Goal: Task Accomplishment & Management: Manage account settings

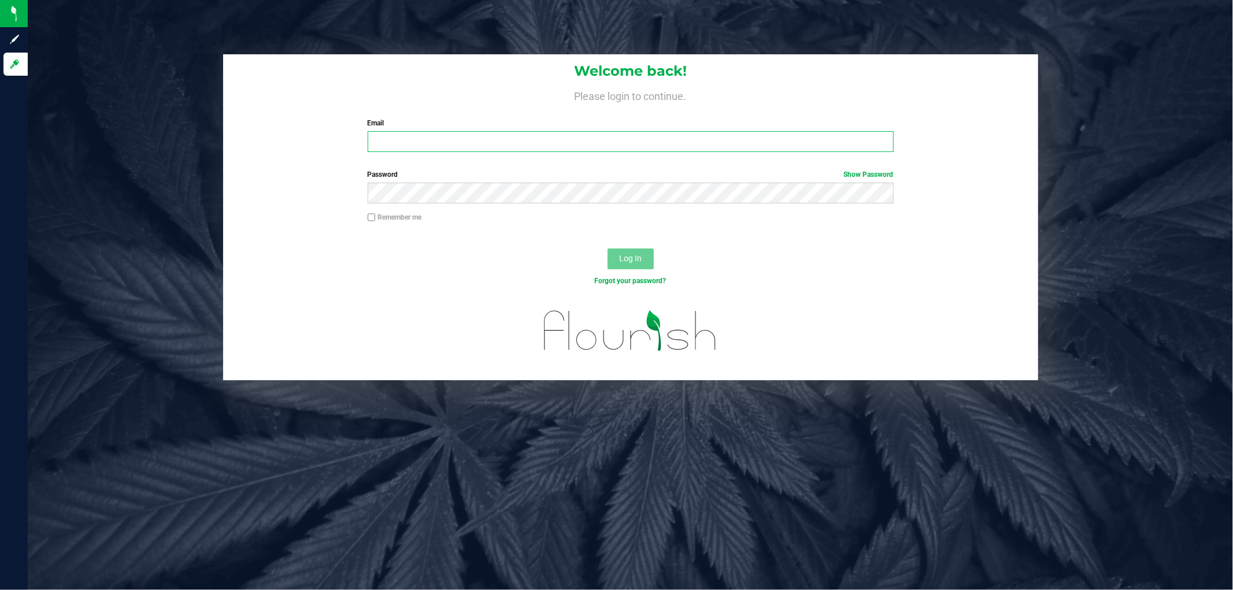
click at [504, 147] on input "Email" at bounding box center [631, 141] width 526 height 21
type input "[EMAIL_ADDRESS][DOMAIN_NAME]"
click at [607, 249] on button "Log In" at bounding box center [630, 259] width 46 height 21
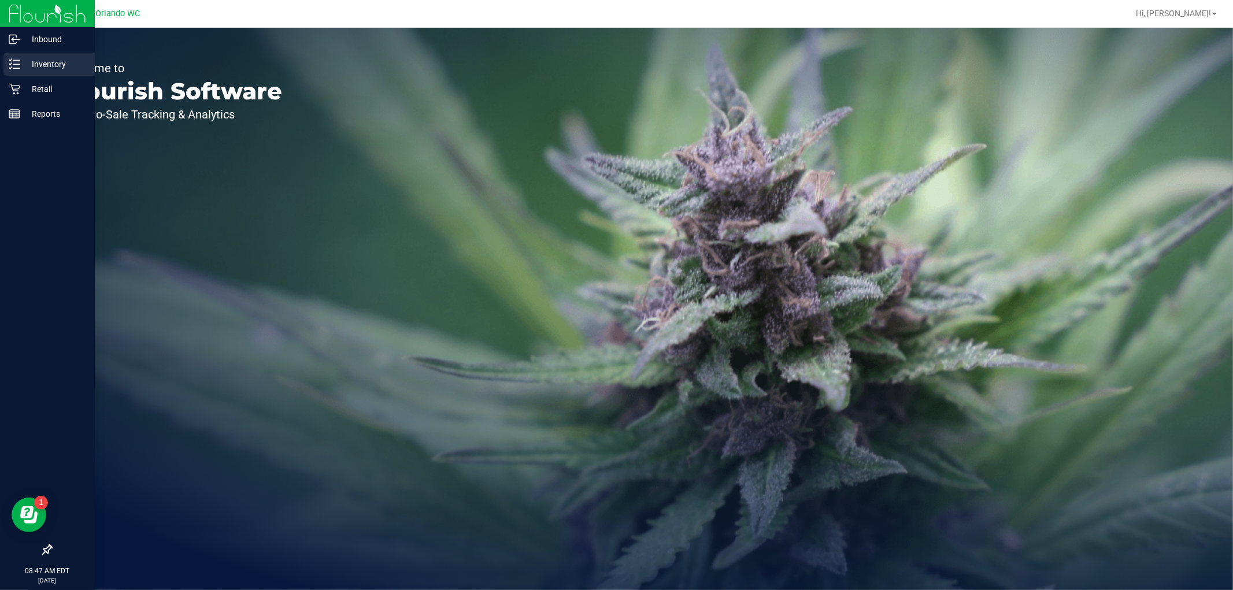
click at [21, 61] on p "Inventory" at bounding box center [54, 64] width 69 height 14
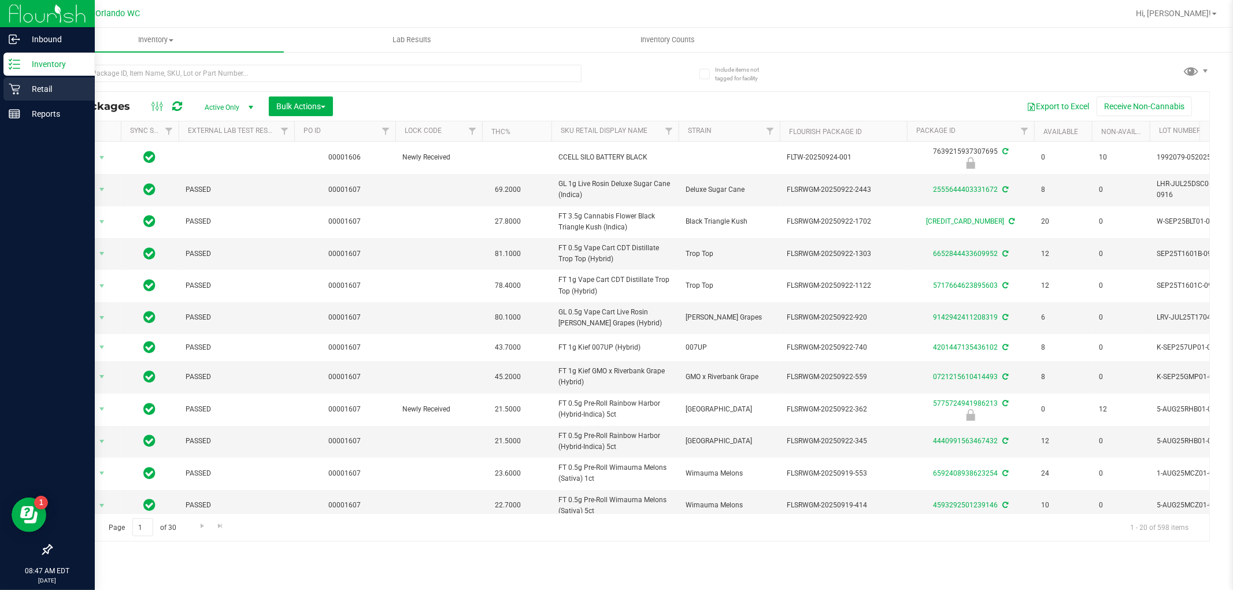
click at [14, 93] on icon at bounding box center [14, 89] width 11 height 11
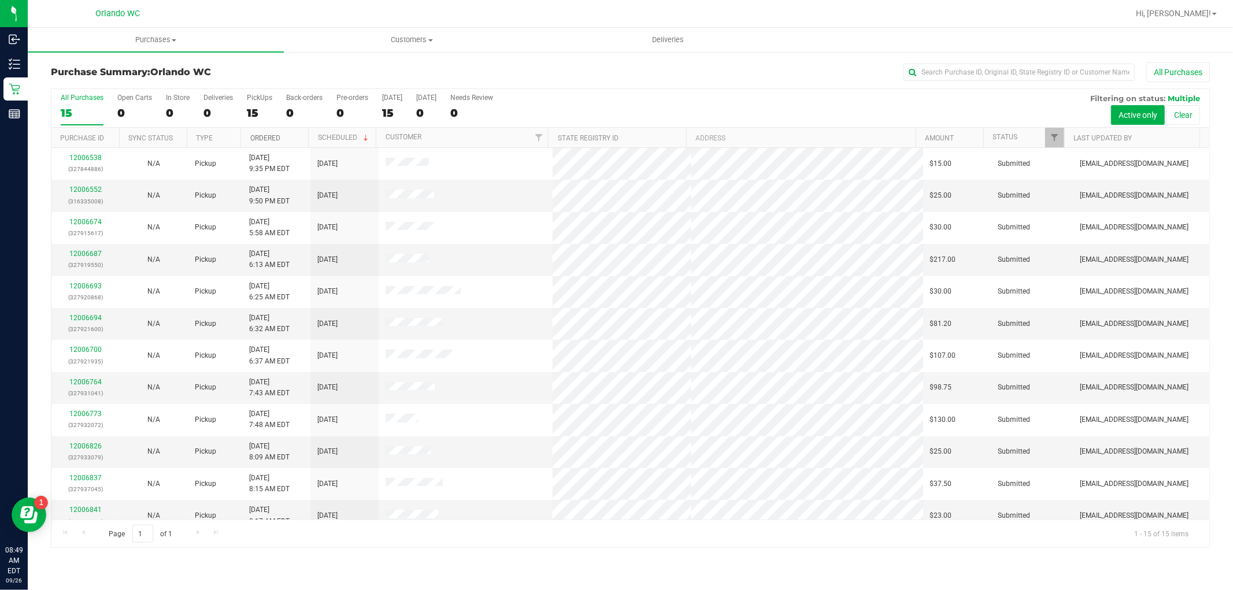
click at [259, 140] on link "Ordered" at bounding box center [265, 138] width 30 height 8
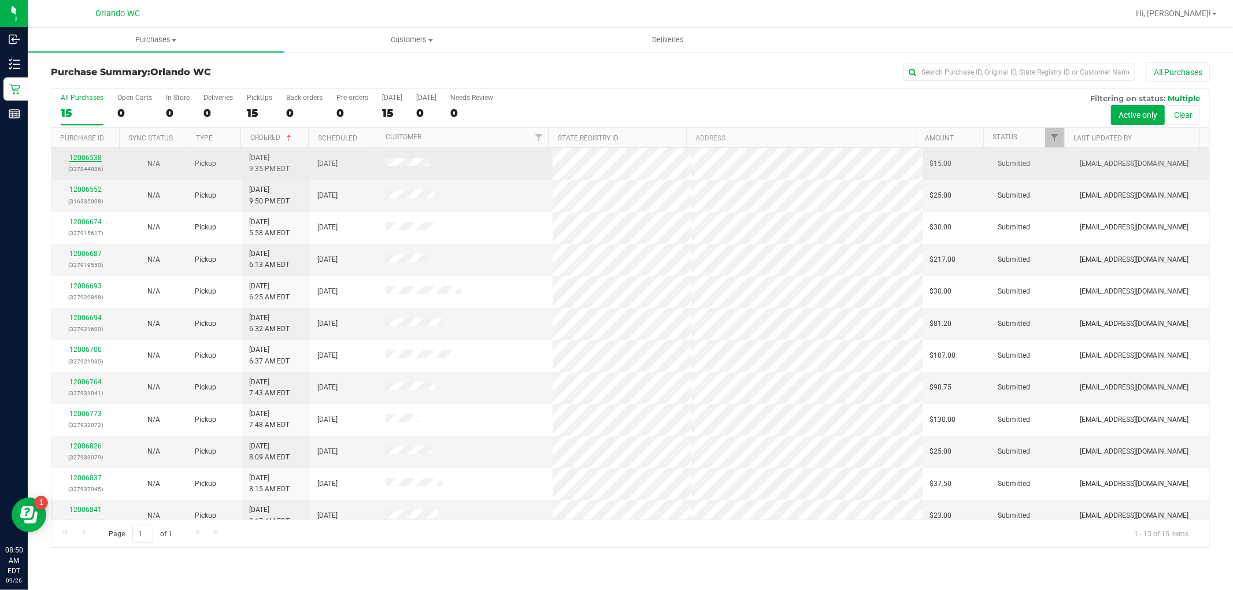
click at [83, 158] on link "12006538" at bounding box center [85, 158] width 32 height 8
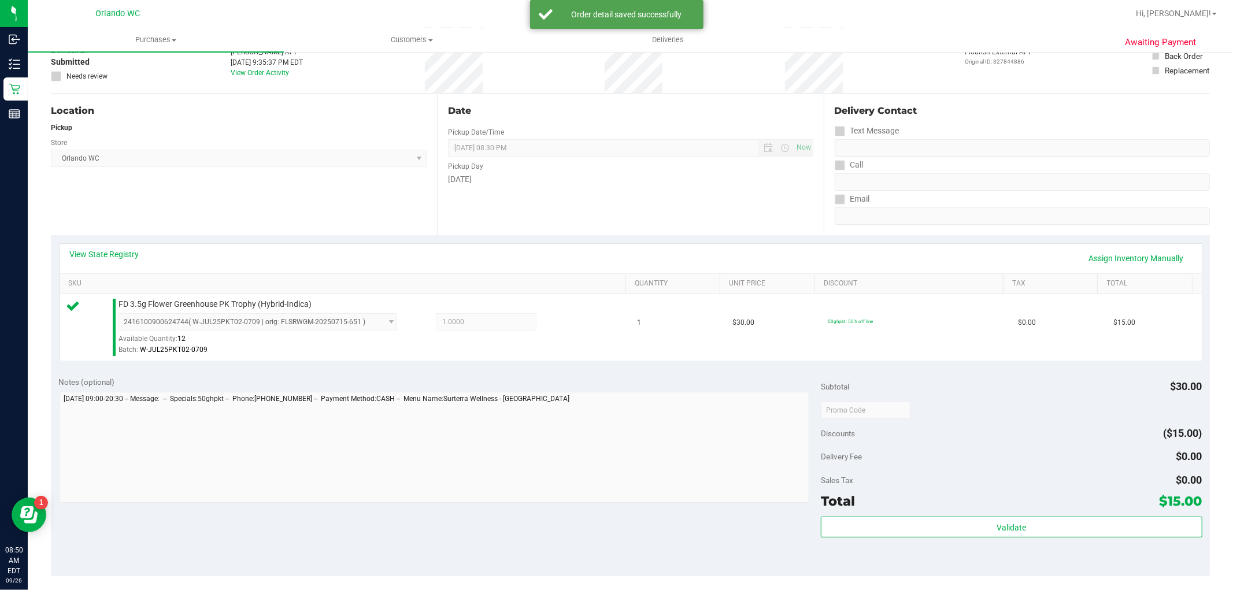
scroll to position [257, 0]
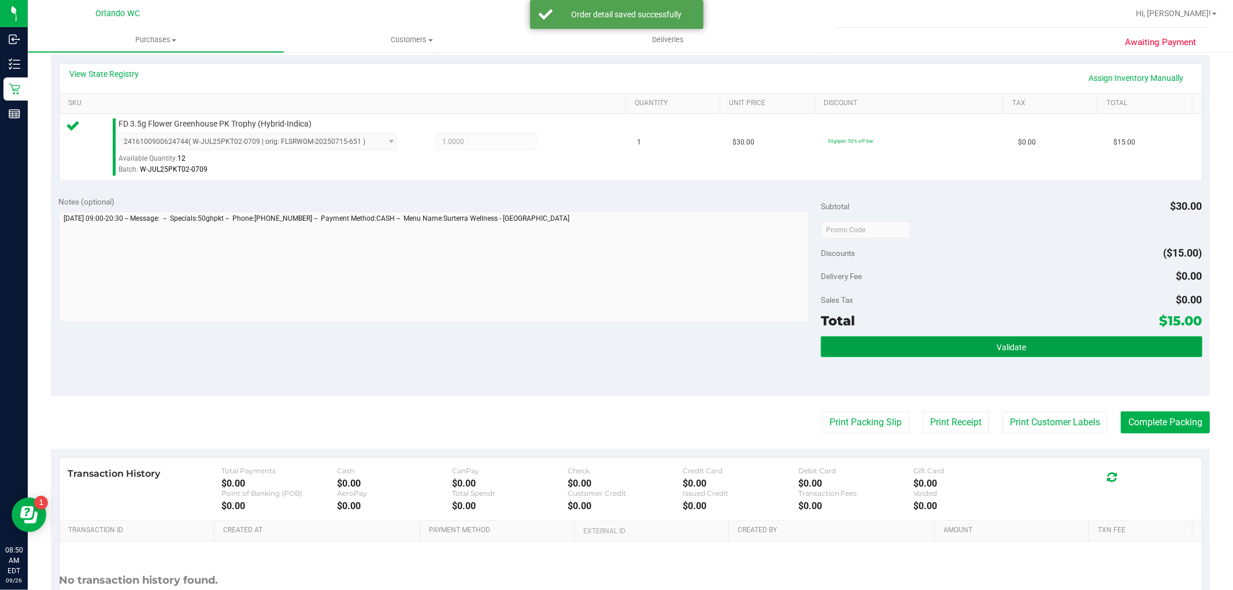
click at [957, 351] on button "Validate" at bounding box center [1011, 346] width 381 height 21
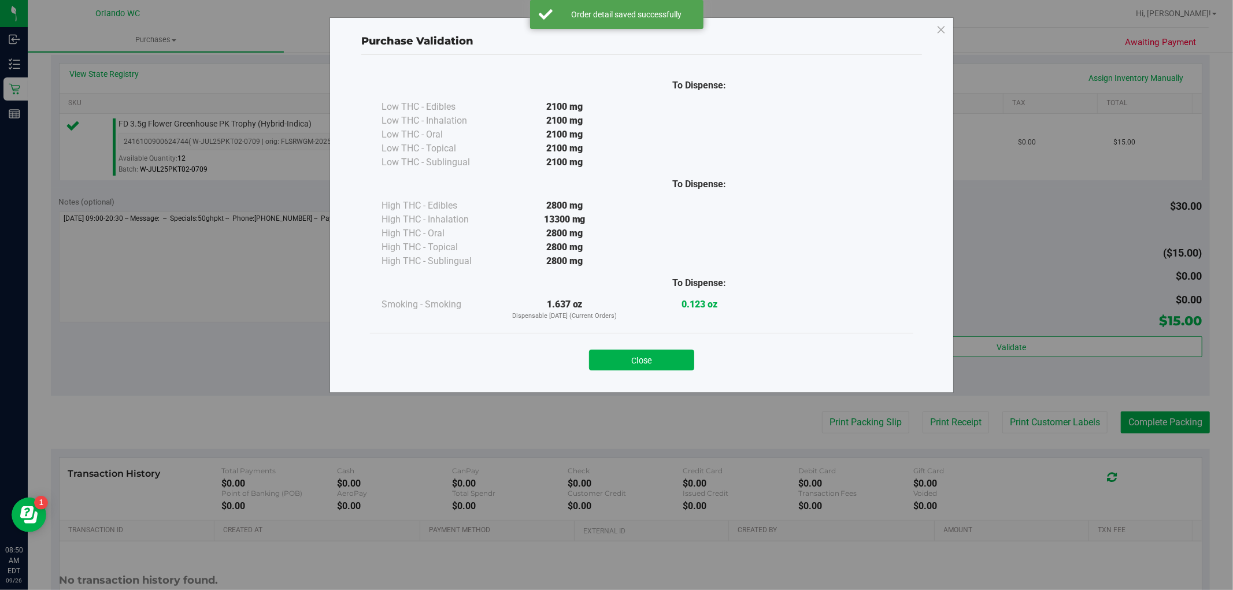
drag, startPoint x: 857, startPoint y: 423, endPoint x: 753, endPoint y: 362, distance: 120.9
click at [855, 423] on div "Purchase Validation To Dispense: Low THC - Edibles 2100 mg" at bounding box center [621, 295] width 1242 height 590
click at [652, 357] on button "Close" at bounding box center [641, 360] width 105 height 21
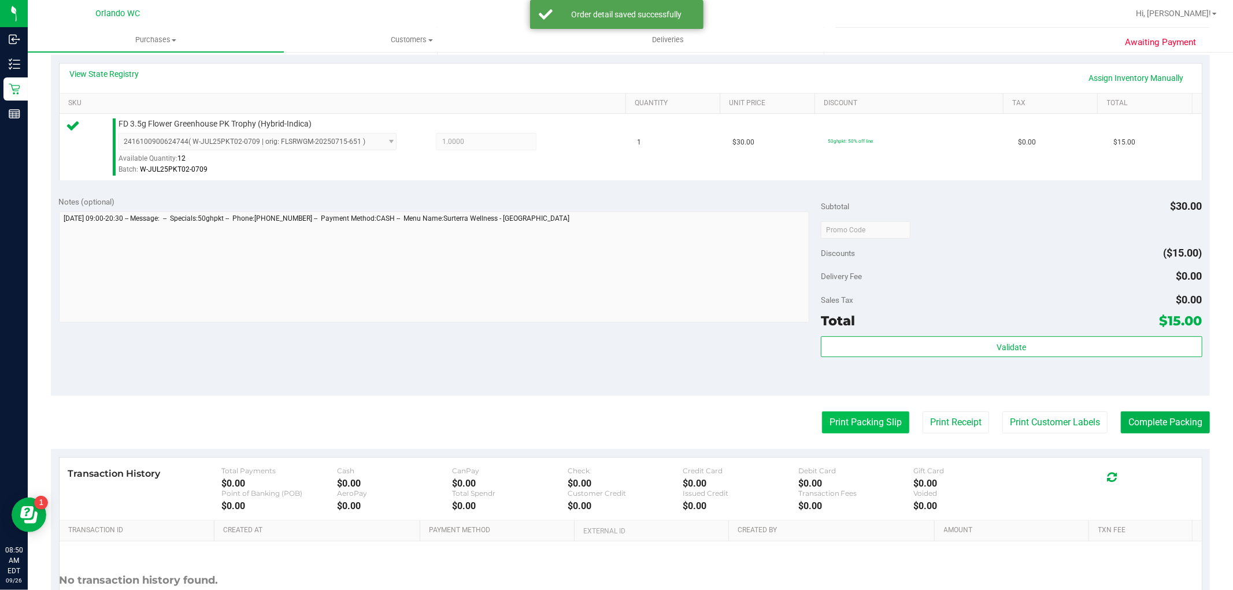
click at [838, 421] on button "Print Packing Slip" at bounding box center [865, 423] width 87 height 22
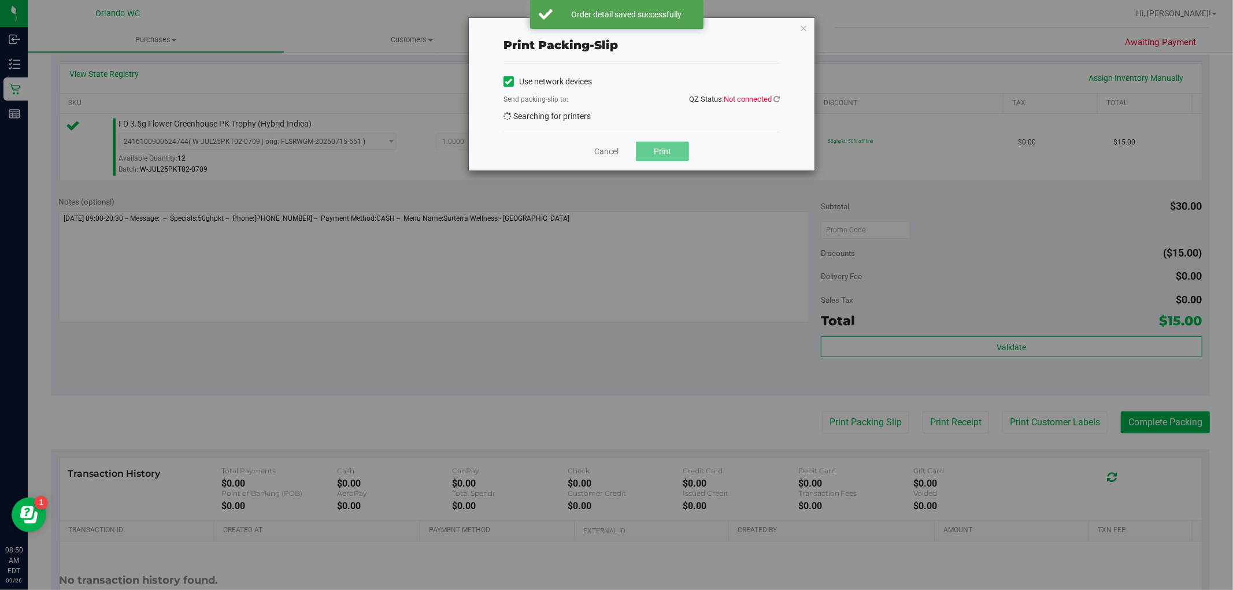
click at [758, 96] on span "Not connected" at bounding box center [748, 99] width 48 height 9
click at [772, 97] on span "QZ Status: Not connected" at bounding box center [734, 99] width 91 height 9
click at [773, 97] on icon at bounding box center [776, 99] width 6 height 8
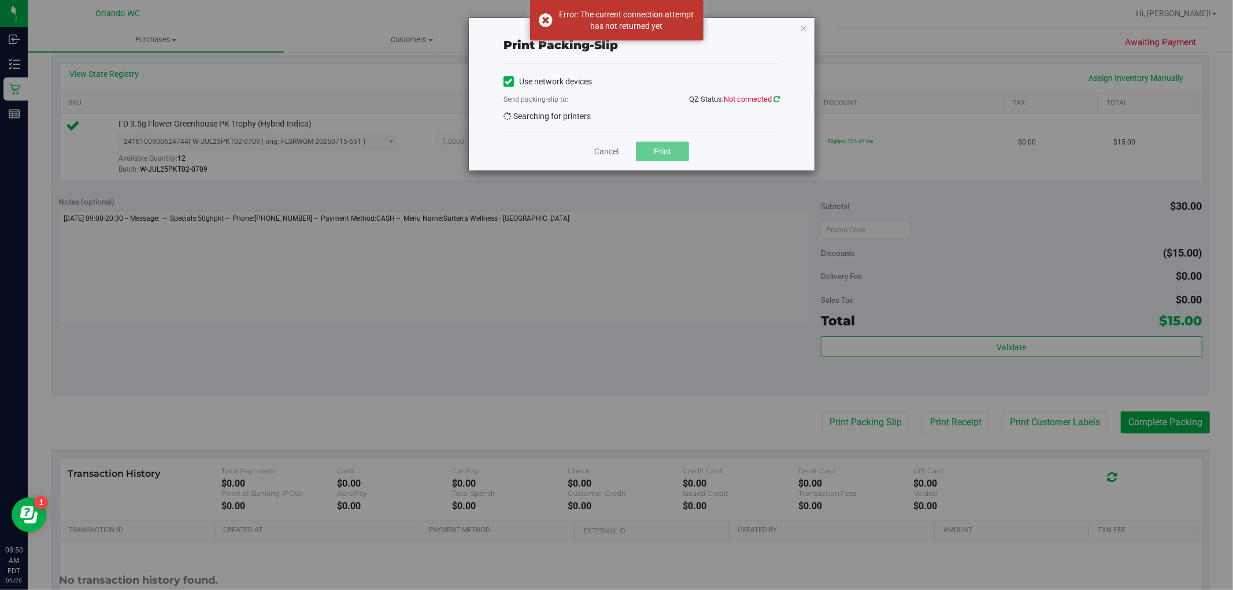
click at [773, 97] on icon at bounding box center [776, 99] width 6 height 8
click at [776, 101] on icon at bounding box center [776, 99] width 6 height 8
click at [662, 120] on div "Use network devices Send packing-slip to: QZ Status: Not connected Searching fo…" at bounding box center [641, 98] width 276 height 50
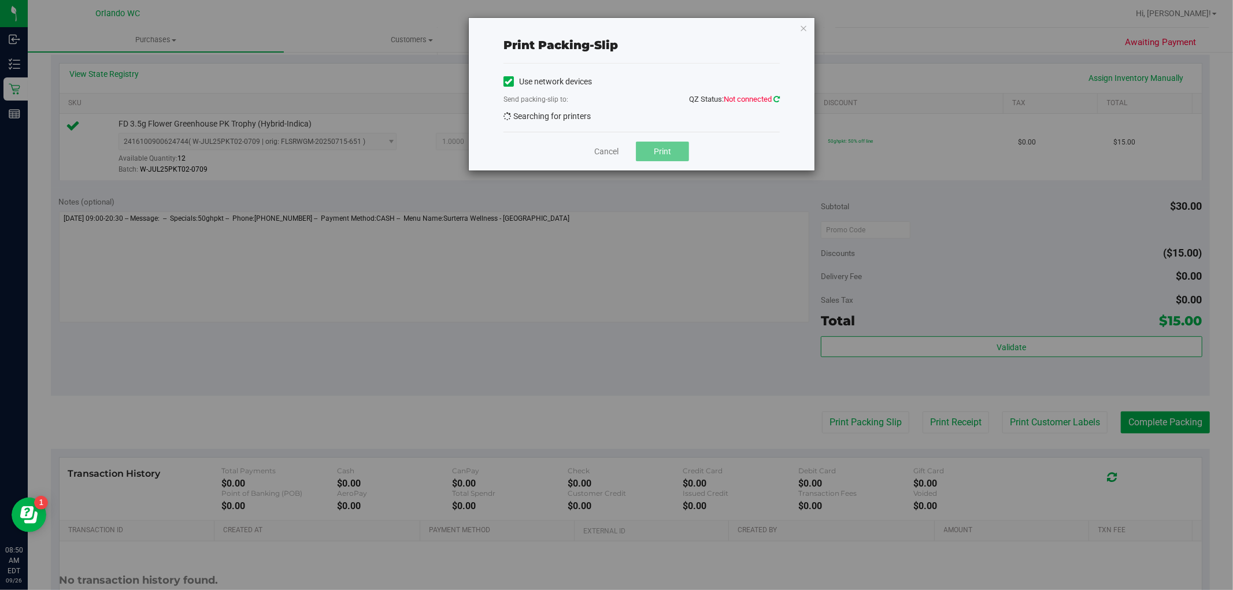
click at [777, 95] on link at bounding box center [776, 99] width 6 height 9
click at [777, 97] on icon at bounding box center [776, 99] width 6 height 8
click at [618, 114] on span "CAPTAIN-[PERSON_NAME]" at bounding box center [634, 119] width 261 height 16
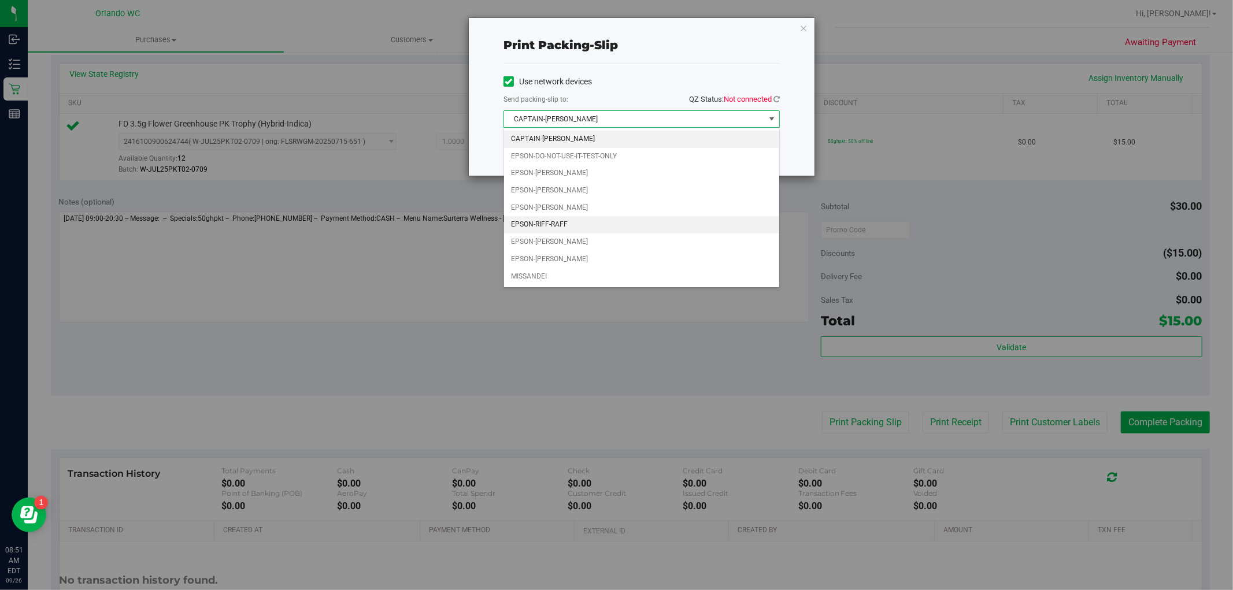
click at [610, 224] on li "EPSON-RIFF-RAFF" at bounding box center [641, 224] width 275 height 17
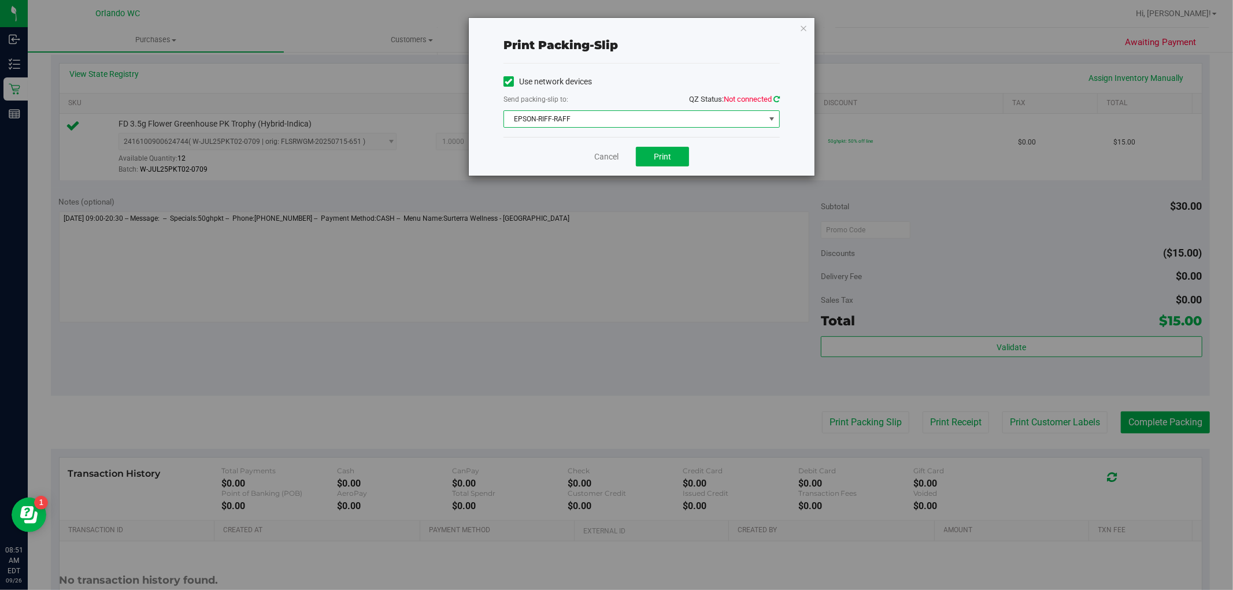
click at [779, 96] on icon at bounding box center [776, 99] width 6 height 8
click at [662, 161] on span "Print" at bounding box center [662, 156] width 17 height 9
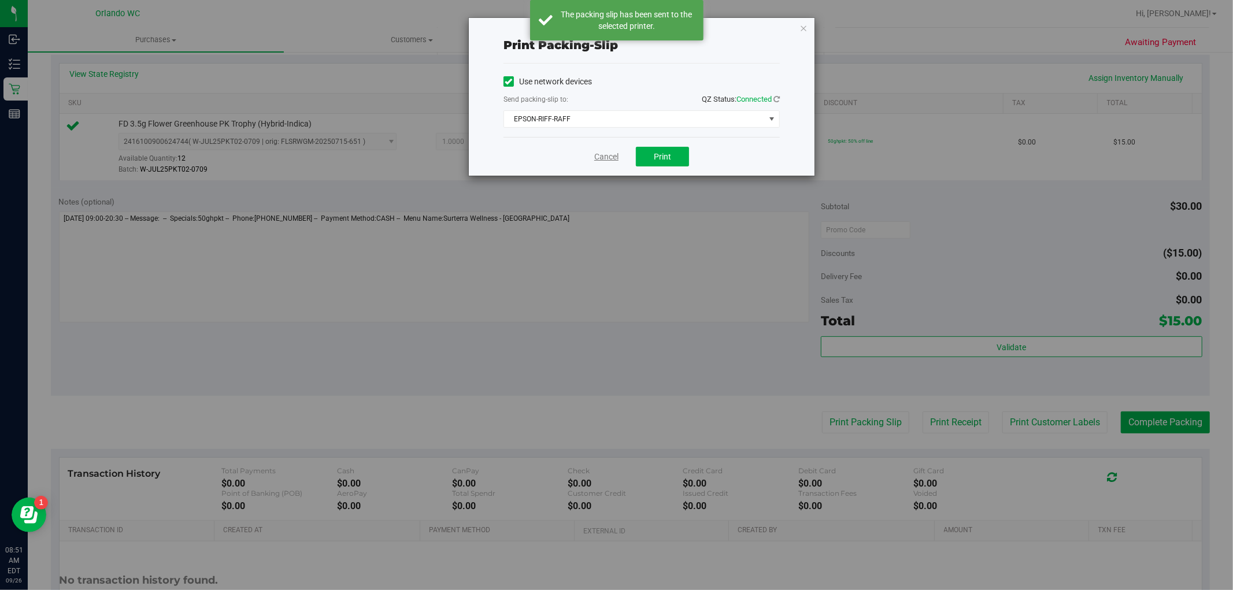
click at [600, 153] on link "Cancel" at bounding box center [606, 157] width 24 height 12
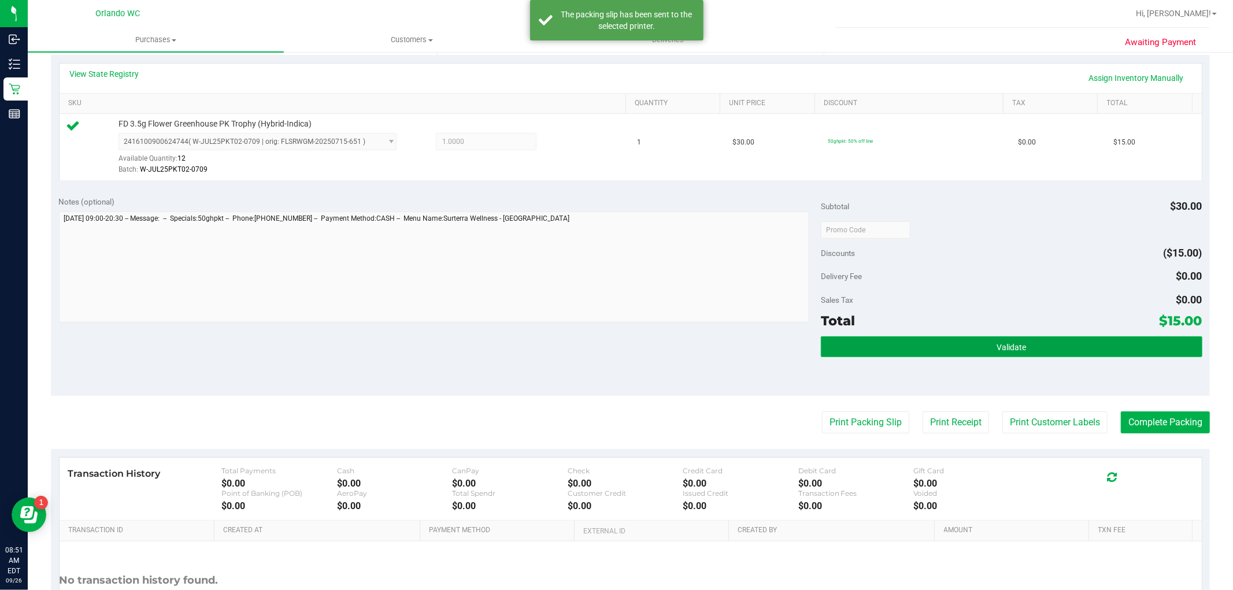
click at [1047, 340] on button "Validate" at bounding box center [1011, 346] width 381 height 21
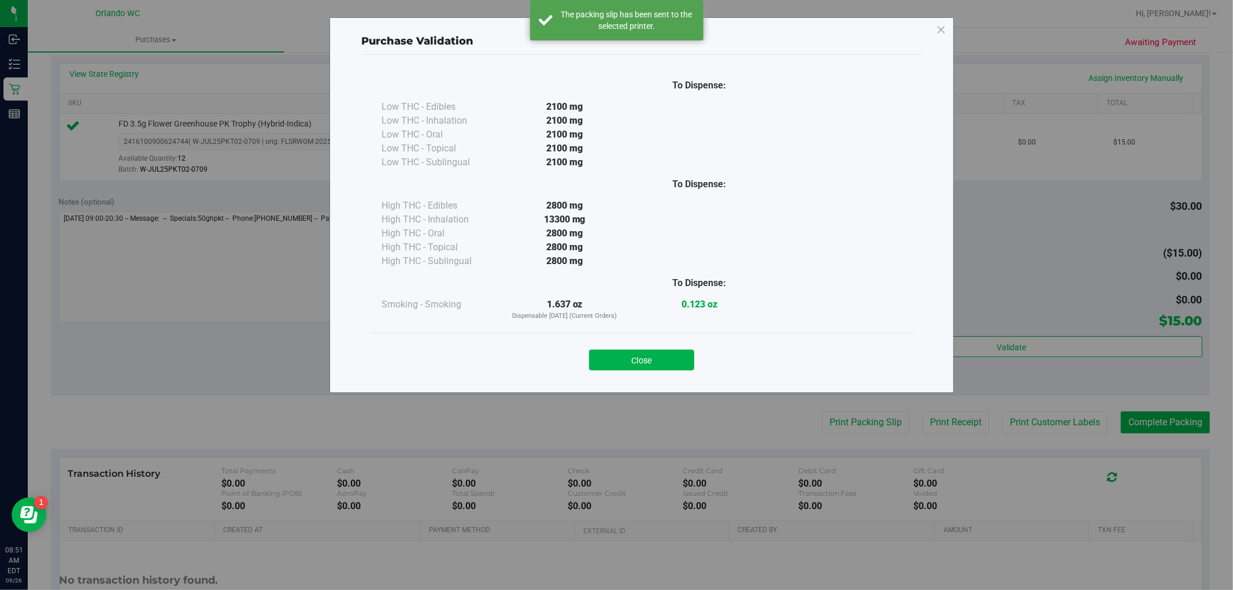
click at [1145, 423] on div "Purchase Validation To Dispense: Low THC - Edibles 2100 mg" at bounding box center [621, 295] width 1242 height 590
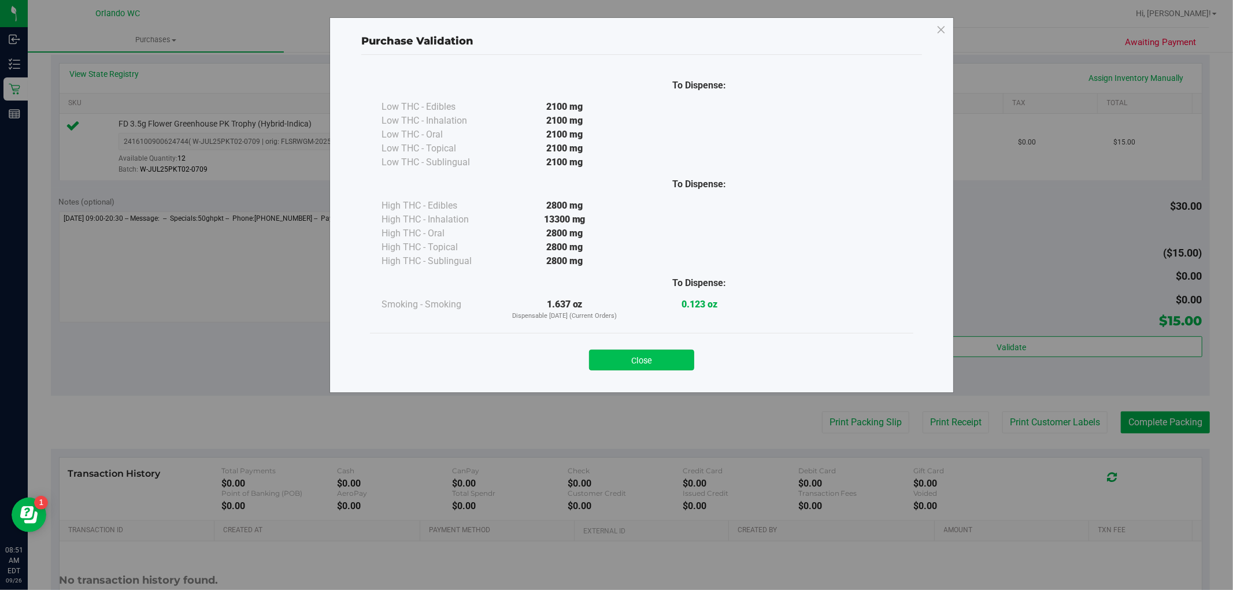
click at [683, 350] on button "Close" at bounding box center [641, 360] width 105 height 21
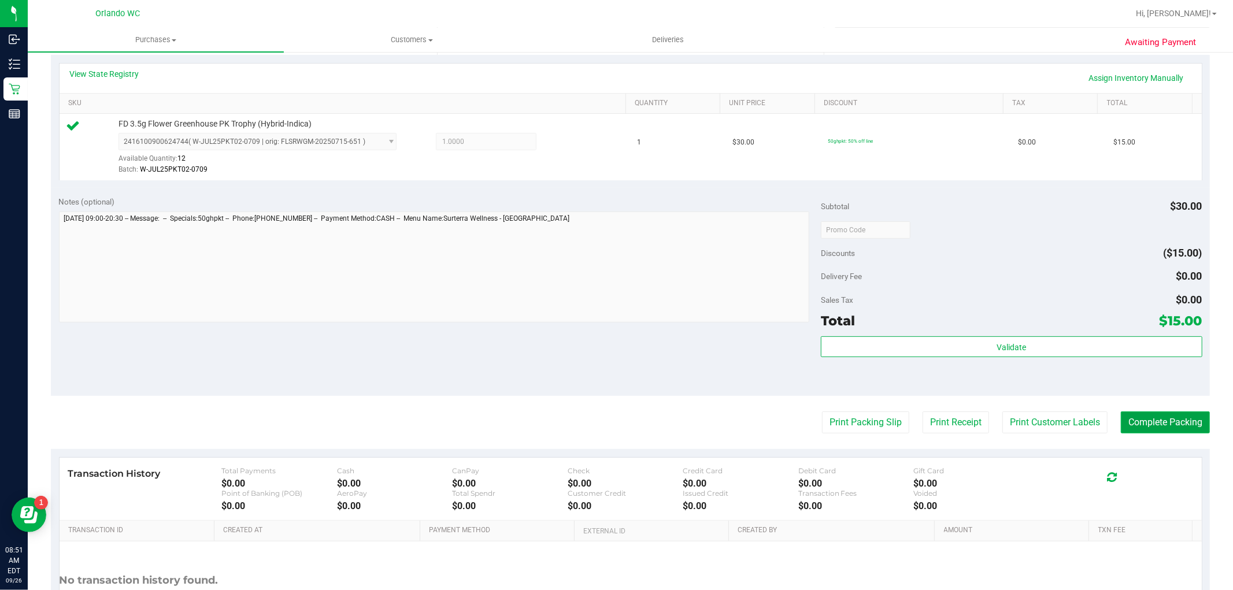
click at [1159, 425] on button "Complete Packing" at bounding box center [1165, 423] width 89 height 22
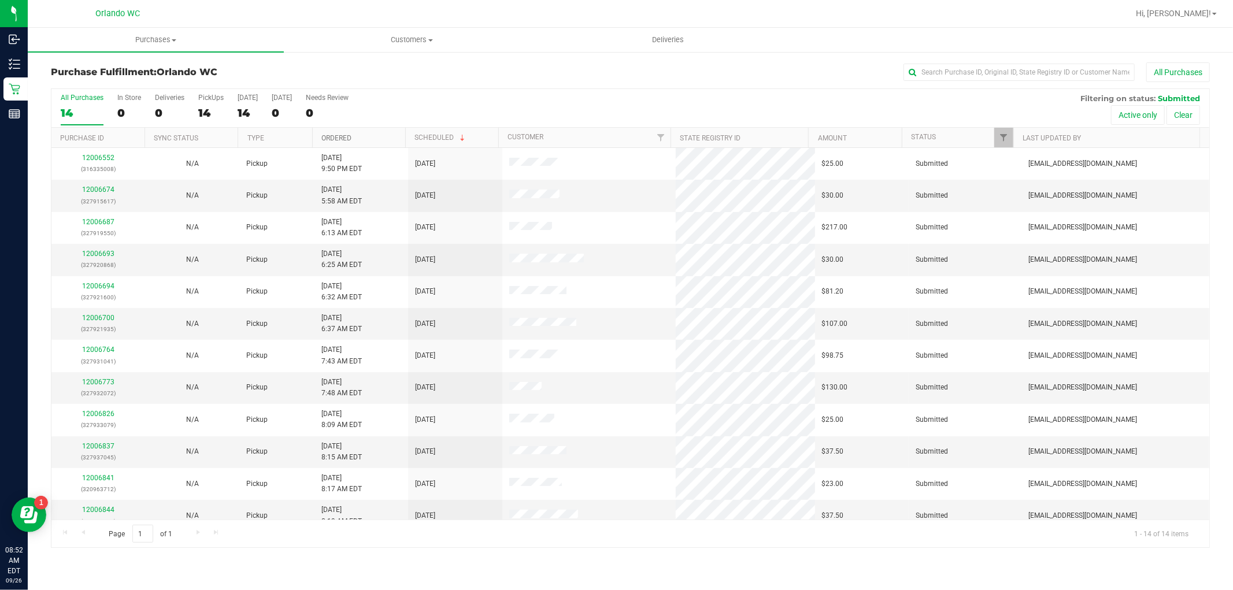
click at [325, 139] on link "Ordered" at bounding box center [336, 138] width 30 height 8
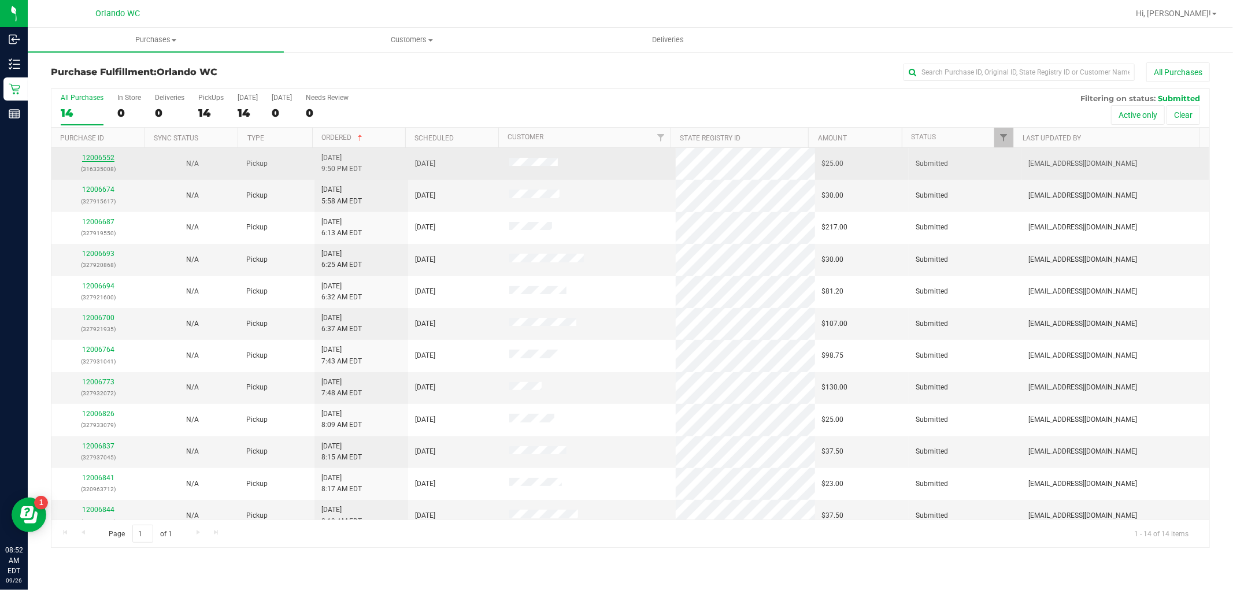
click at [97, 154] on link "12006552" at bounding box center [98, 158] width 32 height 8
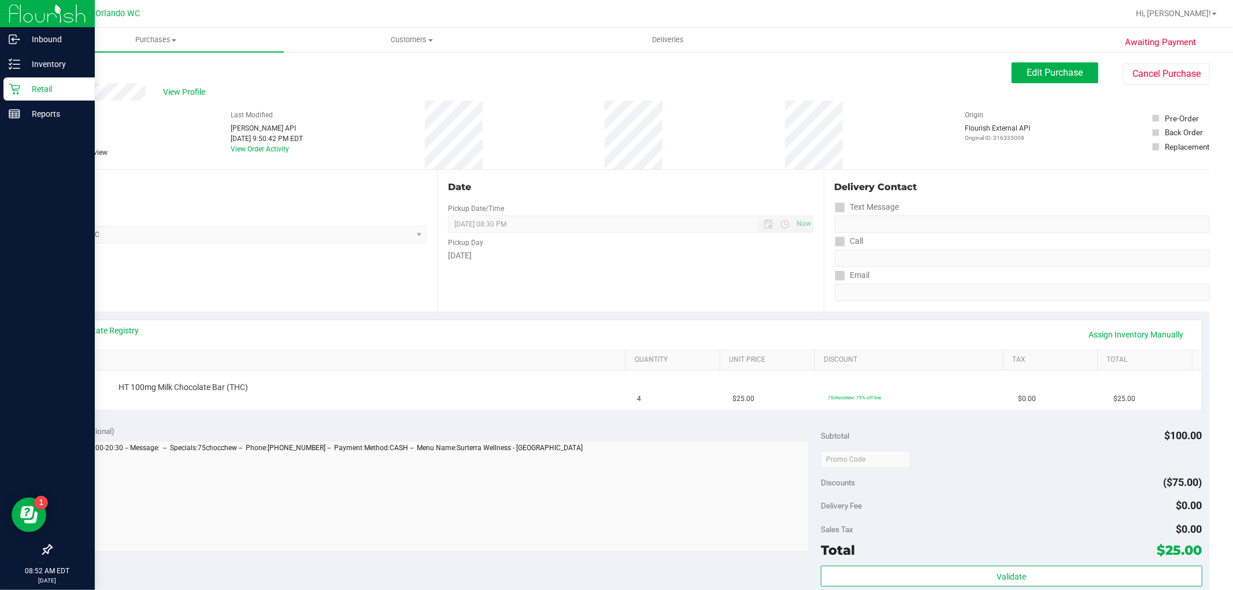
click at [23, 91] on p "Retail" at bounding box center [54, 89] width 69 height 14
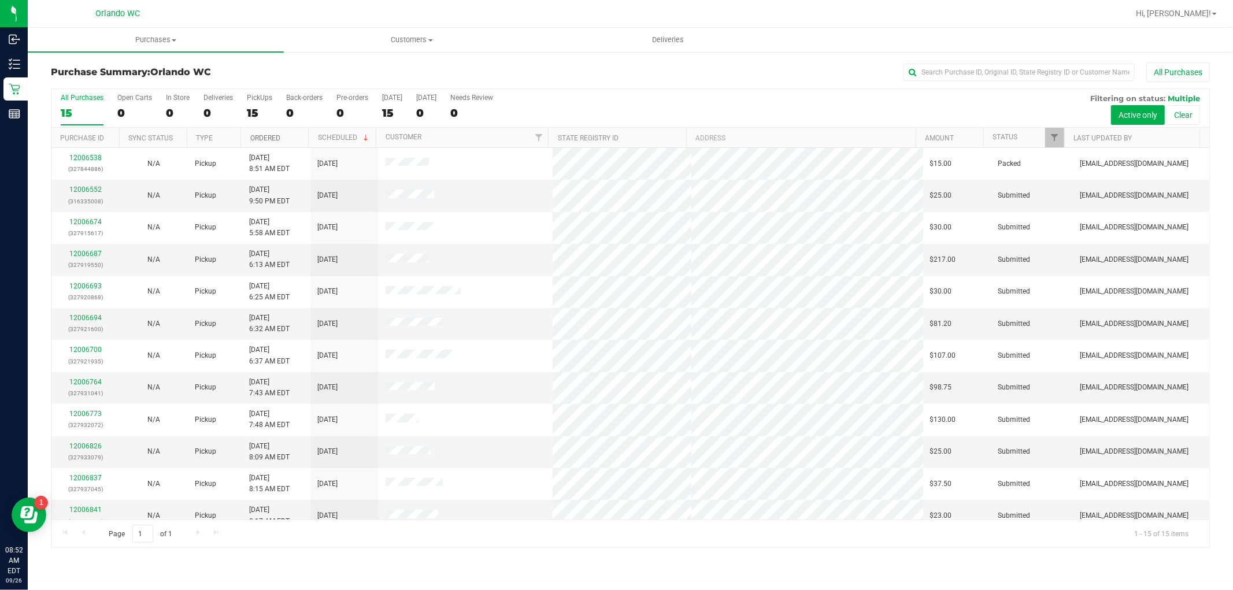
click at [267, 137] on link "Ordered" at bounding box center [265, 138] width 30 height 8
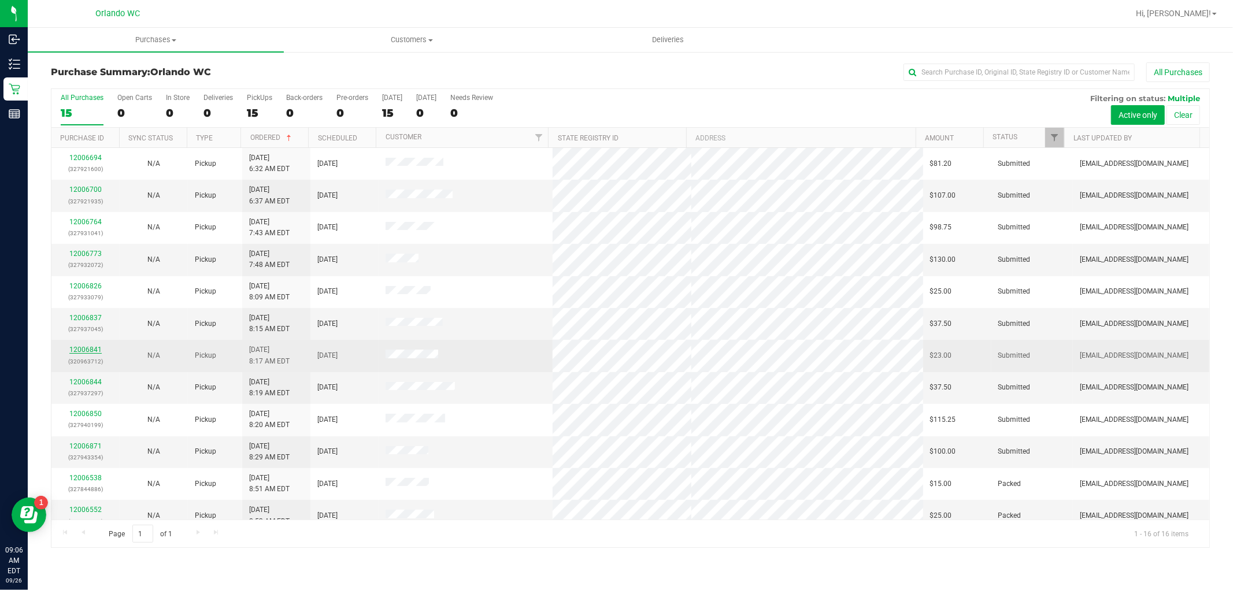
click at [74, 351] on link "12006841" at bounding box center [85, 350] width 32 height 8
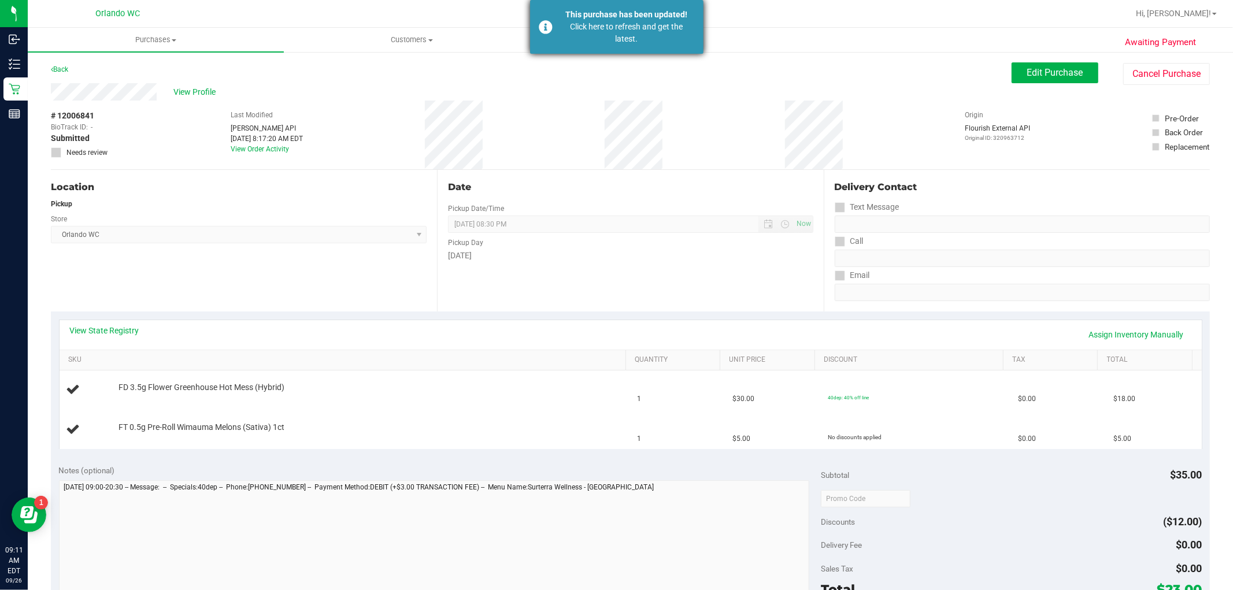
drag, startPoint x: 614, startPoint y: 40, endPoint x: 486, endPoint y: 325, distance: 312.2
click at [614, 39] on div "Click here to refresh and get the latest." at bounding box center [627, 33] width 136 height 24
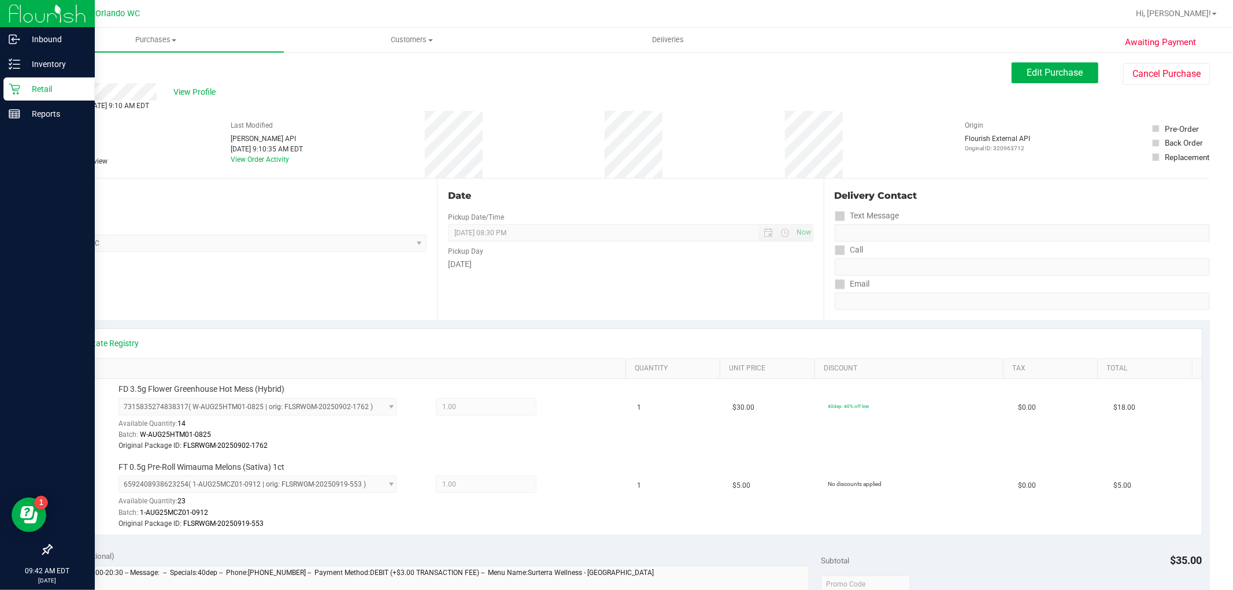
click at [13, 87] on icon at bounding box center [15, 89] width 12 height 12
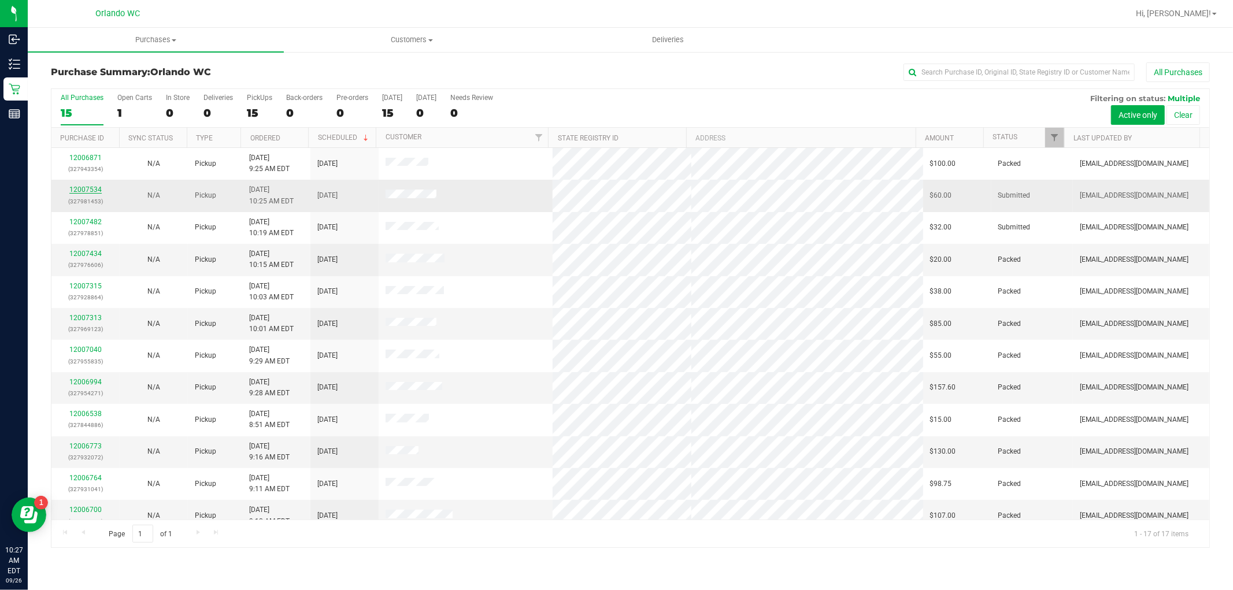
click at [83, 191] on link "12007534" at bounding box center [85, 190] width 32 height 8
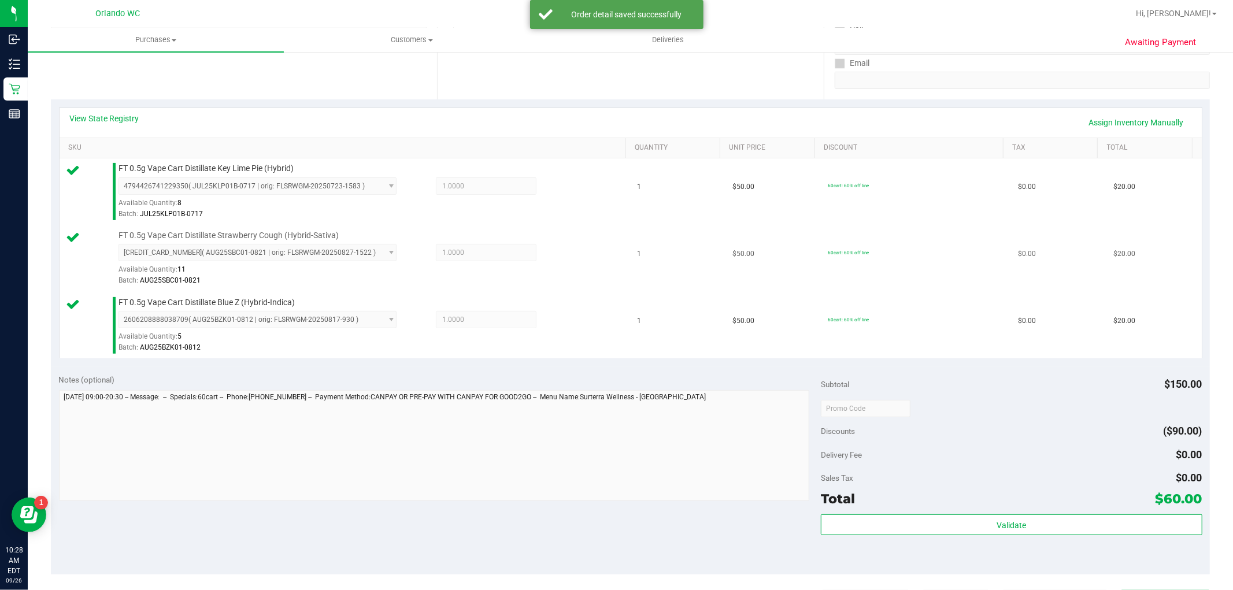
scroll to position [257, 0]
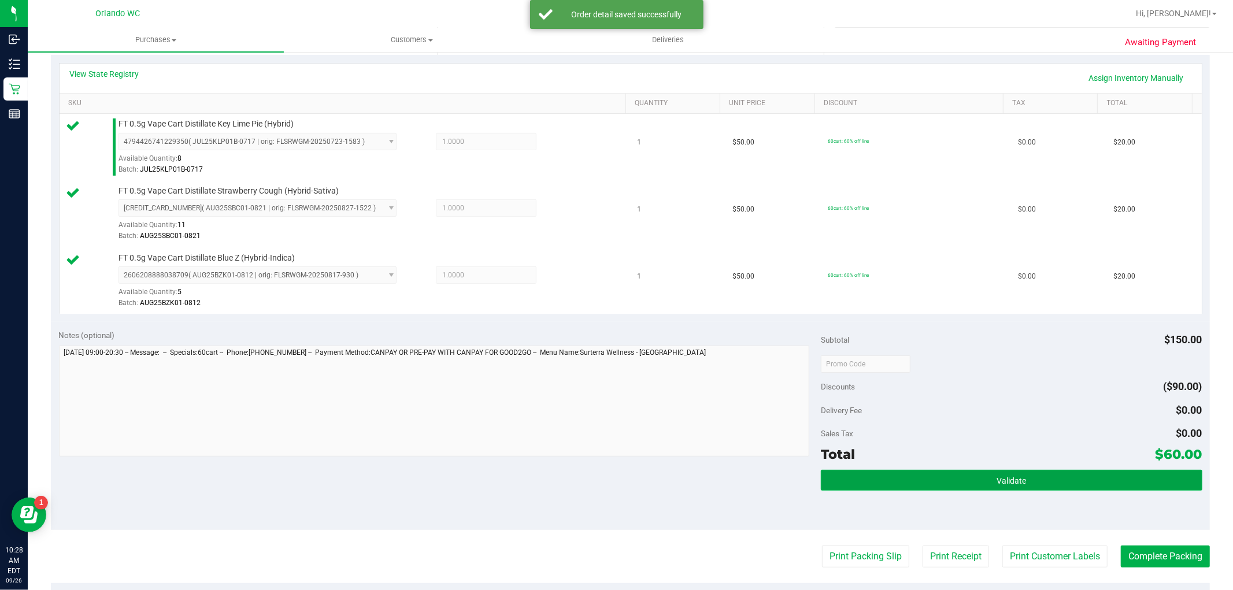
click at [881, 486] on button "Validate" at bounding box center [1011, 480] width 381 height 21
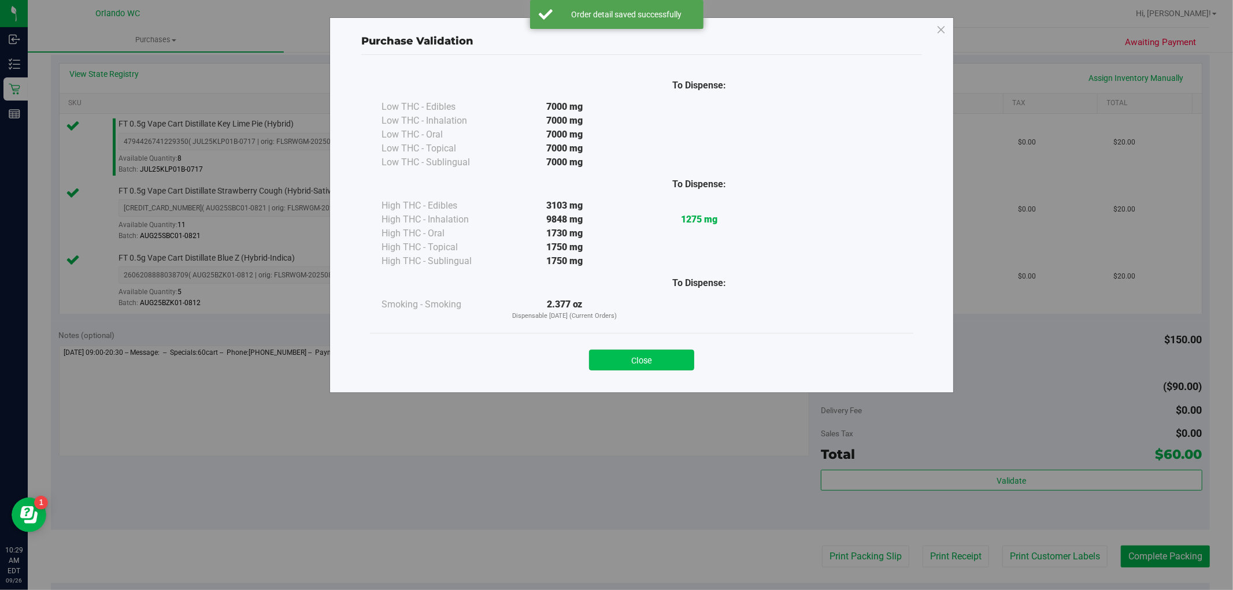
click at [652, 365] on button "Close" at bounding box center [641, 360] width 105 height 21
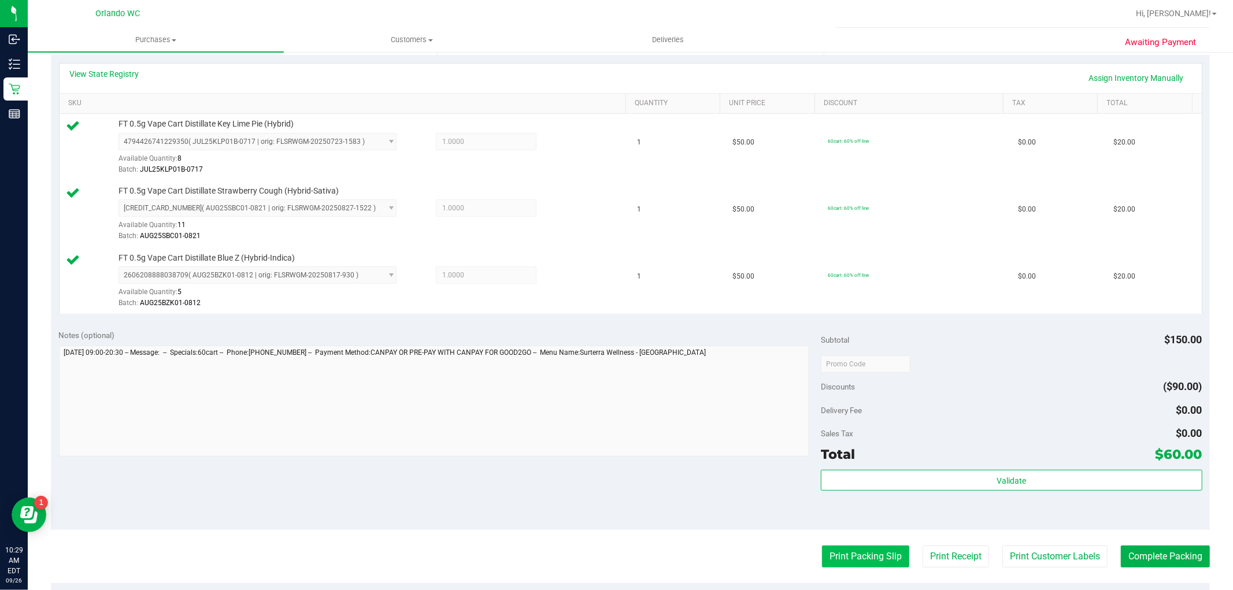
click at [857, 559] on button "Print Packing Slip" at bounding box center [865, 557] width 87 height 22
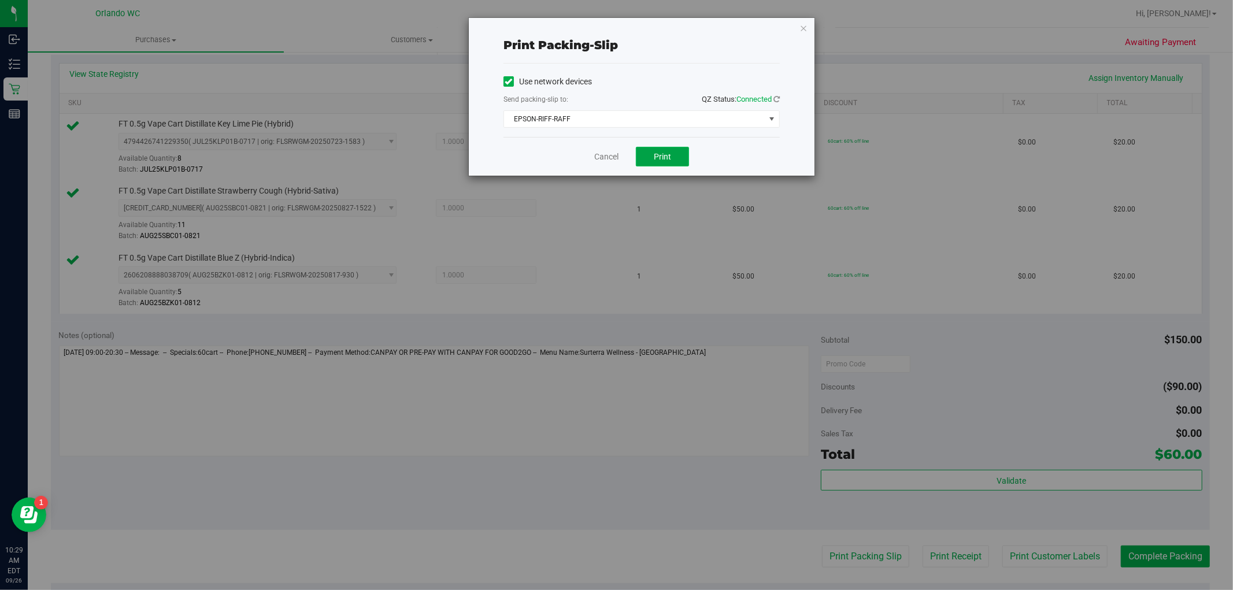
click at [662, 155] on span "Print" at bounding box center [662, 156] width 17 height 9
click at [608, 149] on div "Cancel Print" at bounding box center [641, 156] width 276 height 39
click at [611, 158] on link "Cancel" at bounding box center [606, 157] width 24 height 12
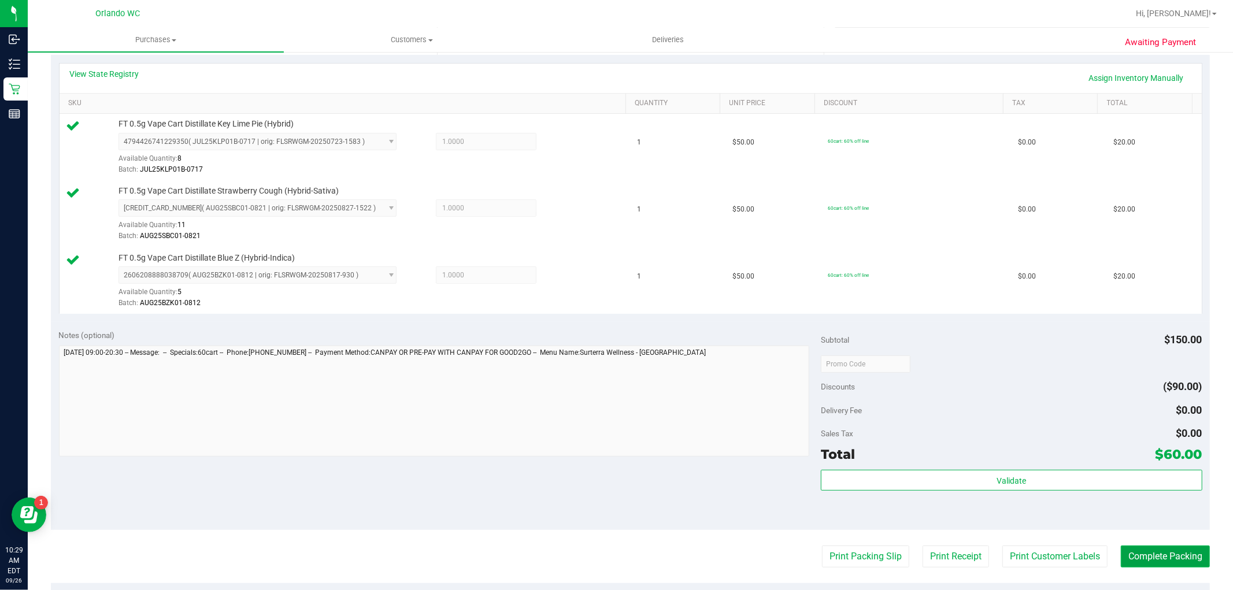
click at [1152, 548] on button "Complete Packing" at bounding box center [1165, 557] width 89 height 22
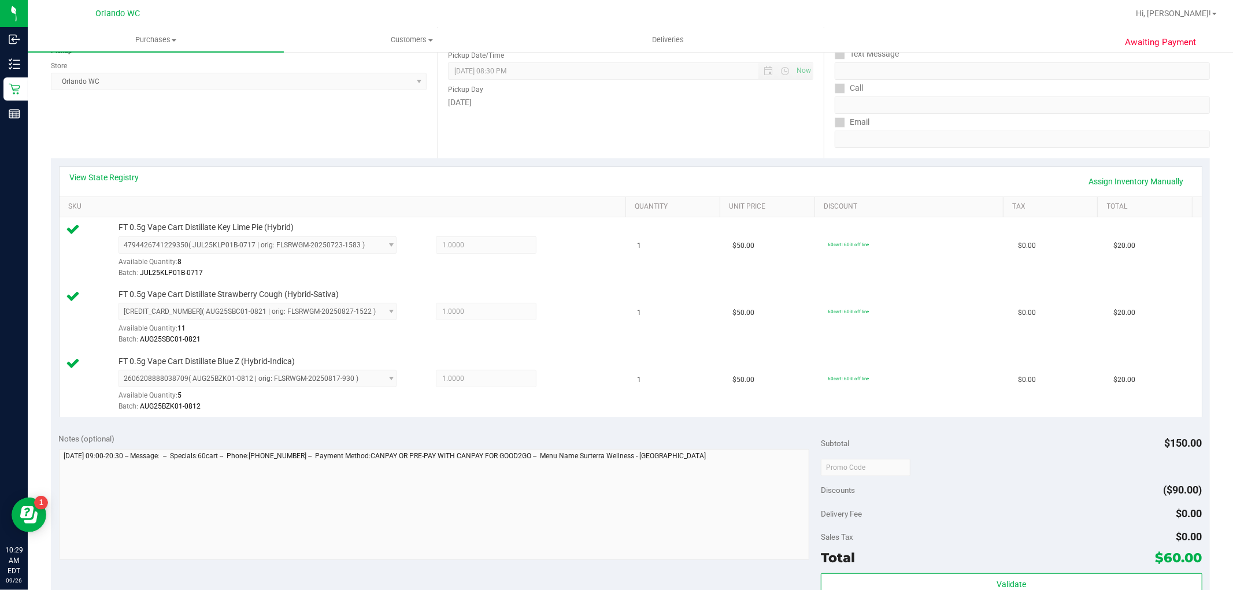
scroll to position [0, 0]
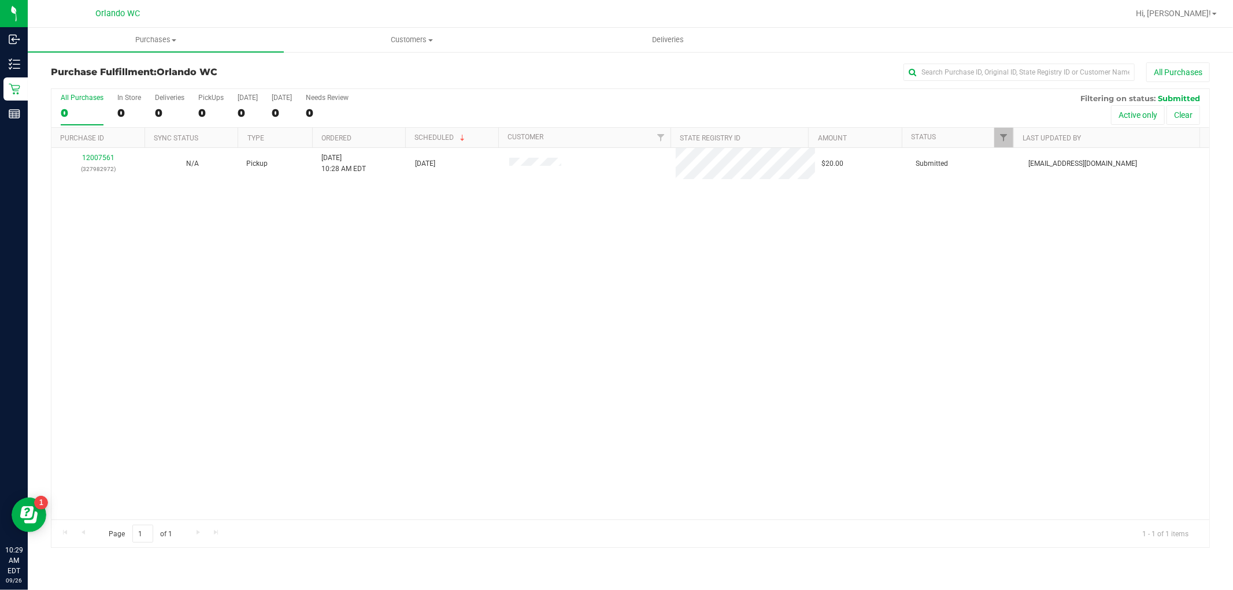
drag, startPoint x: 301, startPoint y: 506, endPoint x: 303, endPoint y: 535, distance: 29.6
click at [210, 113] on div "1" at bounding box center [210, 112] width 25 height 13
click at [0, 0] on input "PickUps 1" at bounding box center [0, 0] width 0 height 0
click at [208, 116] on div "0" at bounding box center [210, 112] width 25 height 13
click at [0, 0] on input "PickUps 0" at bounding box center [0, 0] width 0 height 0
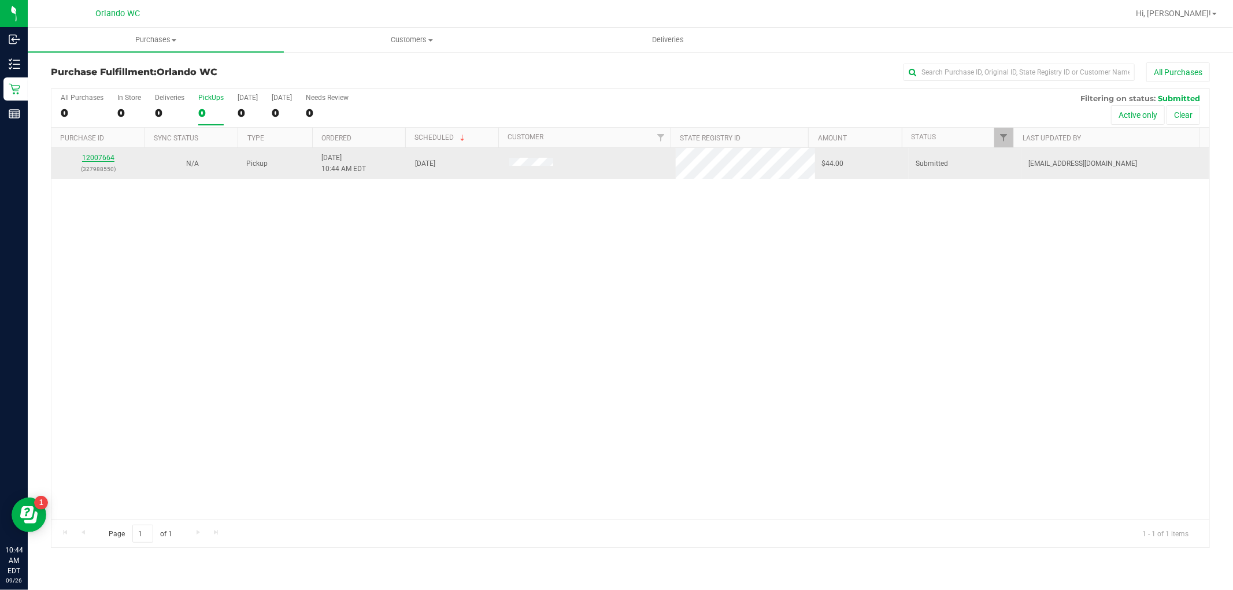
click at [108, 158] on link "12007664" at bounding box center [98, 158] width 32 height 8
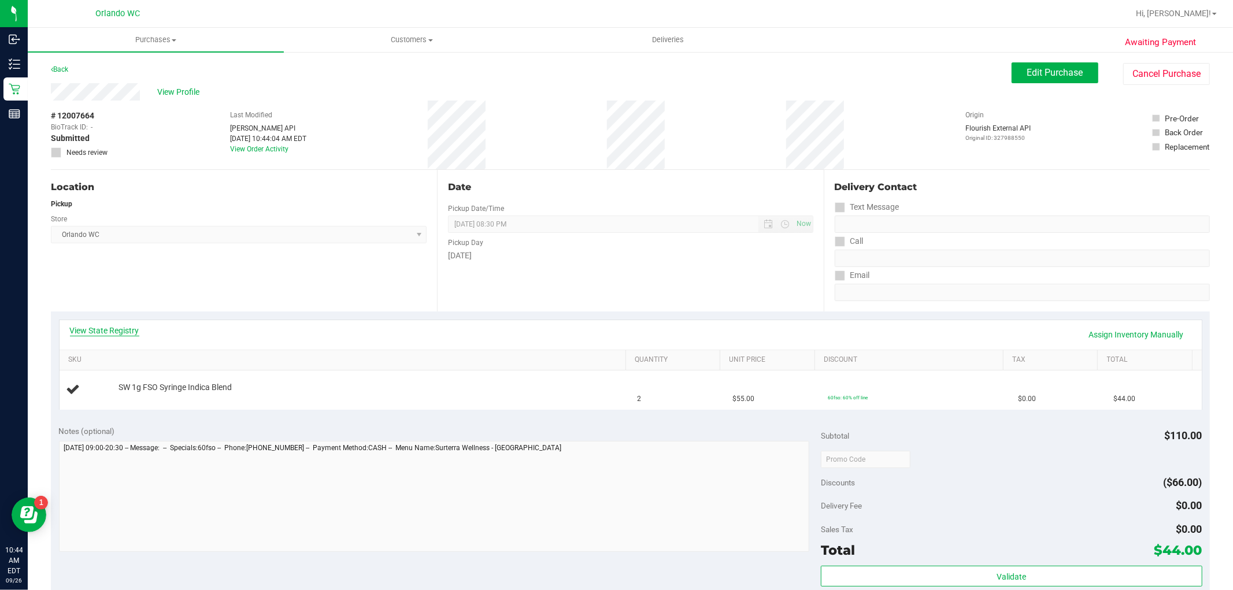
click at [131, 331] on link "View State Registry" at bounding box center [104, 331] width 69 height 12
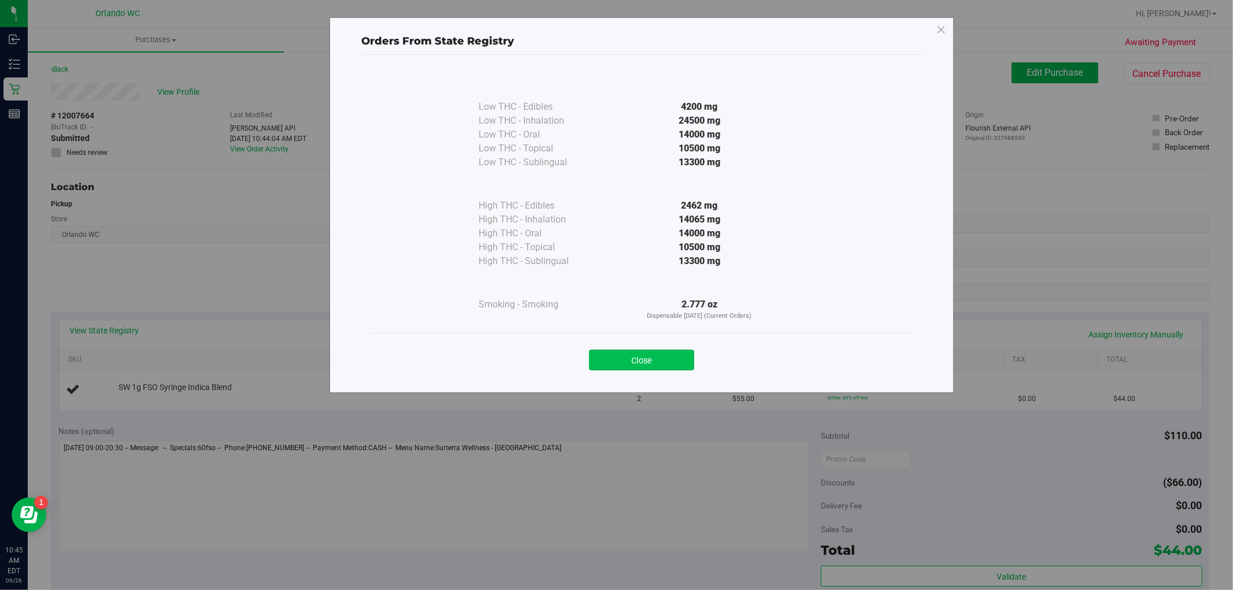
click at [644, 361] on button "Close" at bounding box center [641, 360] width 105 height 21
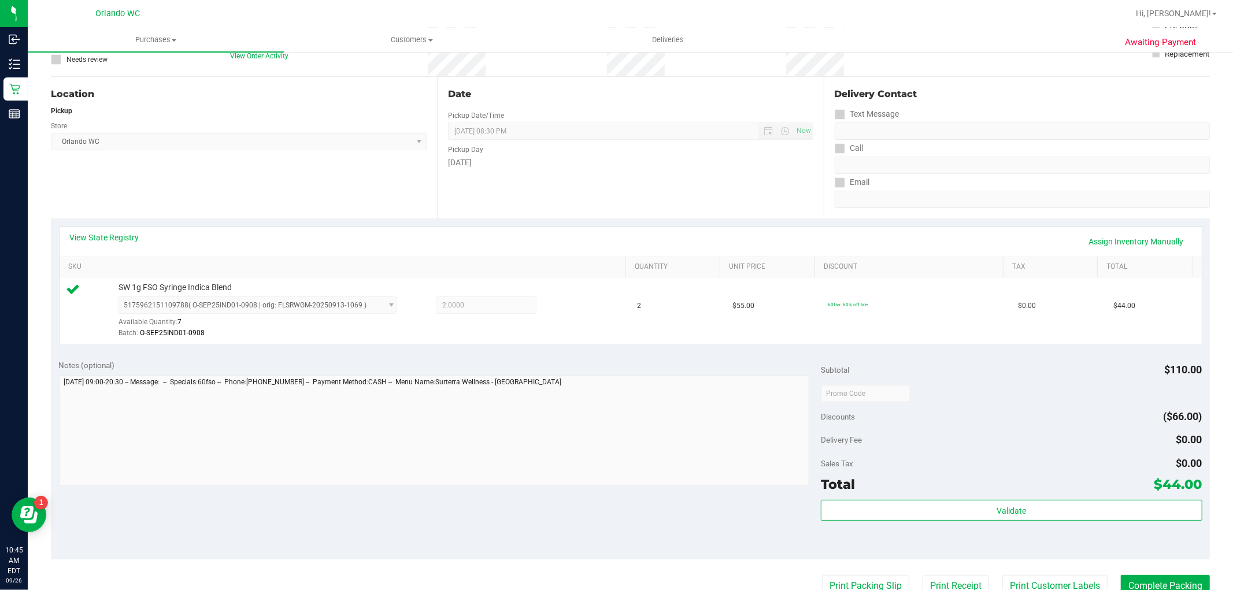
scroll to position [192, 0]
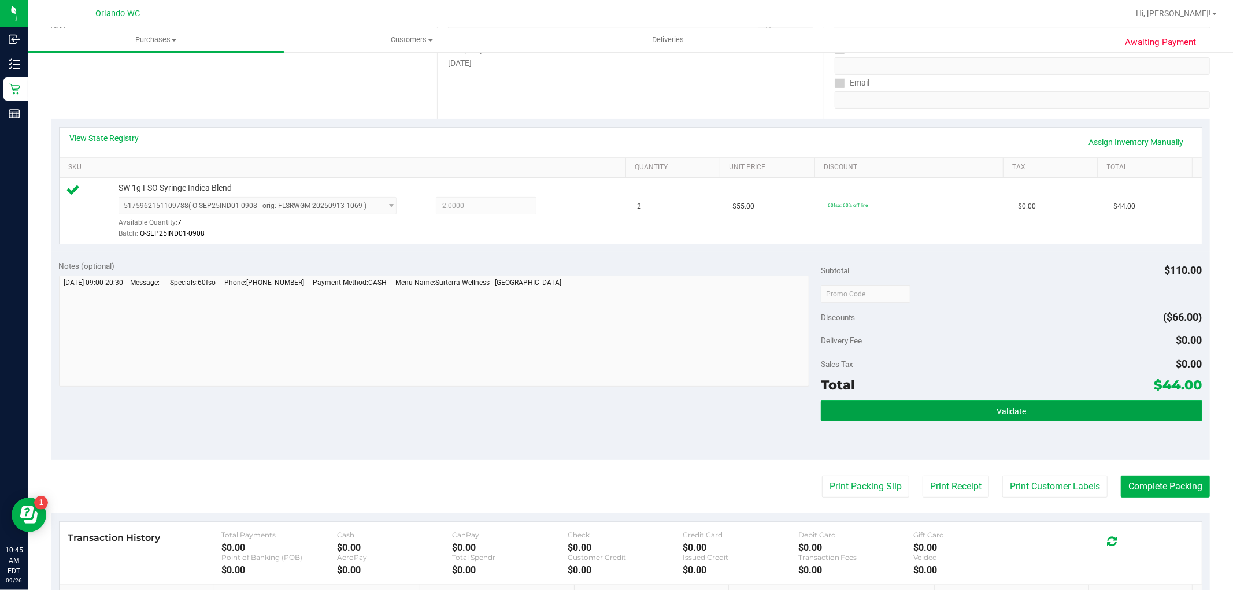
click at [887, 414] on button "Validate" at bounding box center [1011, 411] width 381 height 21
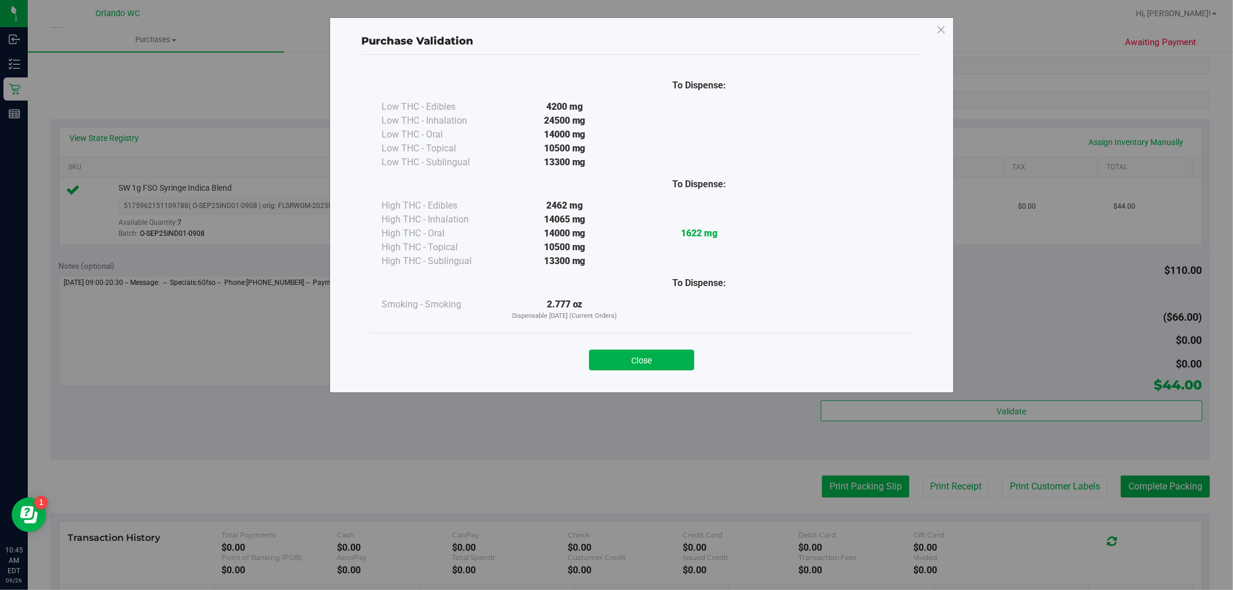
click at [847, 486] on div "Purchase Validation To Dispense: Low THC - Edibles 4200 mg" at bounding box center [621, 295] width 1242 height 590
click at [657, 350] on button "Close" at bounding box center [641, 360] width 105 height 21
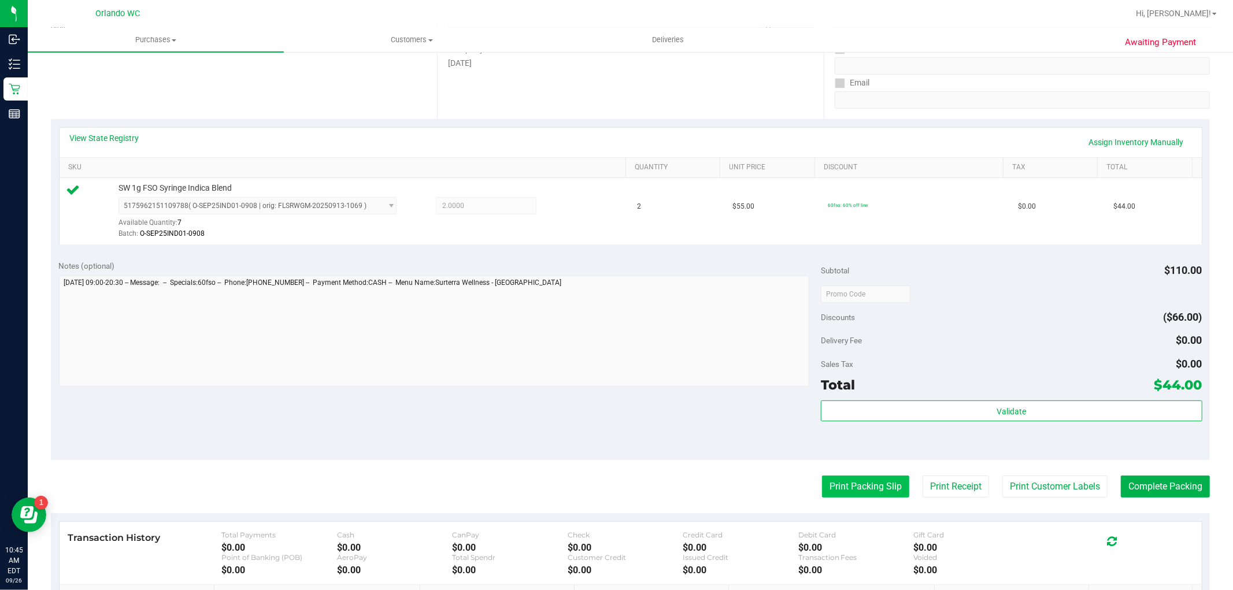
click at [853, 487] on button "Print Packing Slip" at bounding box center [865, 487] width 87 height 22
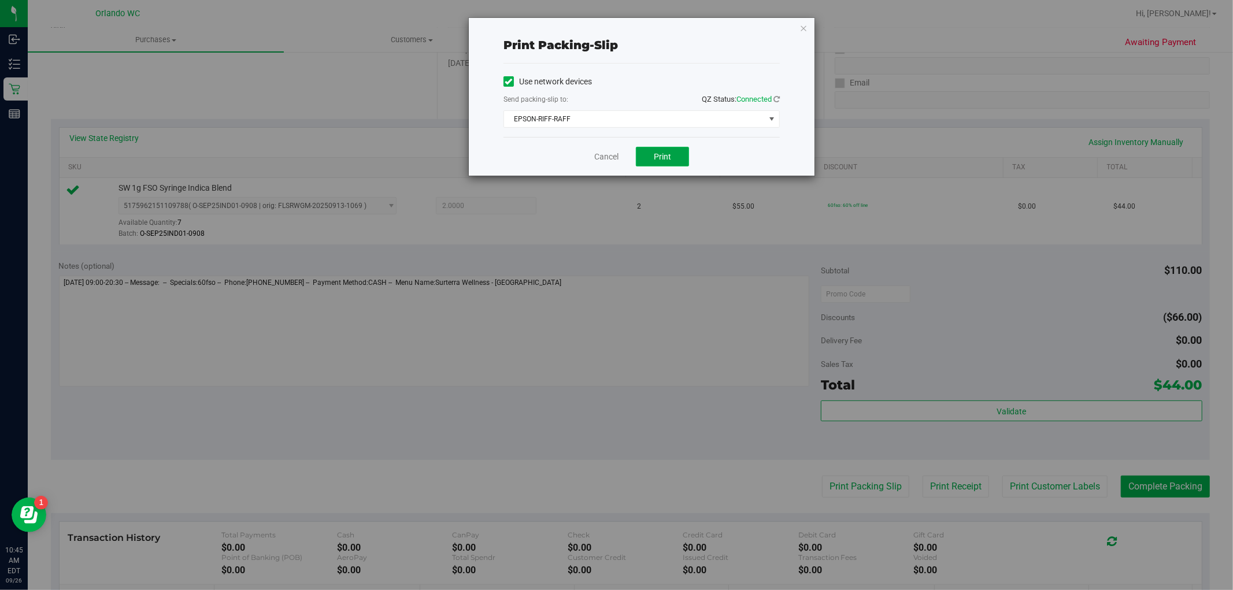
click at [652, 158] on button "Print" at bounding box center [662, 157] width 53 height 20
click at [599, 155] on link "Cancel" at bounding box center [606, 157] width 24 height 12
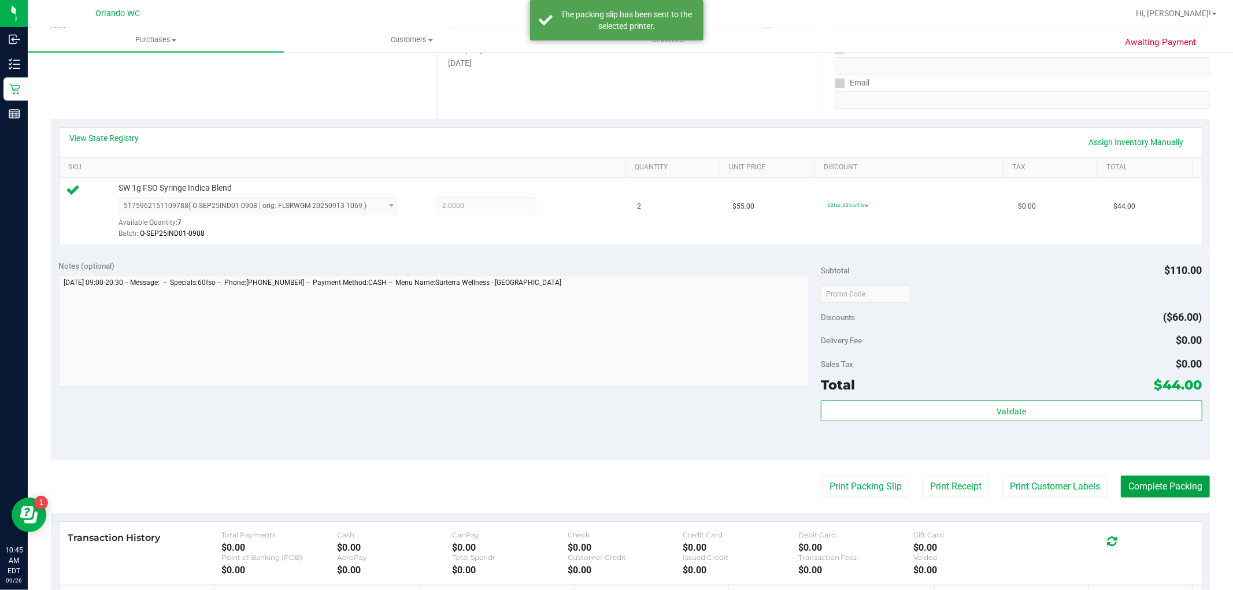
click at [1147, 487] on button "Complete Packing" at bounding box center [1165, 487] width 89 height 22
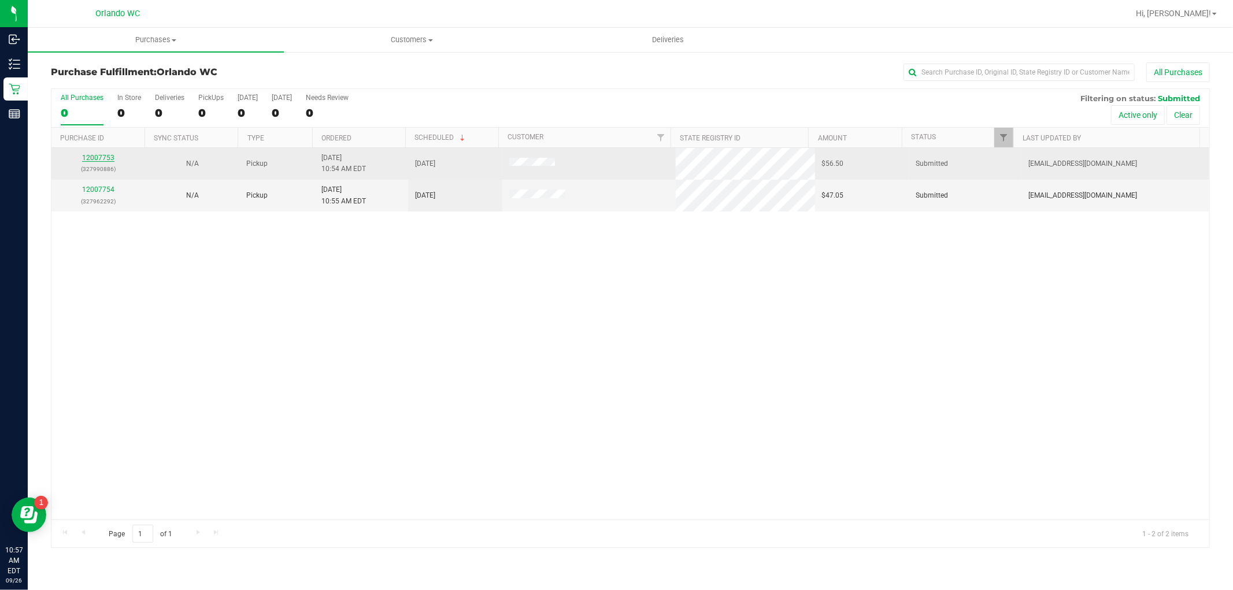
click at [108, 157] on link "12007753" at bounding box center [98, 158] width 32 height 8
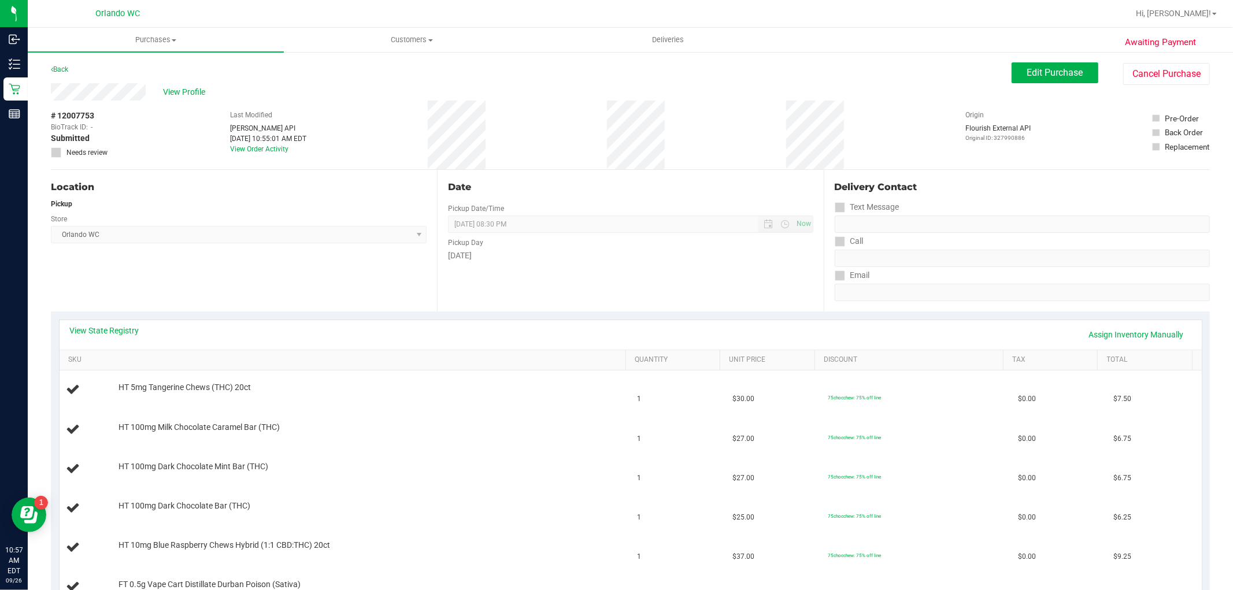
scroll to position [128, 0]
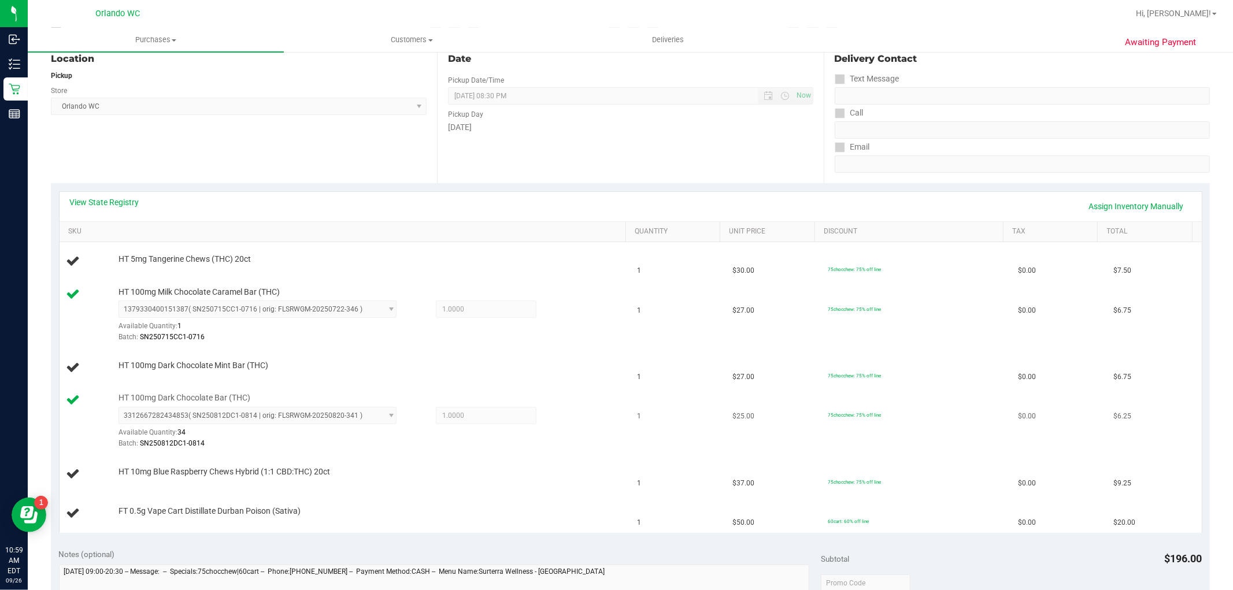
click at [378, 390] on td "HT 100mg Dark Chocolate Bar (THC) 3312667282434853 ( SN250812DC1-0814 | orig: F…" at bounding box center [345, 421] width 571 height 67
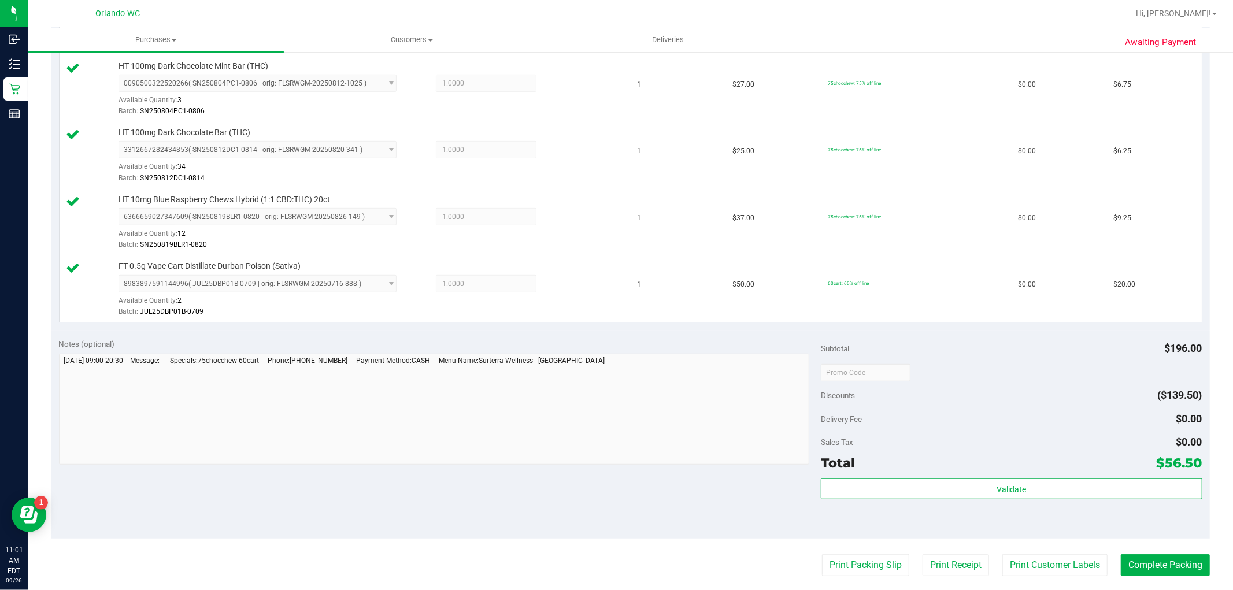
scroll to position [449, 0]
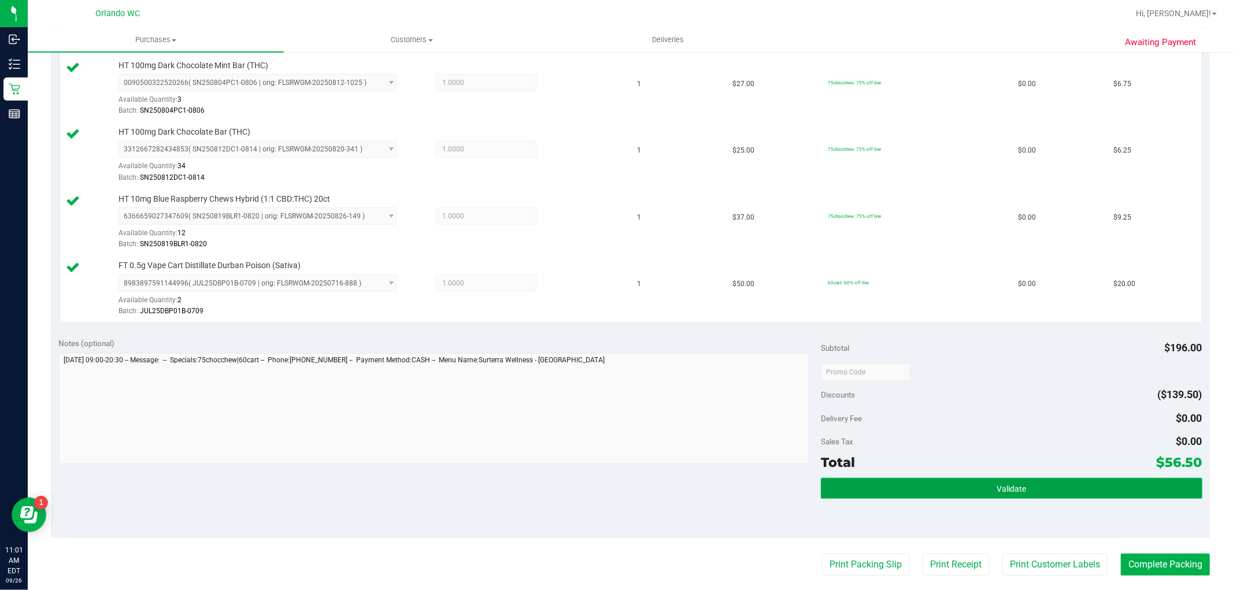
click at [958, 486] on button "Validate" at bounding box center [1011, 488] width 381 height 21
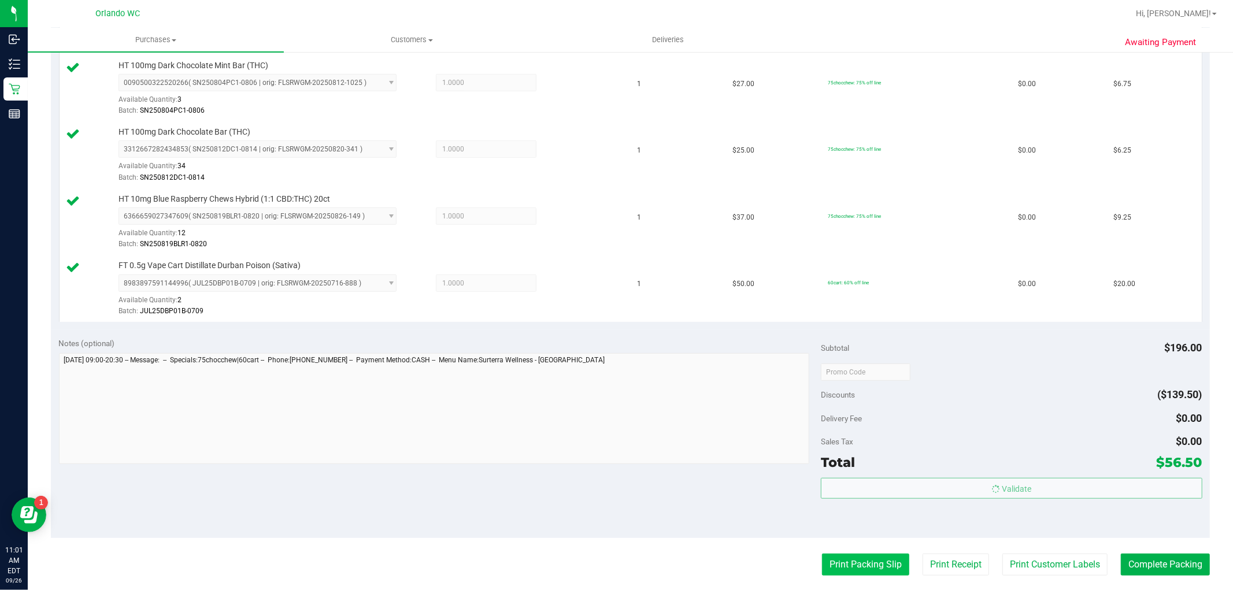
click at [839, 571] on button "Print Packing Slip" at bounding box center [865, 565] width 87 height 22
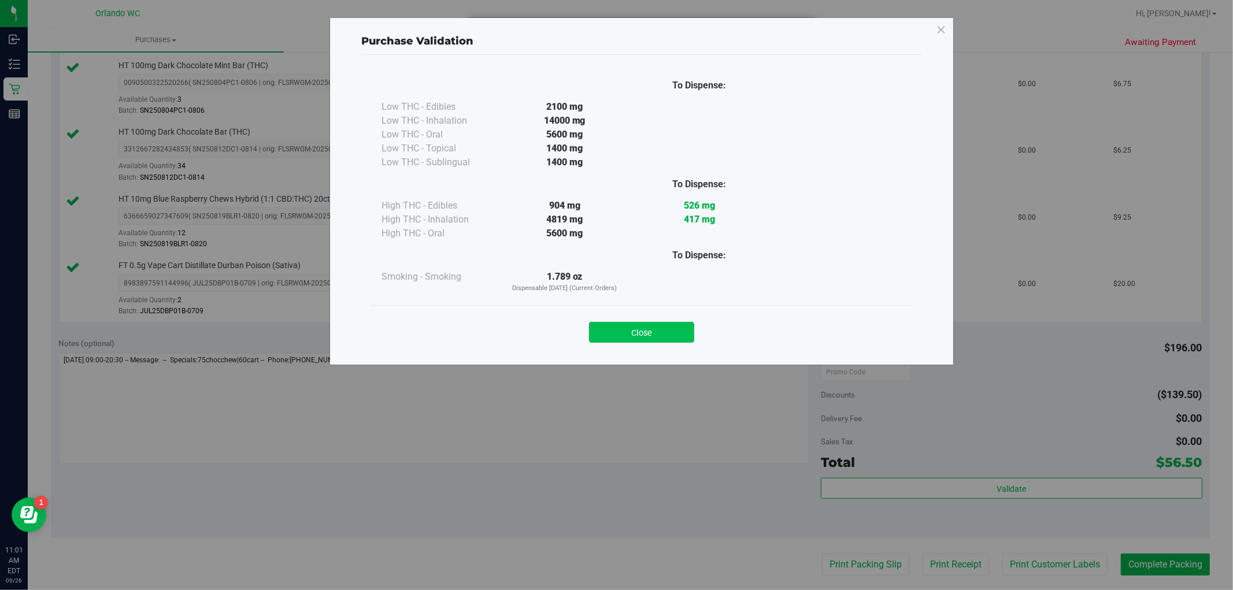
click at [646, 333] on button "Close" at bounding box center [641, 332] width 105 height 21
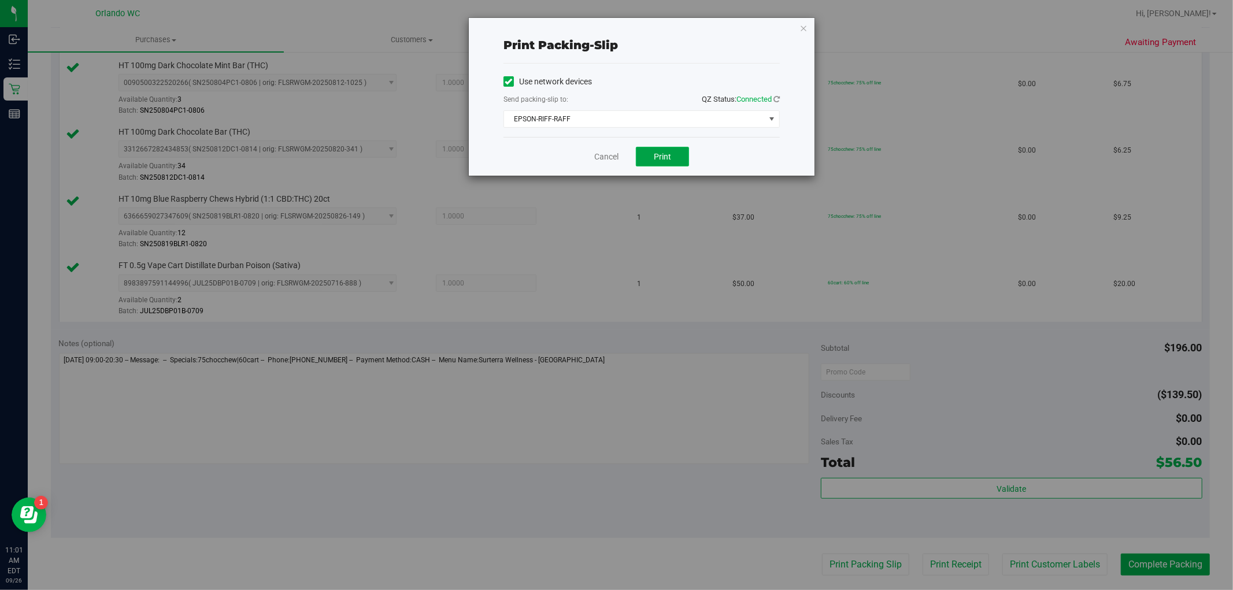
click at [656, 163] on button "Print" at bounding box center [662, 157] width 53 height 20
click at [612, 158] on link "Cancel" at bounding box center [606, 157] width 24 height 12
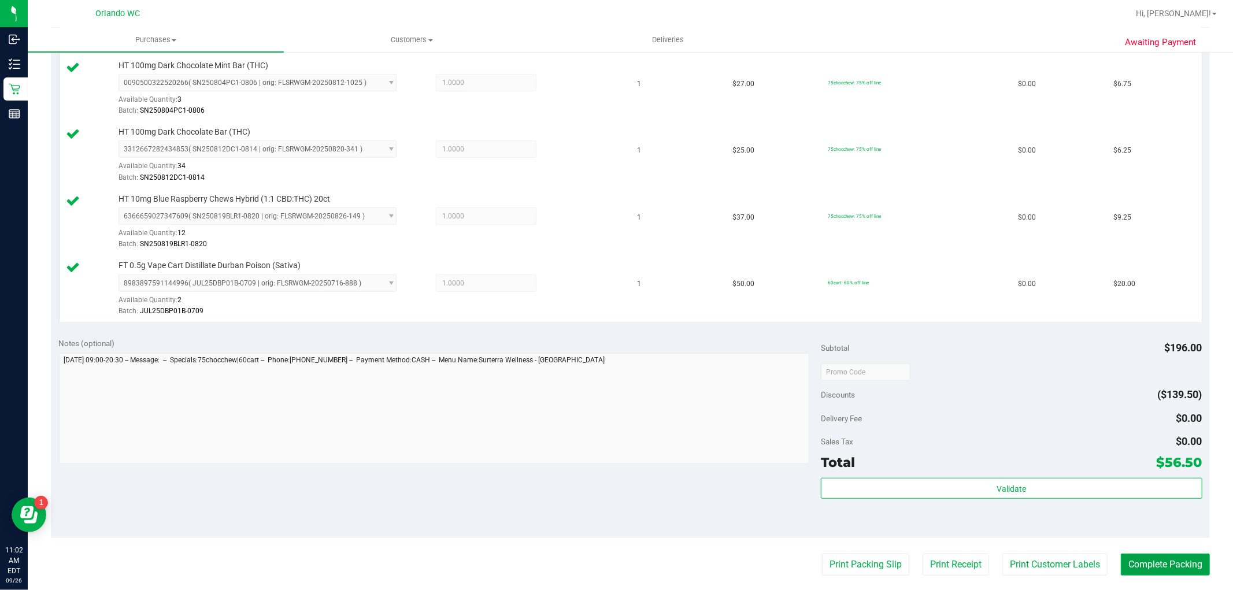
click at [1148, 575] on button "Complete Packing" at bounding box center [1165, 565] width 89 height 22
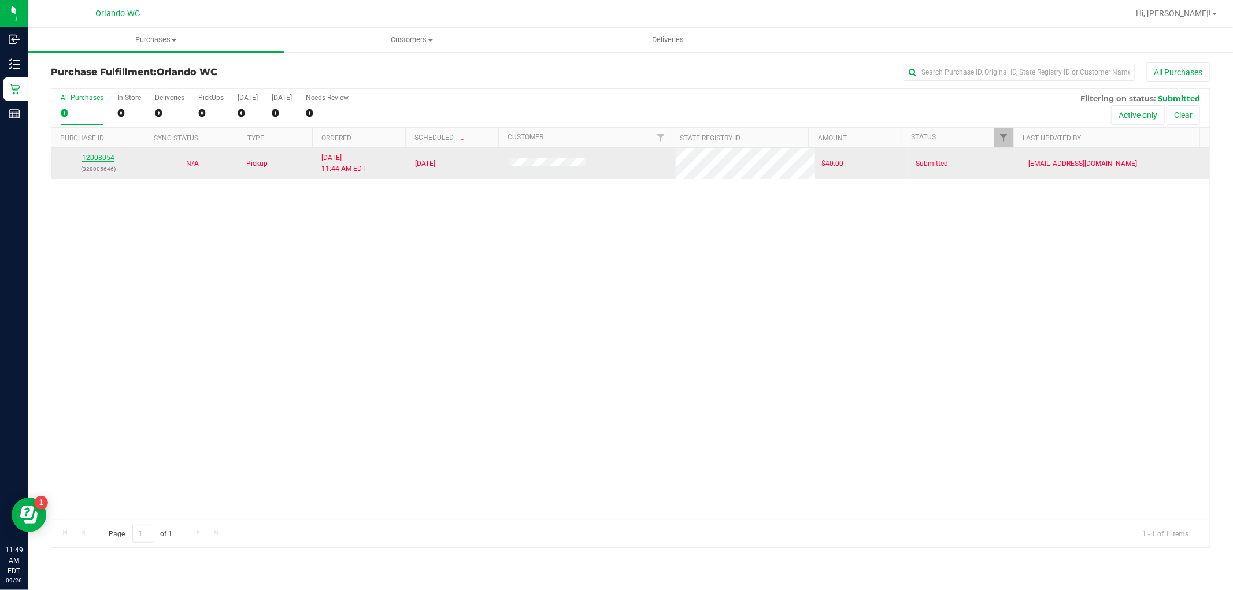
click at [105, 154] on link "12008054" at bounding box center [98, 158] width 32 height 8
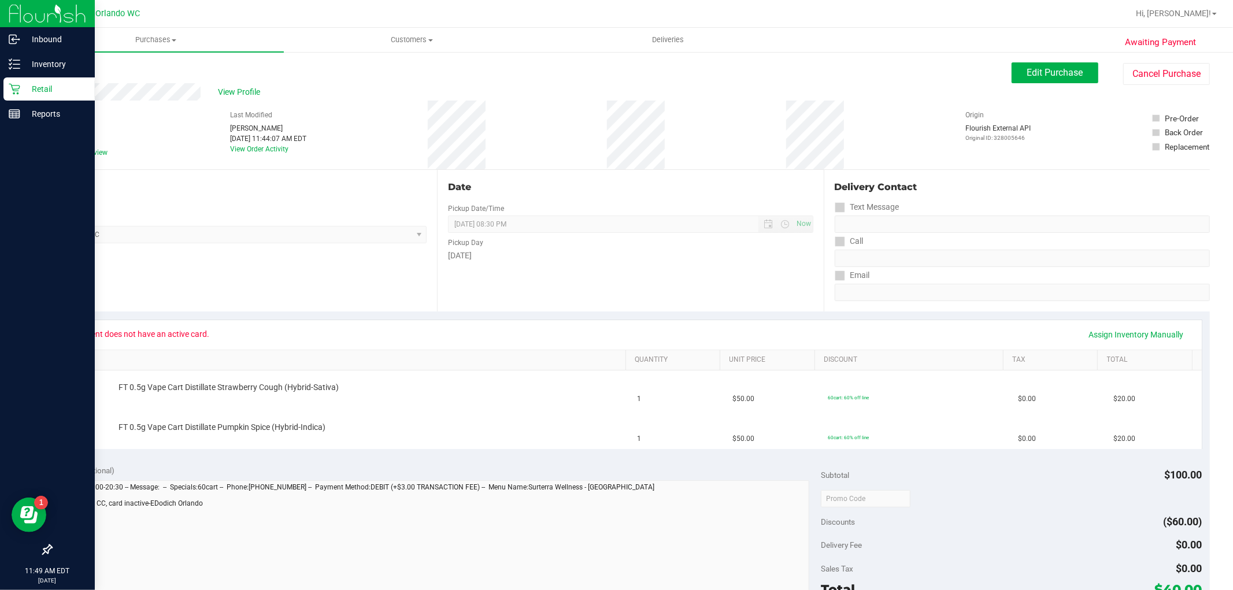
click at [16, 87] on icon at bounding box center [15, 89] width 12 height 12
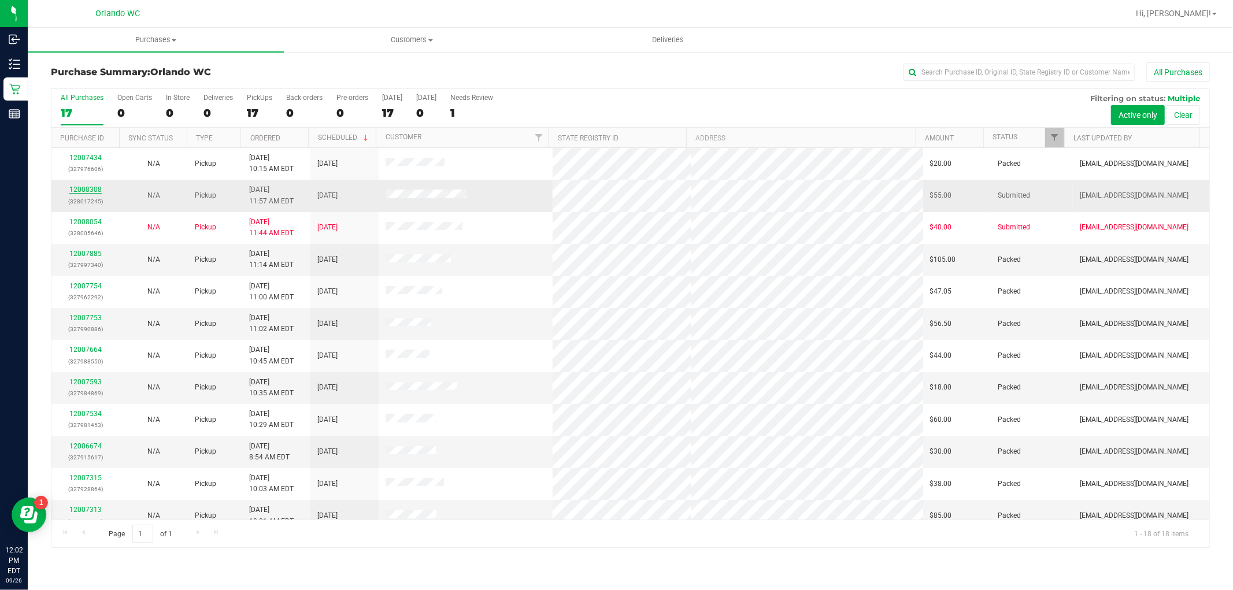
click at [94, 190] on link "12008308" at bounding box center [85, 190] width 32 height 8
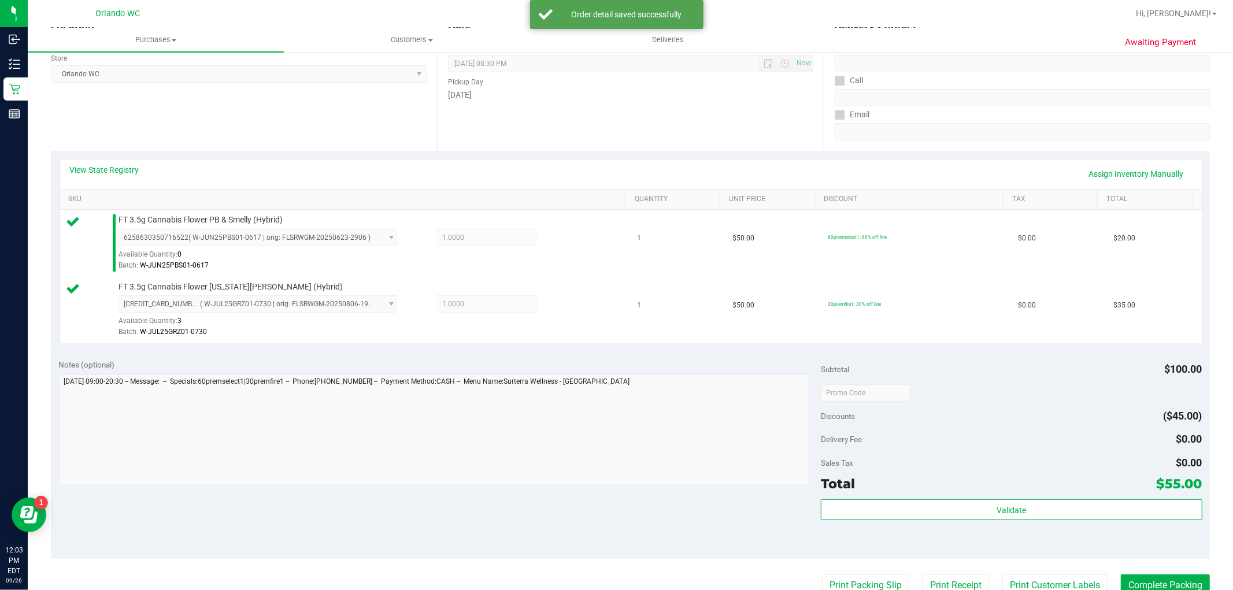
scroll to position [257, 0]
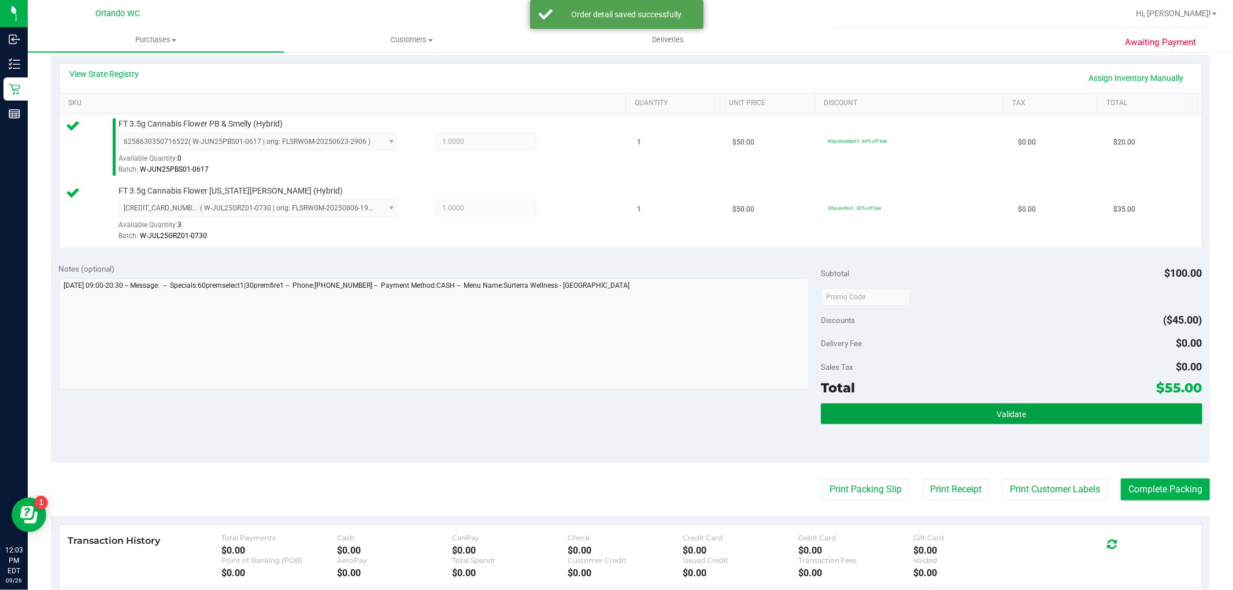
click at [887, 405] on button "Validate" at bounding box center [1011, 413] width 381 height 21
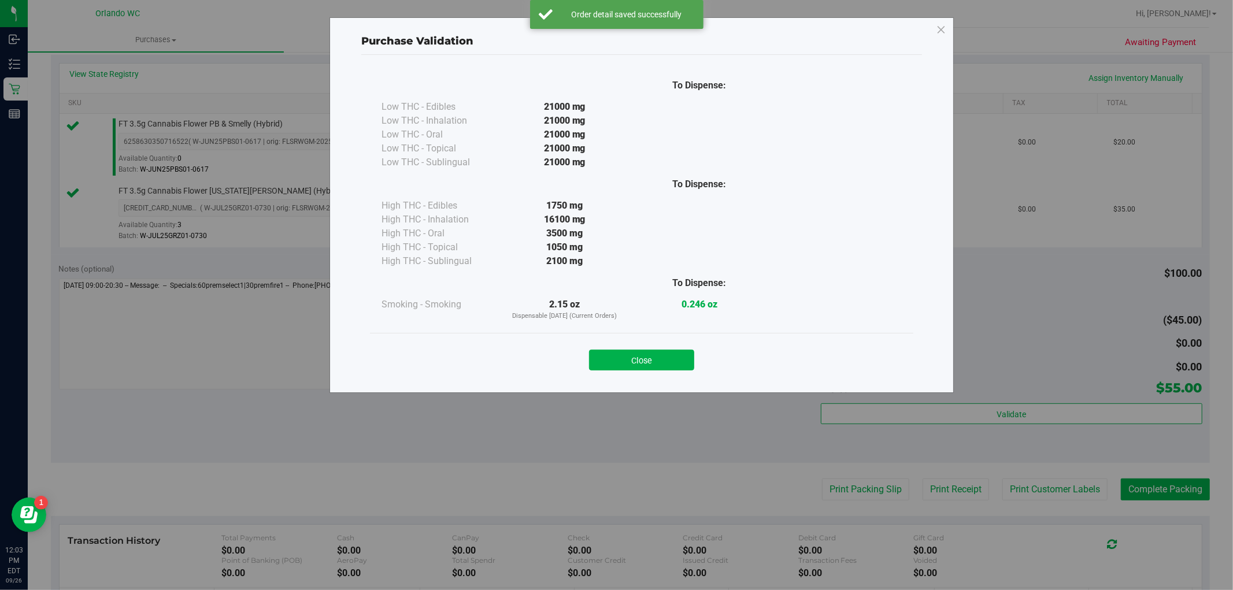
click at [854, 488] on div "Purchase Validation To Dispense: Low THC - Edibles 21000 mg" at bounding box center [621, 295] width 1242 height 590
click at [614, 351] on button "Close" at bounding box center [641, 360] width 105 height 21
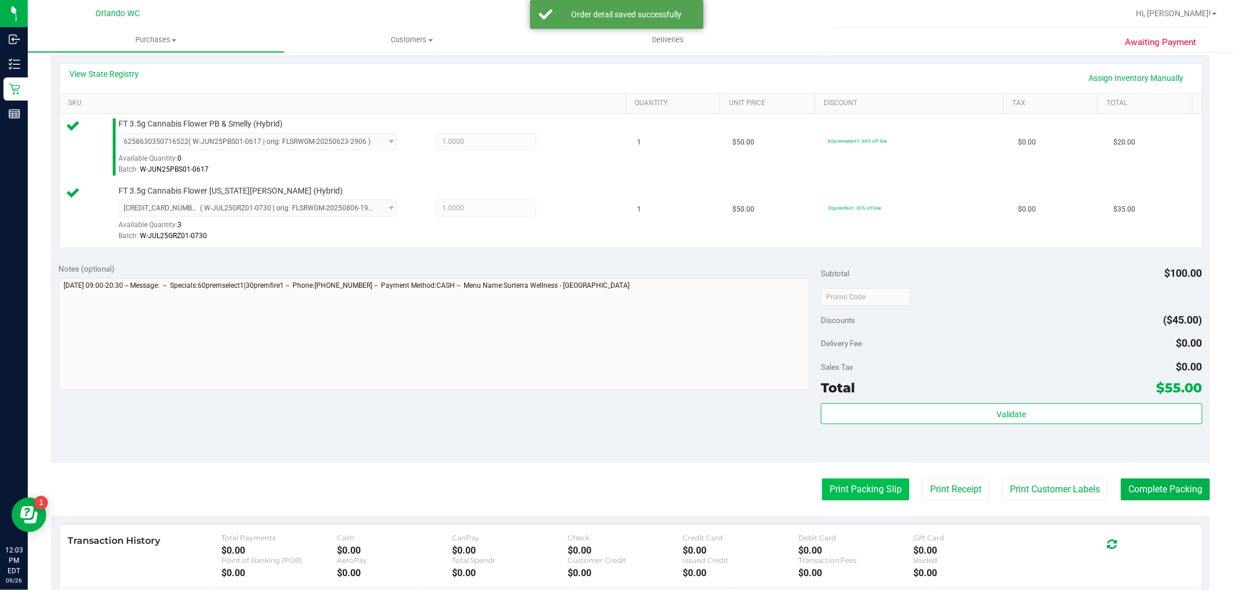
click at [843, 501] on purchase-details "Back Edit Purchase Cancel Purchase View Profile # 12008308 BioTrack ID: - Submi…" at bounding box center [630, 269] width 1159 height 927
click at [842, 495] on button "Print Packing Slip" at bounding box center [865, 490] width 87 height 22
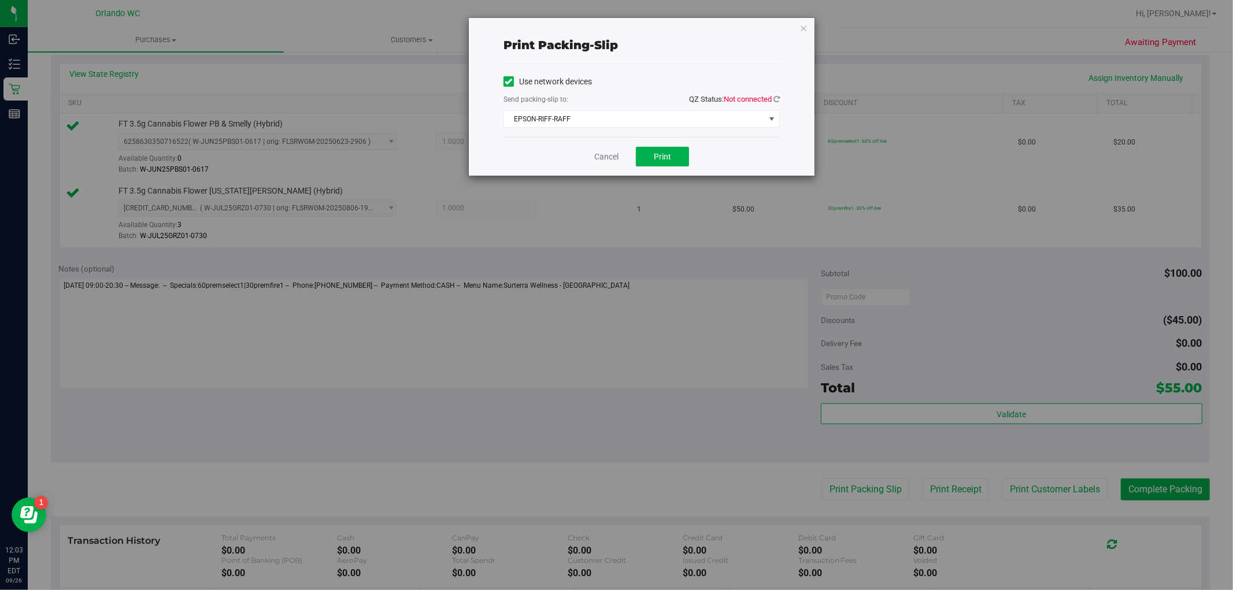
click at [772, 97] on span "QZ Status: Not connected" at bounding box center [734, 99] width 91 height 9
click at [778, 97] on icon at bounding box center [776, 99] width 6 height 8
click at [674, 151] on button "Print" at bounding box center [662, 157] width 53 height 20
click at [597, 155] on link "Cancel" at bounding box center [606, 157] width 24 height 12
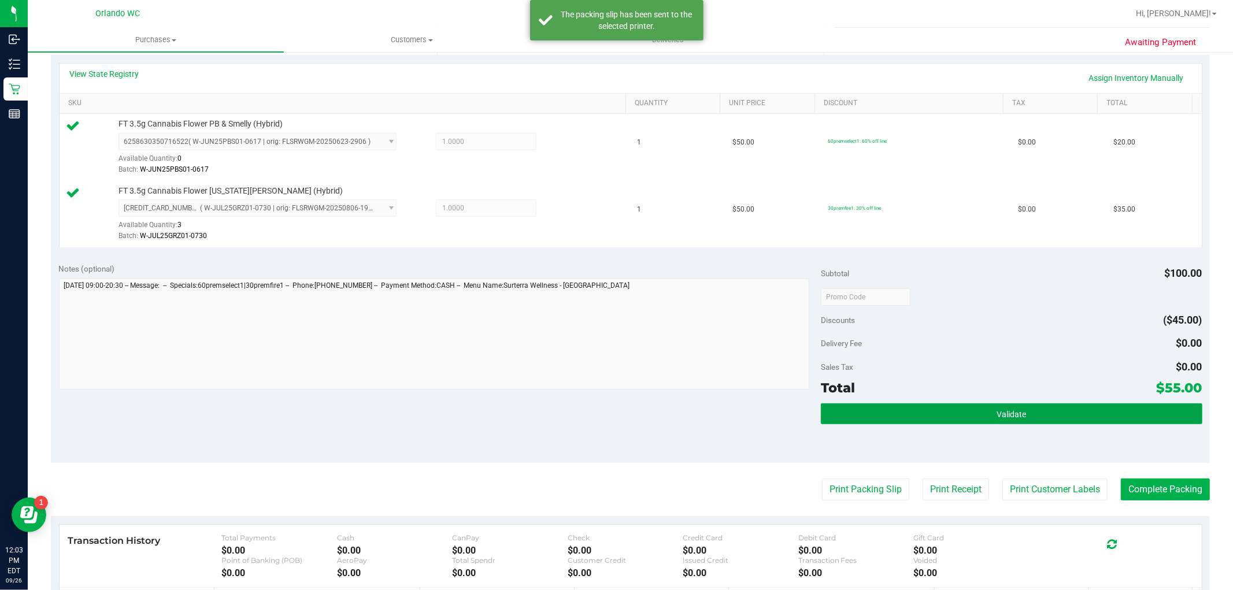
drag, startPoint x: 1135, startPoint y: 409, endPoint x: 1147, endPoint y: 469, distance: 61.3
click at [1135, 409] on button "Validate" at bounding box center [1011, 413] width 381 height 21
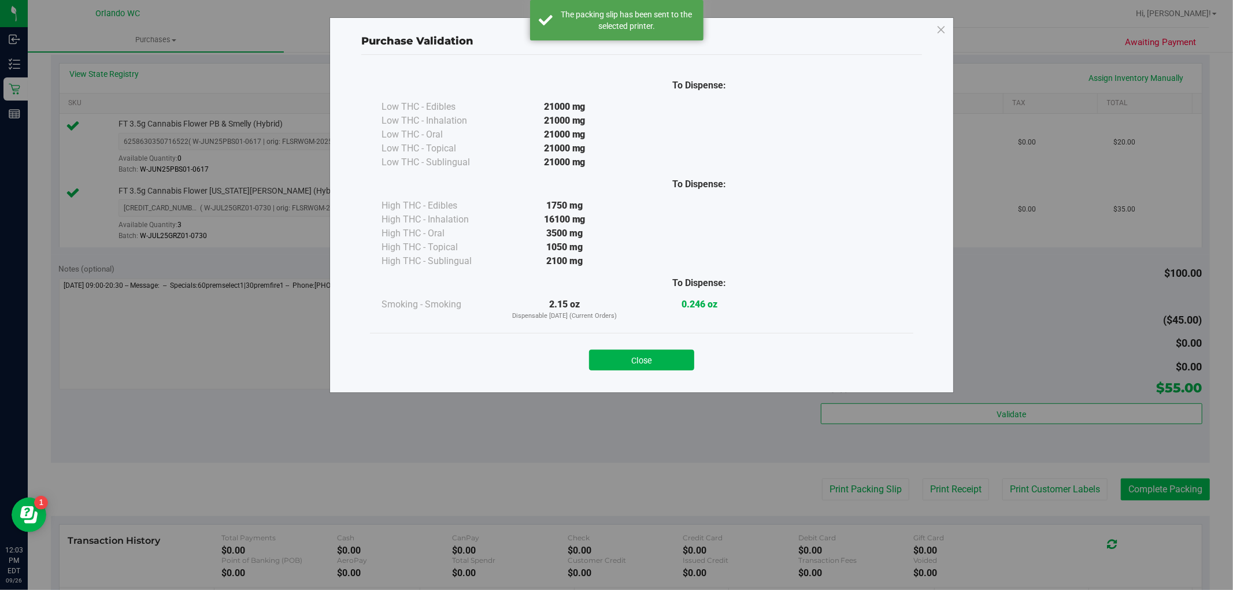
click at [1157, 488] on div "Purchase Validation To Dispense: Low THC - Edibles 21000 mg" at bounding box center [621, 295] width 1242 height 590
click at [684, 350] on button "Close" at bounding box center [641, 360] width 105 height 21
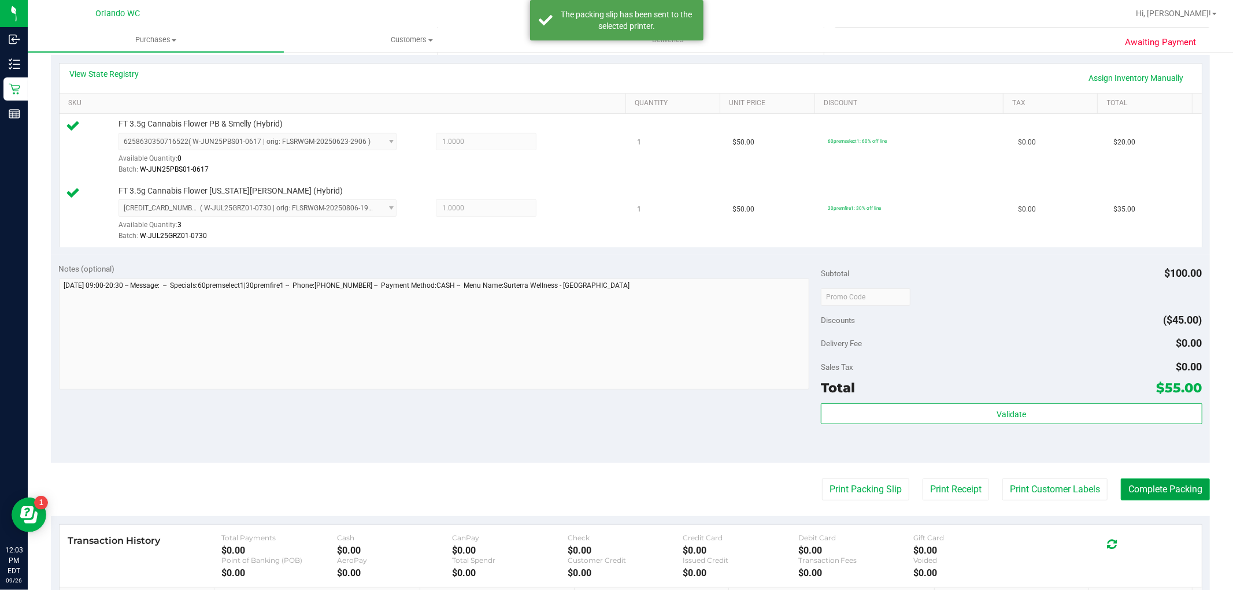
click at [1166, 482] on button "Complete Packing" at bounding box center [1165, 490] width 89 height 22
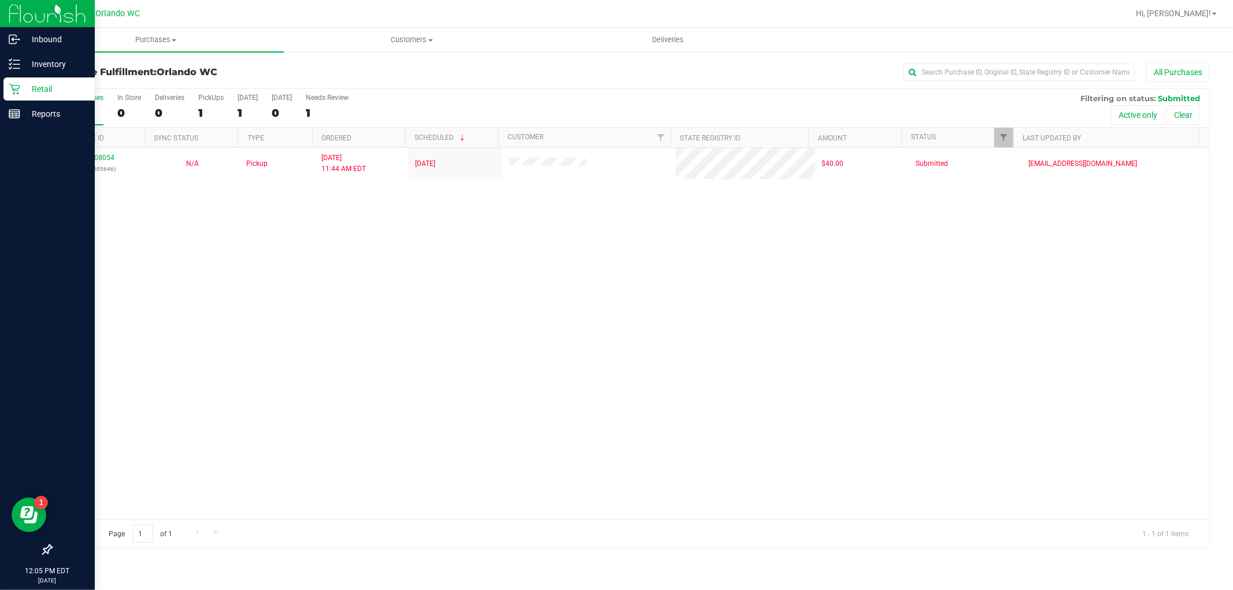
click at [8, 84] on div "Retail" at bounding box center [48, 88] width 91 height 23
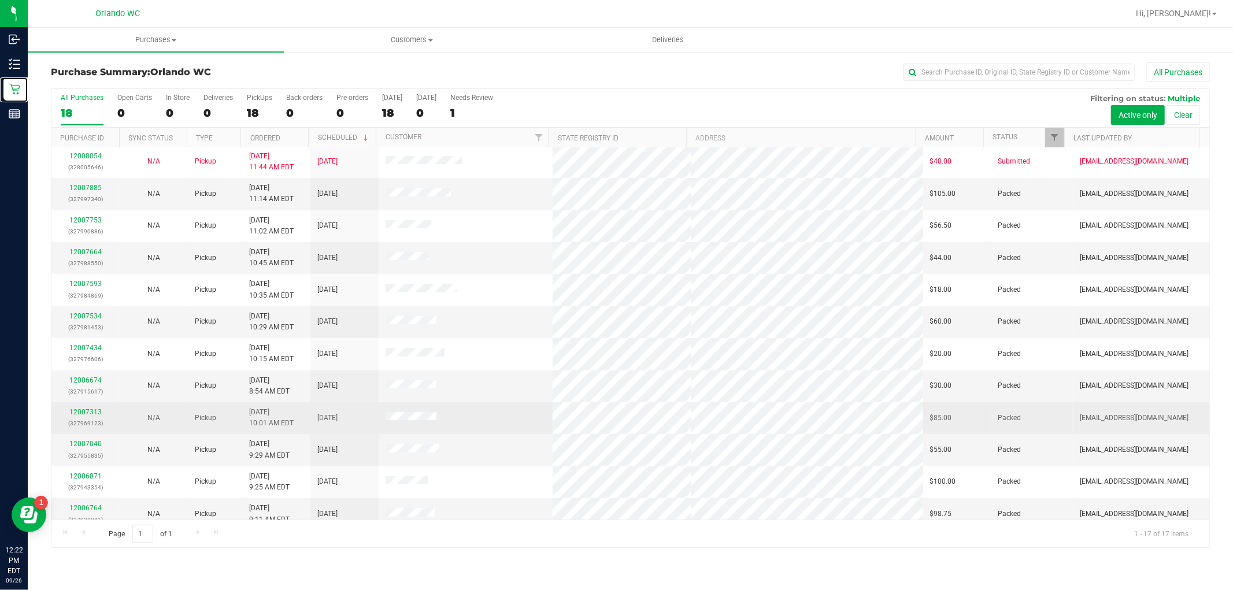
scroll to position [172, 0]
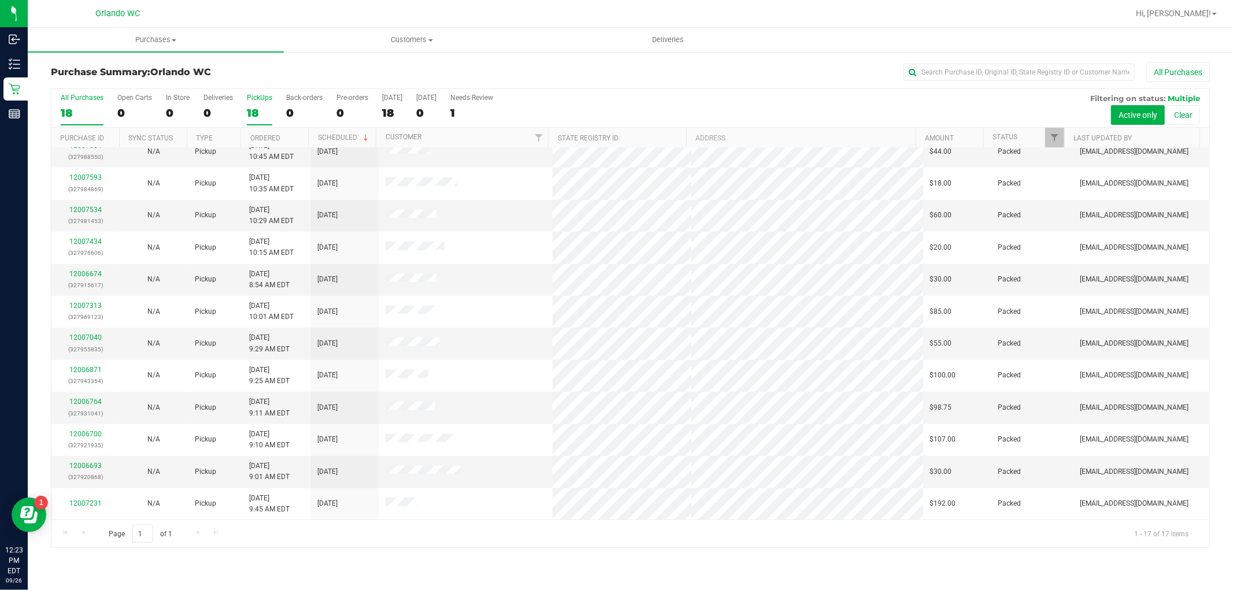
click at [261, 111] on div "18" at bounding box center [259, 112] width 25 height 13
click at [0, 0] on input "PickUps 18" at bounding box center [0, 0] width 0 height 0
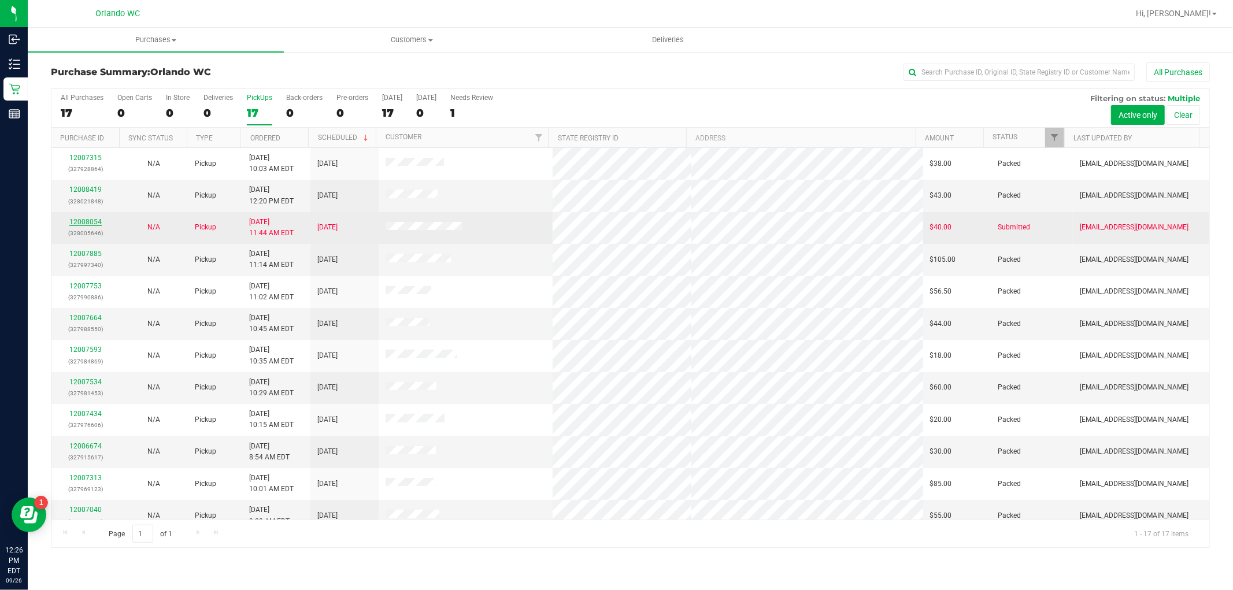
click at [75, 220] on link "12008054" at bounding box center [85, 222] width 32 height 8
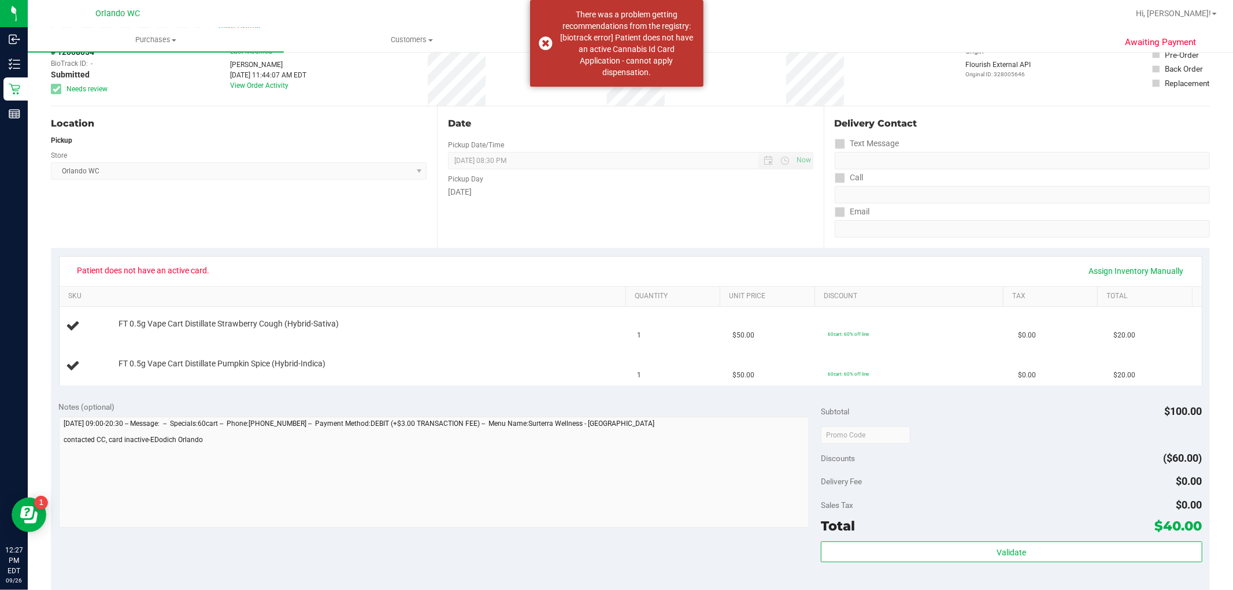
scroll to position [64, 0]
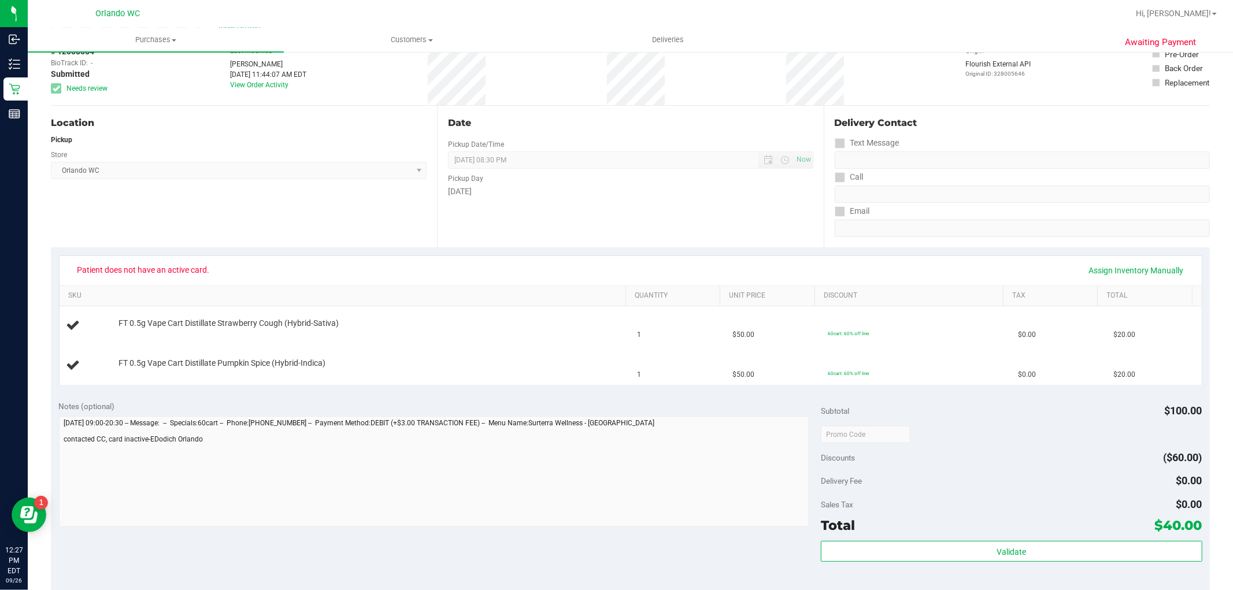
drag, startPoint x: 221, startPoint y: 266, endPoint x: 213, endPoint y: 260, distance: 10.4
click at [213, 261] on div "Patient does not have an active card. Assign Inventory Manually" at bounding box center [630, 271] width 1121 height 20
click at [217, 261] on div "Patient does not have an active card. Assign Inventory Manually" at bounding box center [630, 271] width 1121 height 20
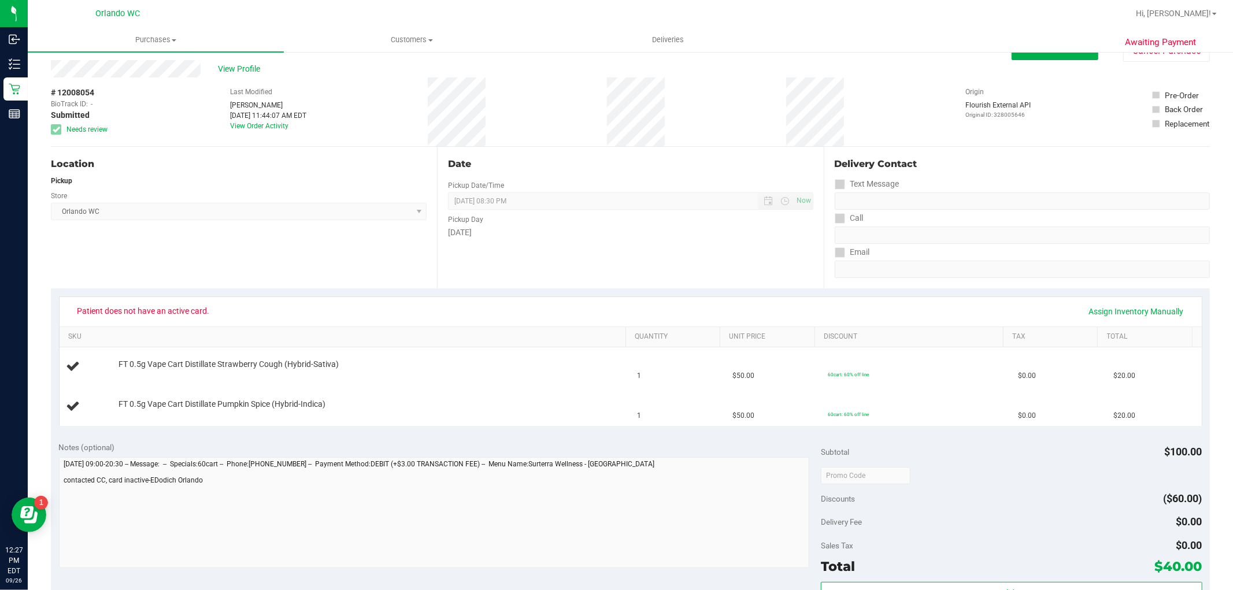
scroll to position [0, 0]
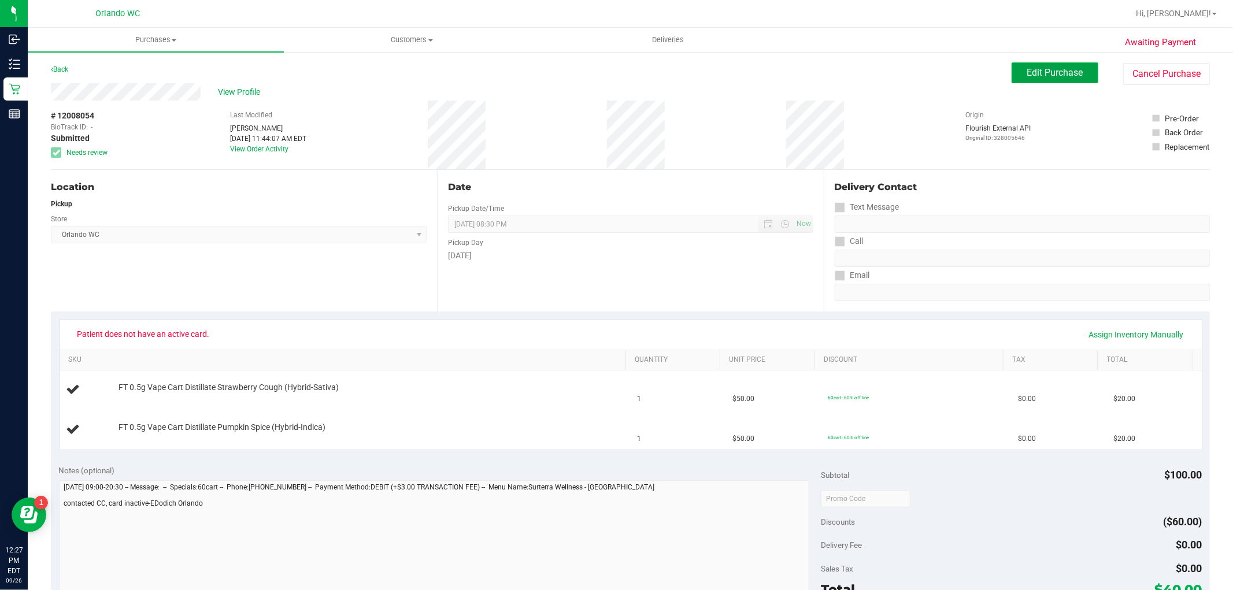
click at [1055, 74] on span "Edit Purchase" at bounding box center [1055, 72] width 56 height 11
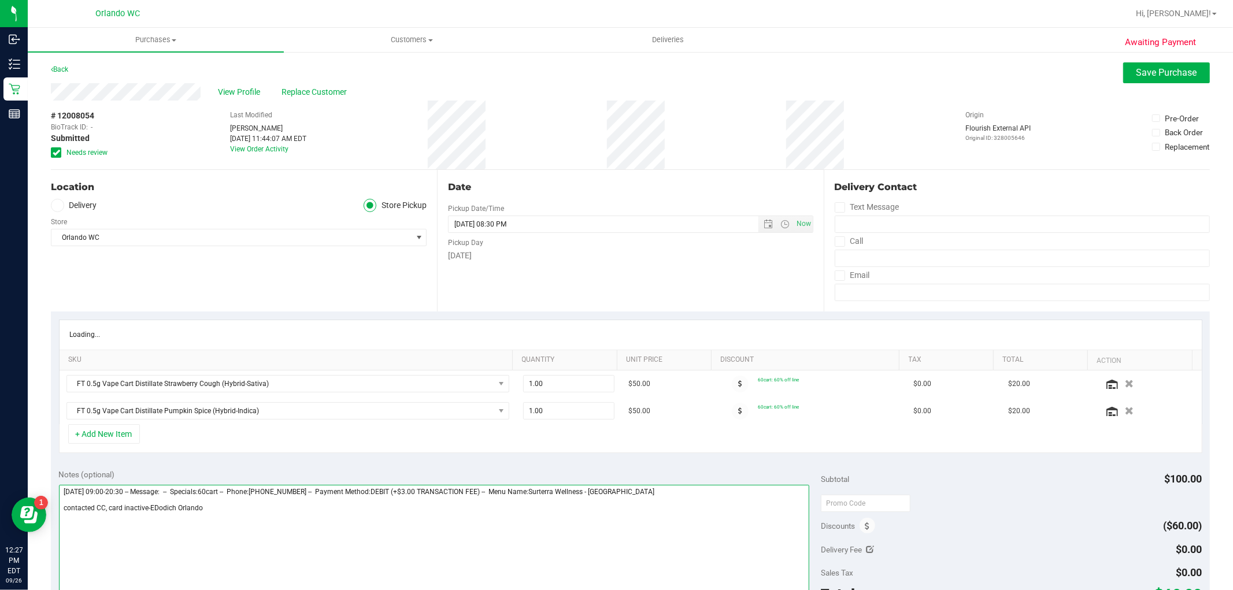
click at [247, 503] on textarea at bounding box center [434, 540] width 751 height 111
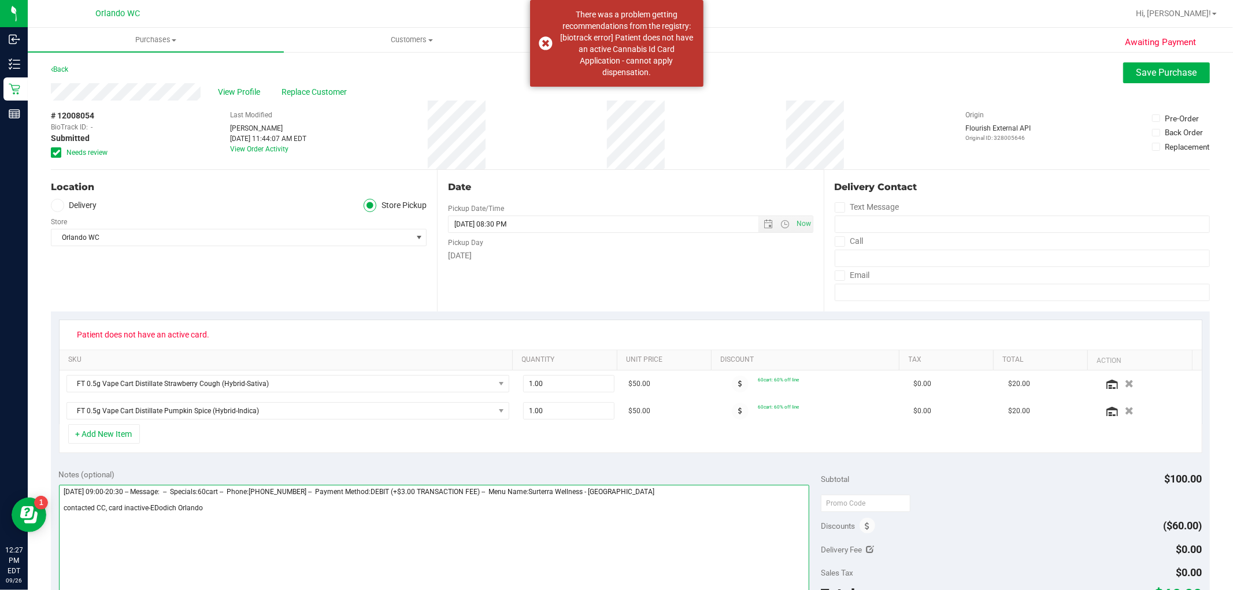
click at [247, 509] on textarea at bounding box center [434, 540] width 751 height 111
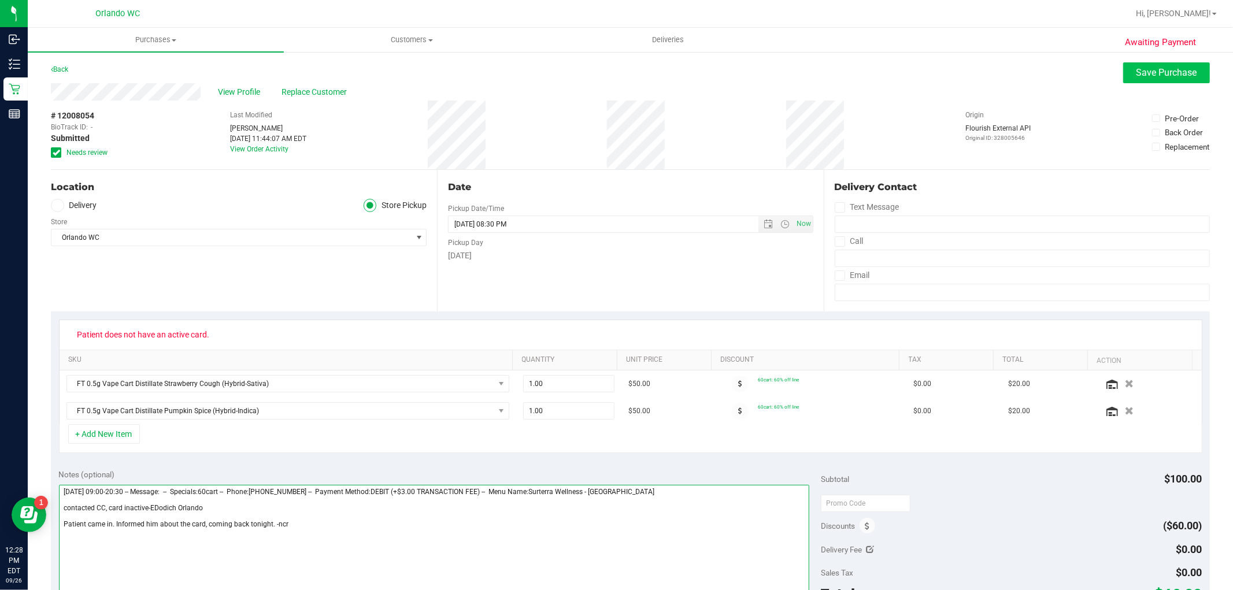
type textarea "Friday 09/26/2025 09:00-20:30 -- Message: -- Specials:60cart -- Phone:321525163…"
click at [1153, 80] on button "Save Purchase" at bounding box center [1166, 72] width 87 height 21
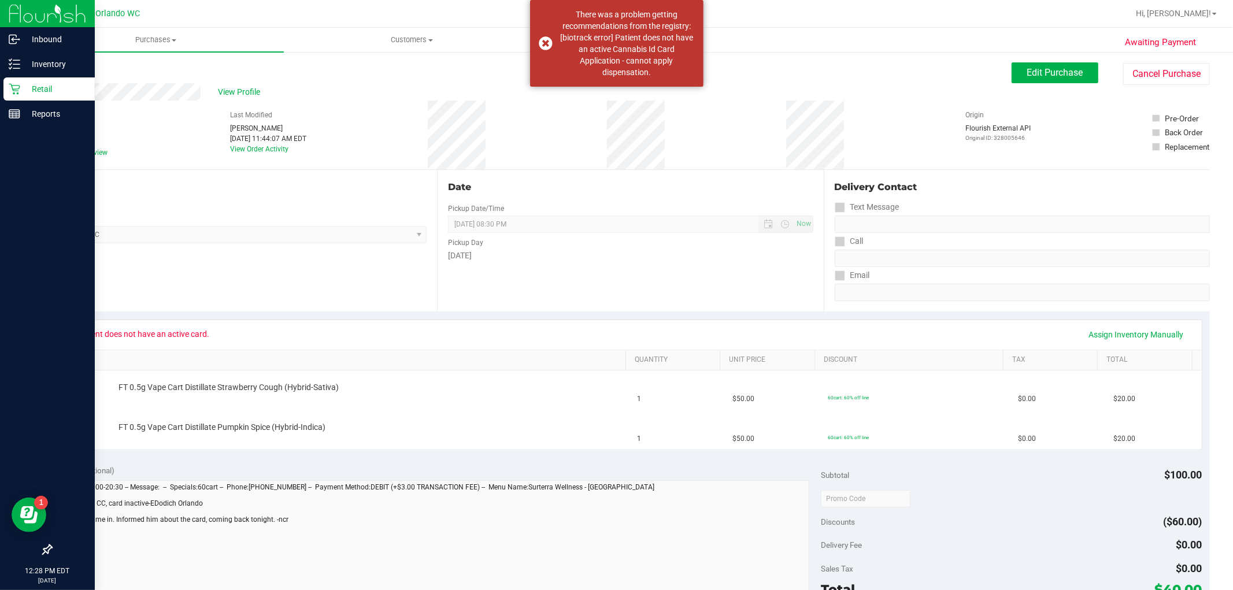
click at [16, 83] on icon at bounding box center [15, 89] width 12 height 12
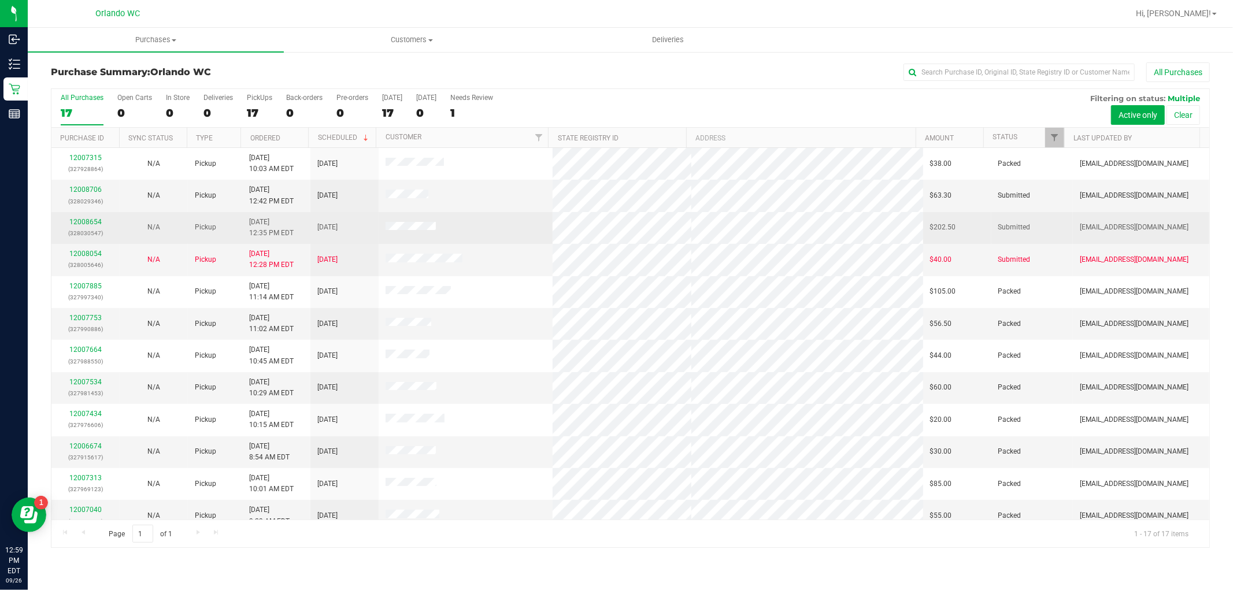
click at [101, 224] on div "12008654 (328030547)" at bounding box center [85, 228] width 54 height 22
click at [97, 224] on link "12008654" at bounding box center [85, 222] width 32 height 8
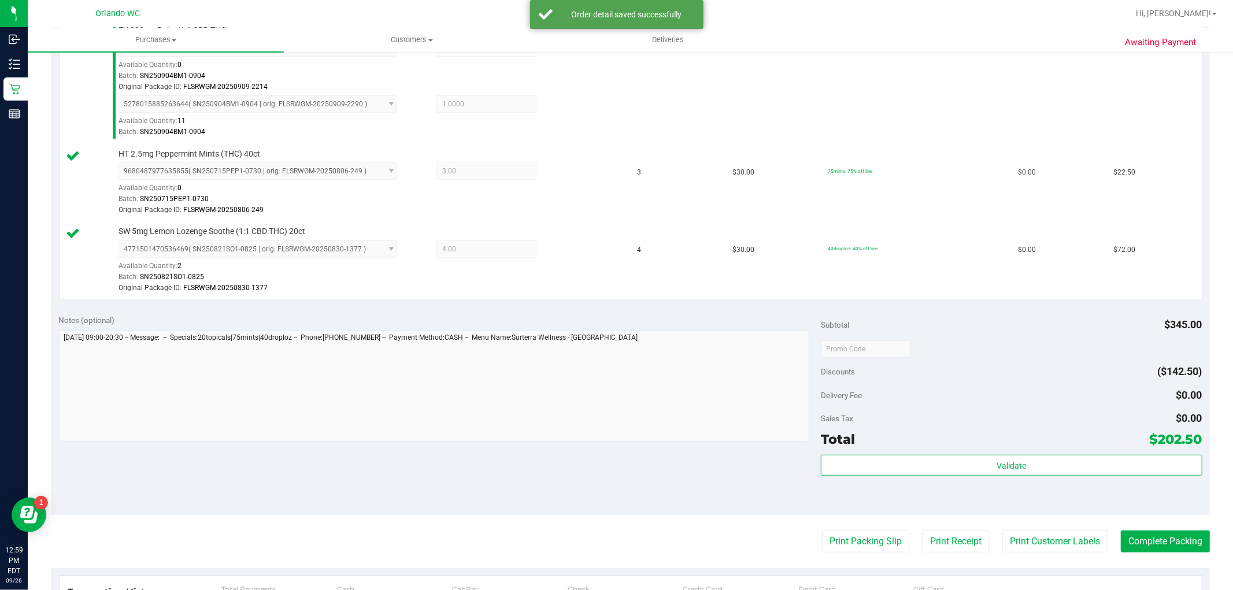
scroll to position [449, 0]
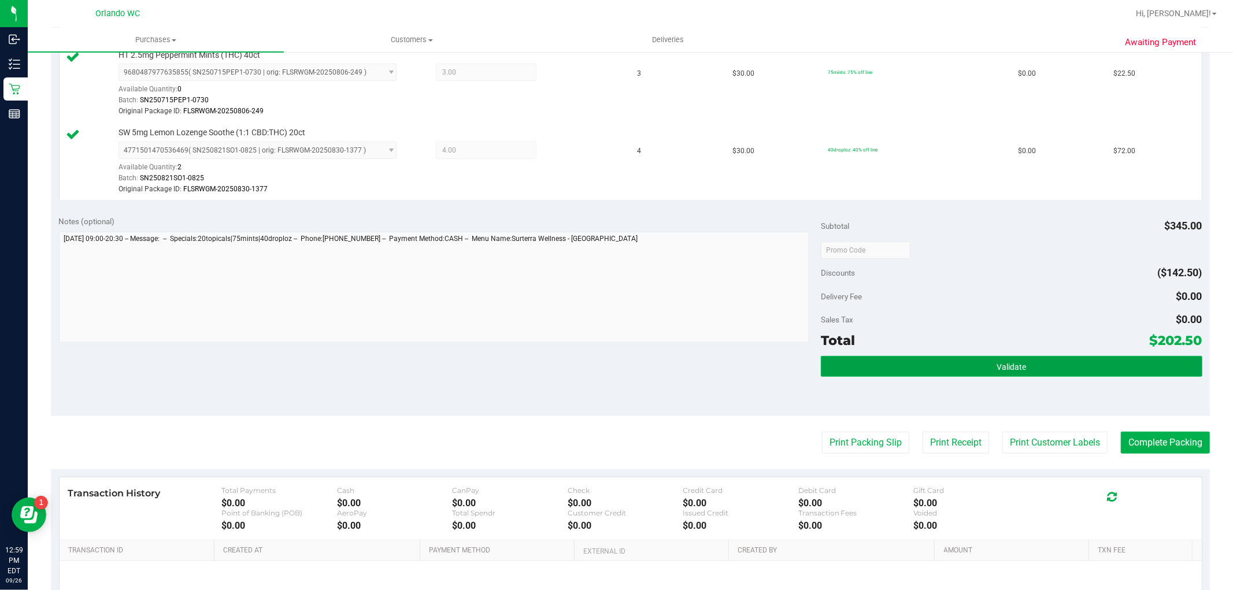
click at [898, 375] on button "Validate" at bounding box center [1011, 366] width 381 height 21
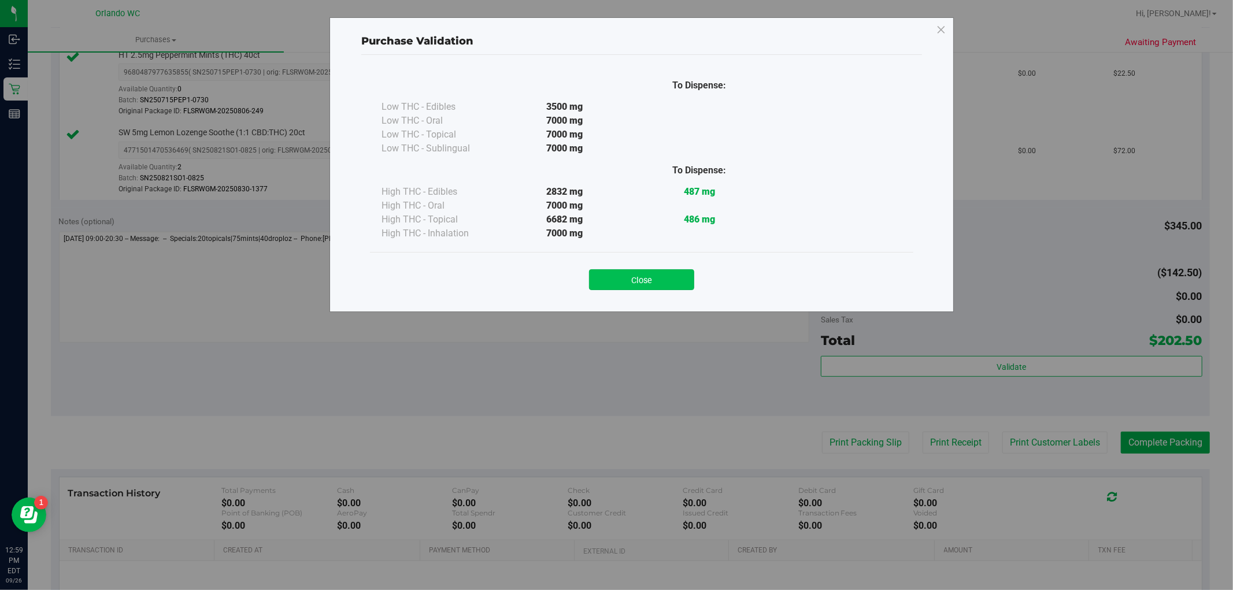
click at [670, 273] on button "Close" at bounding box center [641, 279] width 105 height 21
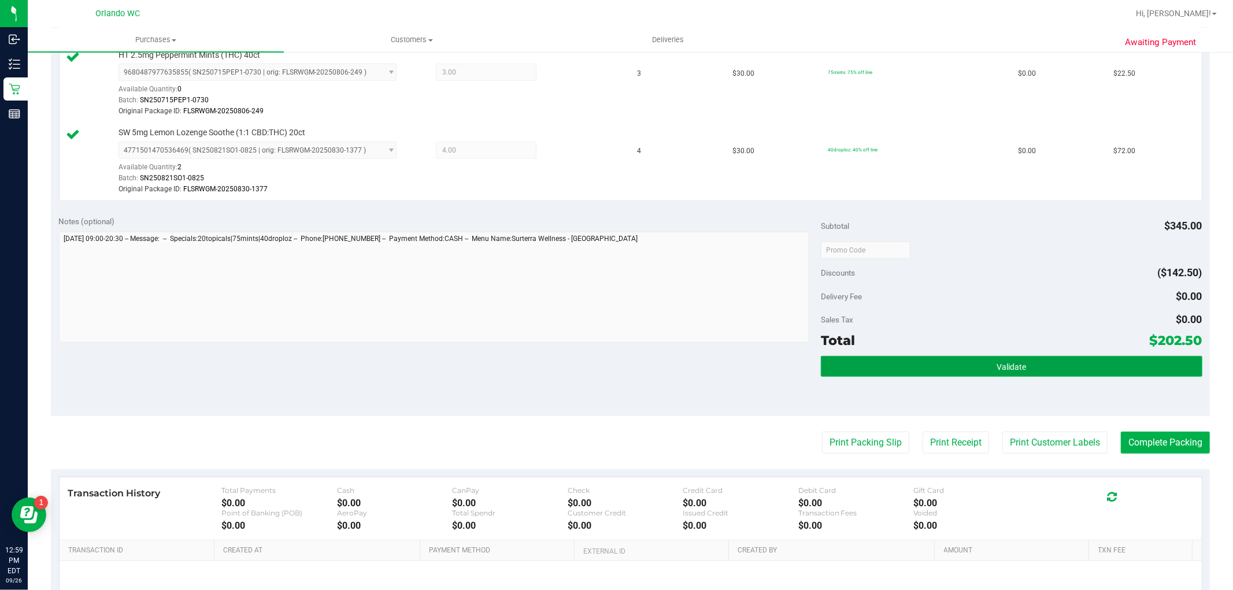
click at [967, 371] on button "Validate" at bounding box center [1011, 366] width 381 height 21
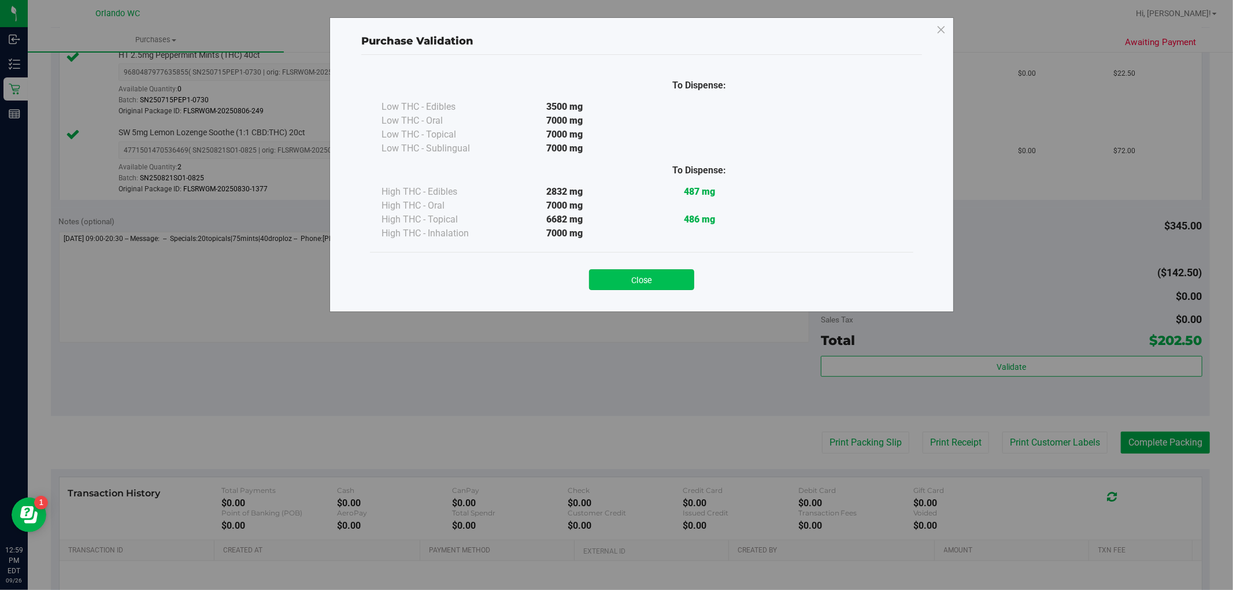
click at [600, 274] on button "Close" at bounding box center [641, 279] width 105 height 21
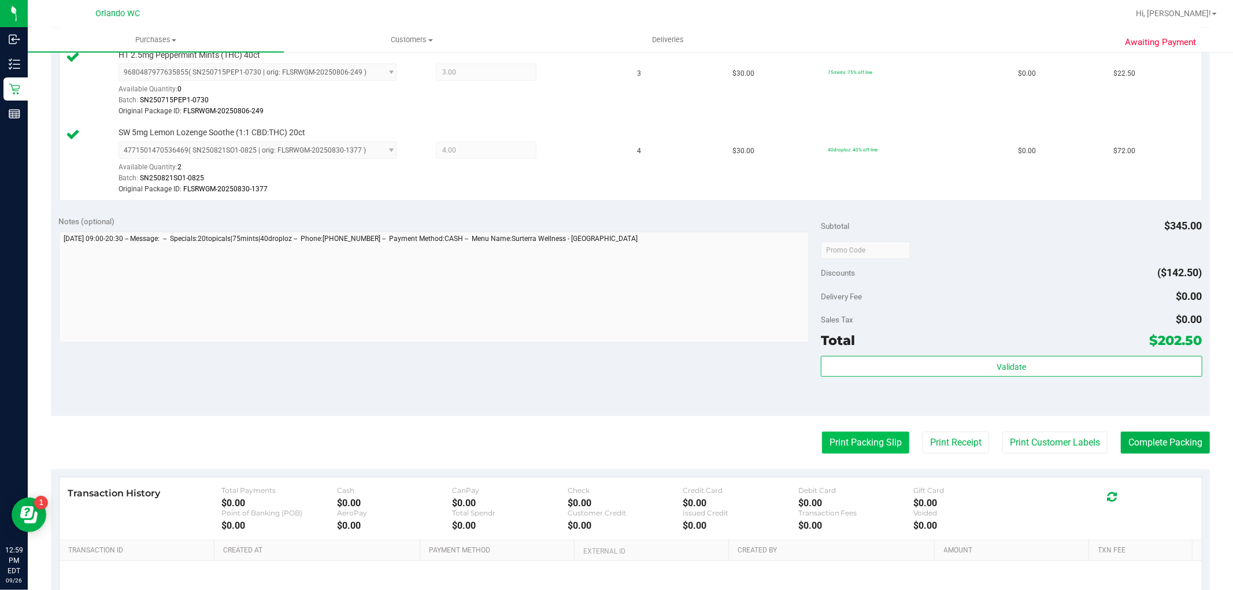
click at [839, 455] on purchase-details "Back Edit Purchase Cancel Purchase View Profile # 12008654 BioTrack ID: - Submi…" at bounding box center [630, 149] width 1159 height 1072
click at [881, 449] on button "Print Packing Slip" at bounding box center [865, 443] width 87 height 22
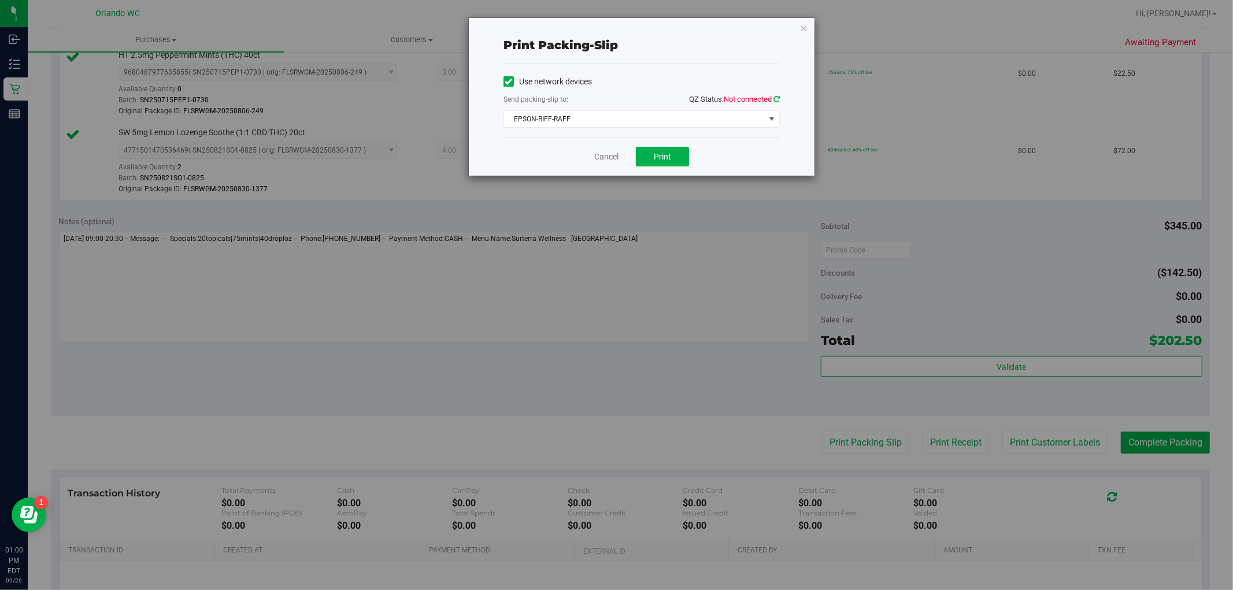
click at [774, 100] on icon at bounding box center [776, 99] width 6 height 8
click at [677, 155] on button "Print" at bounding box center [662, 157] width 53 height 20
click at [618, 159] on link "Cancel" at bounding box center [606, 157] width 24 height 12
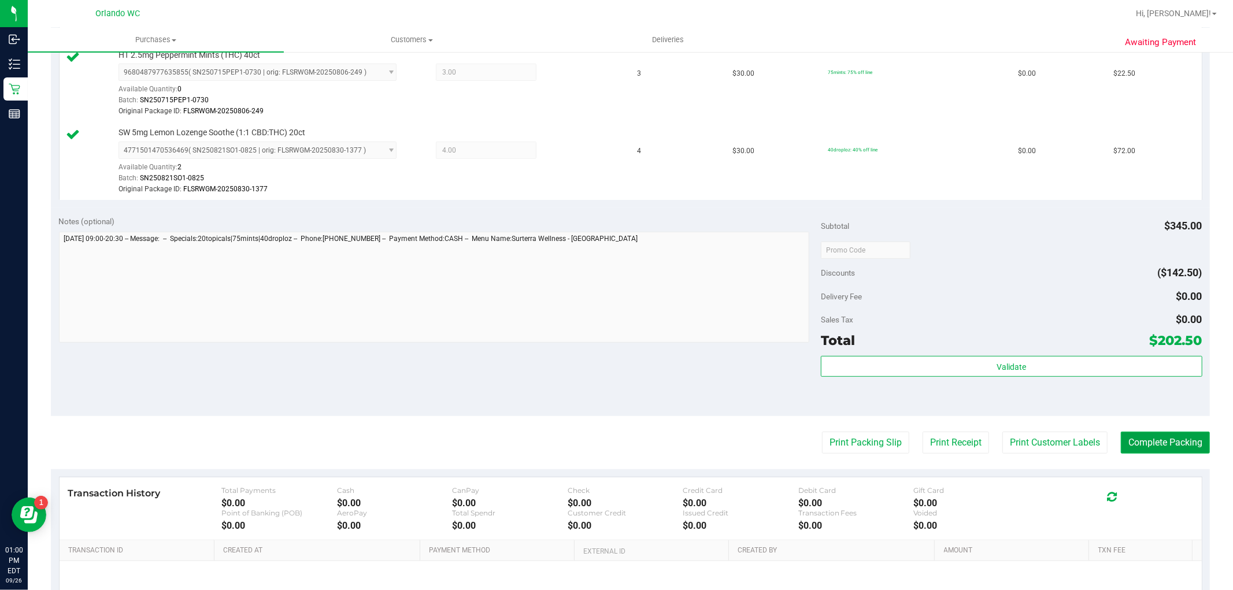
click at [1131, 442] on button "Complete Packing" at bounding box center [1165, 443] width 89 height 22
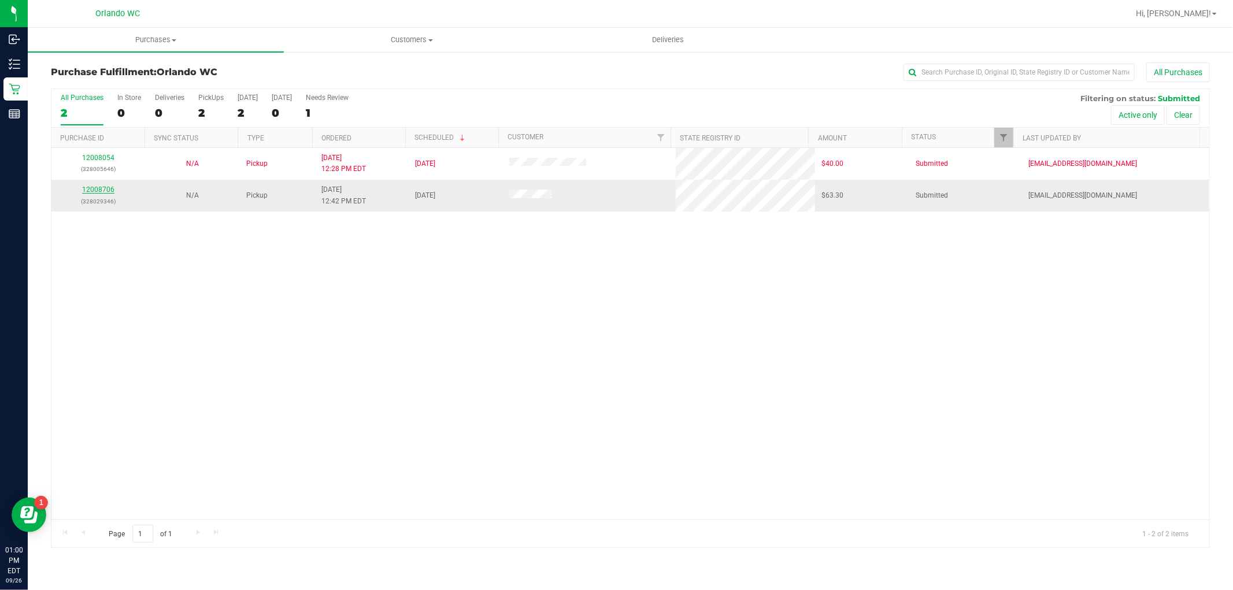
click at [91, 193] on link "12008706" at bounding box center [98, 190] width 32 height 8
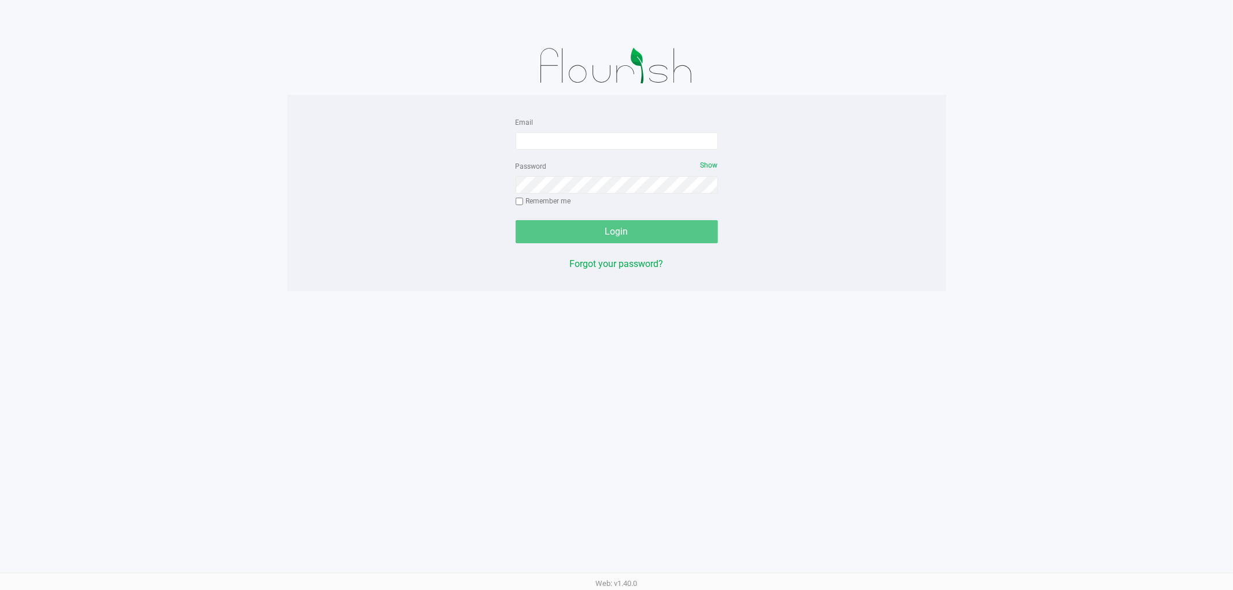
click at [529, 128] on div "Email" at bounding box center [617, 132] width 202 height 35
click at [536, 138] on input "Email" at bounding box center [617, 140] width 202 height 17
type input "crosenblum@liveparallel.com"
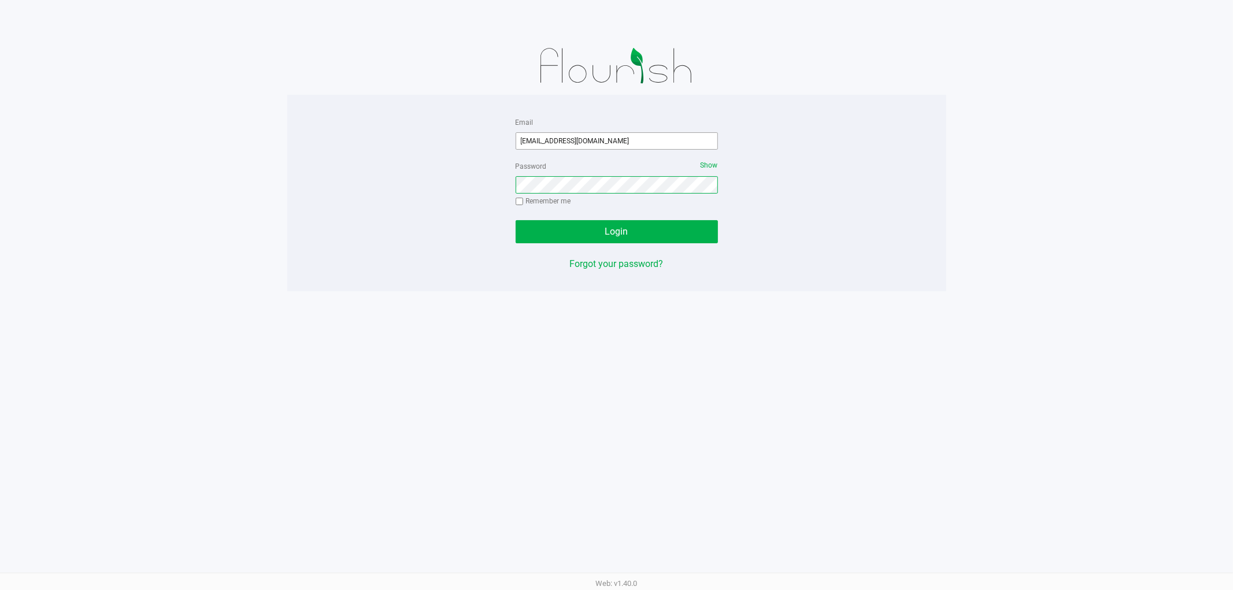
click at [516, 220] on button "Login" at bounding box center [617, 231] width 202 height 23
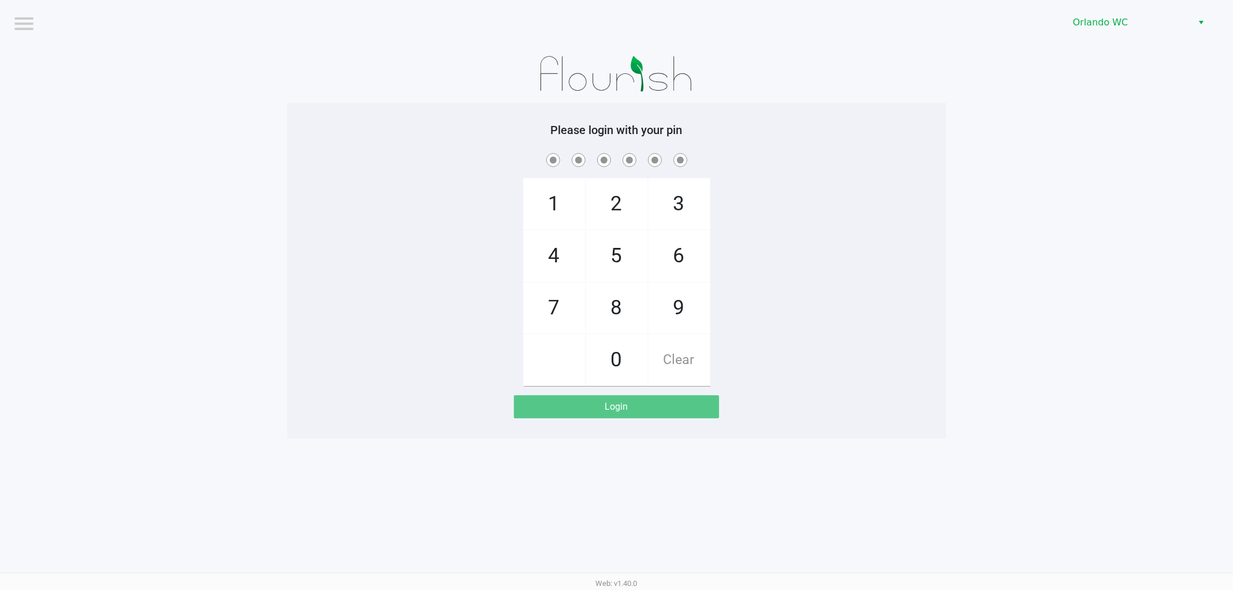
click at [736, 113] on div "Please login with your pin 1 4 7 2 5 8 0 3 6 9 Clear Login" at bounding box center [616, 271] width 659 height 336
checkbox input "true"
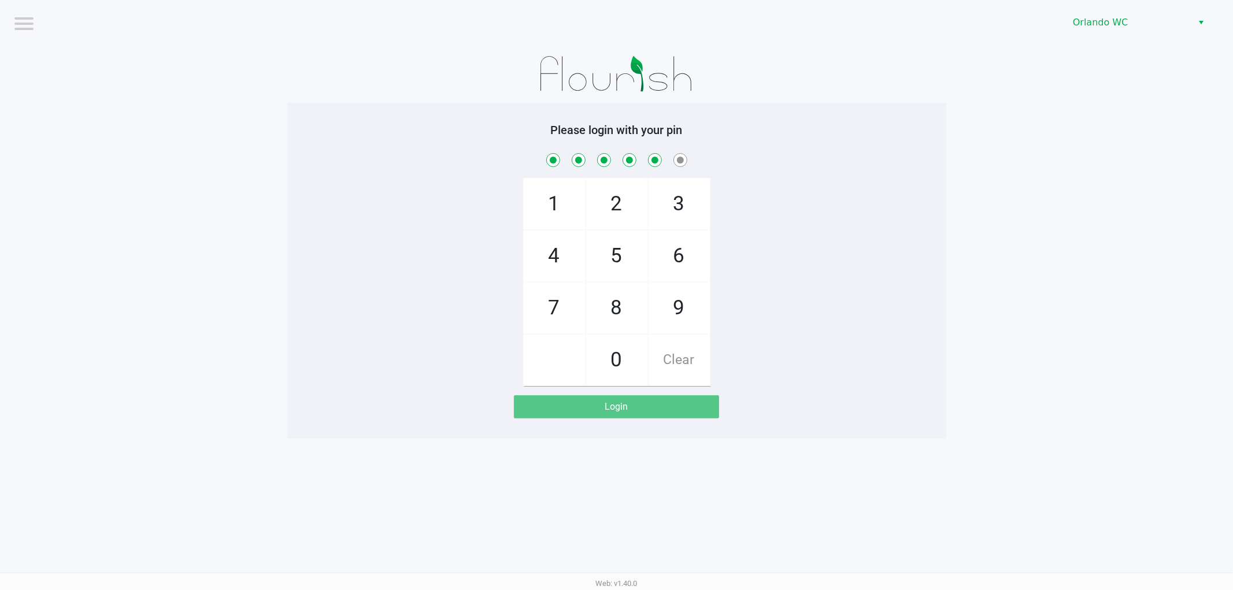
checkbox input "true"
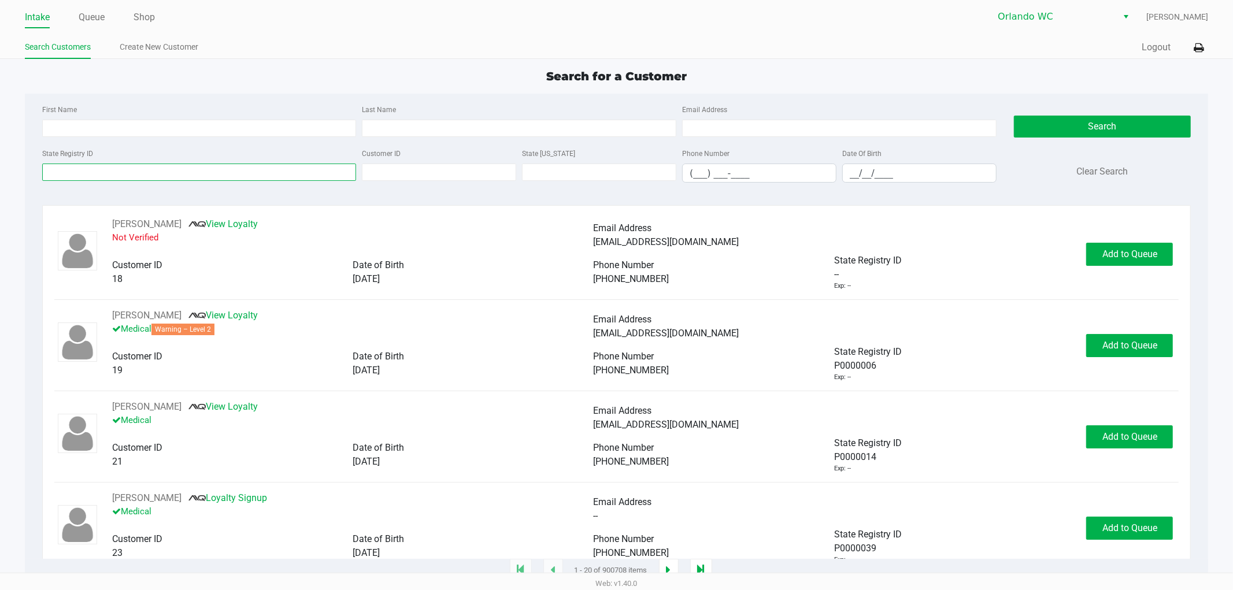
click at [128, 172] on input "State Registry ID" at bounding box center [199, 172] width 314 height 17
paste input "P4XK9078"
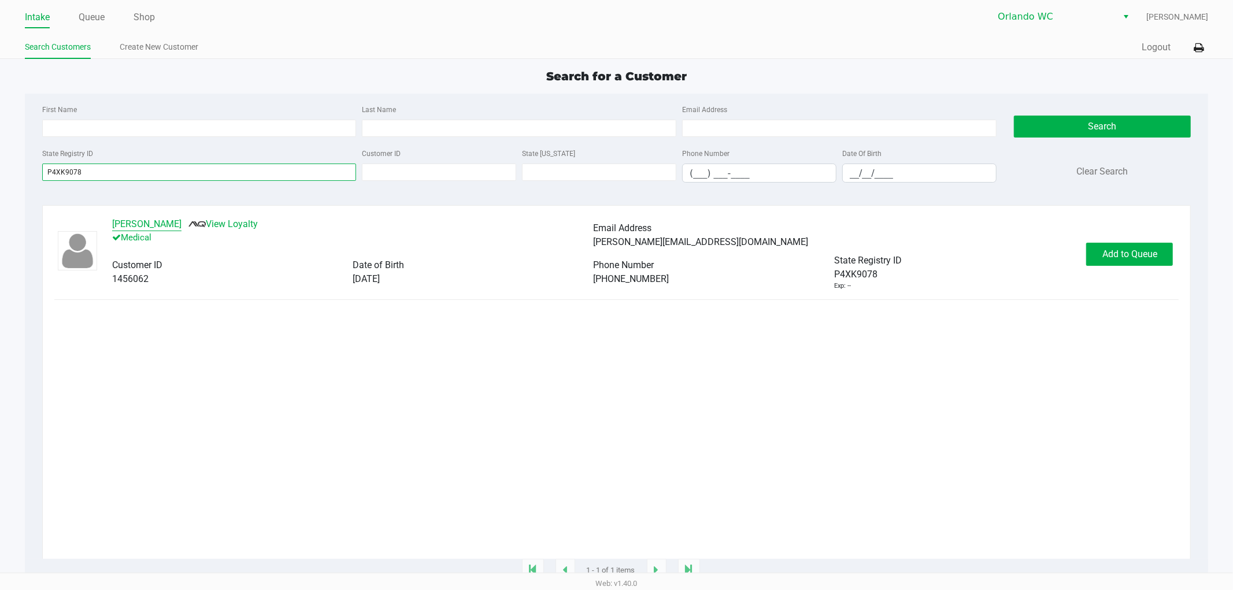
type input "P4XK9078"
click at [158, 229] on button "Samantha Hauke" at bounding box center [146, 224] width 69 height 14
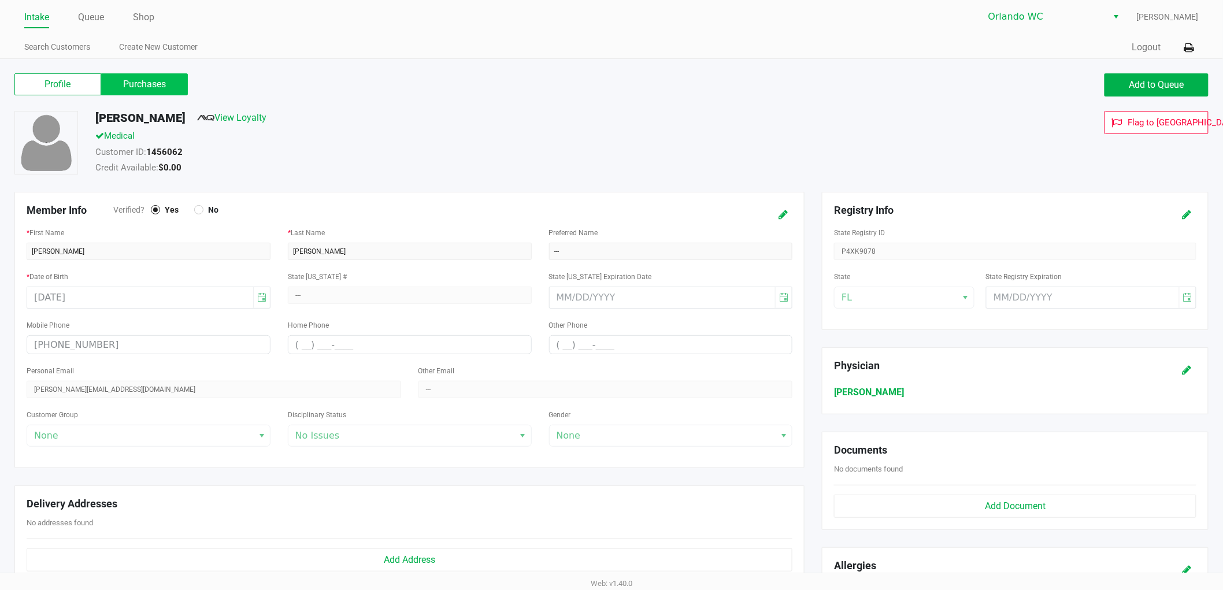
click at [173, 90] on label "Purchases" at bounding box center [144, 84] width 87 height 22
click at [0, 0] on 1 "Purchases" at bounding box center [0, 0] width 0 height 0
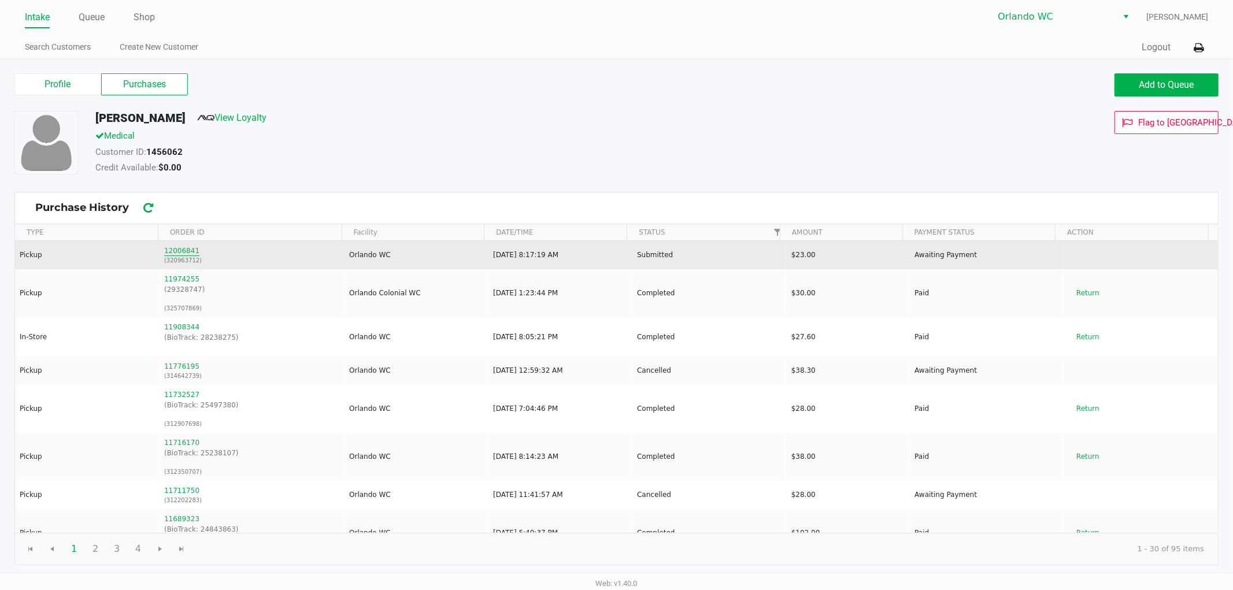
click at [180, 249] on button "12006841" at bounding box center [181, 251] width 35 height 10
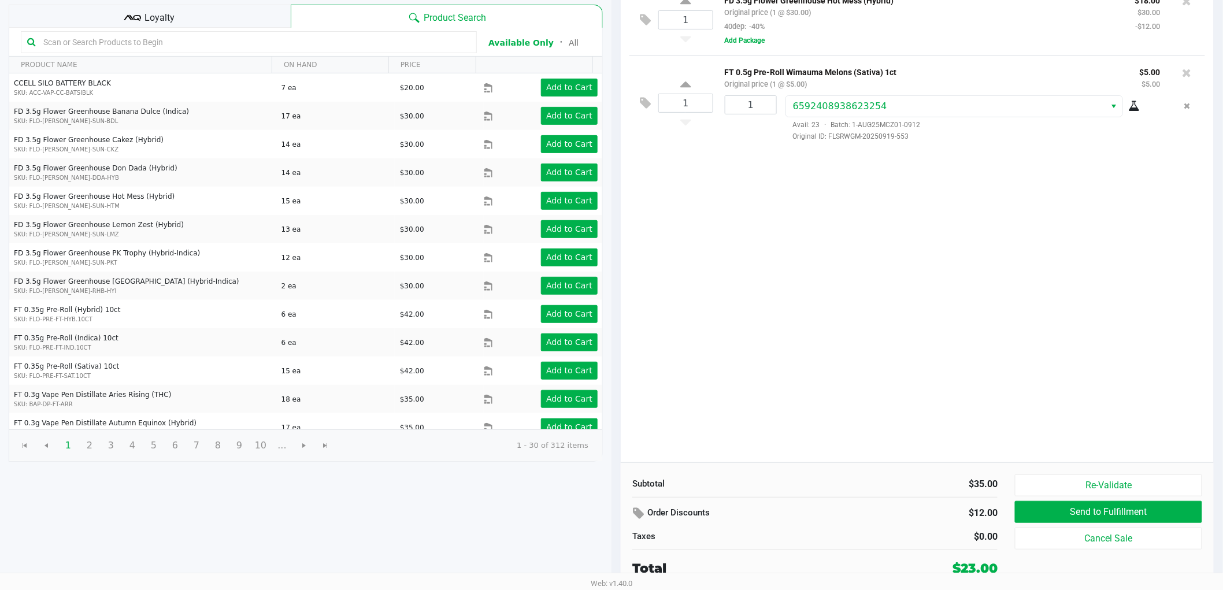
scroll to position [119, 0]
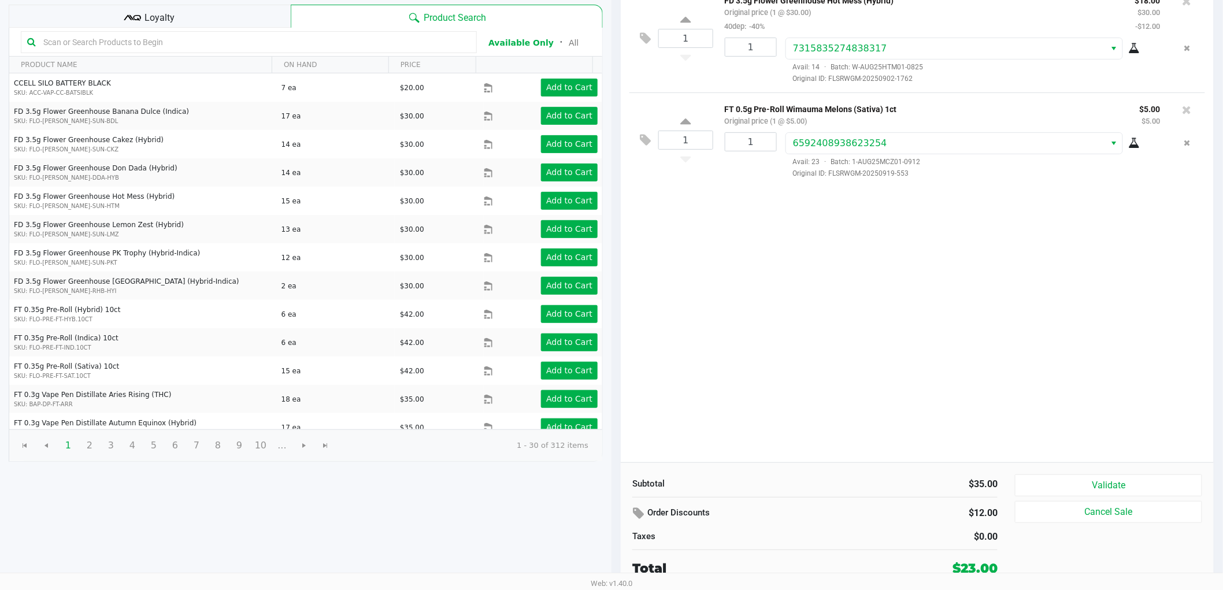
click at [868, 317] on div "1 FD 3.5g Flower Greenhouse Hot Mess (Hybrid) Original price (1 @ $30.00) 40dep…" at bounding box center [917, 223] width 593 height 479
click at [1081, 480] on button "Validate" at bounding box center [1108, 486] width 187 height 22
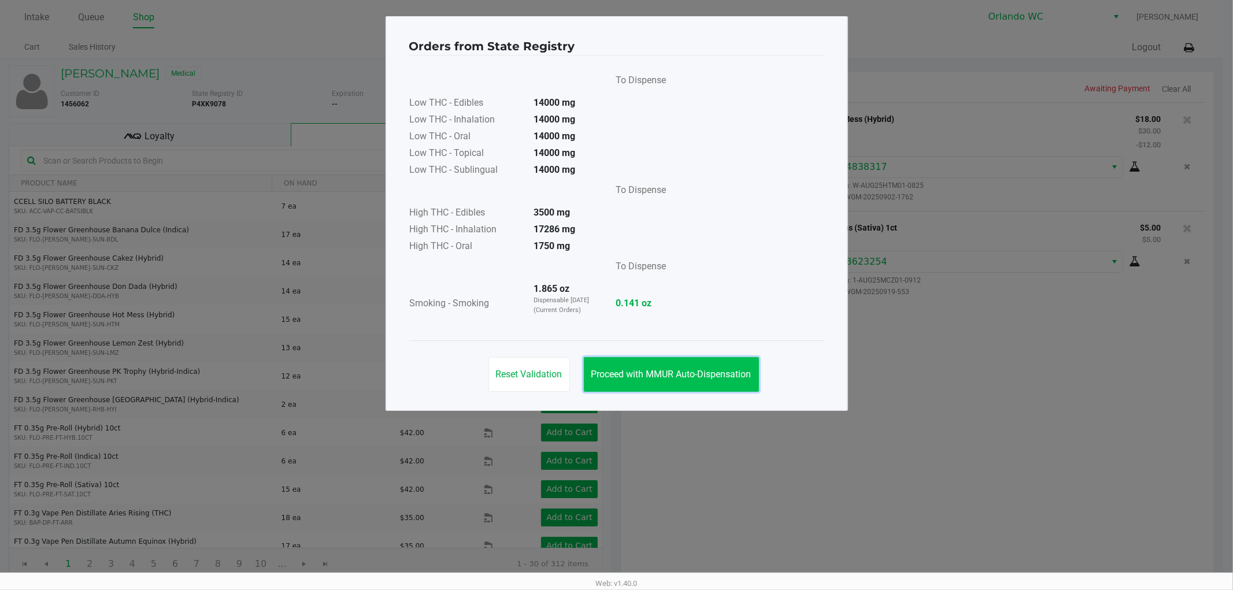
click at [694, 374] on span "Proceed with MMUR Auto-Dispensation" at bounding box center [671, 374] width 160 height 11
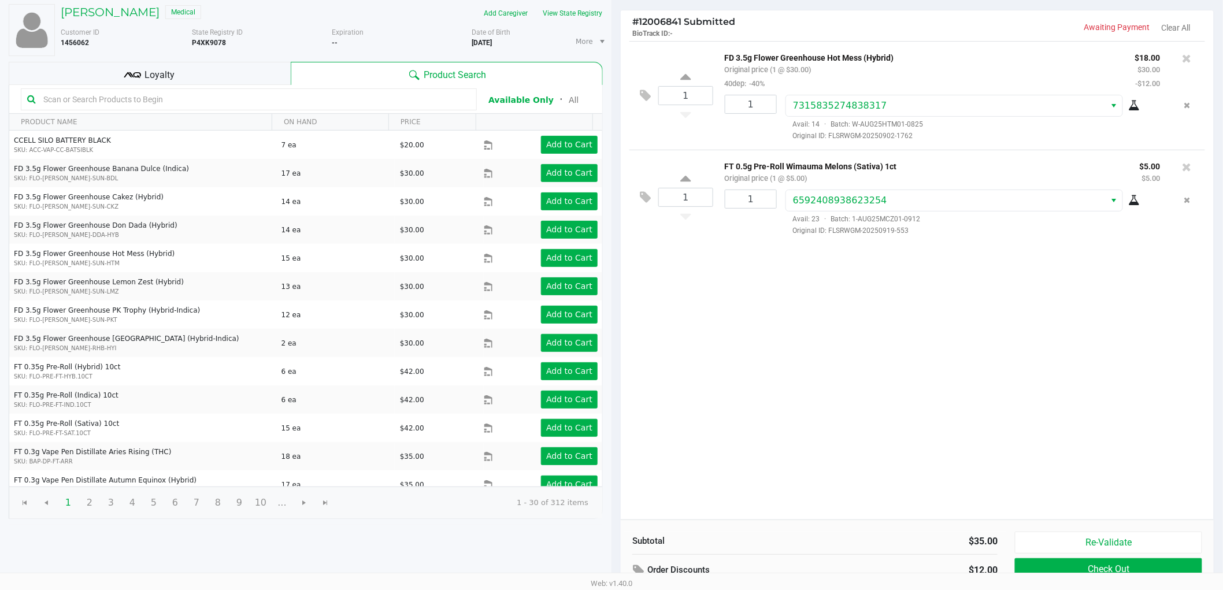
scroll to position [119, 0]
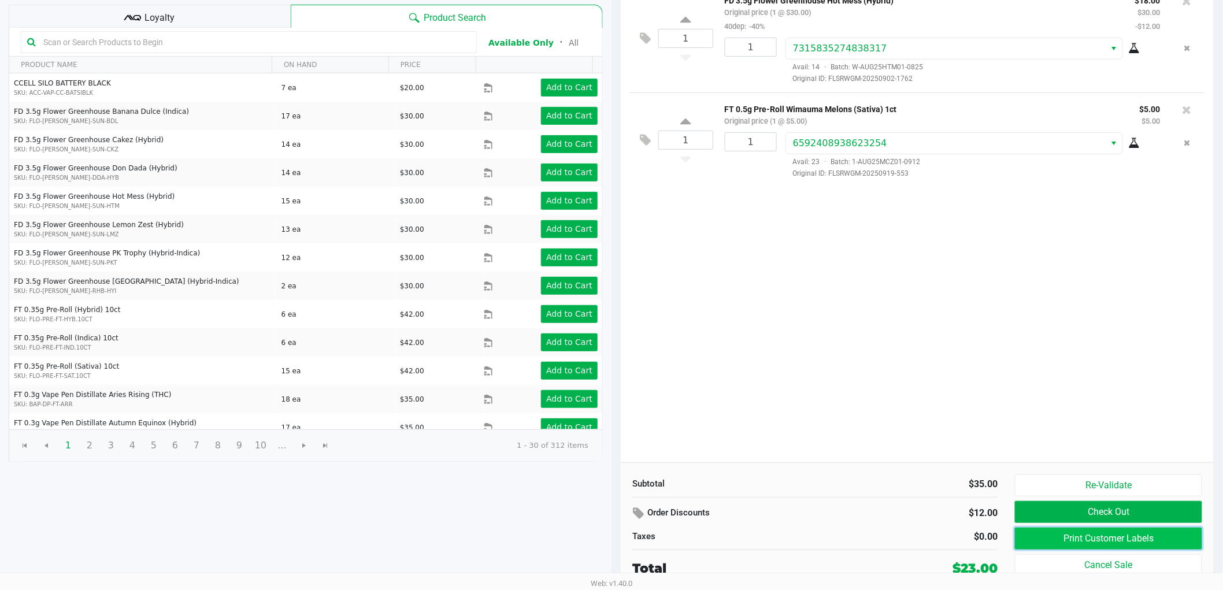
click at [1068, 536] on button "Print Customer Labels" at bounding box center [1108, 539] width 187 height 22
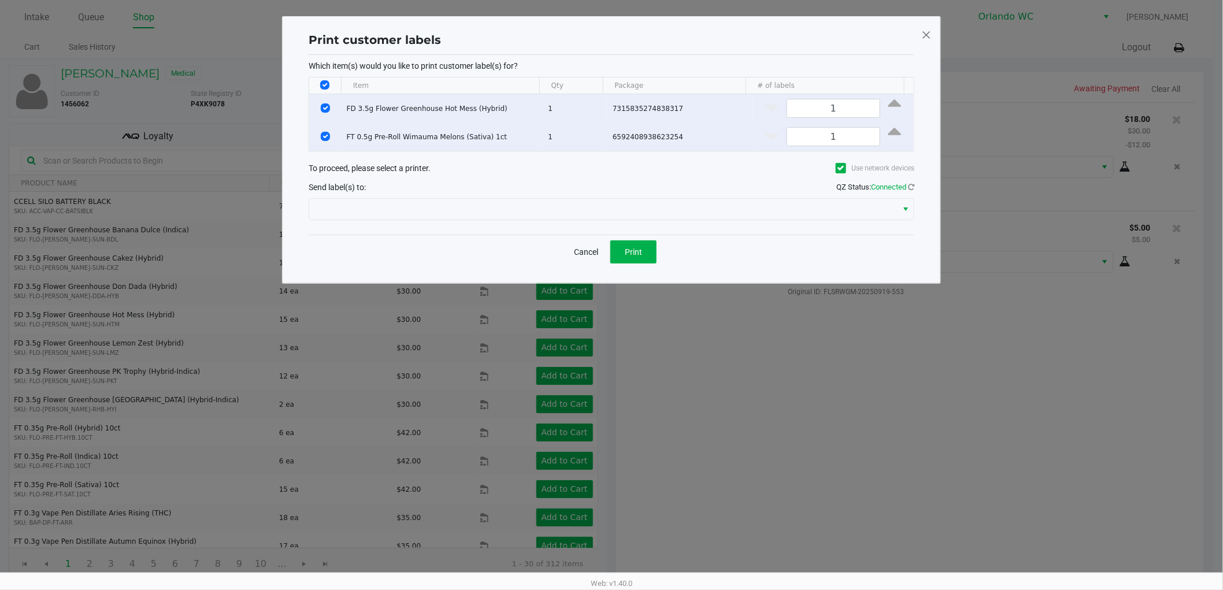
scroll to position [0, 0]
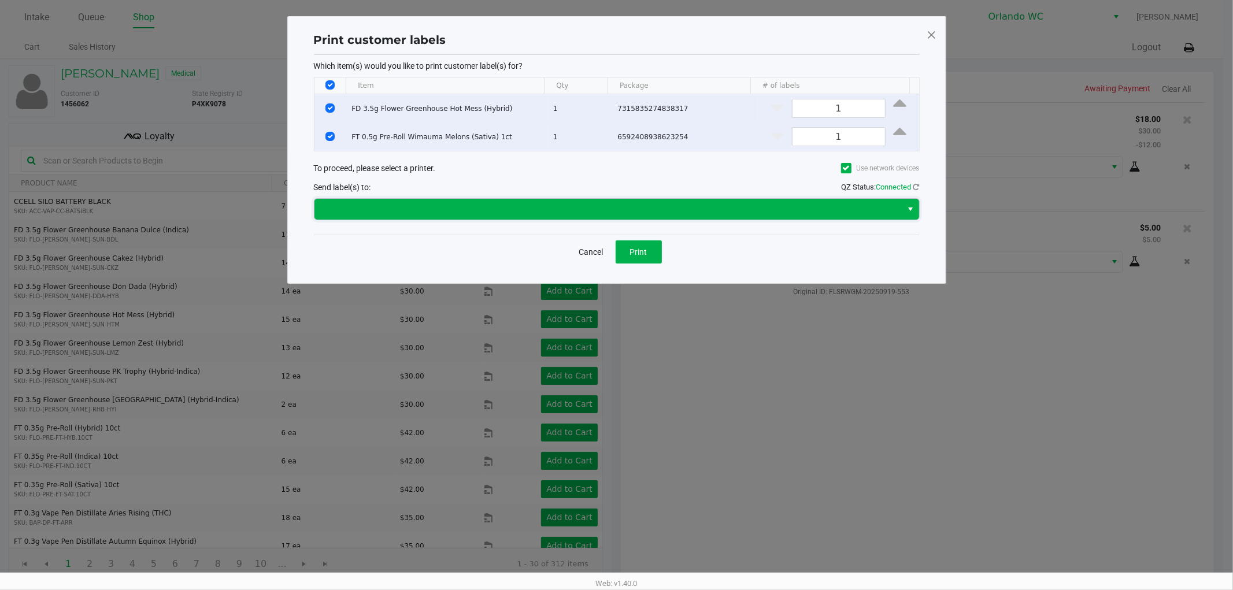
click at [627, 206] on span at bounding box center [608, 209] width 574 height 14
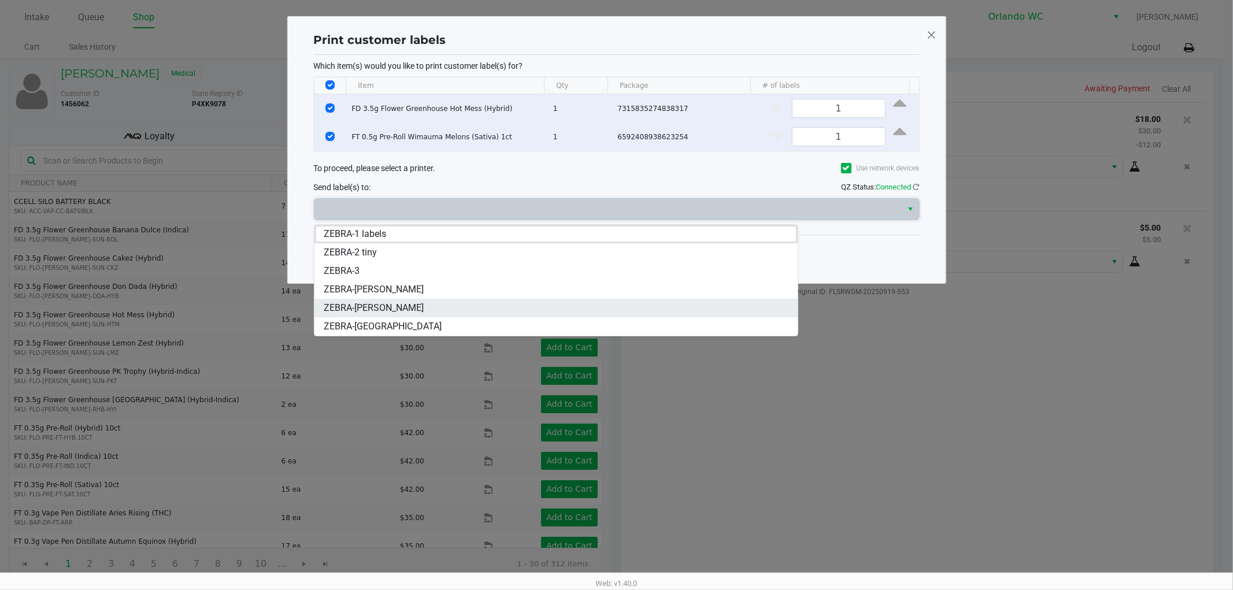
drag, startPoint x: 476, startPoint y: 253, endPoint x: 467, endPoint y: 301, distance: 49.4
click at [467, 301] on ul "ZEBRA-1 labels ZEBRA-2 tiny ZEBRA-3 ZEBRA-TYWIN-LANNISTER ZEBRA-RODNEY-ATKINS Z…" at bounding box center [555, 280] width 483 height 111
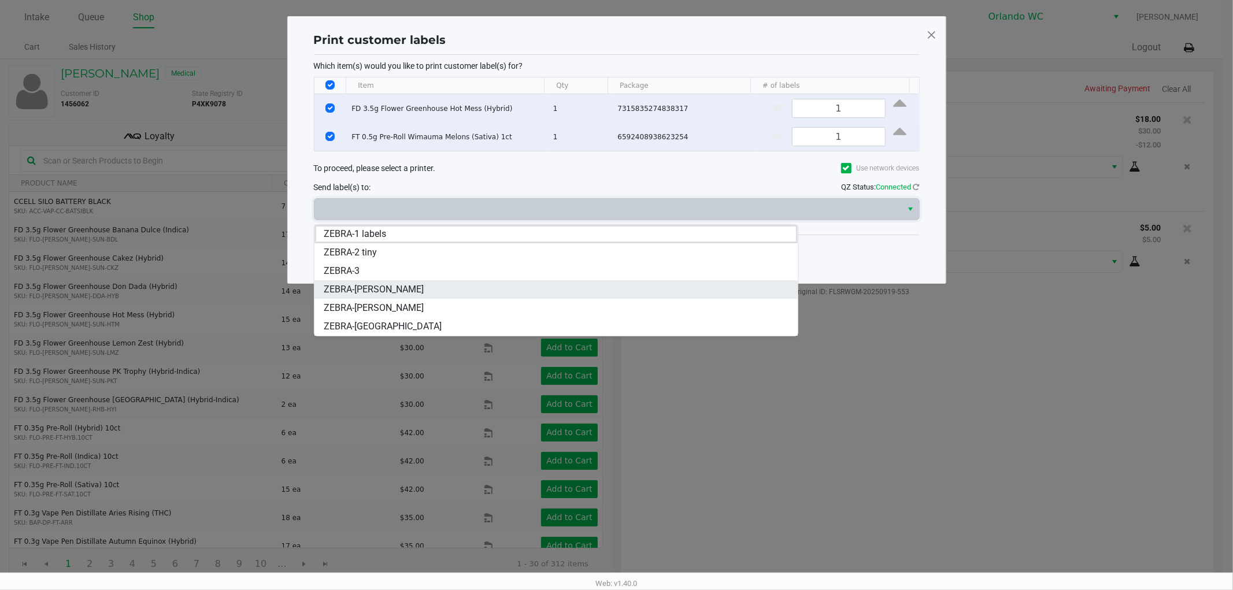
click at [467, 292] on li "ZEBRA-TYWIN-LANNISTER" at bounding box center [555, 289] width 483 height 18
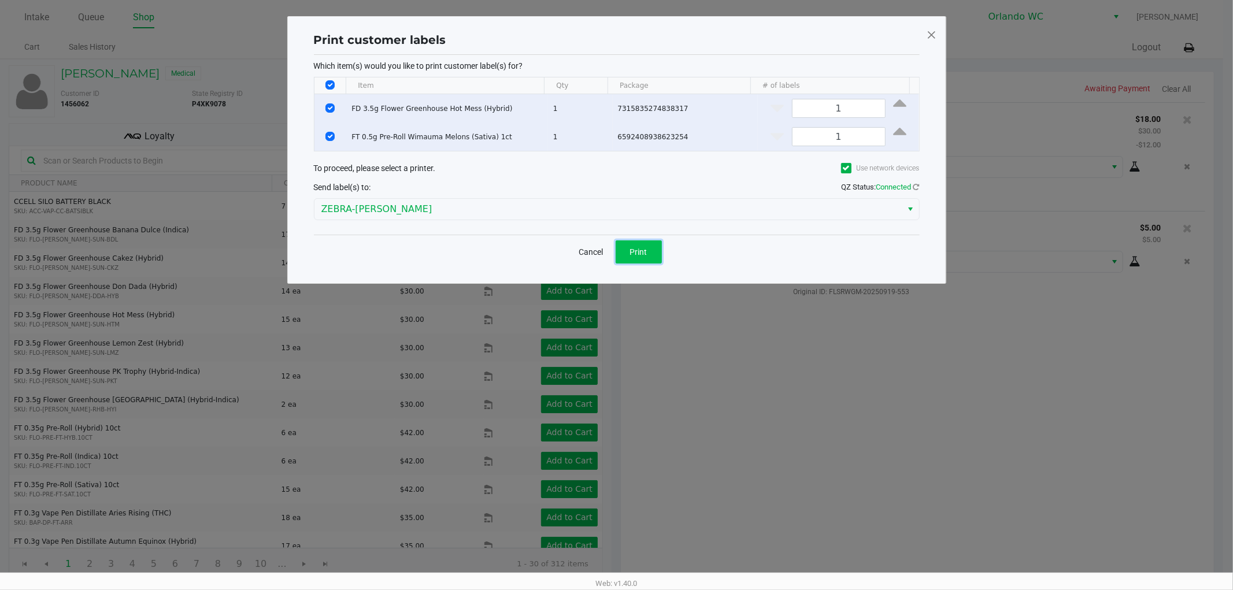
click at [629, 255] on button "Print" at bounding box center [639, 251] width 46 height 23
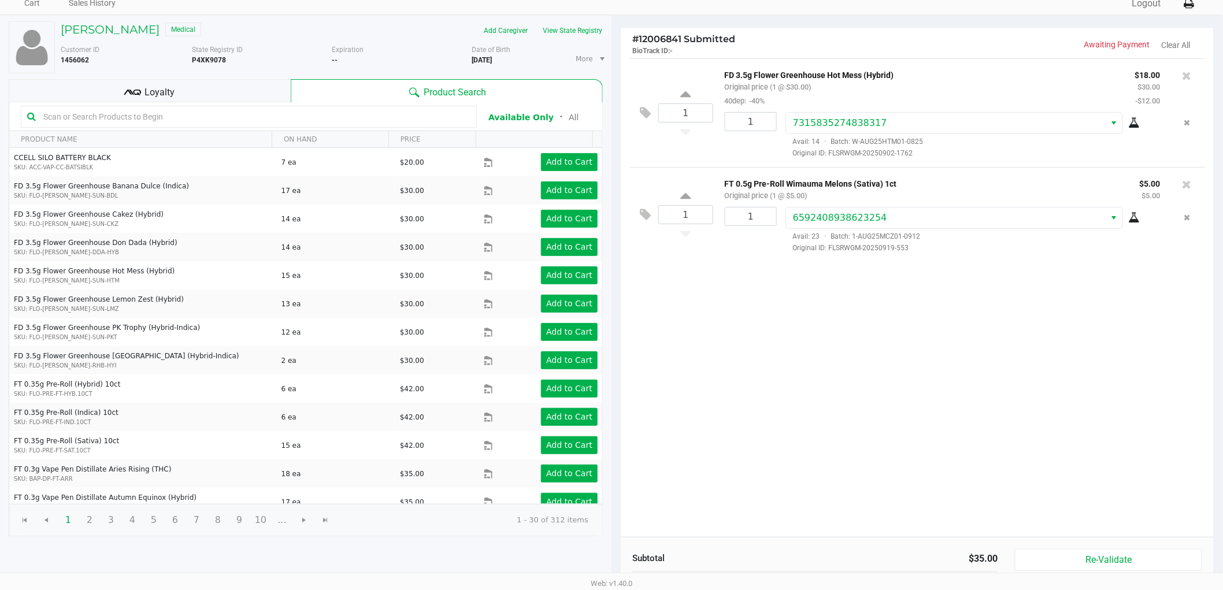
scroll to position [119, 0]
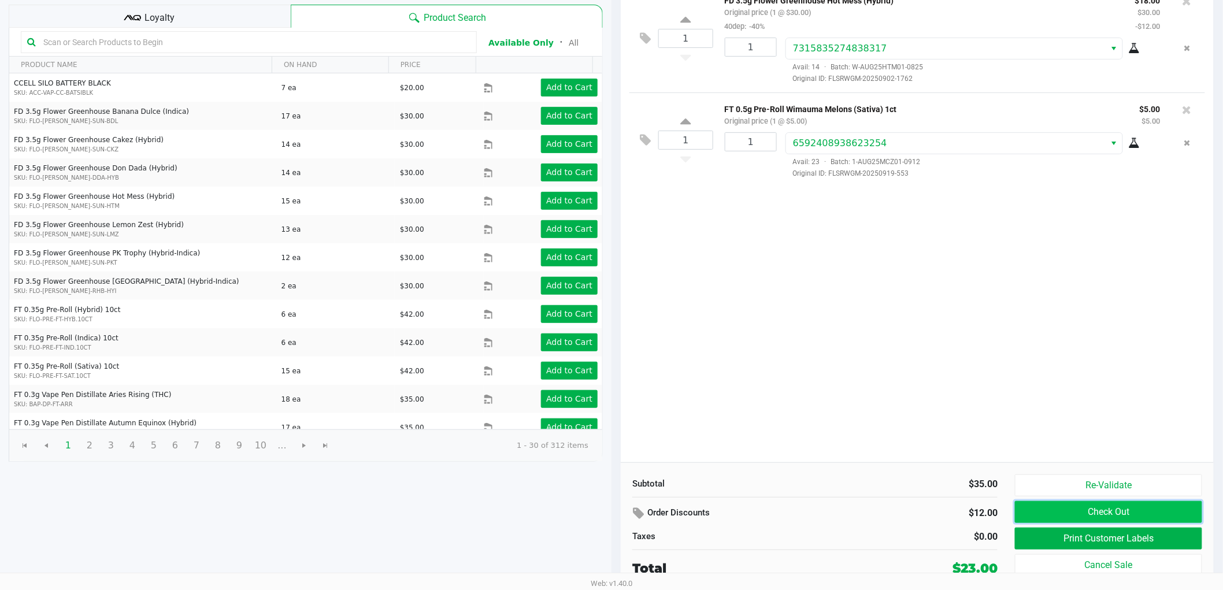
click at [1058, 517] on button "Check Out" at bounding box center [1108, 512] width 187 height 22
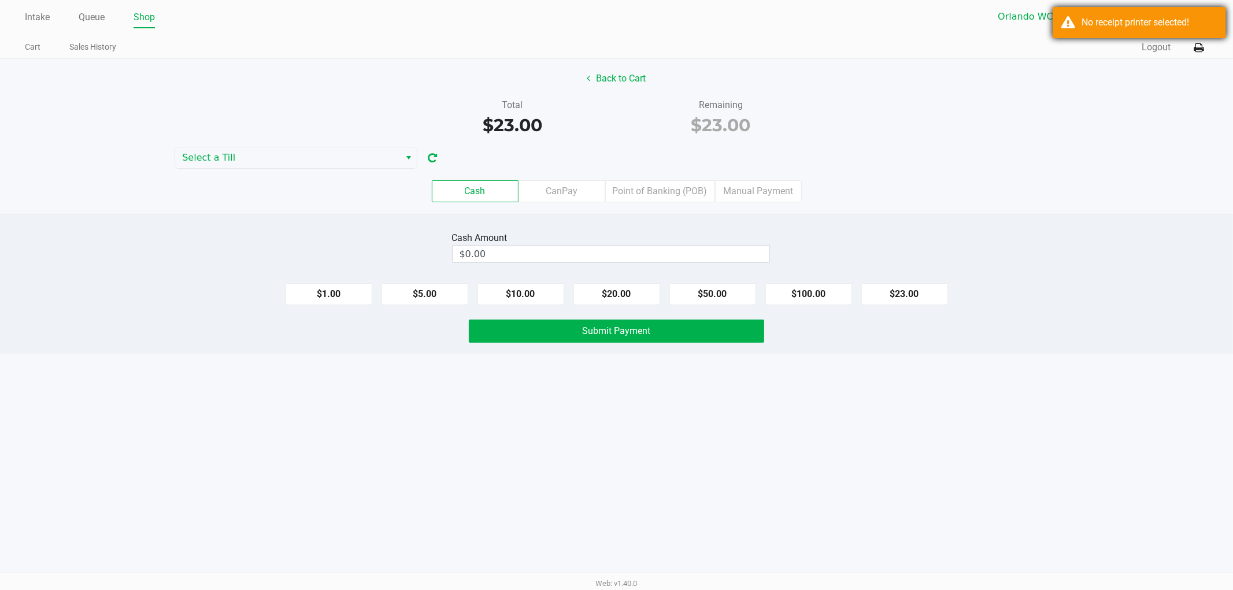
click at [1111, 26] on div "No receipt printer selected!" at bounding box center [1149, 23] width 136 height 14
click at [1198, 49] on icon at bounding box center [1199, 48] width 10 height 8
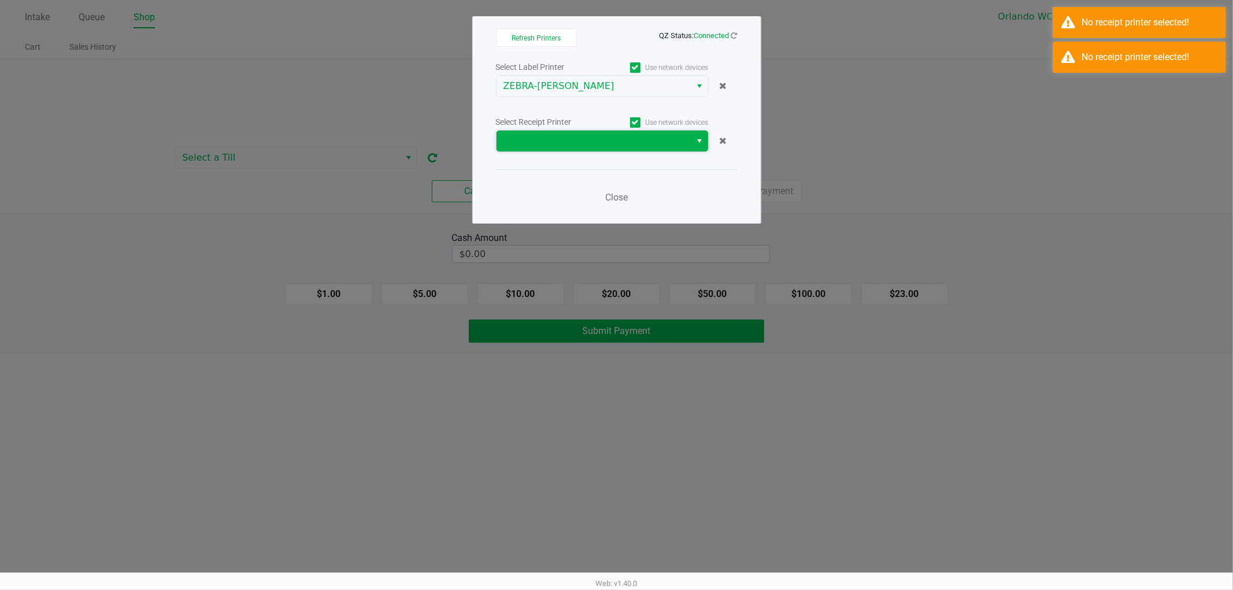
click at [563, 139] on span at bounding box center [593, 141] width 181 height 14
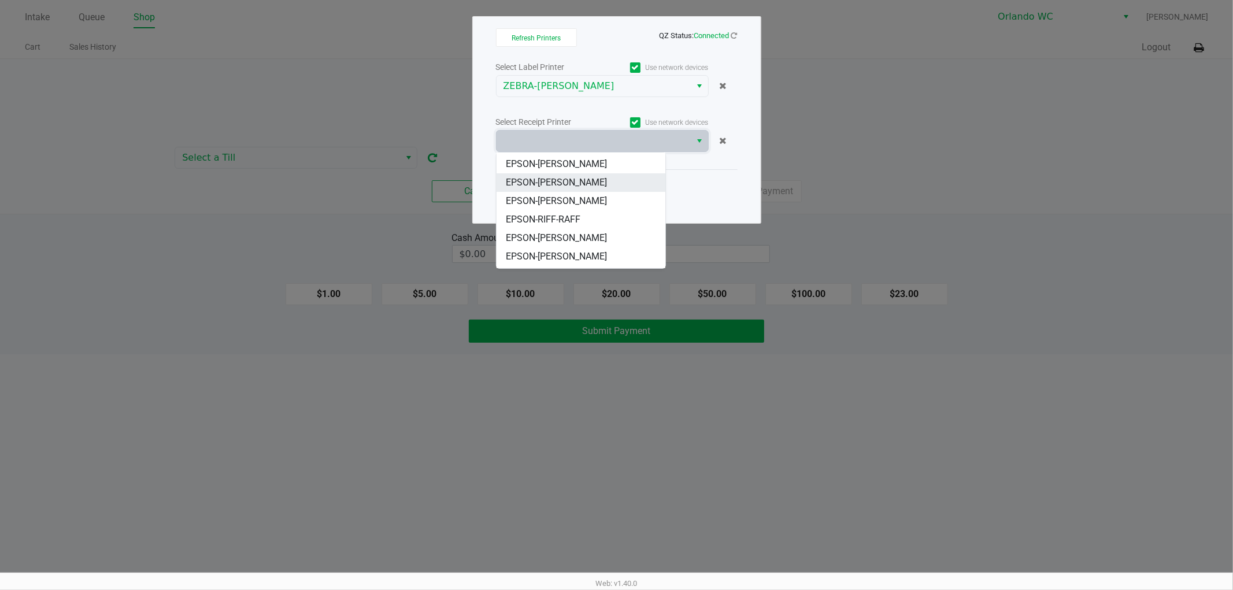
scroll to position [65, 0]
click at [576, 208] on span "EPSON-RIFF-RAFF" at bounding box center [543, 204] width 75 height 14
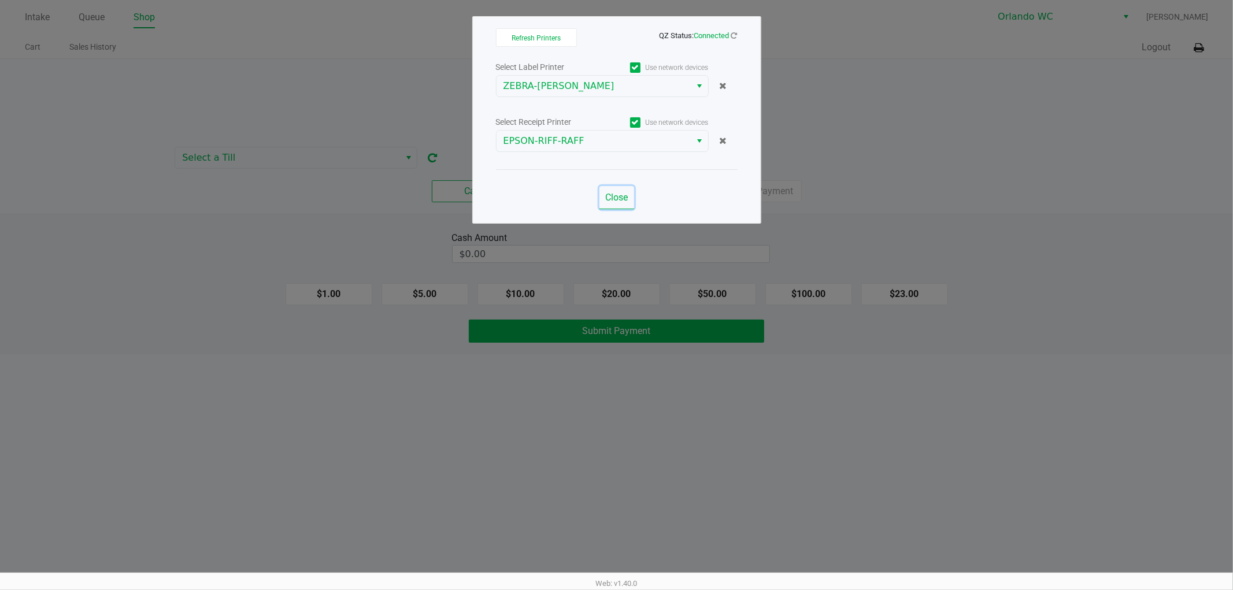
click at [605, 201] on span "Close" at bounding box center [616, 197] width 23 height 11
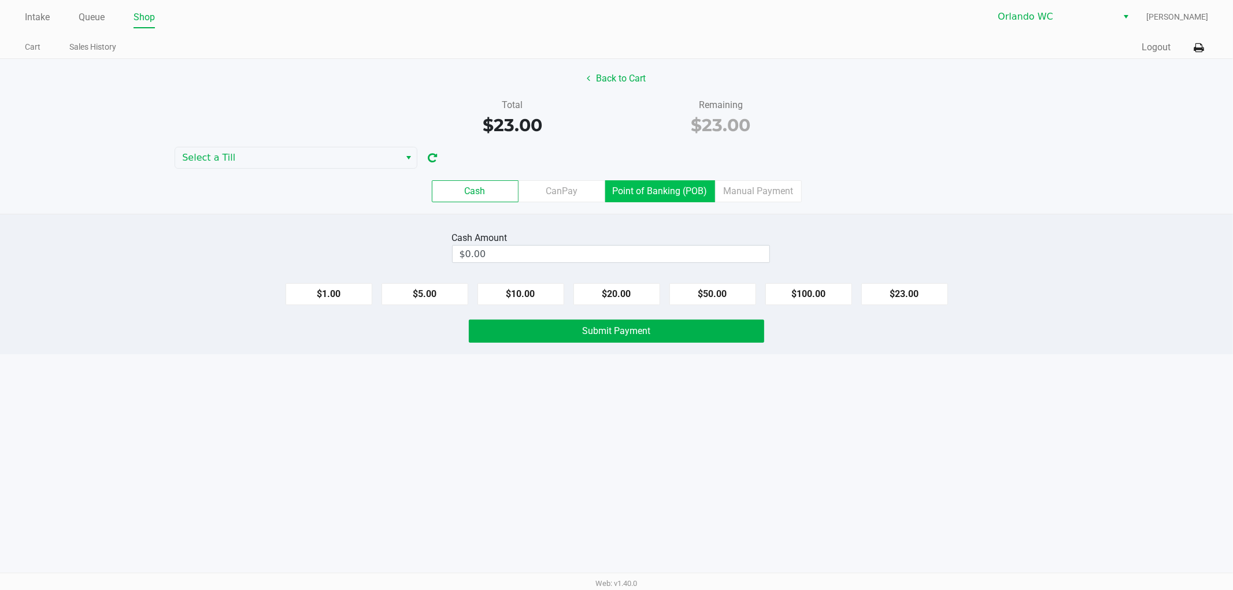
click at [695, 198] on label "Point of Banking (POB)" at bounding box center [660, 191] width 110 height 22
click at [0, 0] on 7 "Point of Banking (POB)" at bounding box center [0, 0] width 0 height 0
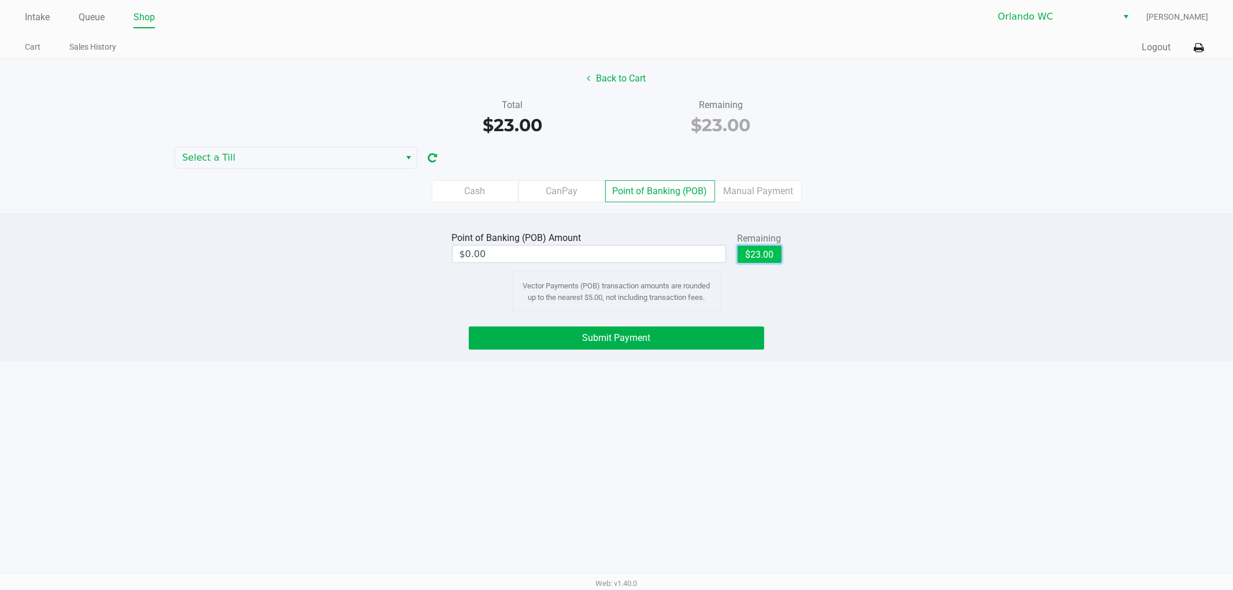
click at [761, 257] on button "$23.00" at bounding box center [760, 254] width 44 height 17
type input "$23.00"
click at [702, 334] on button "Submit Payment" at bounding box center [616, 338] width 295 height 23
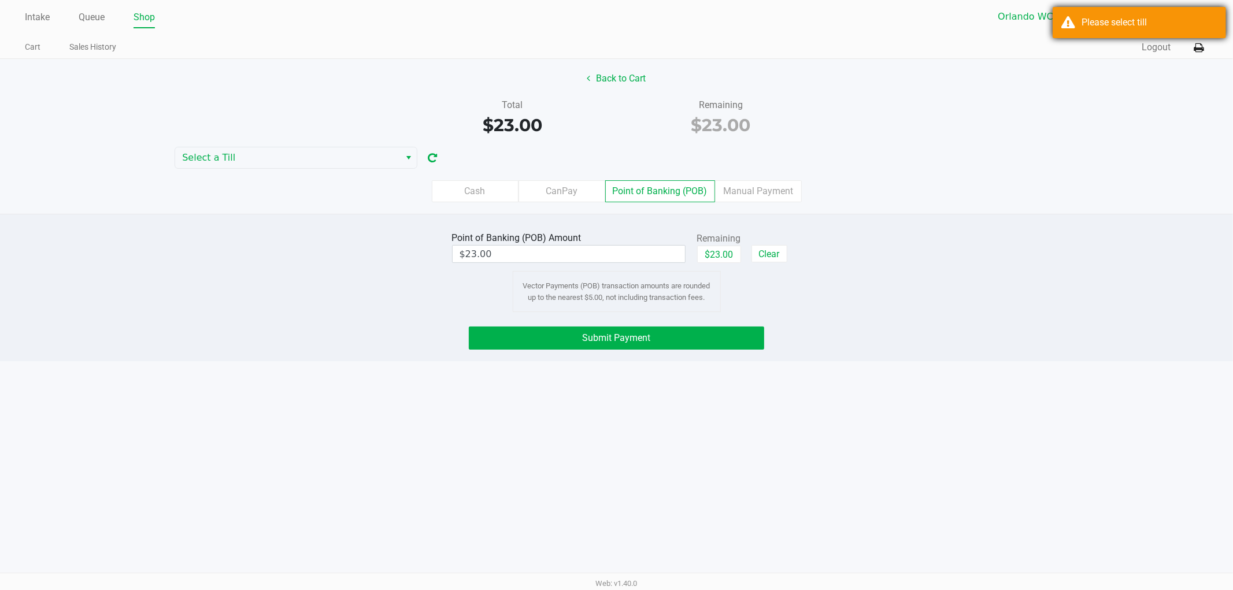
click at [1175, 16] on div "Please select till" at bounding box center [1149, 23] width 136 height 14
click at [301, 146] on div "Back to Cart Total $23.00 Remaining $23.00 Select a Till Cash CanPay Point of B…" at bounding box center [616, 136] width 1233 height 155
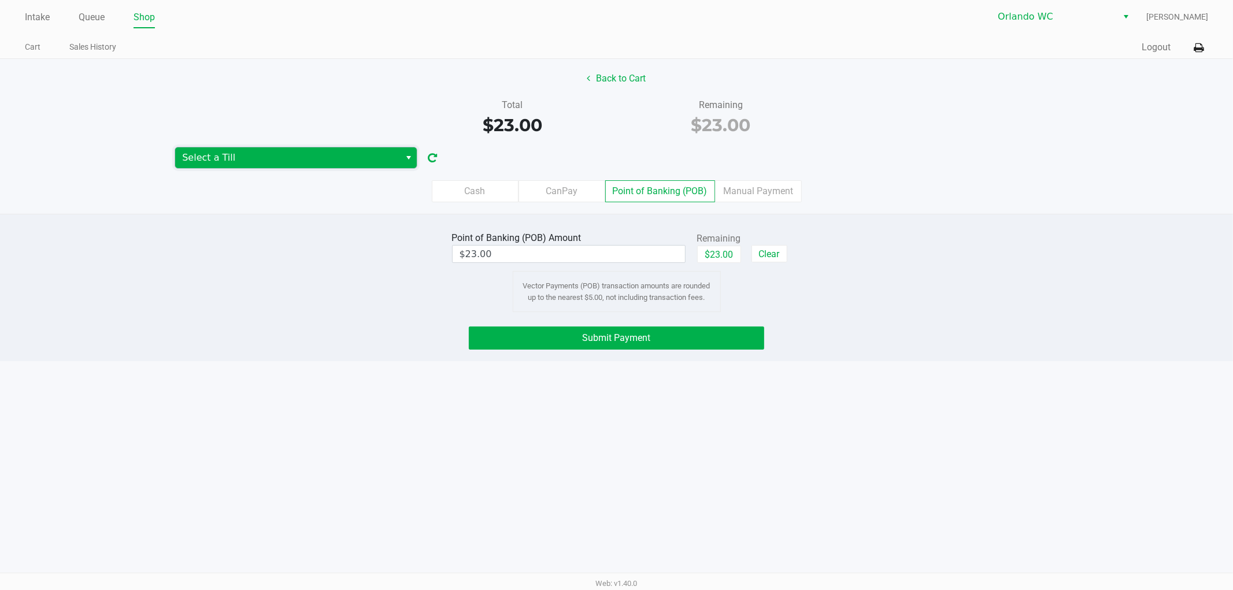
click at [302, 154] on span "Select a Till" at bounding box center [287, 158] width 211 height 14
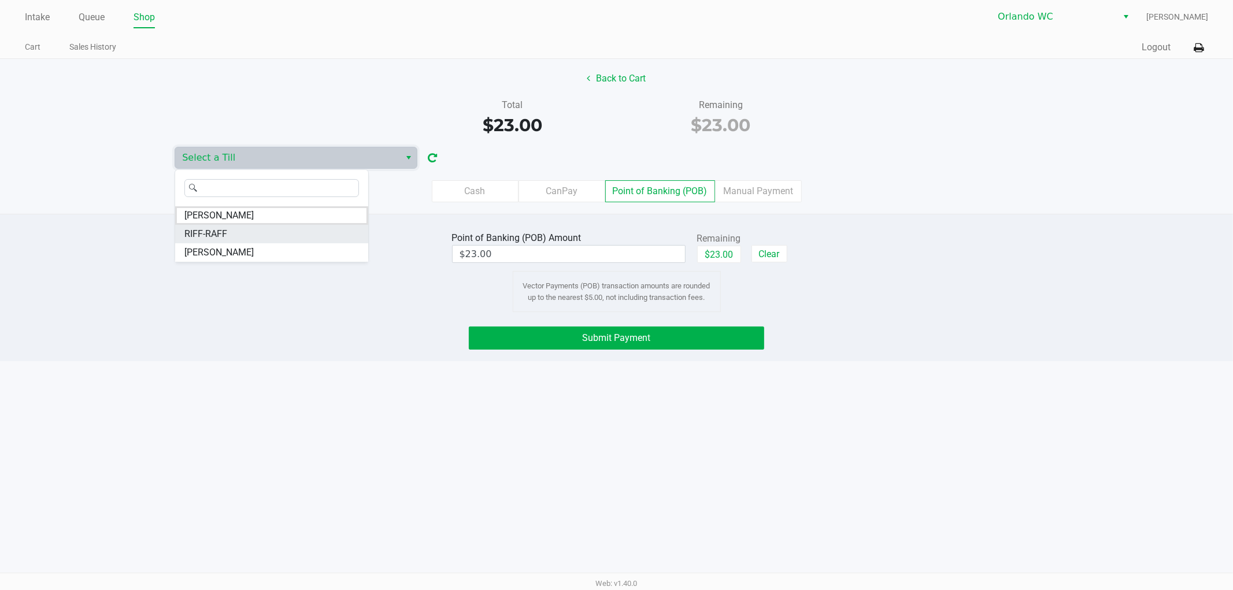
click at [264, 234] on li "RIFF-RAFF" at bounding box center [271, 234] width 193 height 18
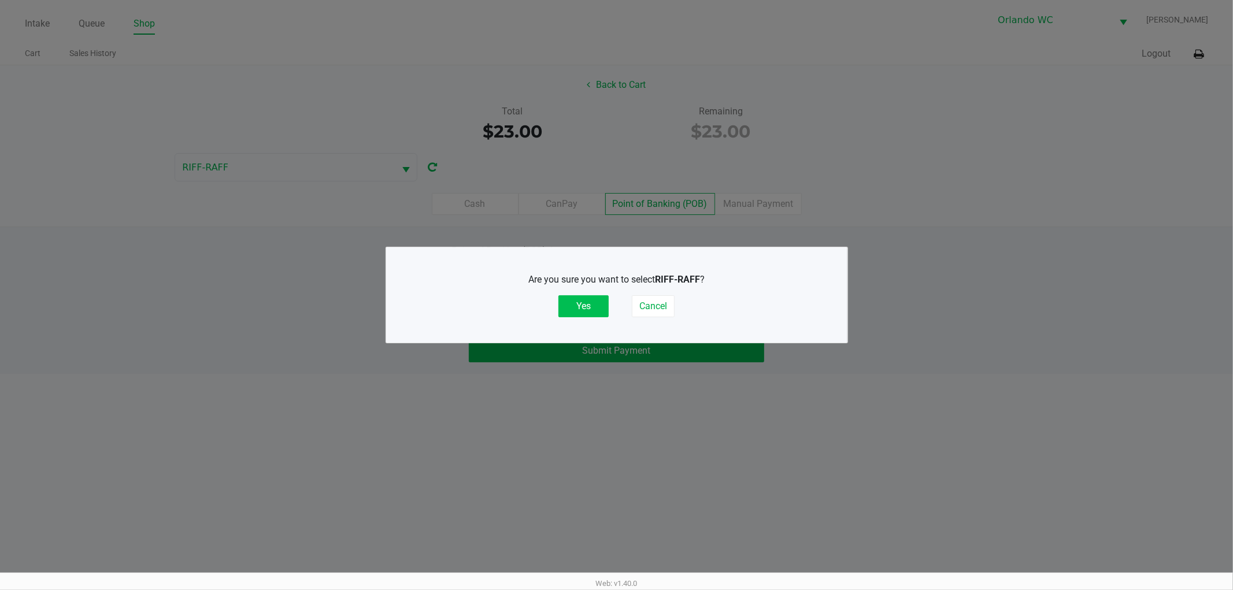
click at [596, 314] on button "Yes" at bounding box center [583, 306] width 50 height 22
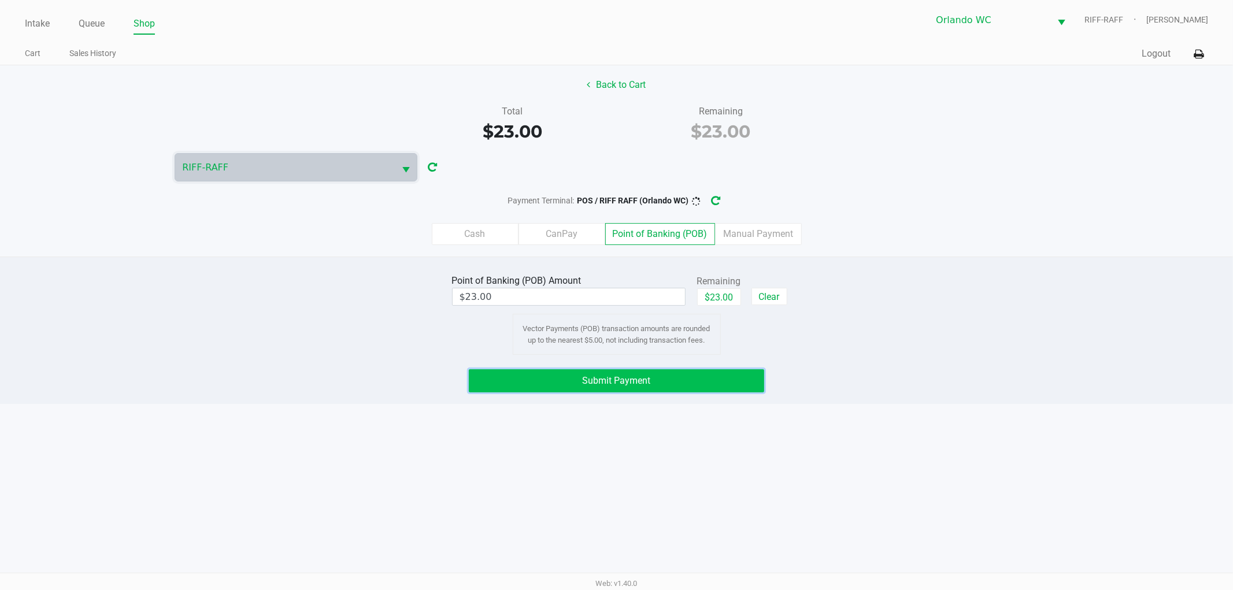
click at [580, 380] on button "Submit Payment" at bounding box center [616, 380] width 295 height 23
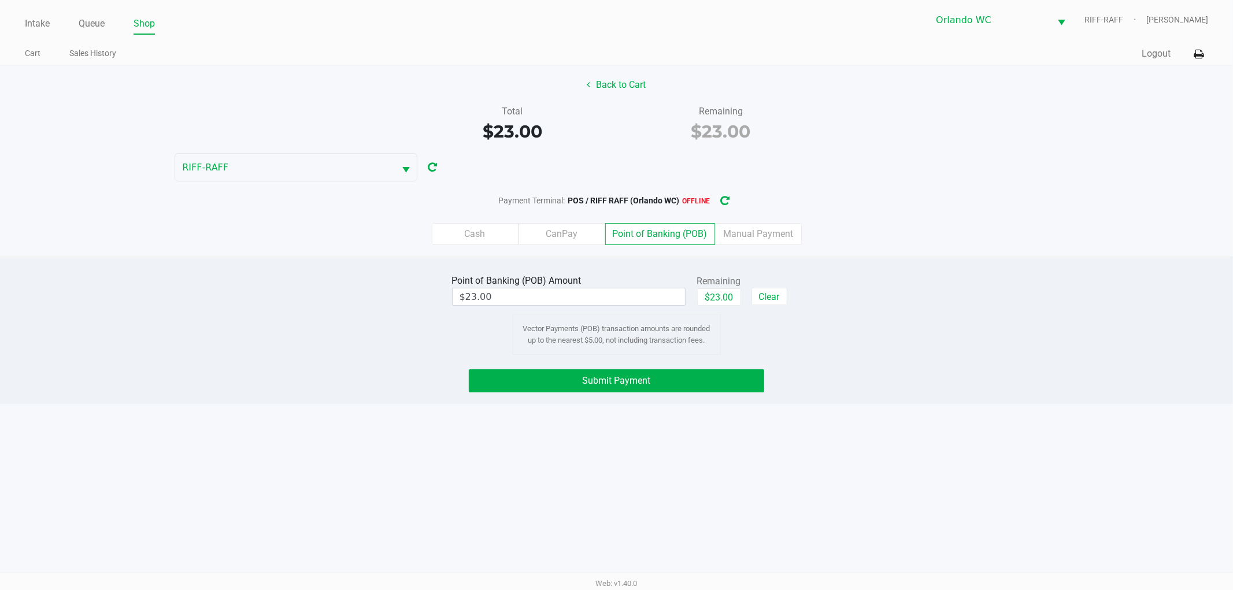
click at [726, 198] on icon "button" at bounding box center [726, 201] width 12 height 12
click at [538, 380] on button "Submit Payment" at bounding box center [616, 380] width 295 height 23
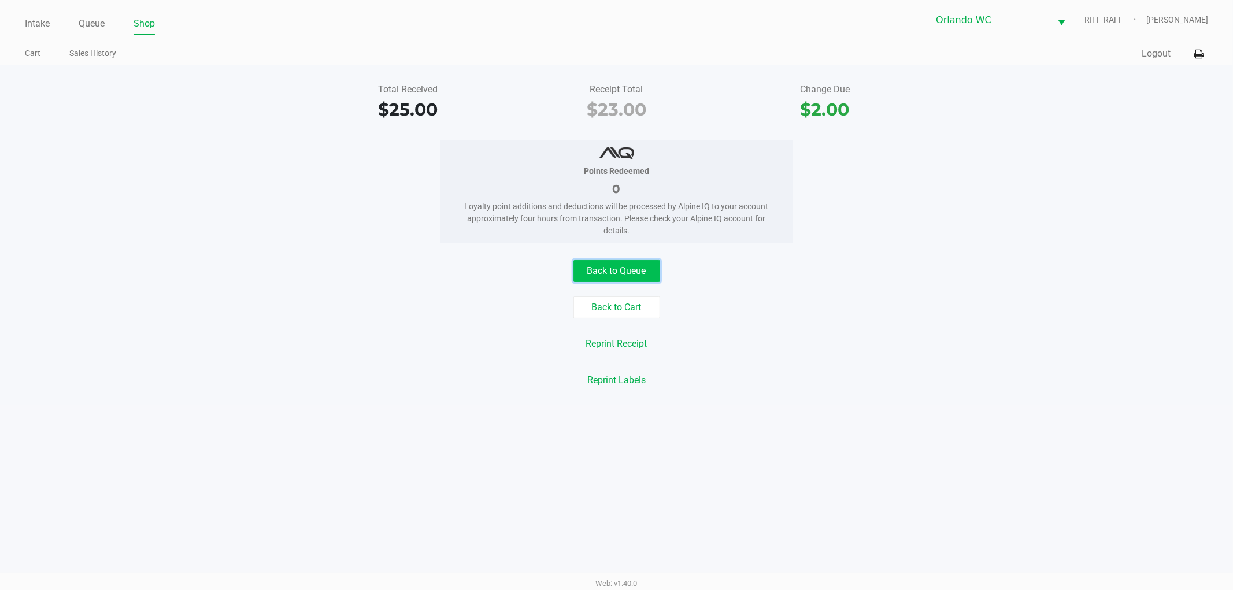
click at [605, 270] on button "Back to Queue" at bounding box center [616, 271] width 87 height 22
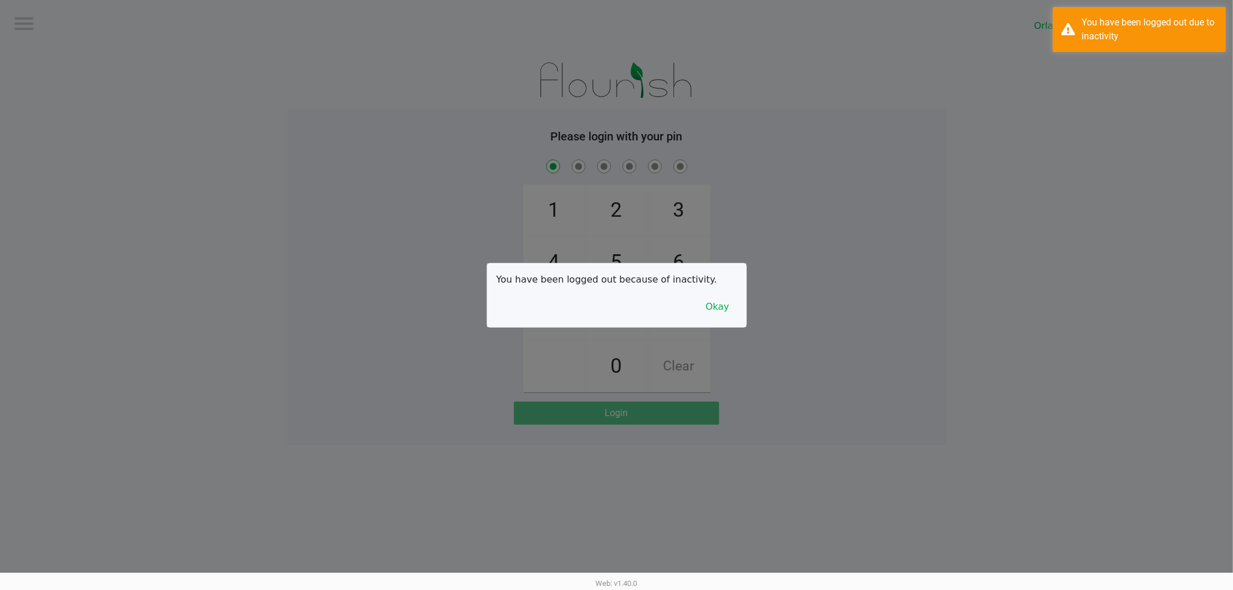
checkbox input "true"
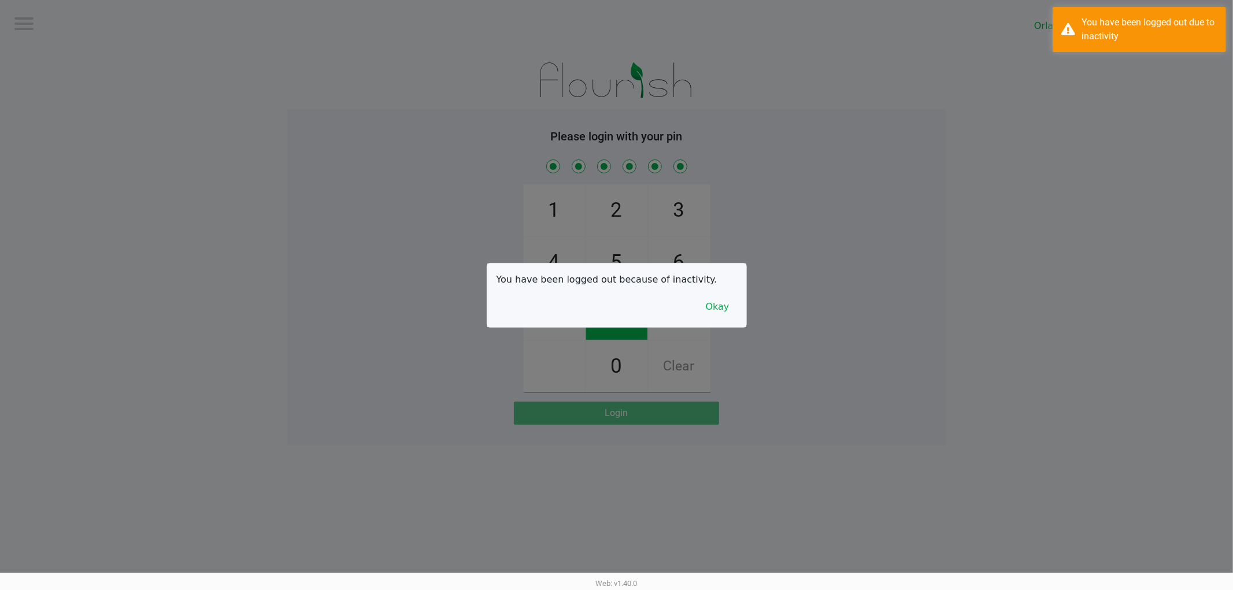
checkbox input "true"
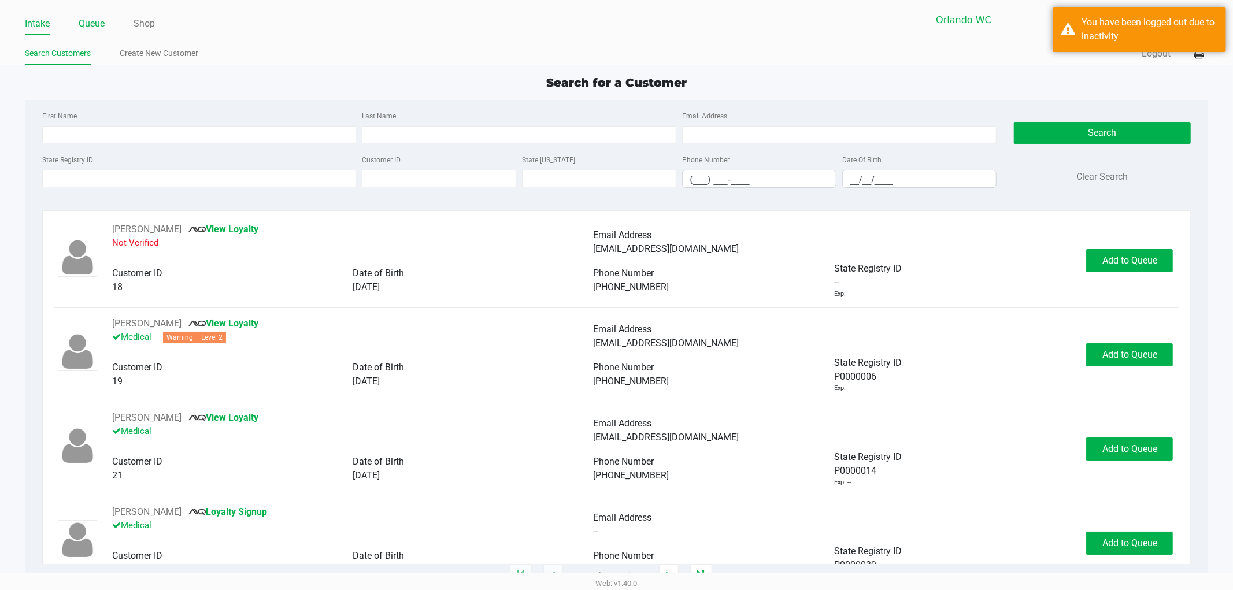
click at [86, 18] on link "Queue" at bounding box center [92, 24] width 26 height 16
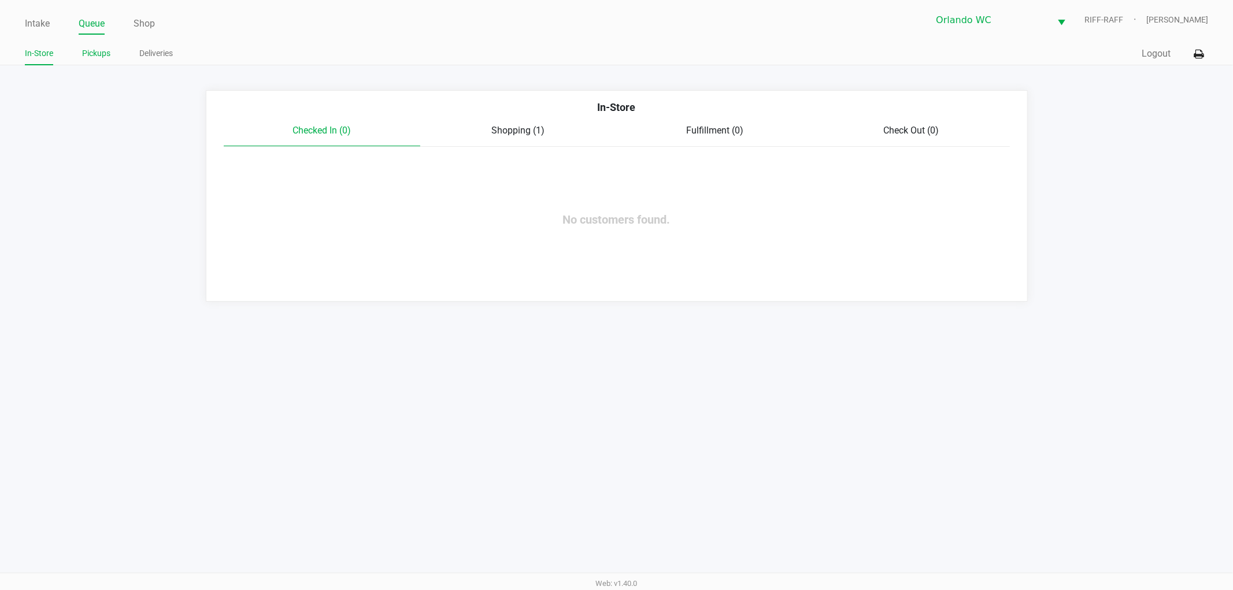
click at [97, 52] on link "Pickups" at bounding box center [96, 53] width 28 height 14
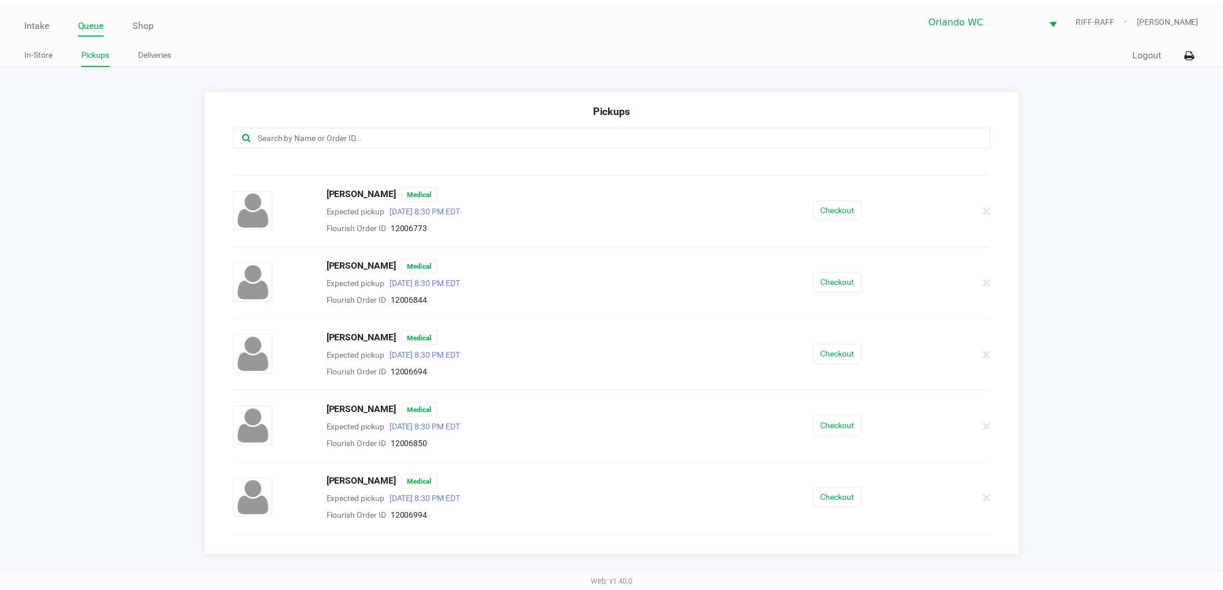
scroll to position [706, 0]
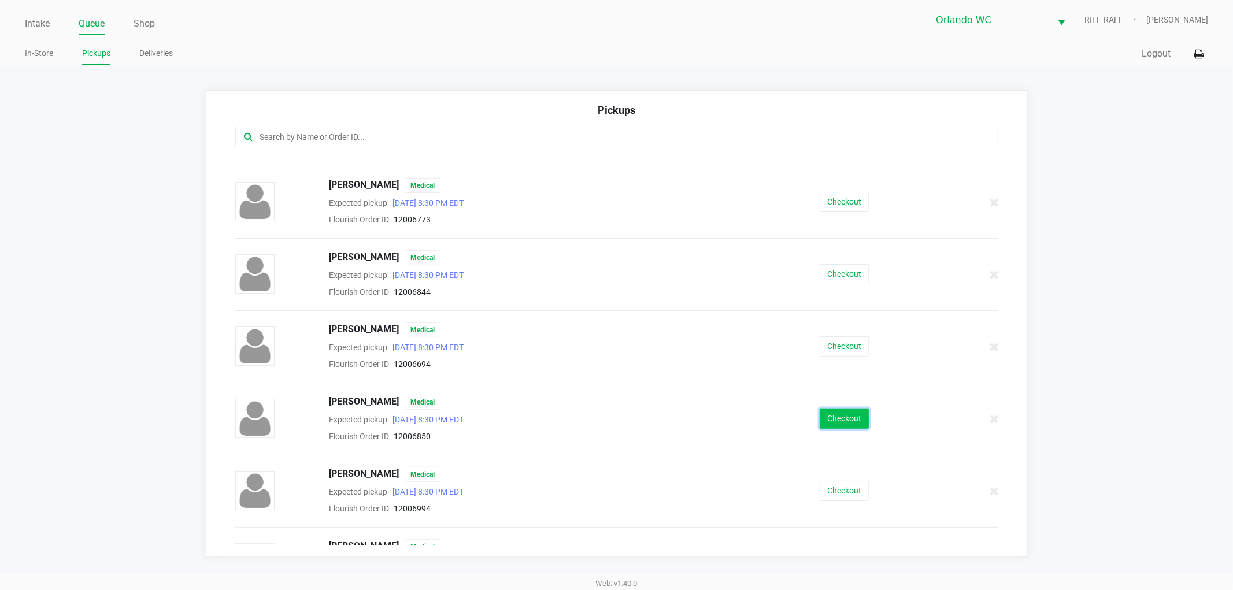
click at [825, 420] on button "Checkout" at bounding box center [844, 419] width 49 height 20
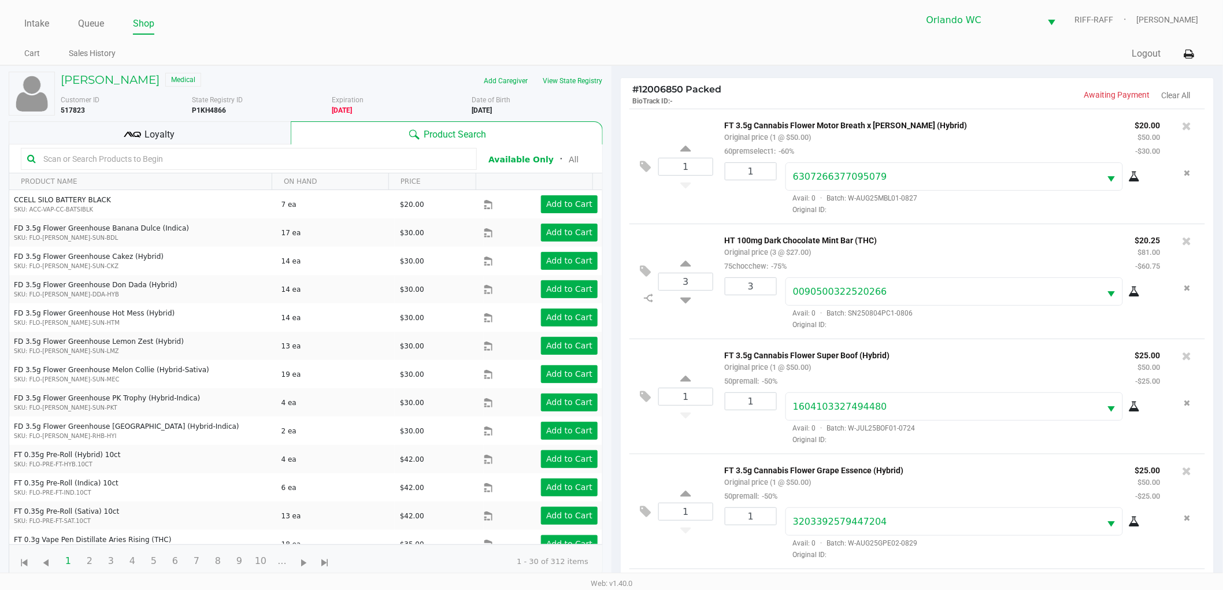
click at [240, 140] on div "Loyalty" at bounding box center [150, 132] width 282 height 23
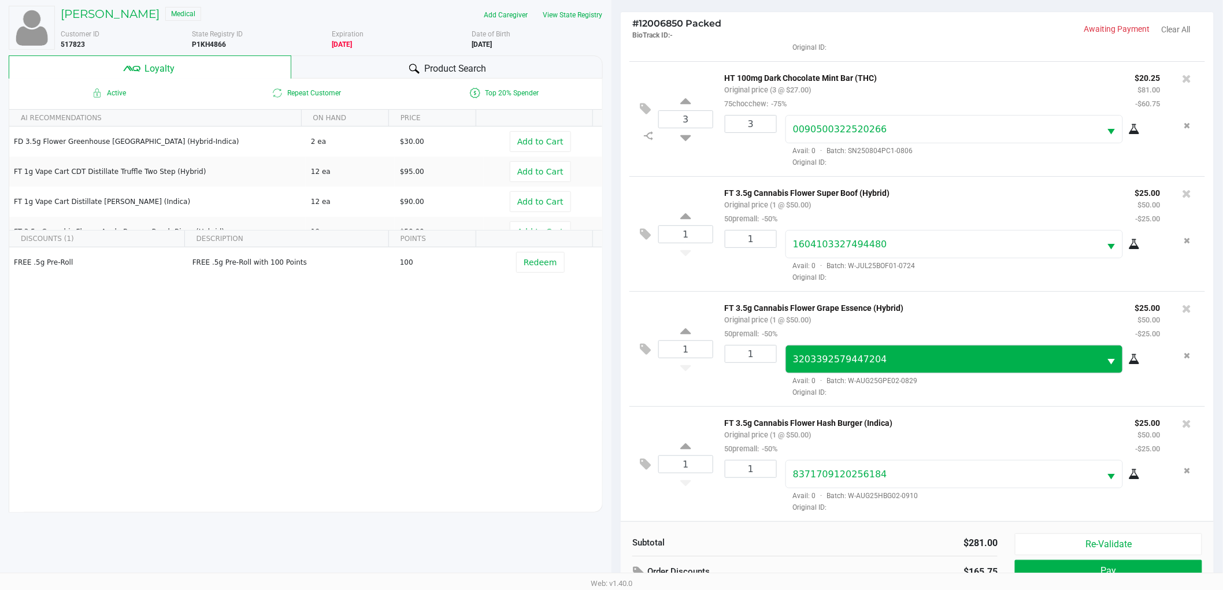
scroll to position [139, 0]
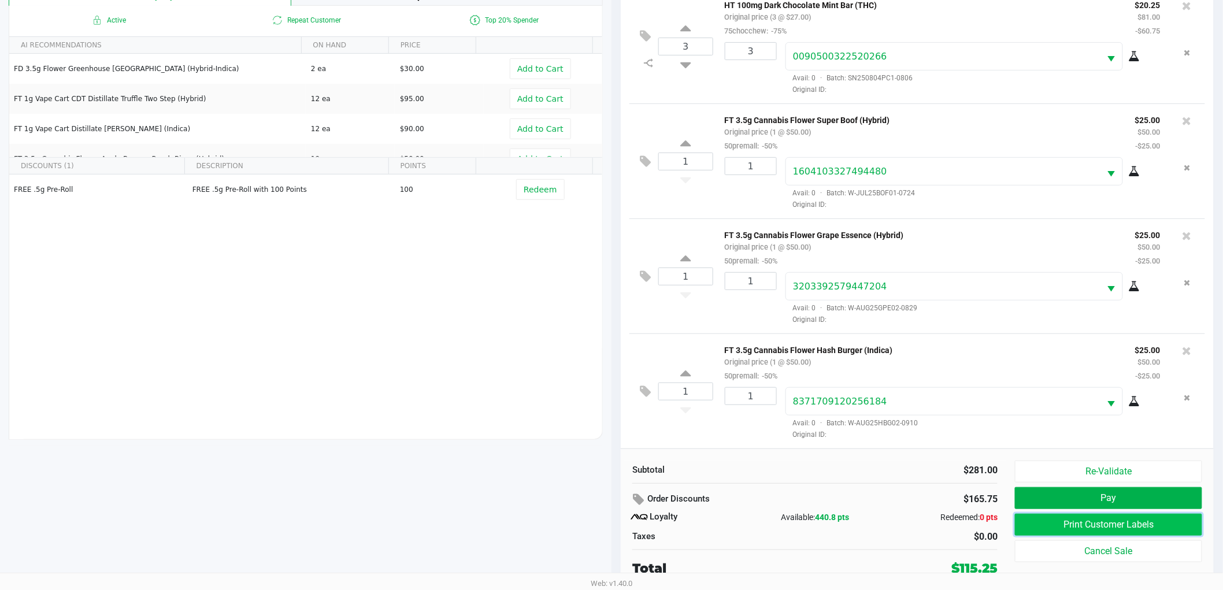
click at [1069, 524] on button "Print Customer Labels" at bounding box center [1108, 525] width 187 height 22
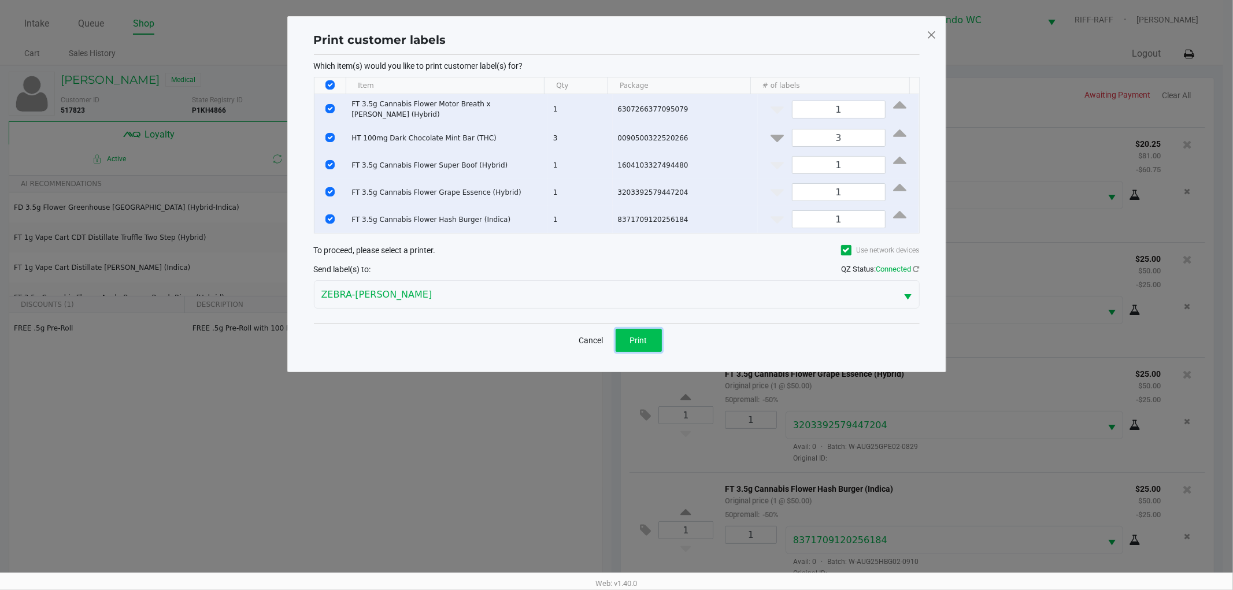
click at [626, 329] on button "Print" at bounding box center [639, 340] width 46 height 23
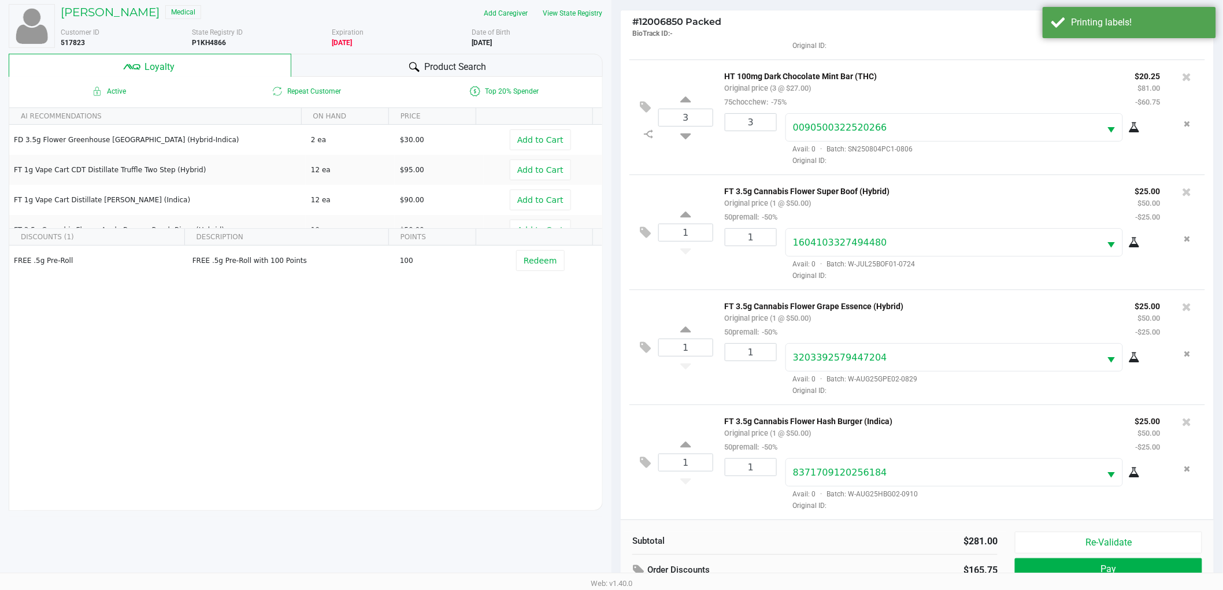
scroll to position [139, 0]
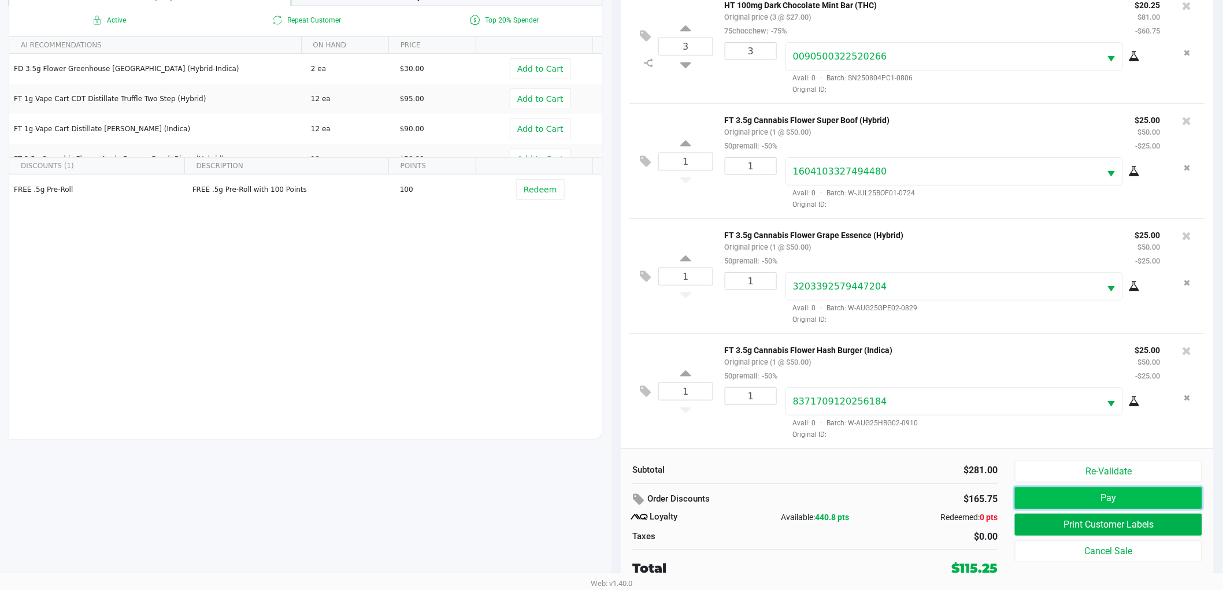
click at [1025, 495] on button "Pay" at bounding box center [1108, 498] width 187 height 22
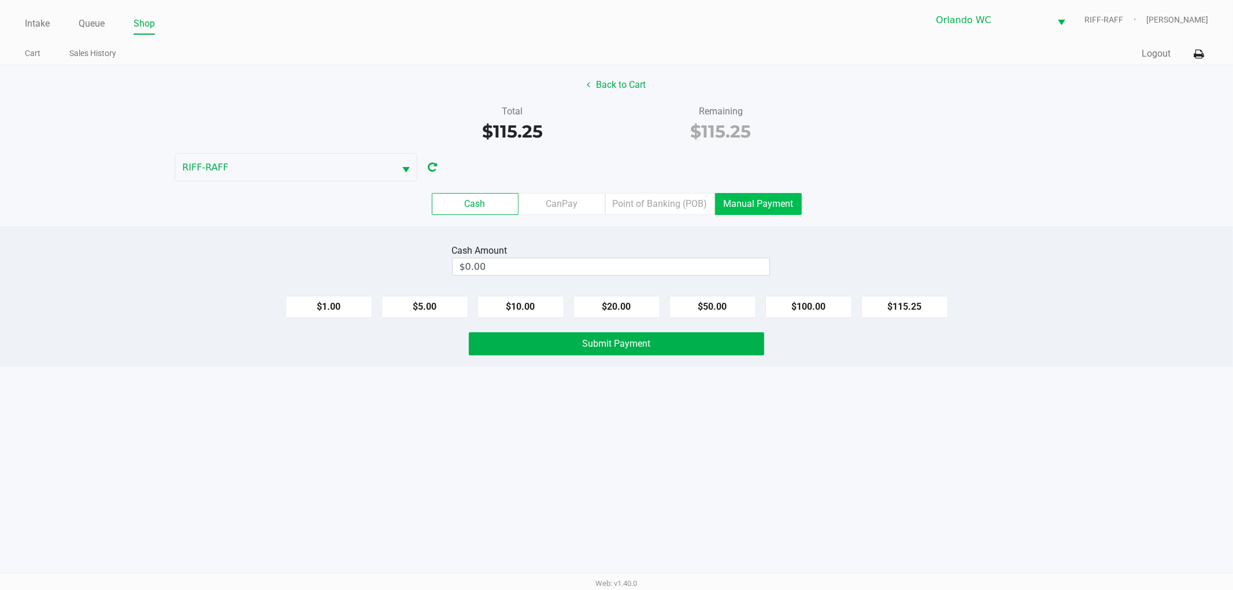
click at [744, 195] on label "Manual Payment" at bounding box center [758, 204] width 87 height 22
click at [0, 0] on 8 "Manual Payment" at bounding box center [0, 0] width 0 height 0
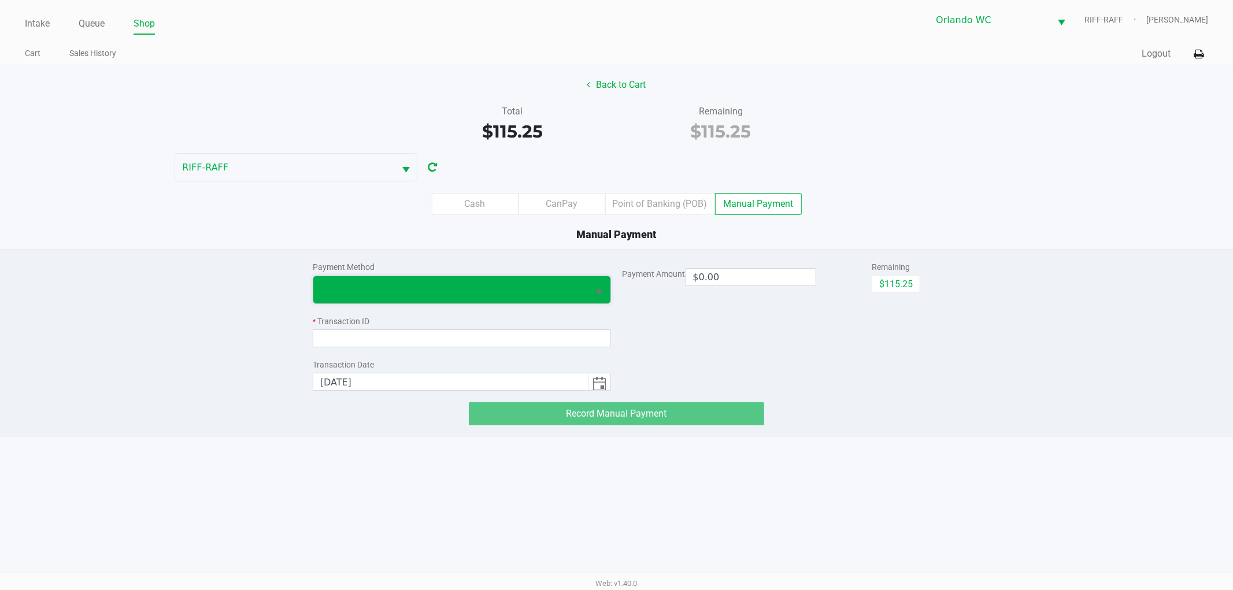
click at [488, 290] on span at bounding box center [450, 290] width 261 height 14
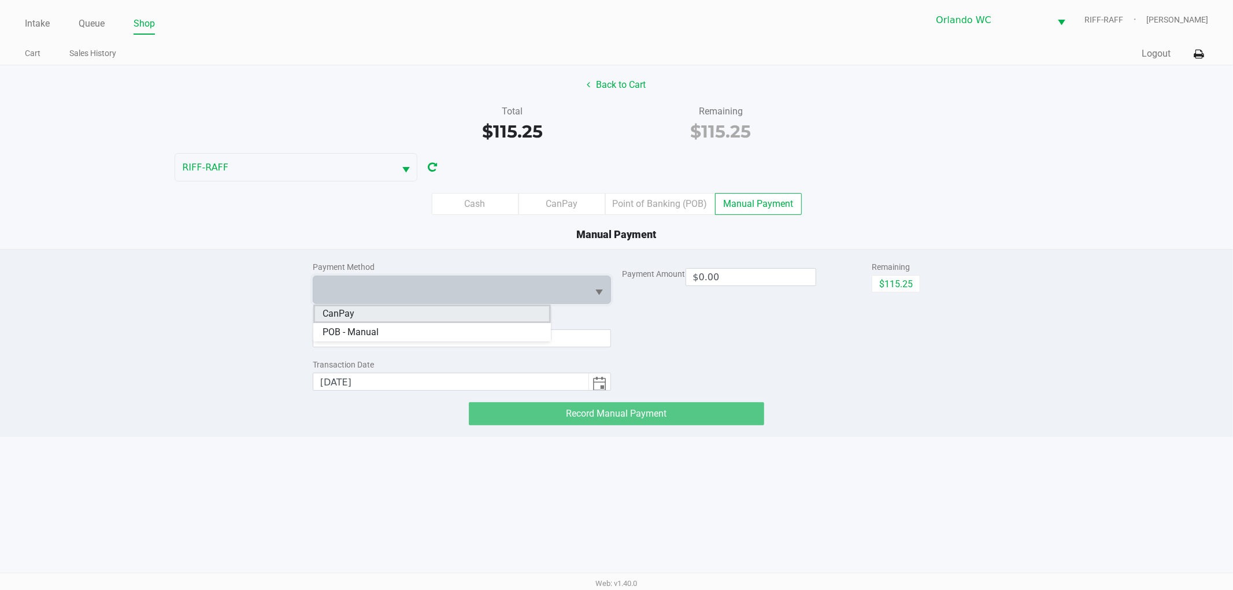
click at [395, 311] on li "CanPay" at bounding box center [432, 314] width 238 height 18
click at [403, 333] on input at bounding box center [462, 338] width 298 height 18
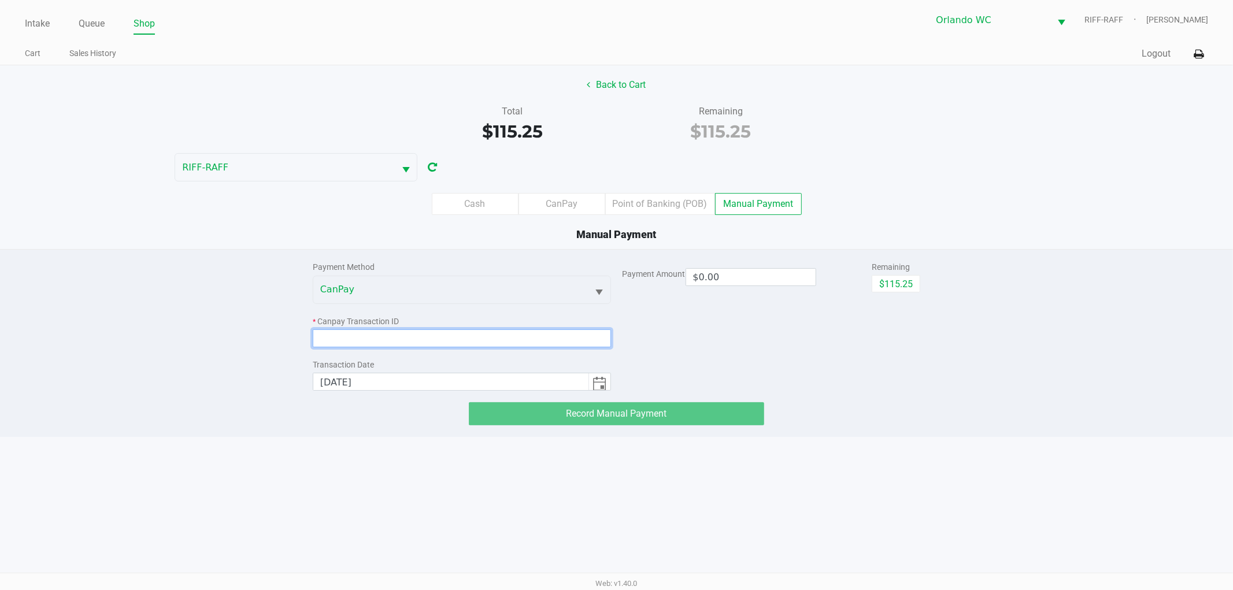
paste input "AFITA4UGELA7"
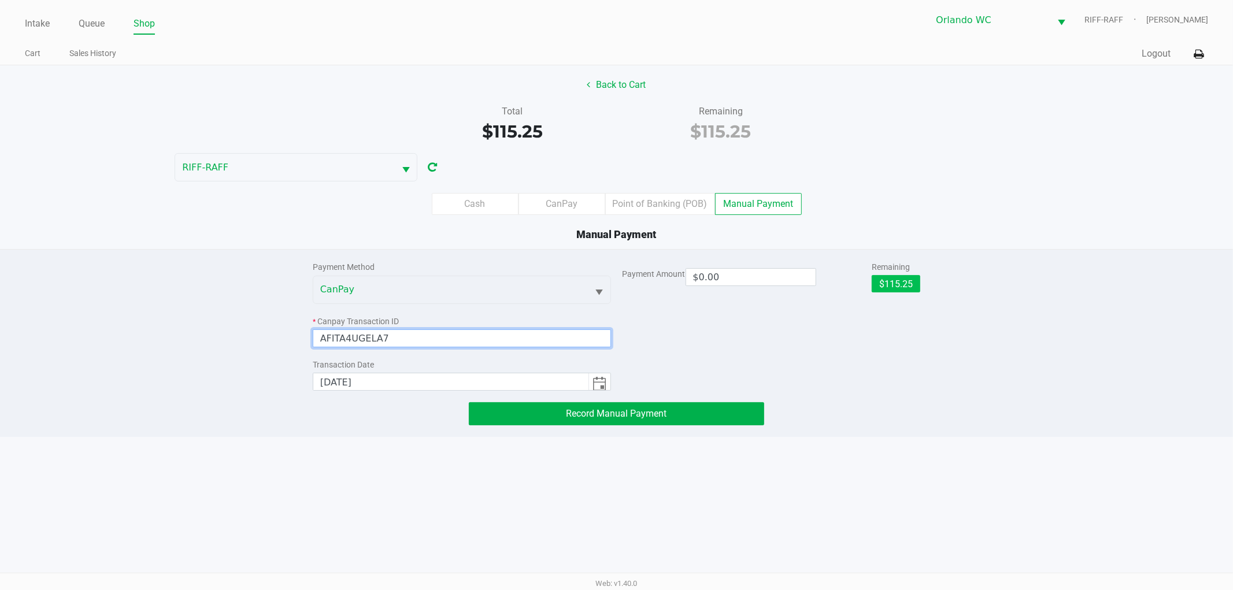
type input "AFITA4UGELA7"
click at [900, 284] on button "$115.25" at bounding box center [896, 283] width 49 height 17
type input "$115.25"
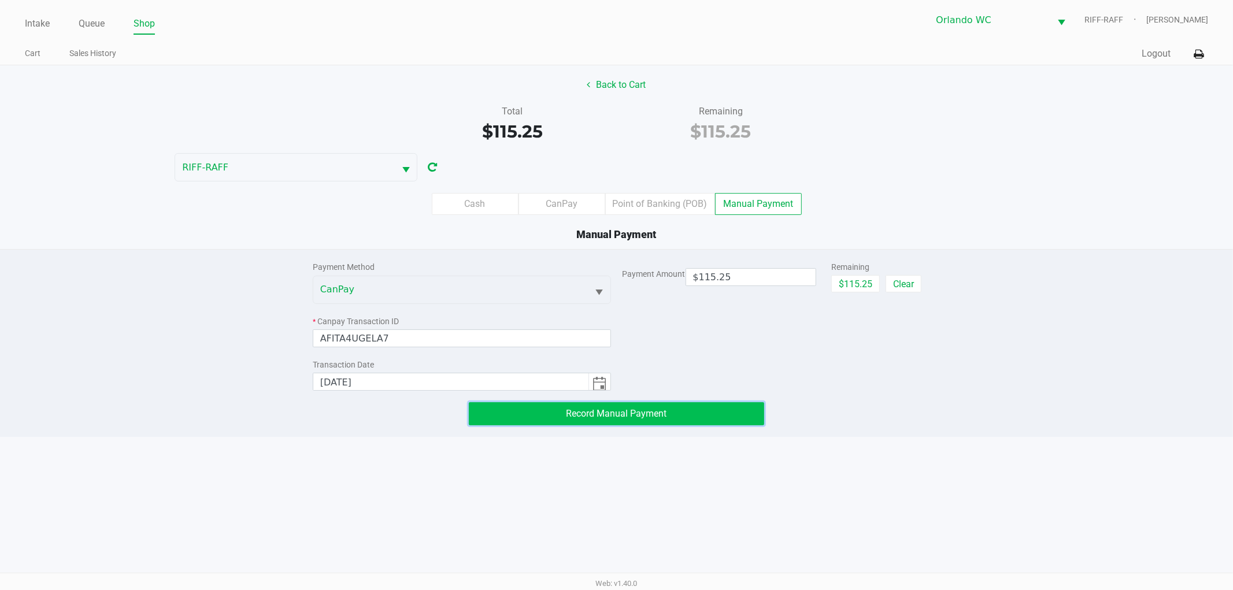
click at [685, 415] on button "Record Manual Payment" at bounding box center [616, 413] width 295 height 23
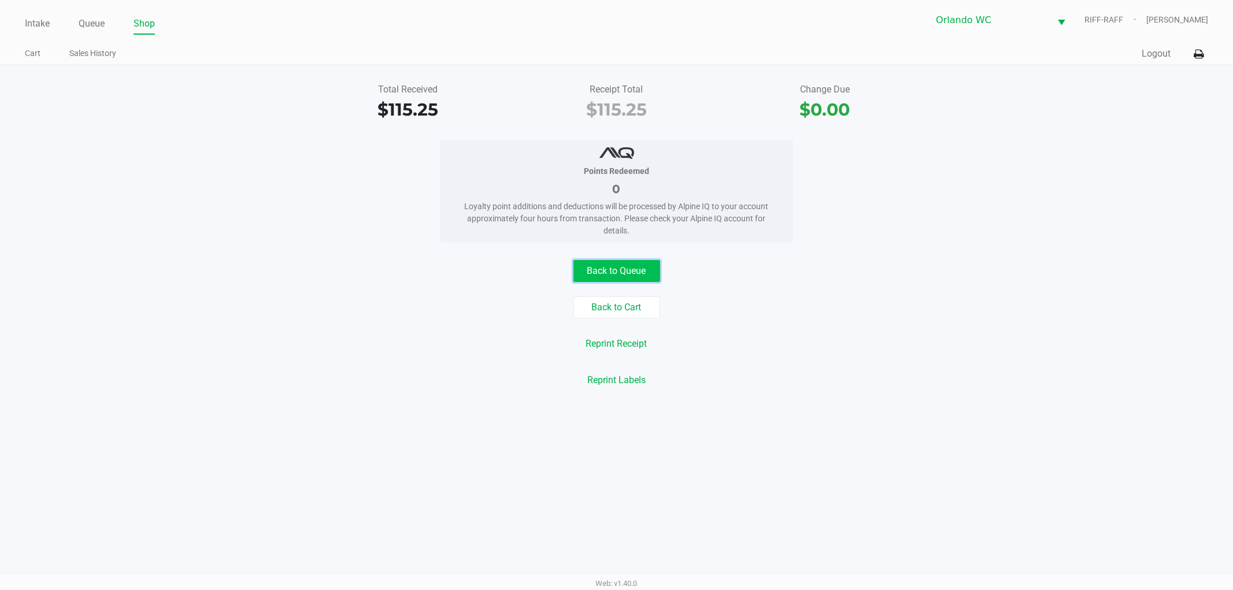
click at [614, 270] on button "Back to Queue" at bounding box center [616, 271] width 87 height 22
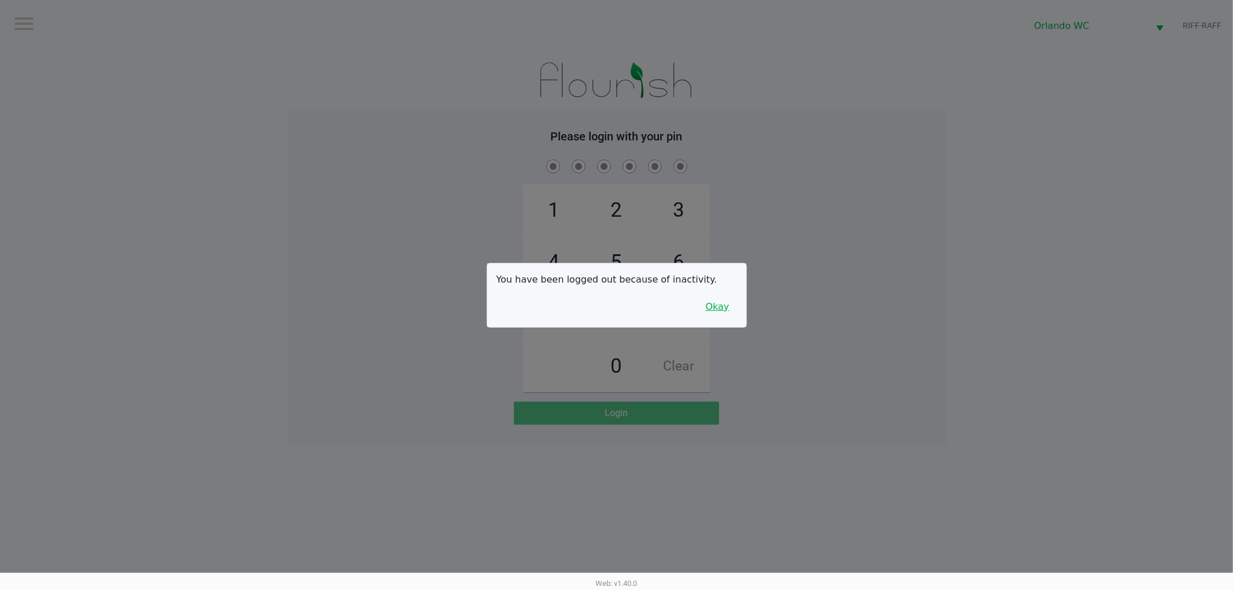
click at [720, 301] on button "Okay" at bounding box center [717, 307] width 39 height 22
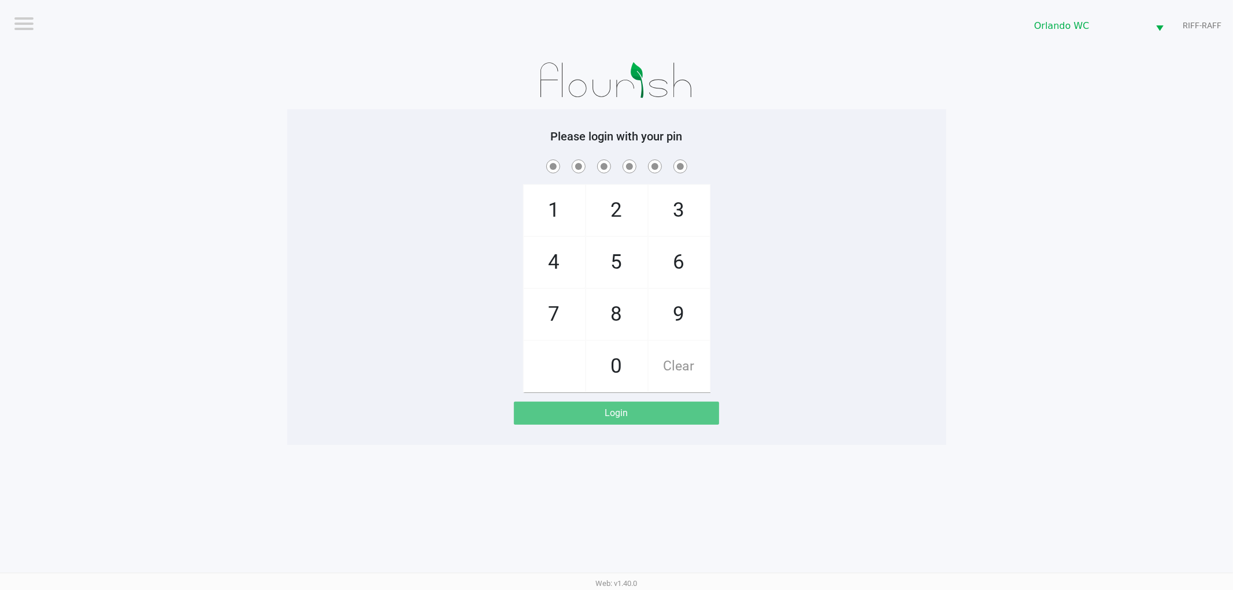
click at [370, 91] on div at bounding box center [616, 80] width 659 height 58
checkbox input "true"
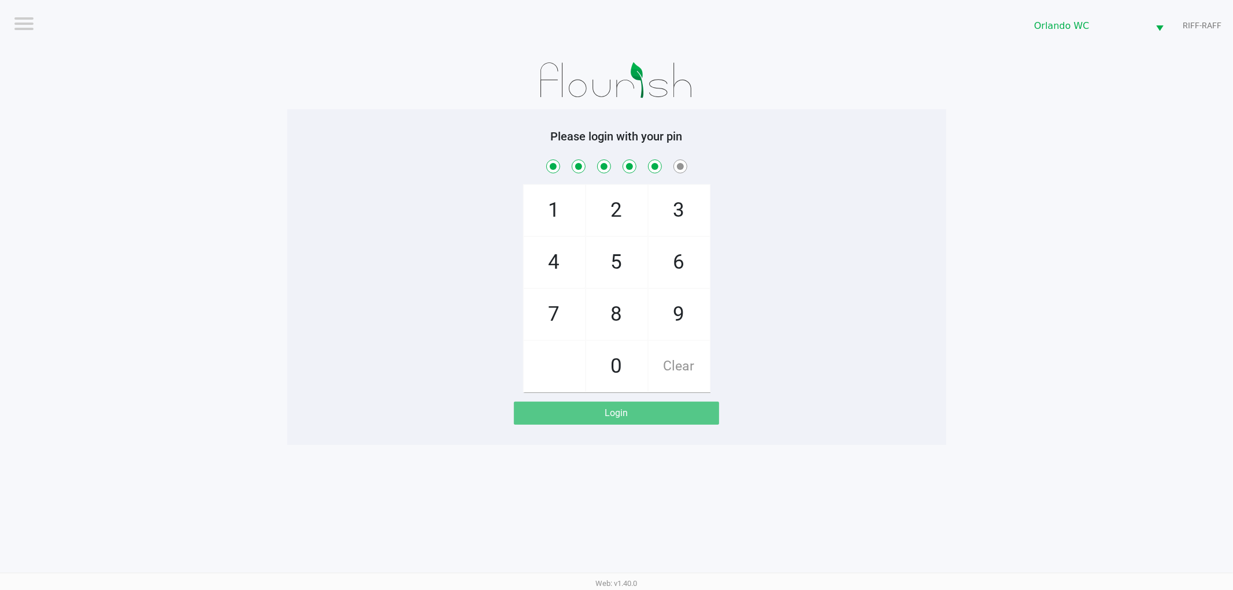
checkbox input "true"
checkbox input "false"
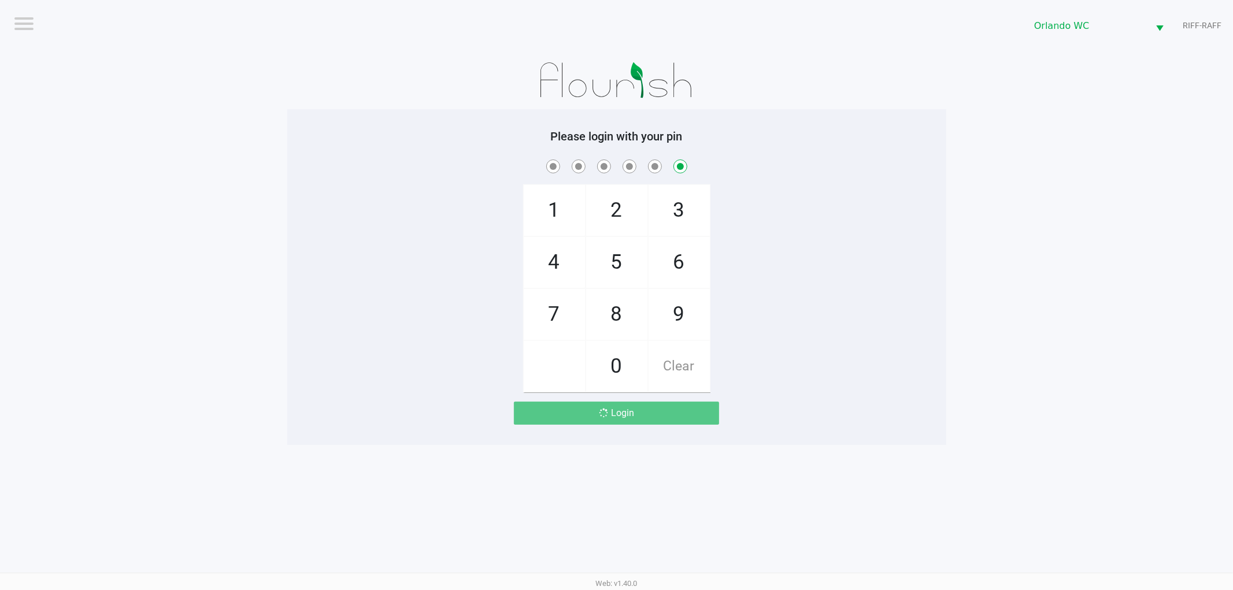
checkbox input "false"
click at [1097, 26] on div "PIN is invalid" at bounding box center [1149, 23] width 136 height 14
click at [1018, 99] on app-pos-login-wrapper "Logout Orlando WC RIFF-RAFF Please login with your pin 1 4 7 2 5 8 0 3 6 9 Clea…" at bounding box center [616, 222] width 1233 height 445
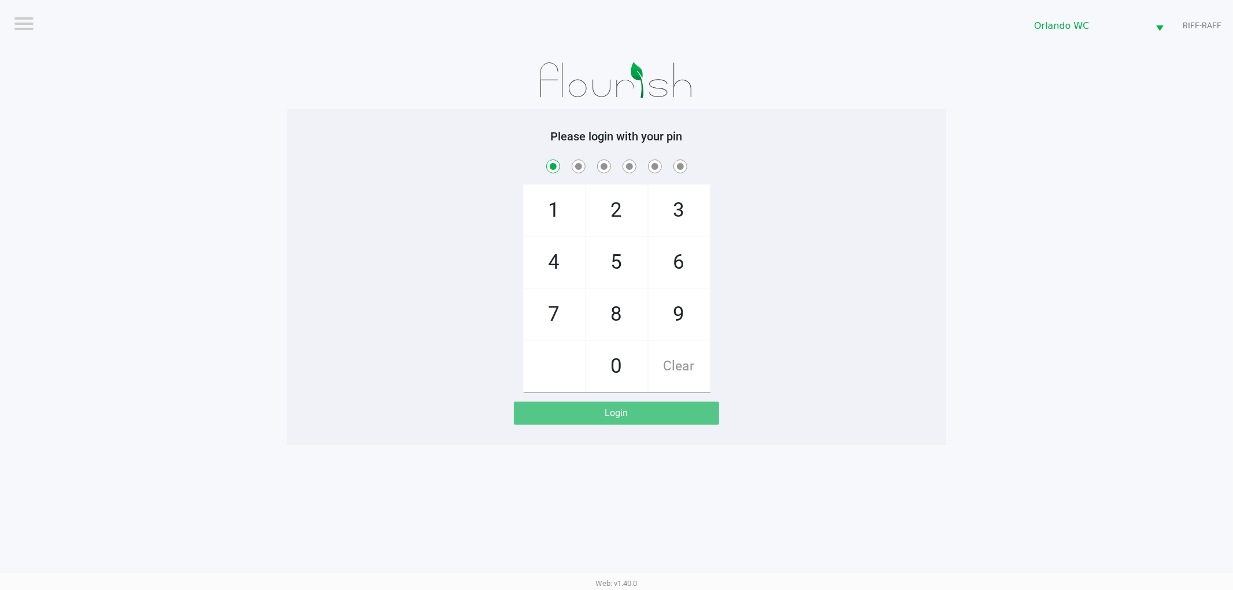
checkbox input "true"
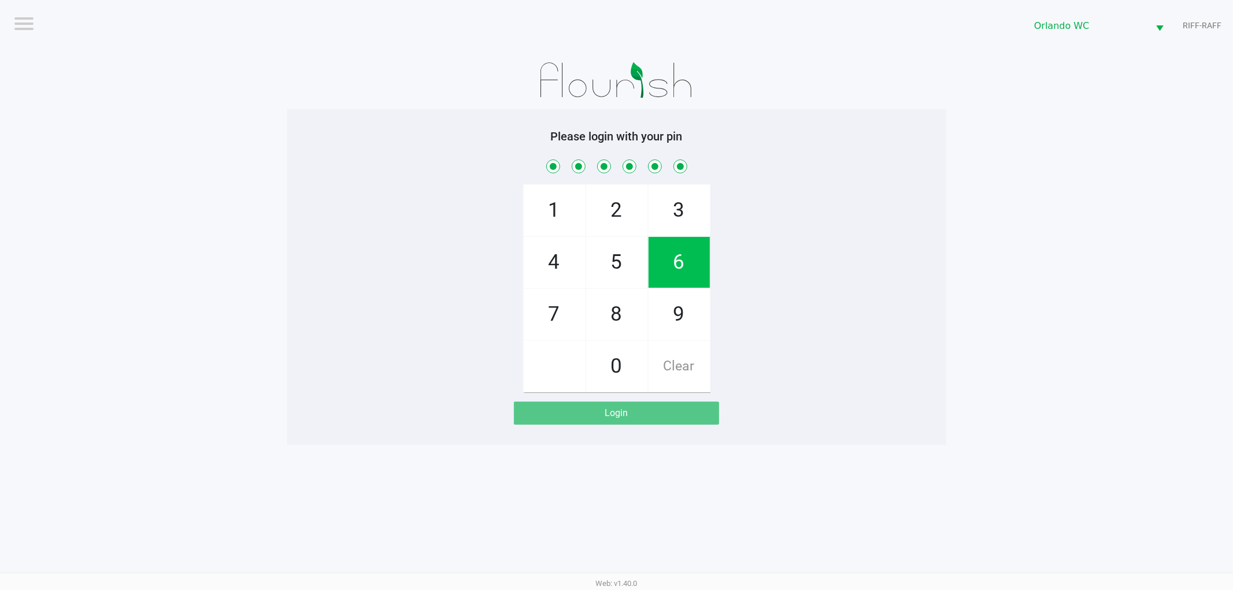
checkbox input "true"
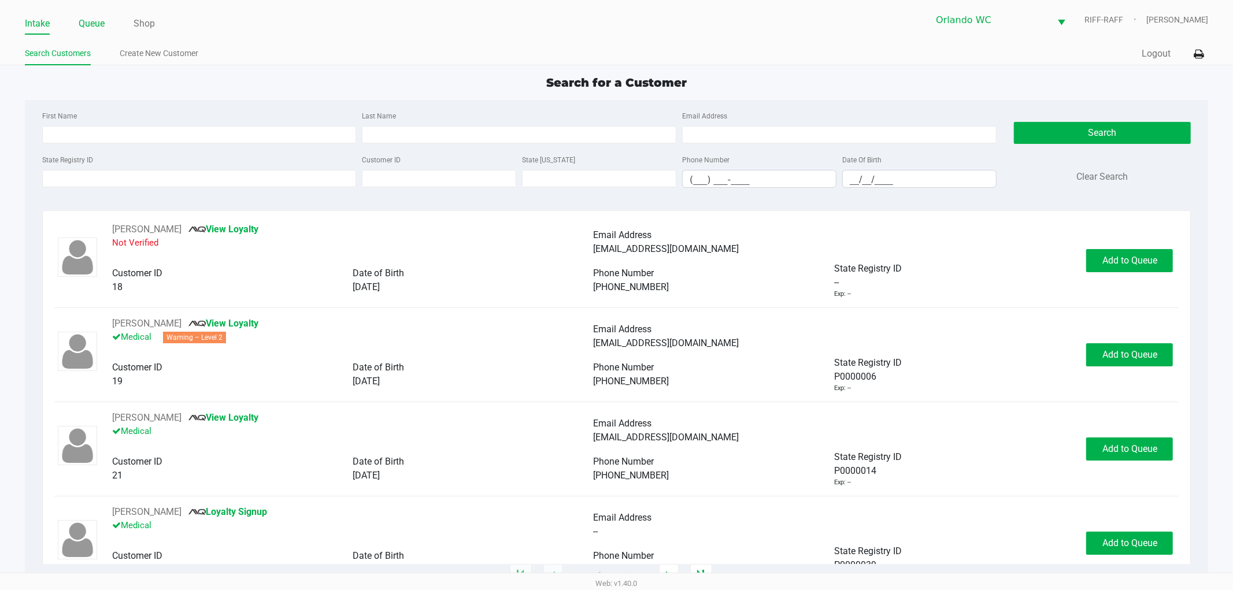
click at [93, 25] on link "Queue" at bounding box center [92, 24] width 26 height 16
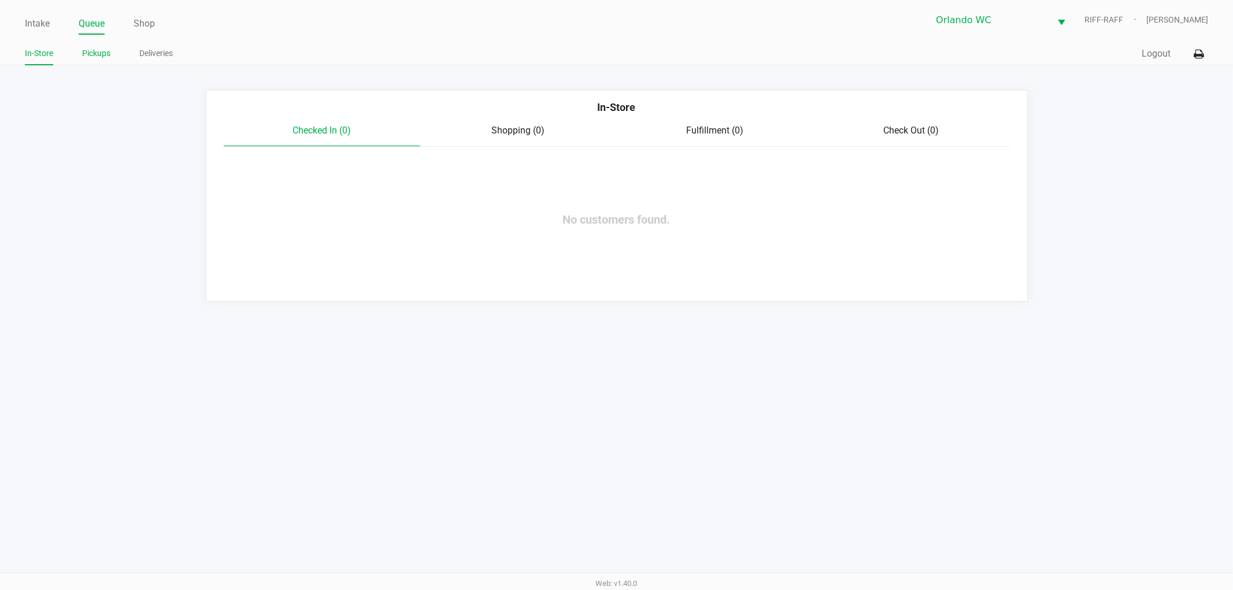
click at [100, 55] on link "Pickups" at bounding box center [96, 53] width 28 height 14
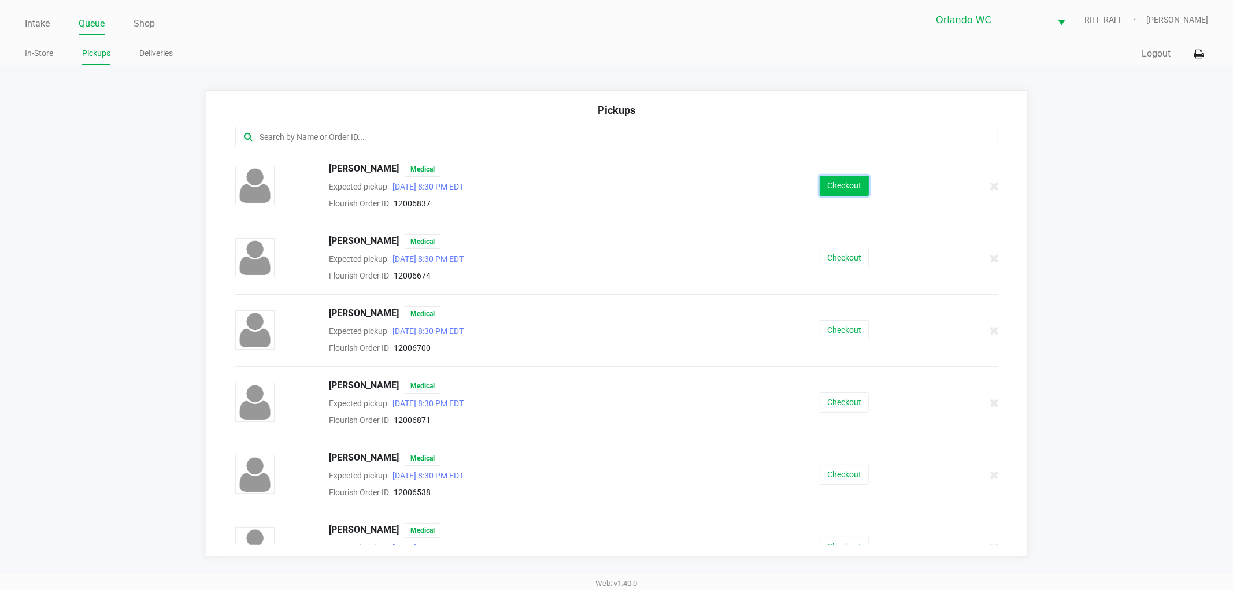
click at [840, 188] on button "Checkout" at bounding box center [844, 186] width 49 height 20
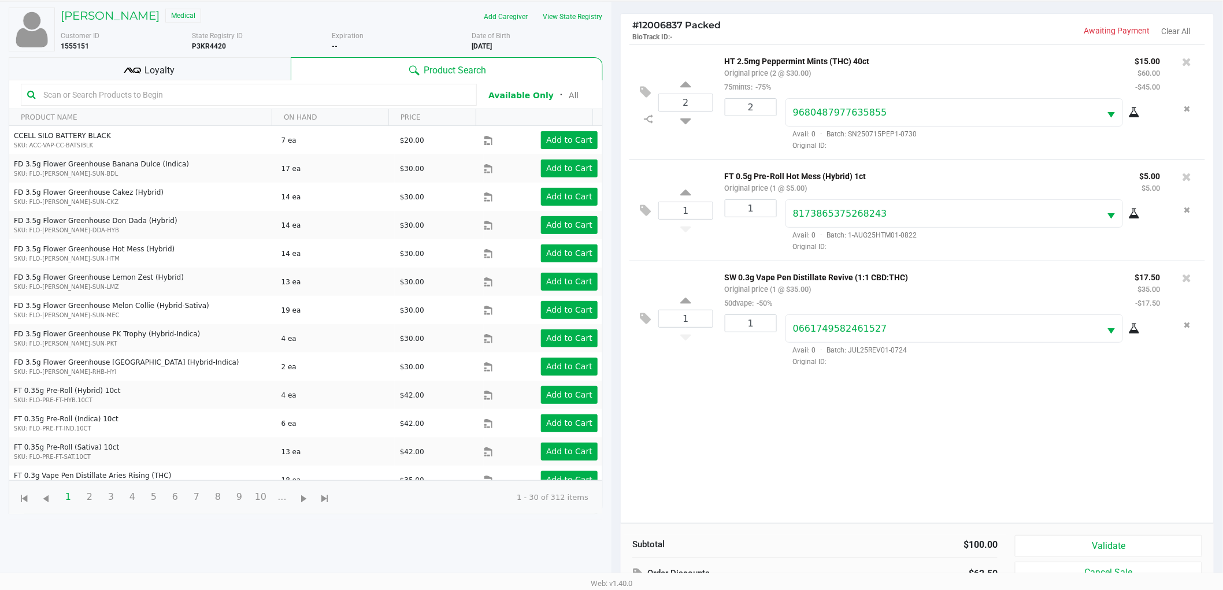
scroll to position [125, 0]
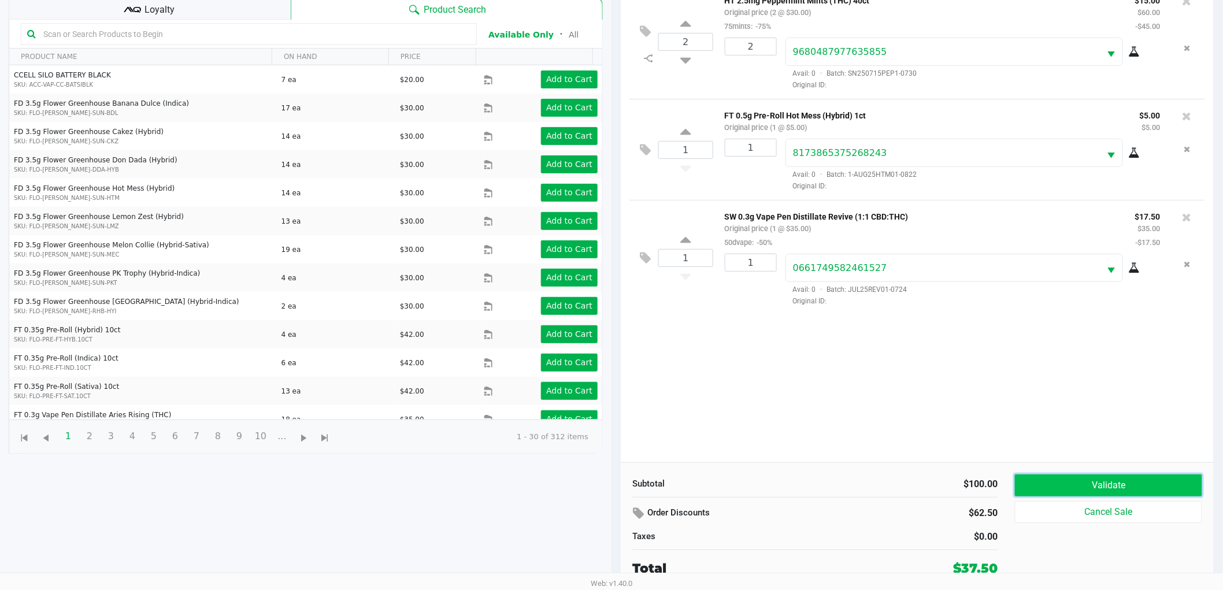
click at [1143, 487] on button "Validate" at bounding box center [1108, 486] width 187 height 22
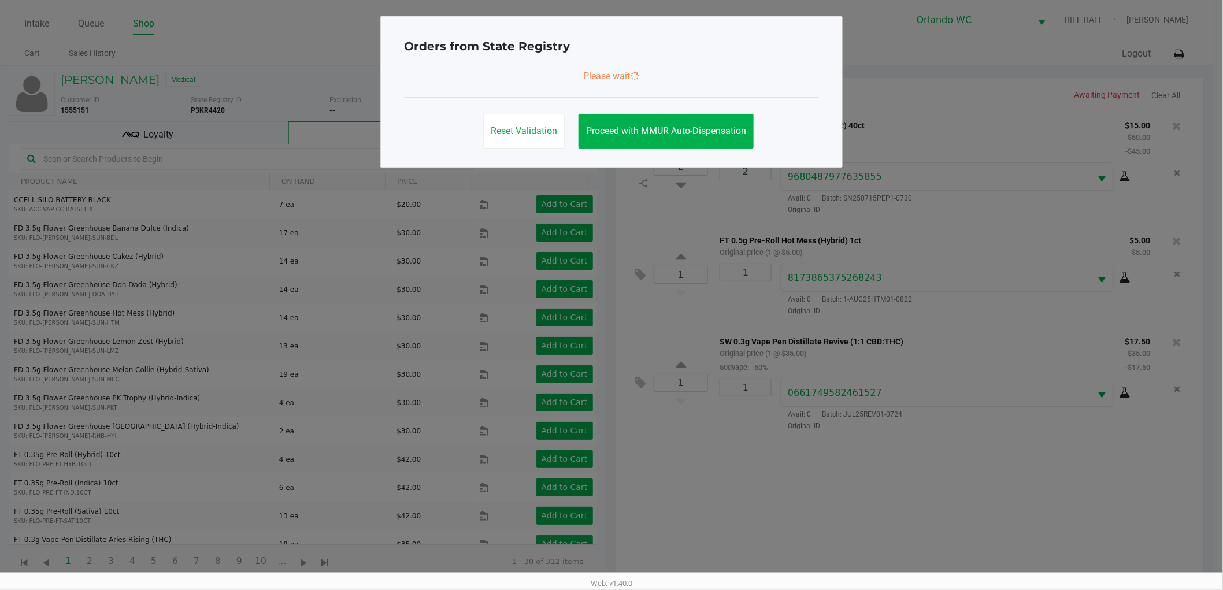
scroll to position [0, 0]
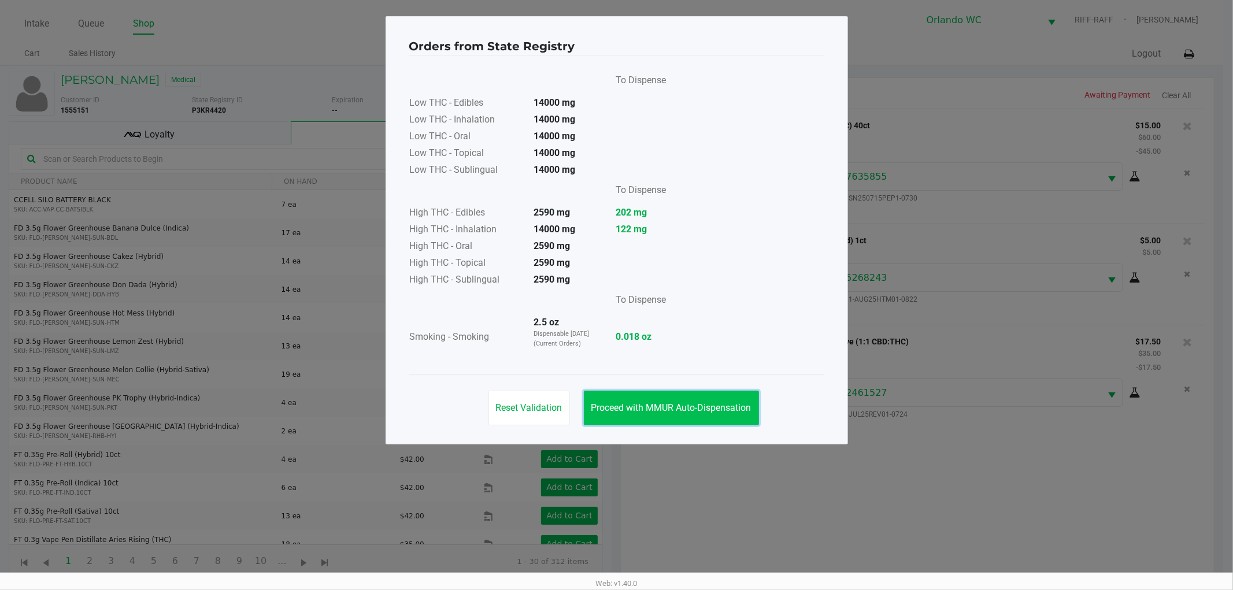
click at [724, 406] on span "Proceed with MMUR Auto-Dispensation" at bounding box center [671, 407] width 160 height 11
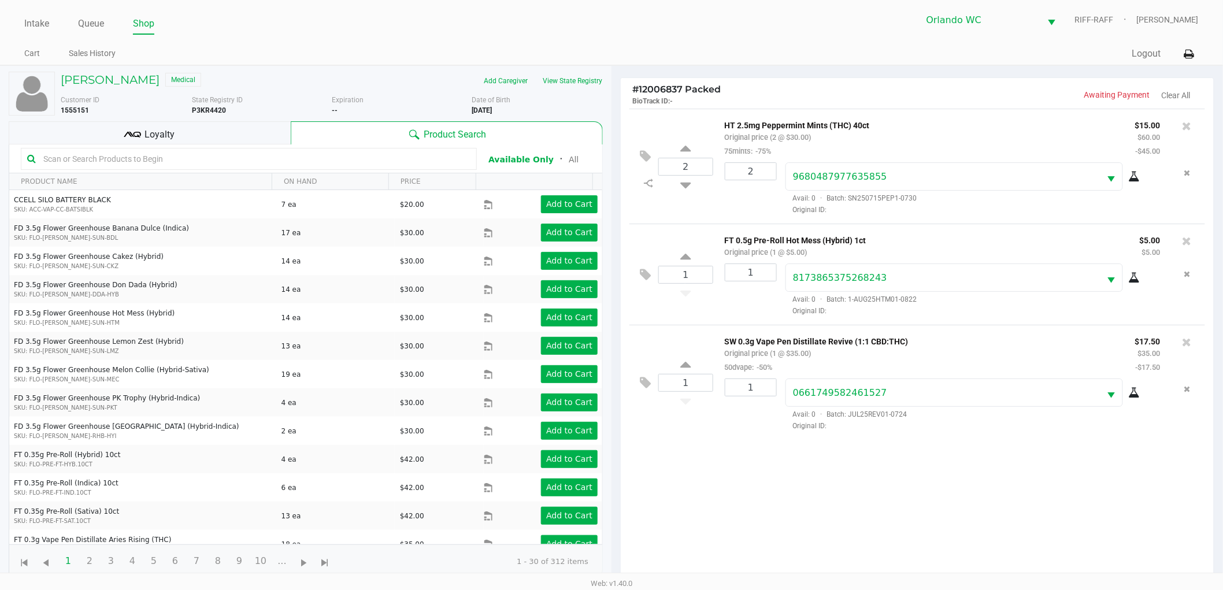
scroll to position [125, 0]
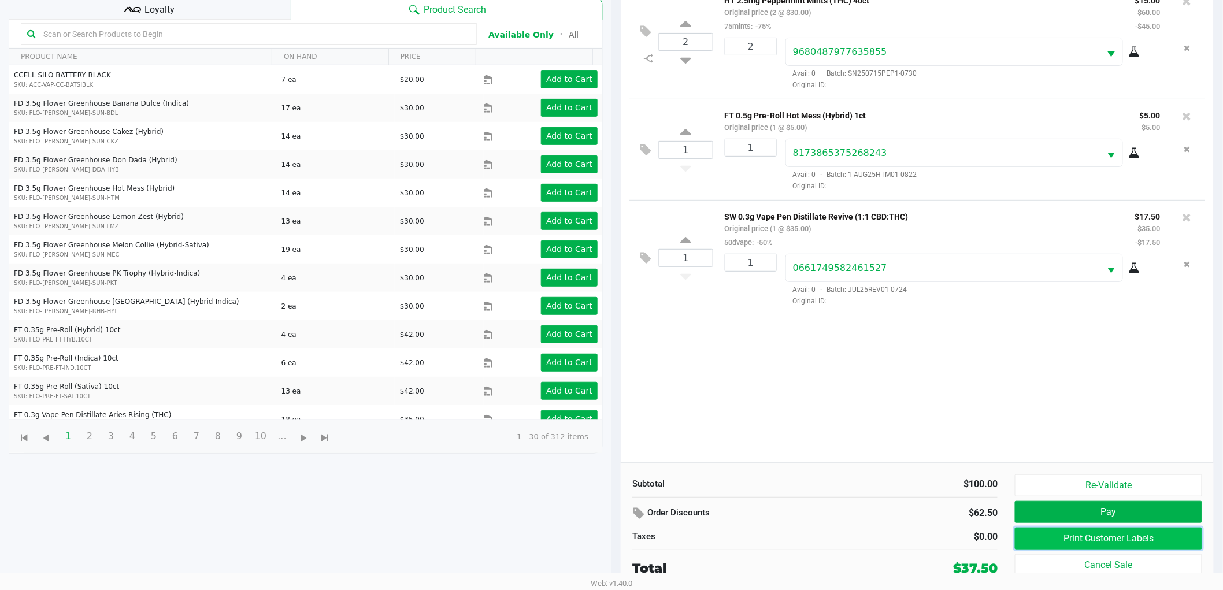
click at [1064, 535] on button "Print Customer Labels" at bounding box center [1108, 539] width 187 height 22
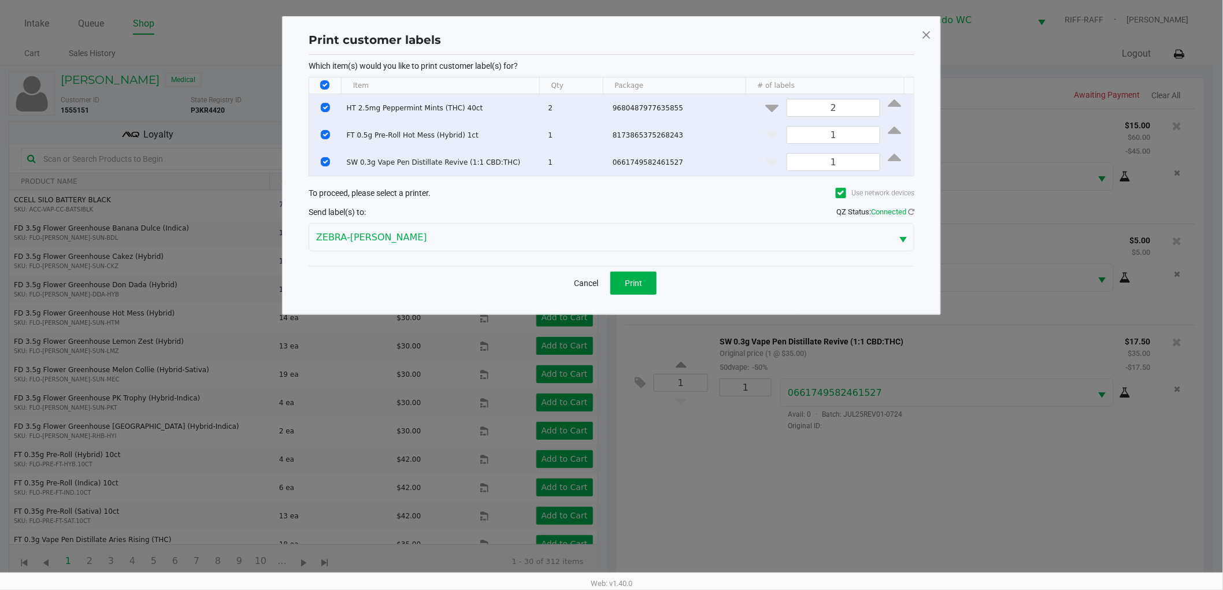
scroll to position [0, 0]
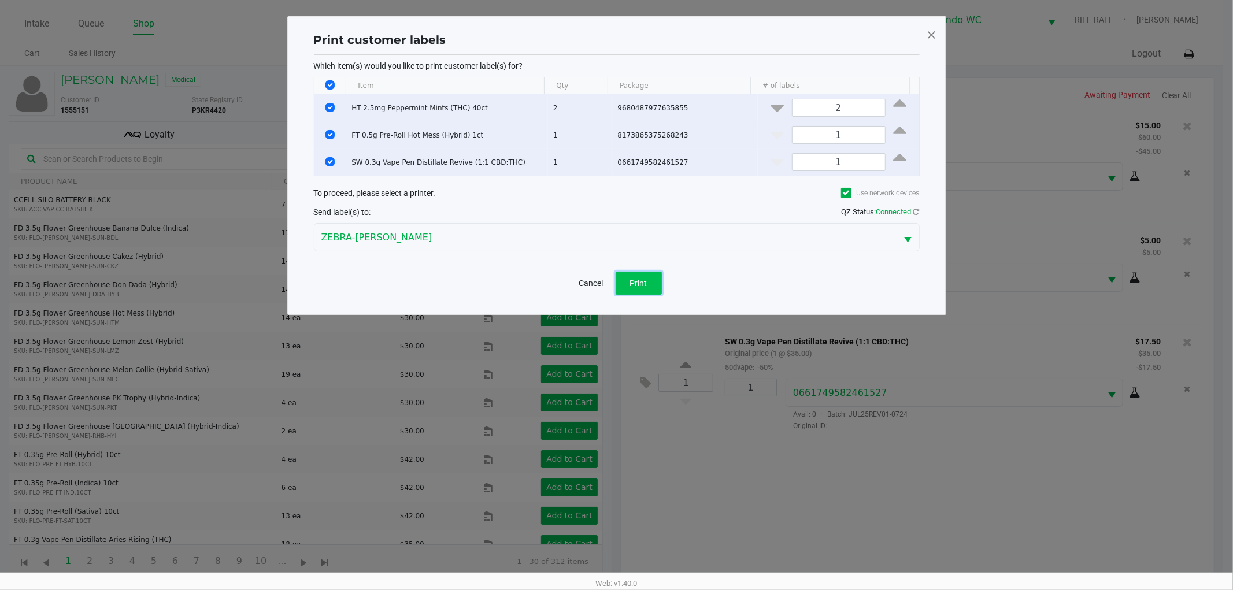
click at [652, 281] on button "Print" at bounding box center [639, 283] width 46 height 23
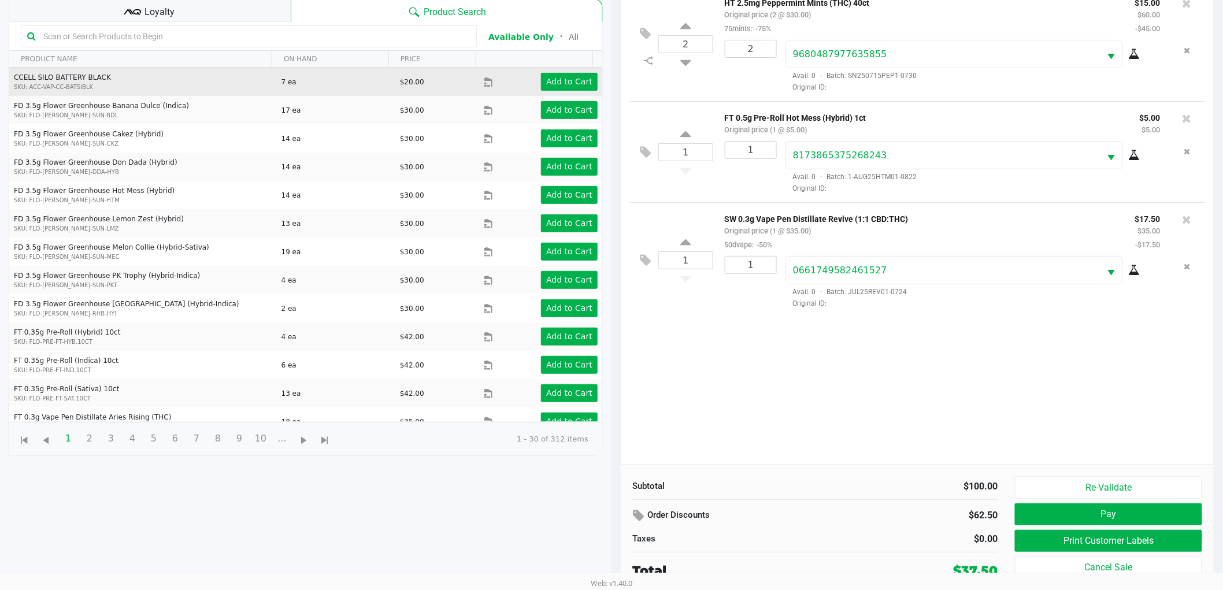
scroll to position [125, 0]
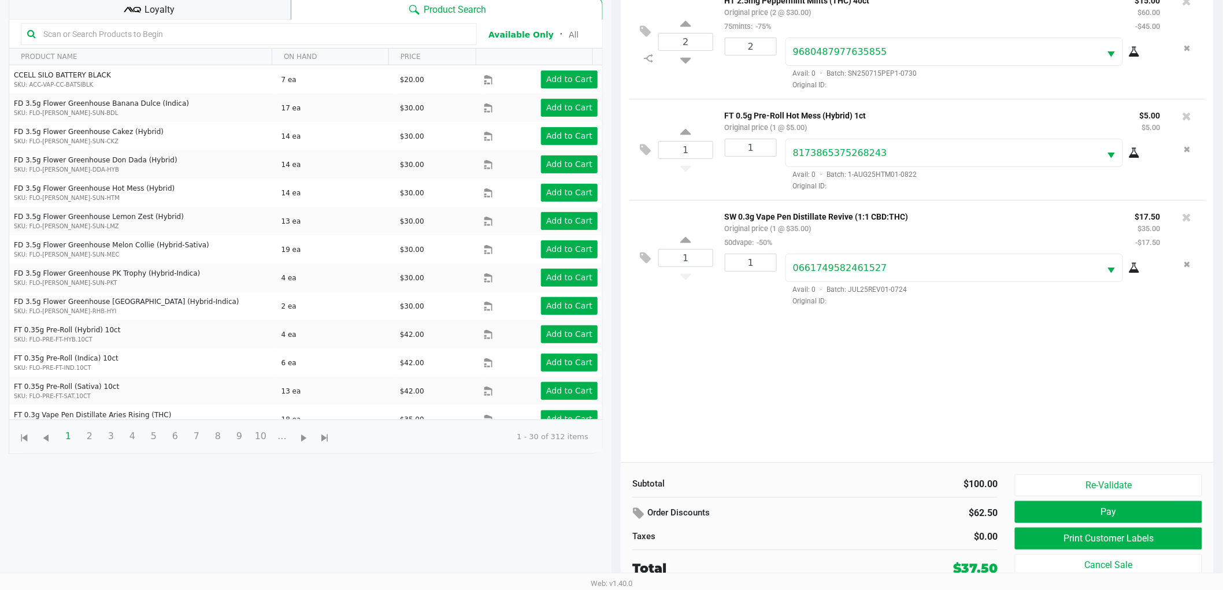
click at [227, 14] on div "Loyalty" at bounding box center [150, 8] width 282 height 23
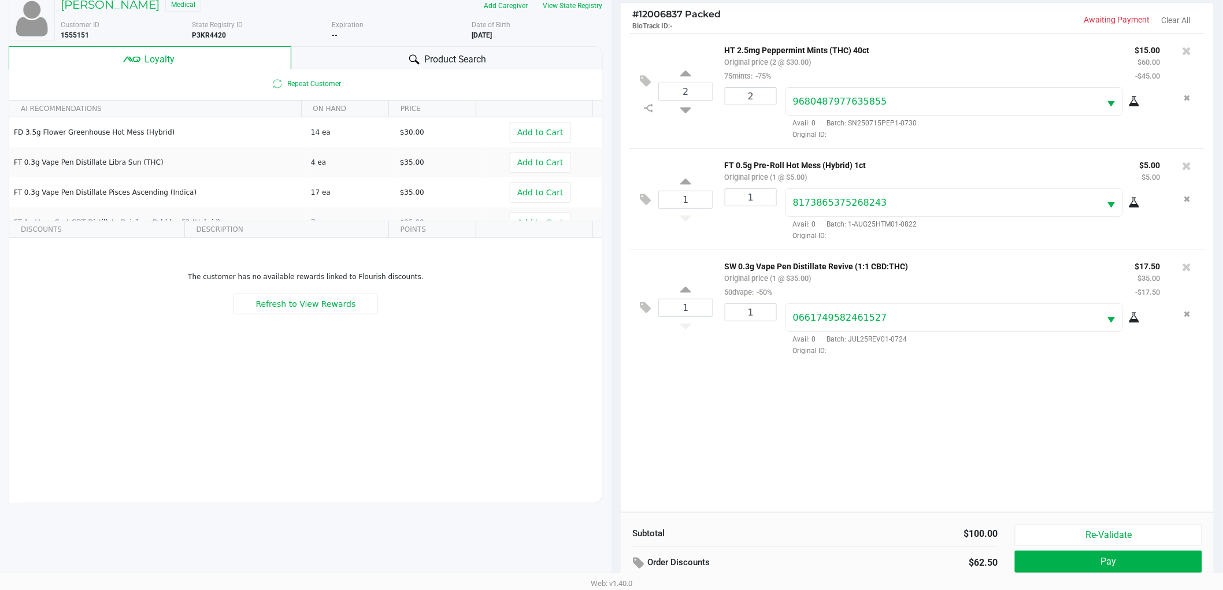
scroll to position [139, 0]
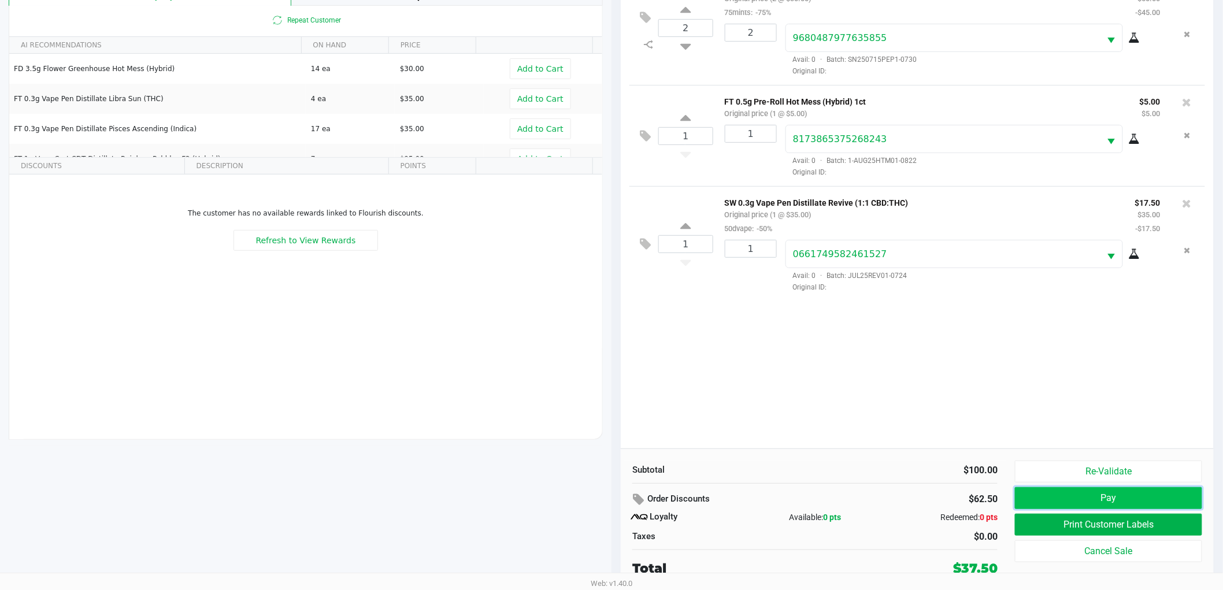
click at [1085, 495] on button "Pay" at bounding box center [1108, 498] width 187 height 22
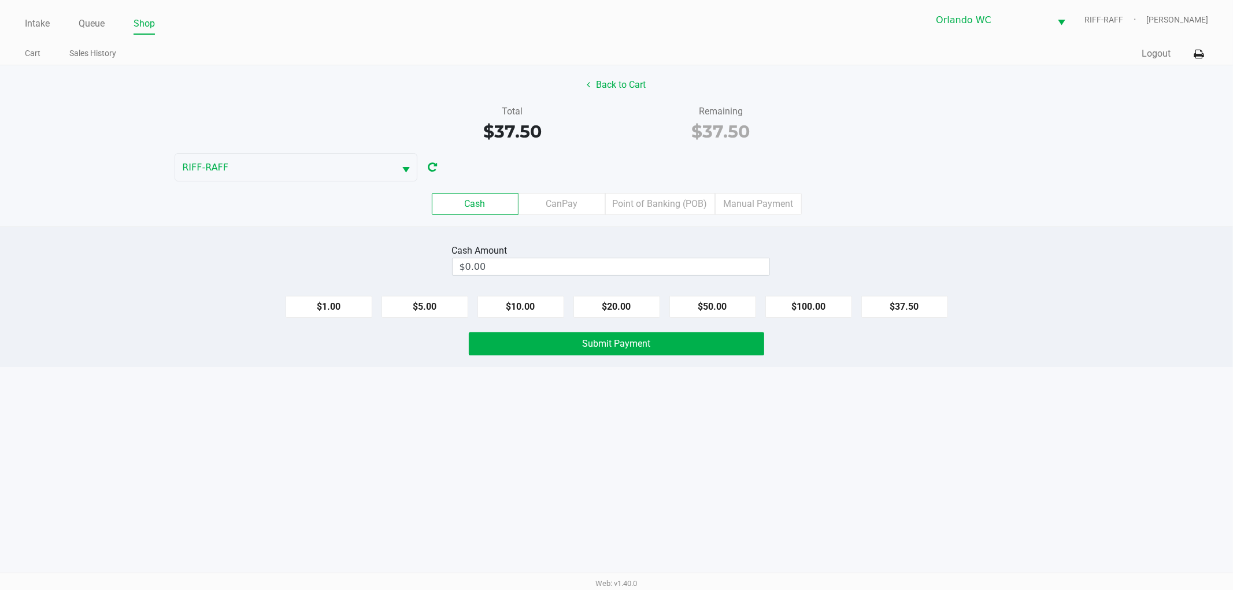
click at [758, 226] on div "Cash CanPay Point of Banking (POB) Manual Payment" at bounding box center [616, 203] width 1250 height 45
click at [712, 262] on input "0" at bounding box center [611, 266] width 317 height 17
click at [726, 262] on input "0" at bounding box center [611, 266] width 317 height 17
click at [923, 303] on button "$37.50" at bounding box center [904, 307] width 87 height 22
type input "$37.50"
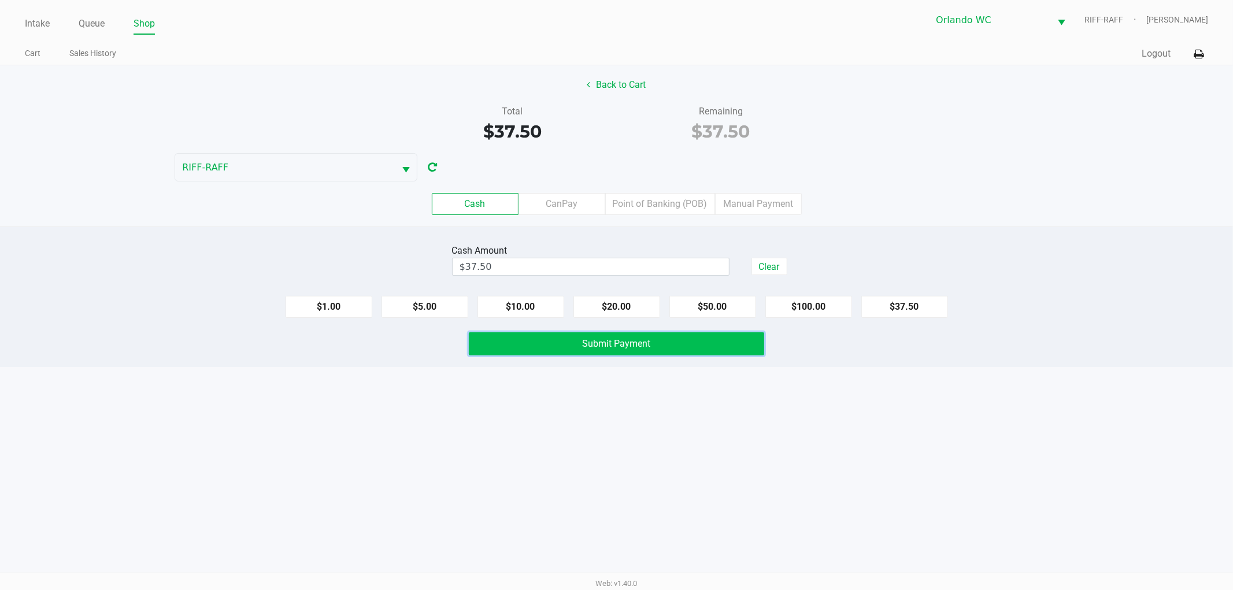
click at [746, 343] on button "Submit Payment" at bounding box center [616, 343] width 295 height 23
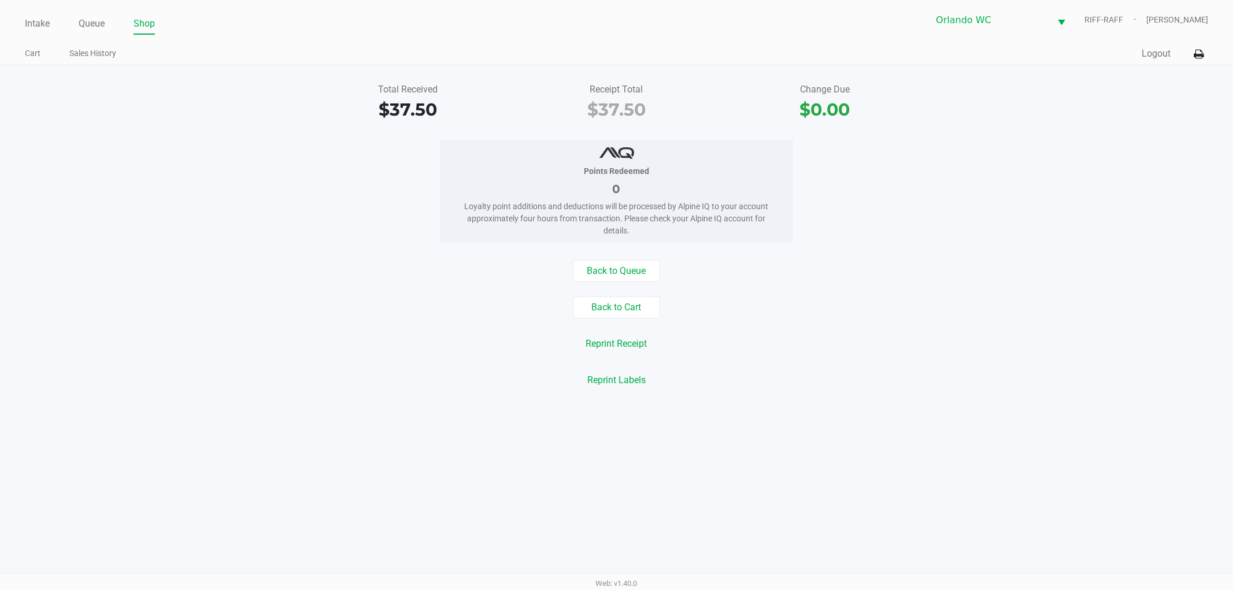
click at [362, 128] on div "Total Received $37.50 Receipt Total $37.50 Change Due $0.00 Points Redeemed 0 L…" at bounding box center [616, 235] width 1233 height 340
click at [32, 20] on link "Intake" at bounding box center [37, 24] width 25 height 16
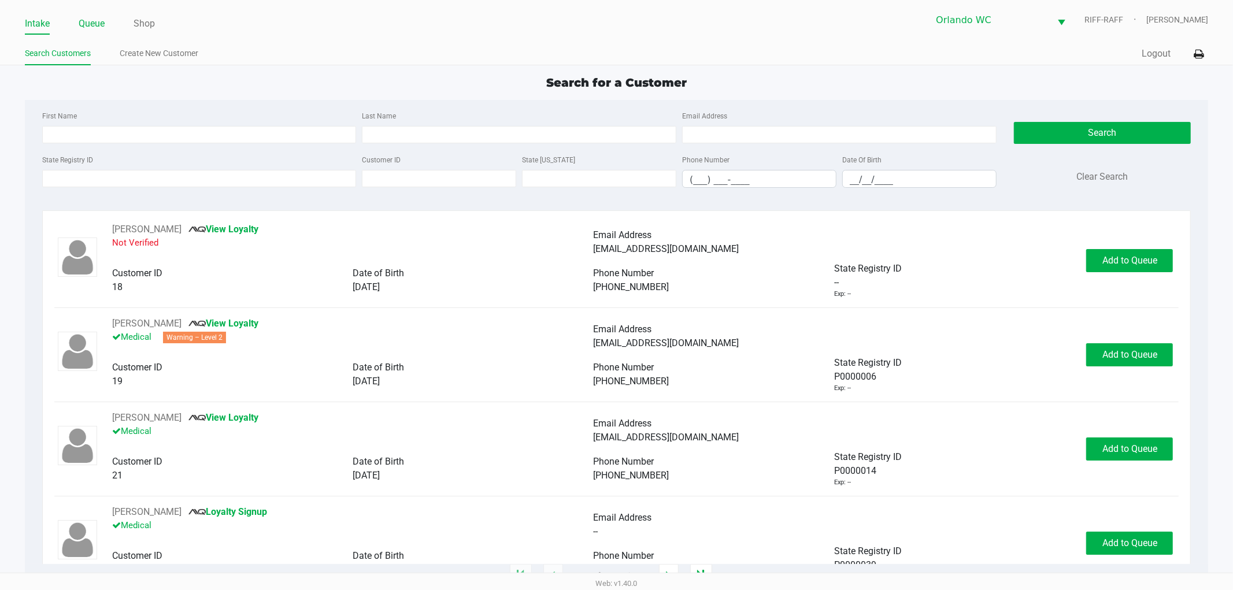
click at [95, 25] on link "Queue" at bounding box center [92, 24] width 26 height 16
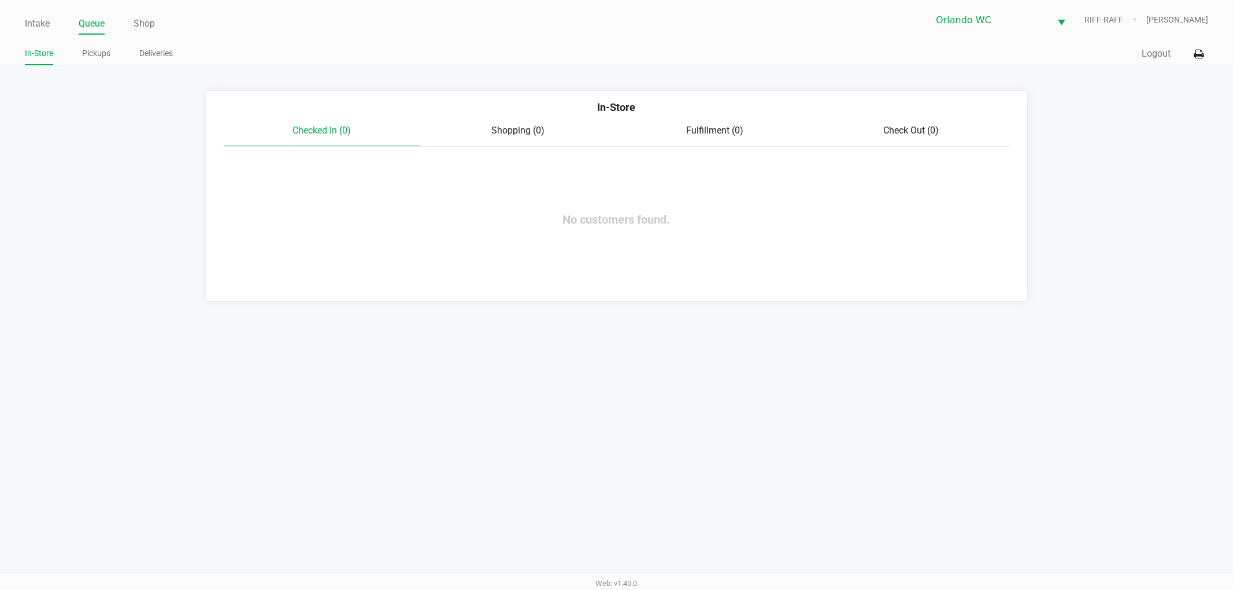
click at [40, 13] on div "Intake Queue Shop" at bounding box center [321, 23] width 592 height 21
click at [34, 27] on link "Intake" at bounding box center [37, 24] width 25 height 16
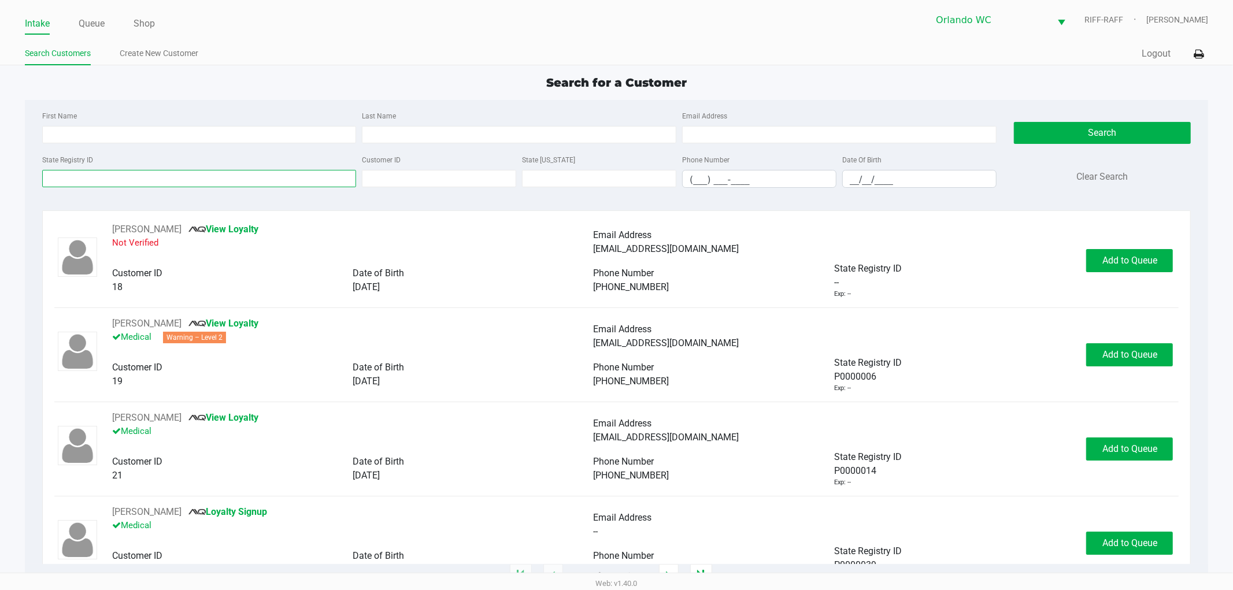
click at [64, 172] on input "State Registry ID" at bounding box center [199, 178] width 314 height 17
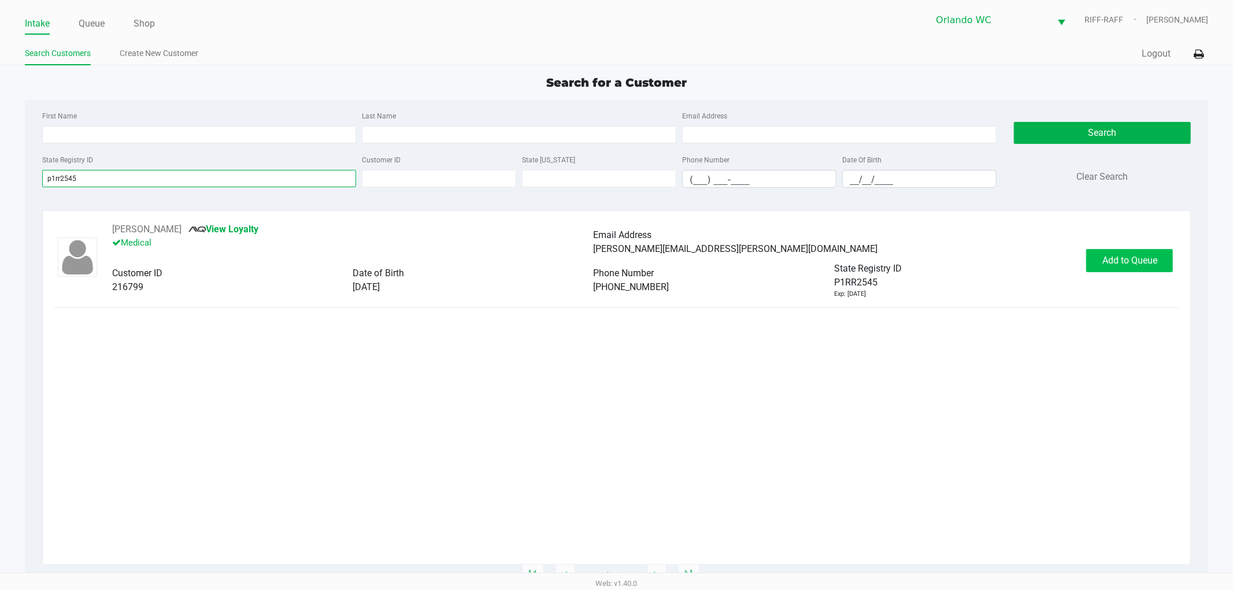
type input "p1rr2545"
click at [1157, 268] on button "Add to Queue" at bounding box center [1129, 260] width 87 height 23
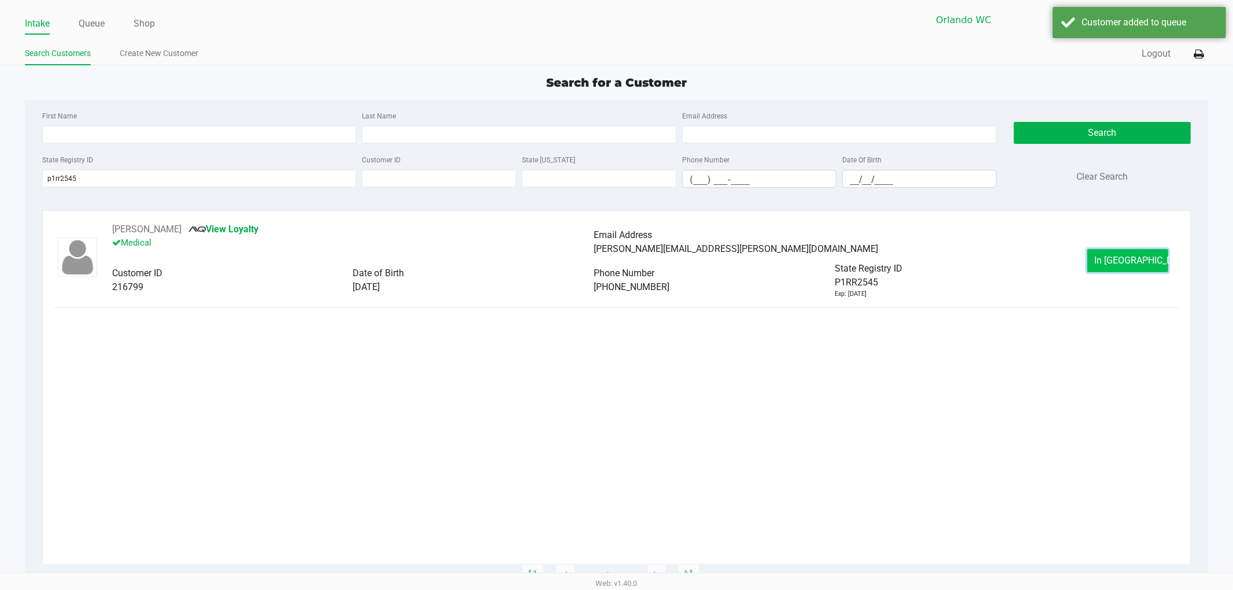
click at [1102, 258] on button "In Queue" at bounding box center [1127, 260] width 81 height 23
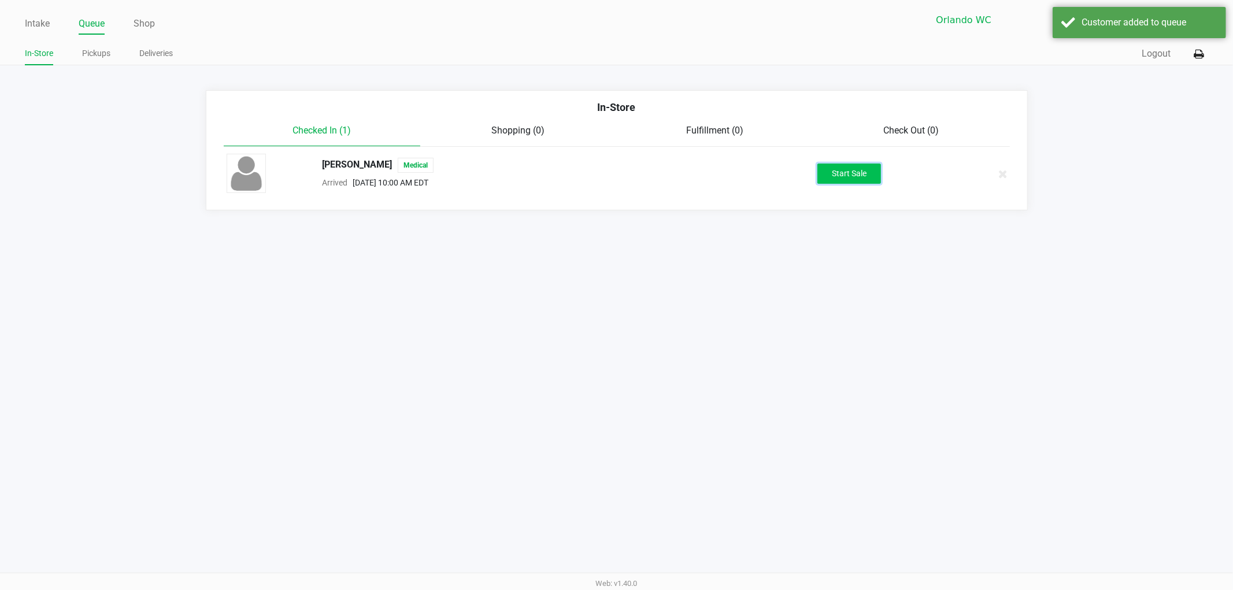
click at [841, 178] on button "Start Sale" at bounding box center [849, 174] width 64 height 20
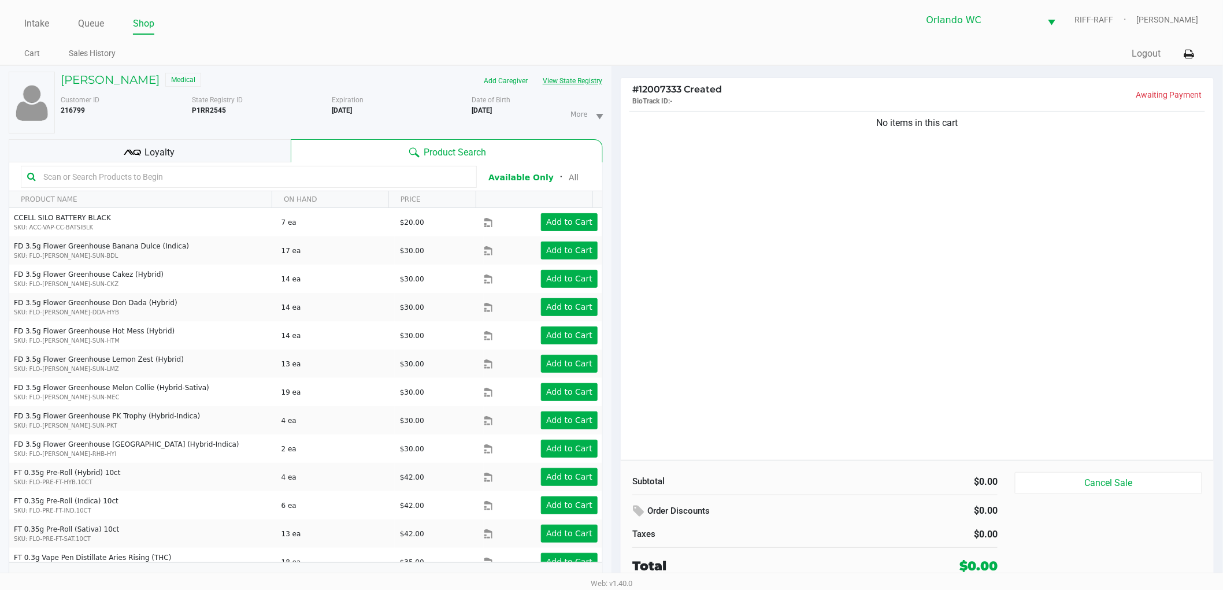
click at [572, 83] on button "View State Registry" at bounding box center [569, 81] width 68 height 18
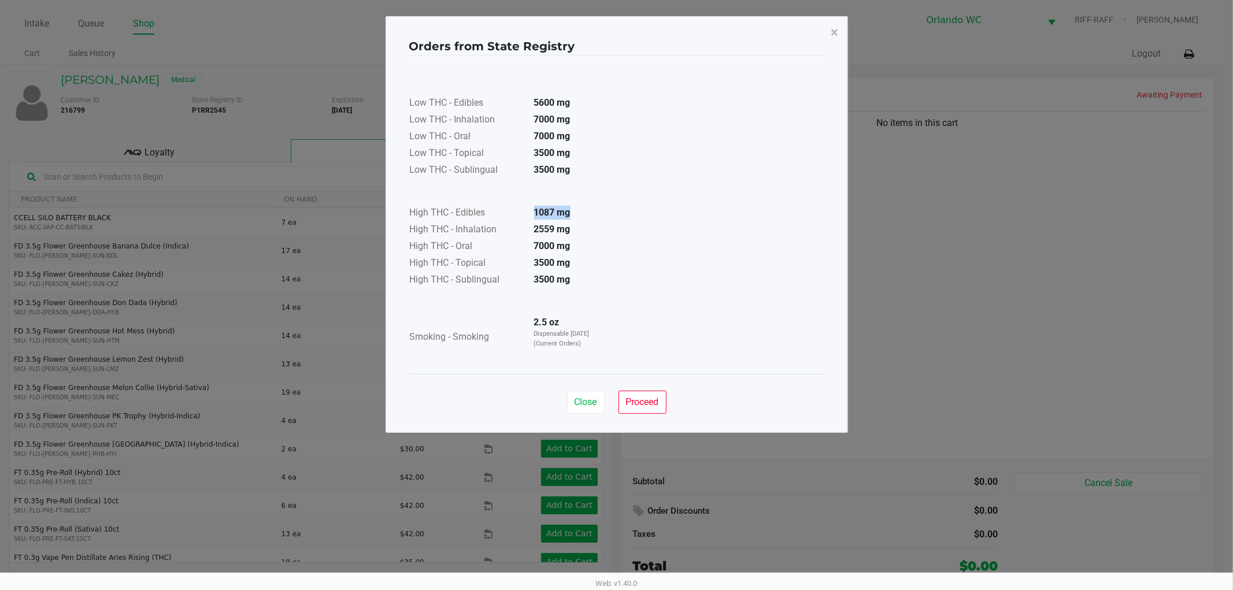
drag, startPoint x: 533, startPoint y: 216, endPoint x: 583, endPoint y: 211, distance: 49.3
click at [583, 211] on td "1087 mg" at bounding box center [565, 213] width 81 height 17
click at [576, 391] on button "Close" at bounding box center [586, 402] width 38 height 23
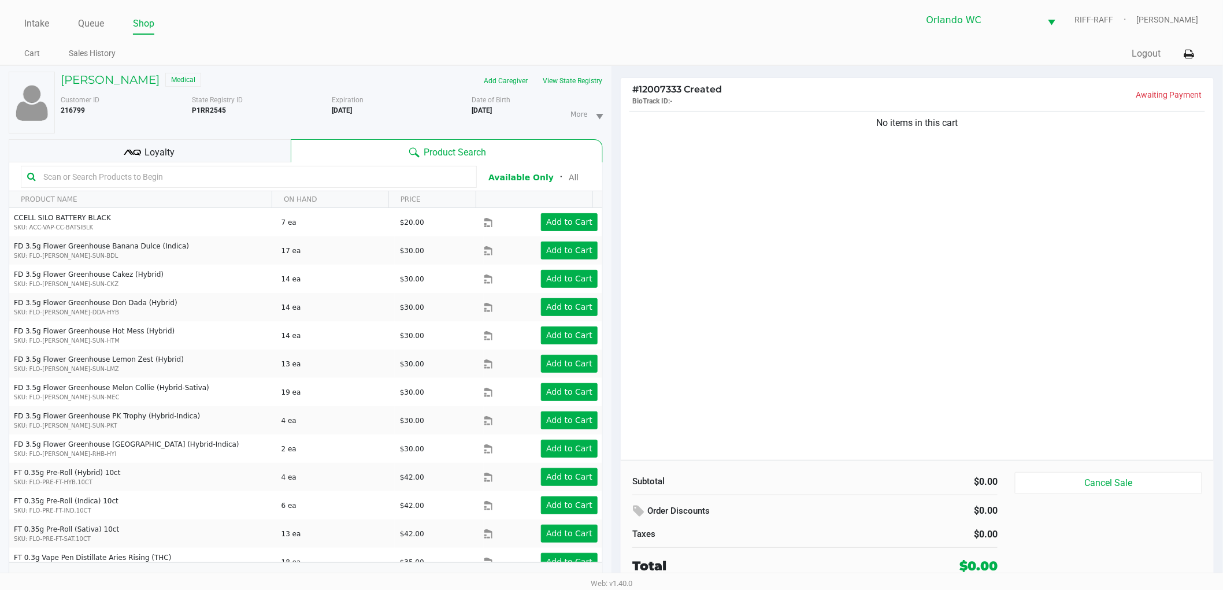
click at [246, 143] on div "Loyalty" at bounding box center [150, 150] width 282 height 23
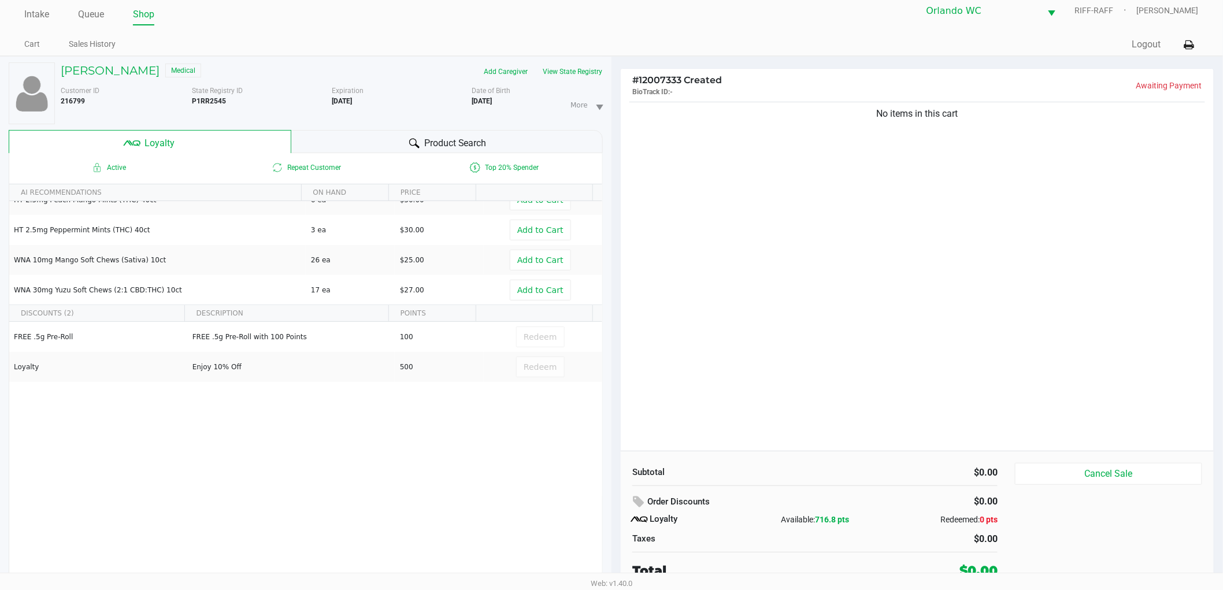
scroll to position [12, 0]
click at [710, 294] on div "No items in this cart" at bounding box center [917, 272] width 593 height 351
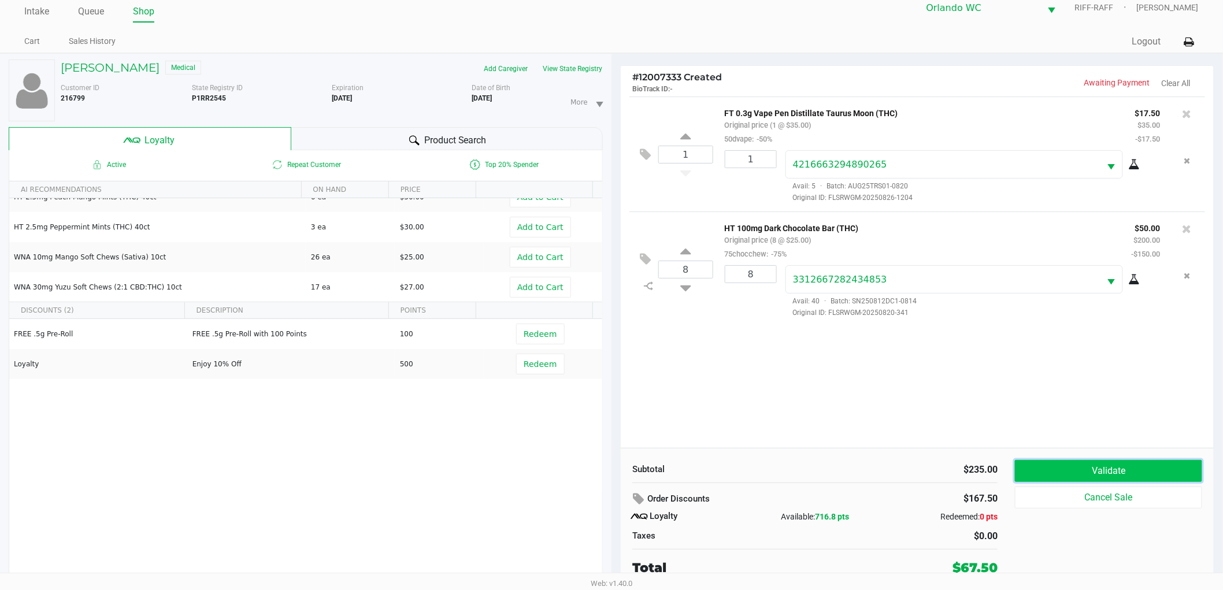
click at [1053, 465] on button "Validate" at bounding box center [1108, 471] width 187 height 22
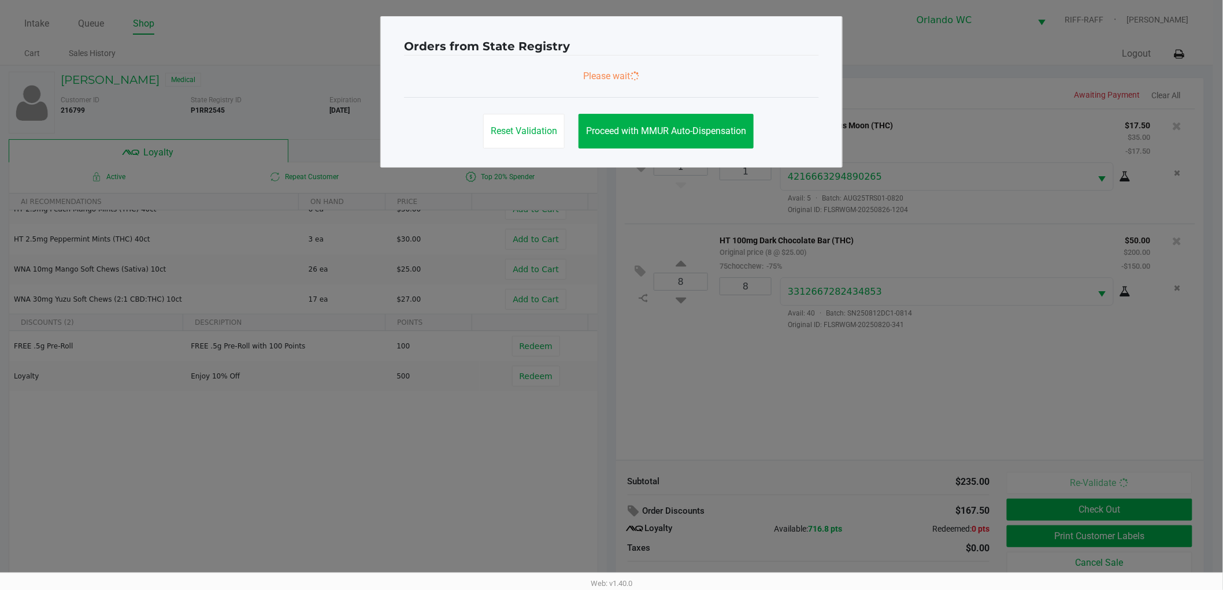
scroll to position [0, 0]
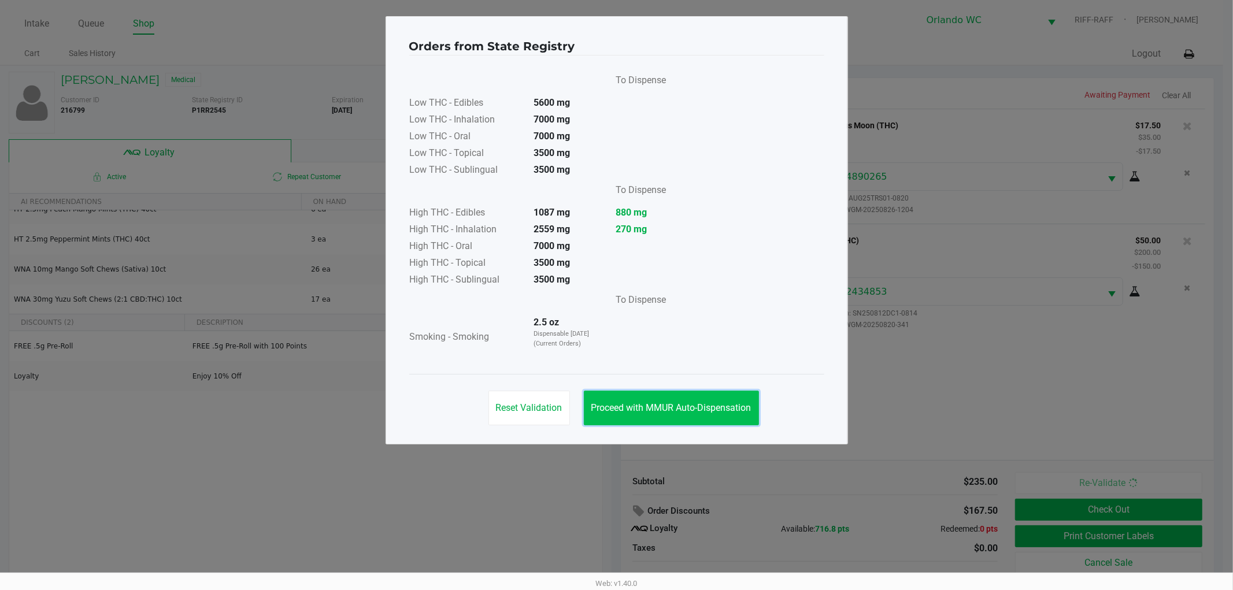
click at [698, 412] on span "Proceed with MMUR Auto-Dispensation" at bounding box center [671, 407] width 160 height 11
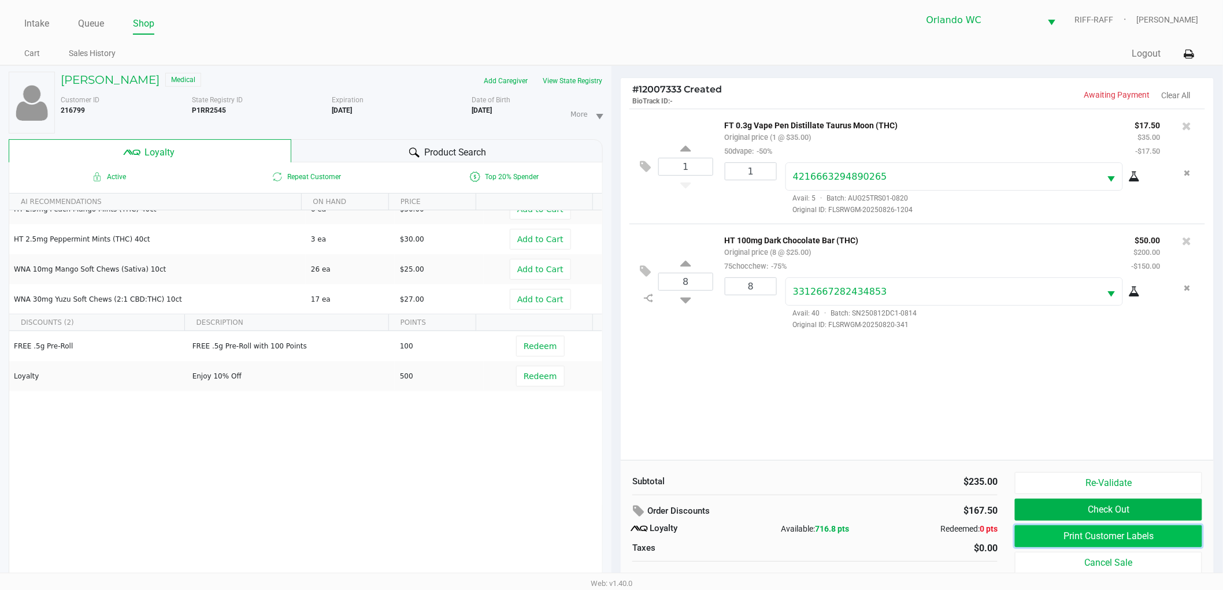
click at [1077, 533] on button "Print Customer Labels" at bounding box center [1108, 536] width 187 height 22
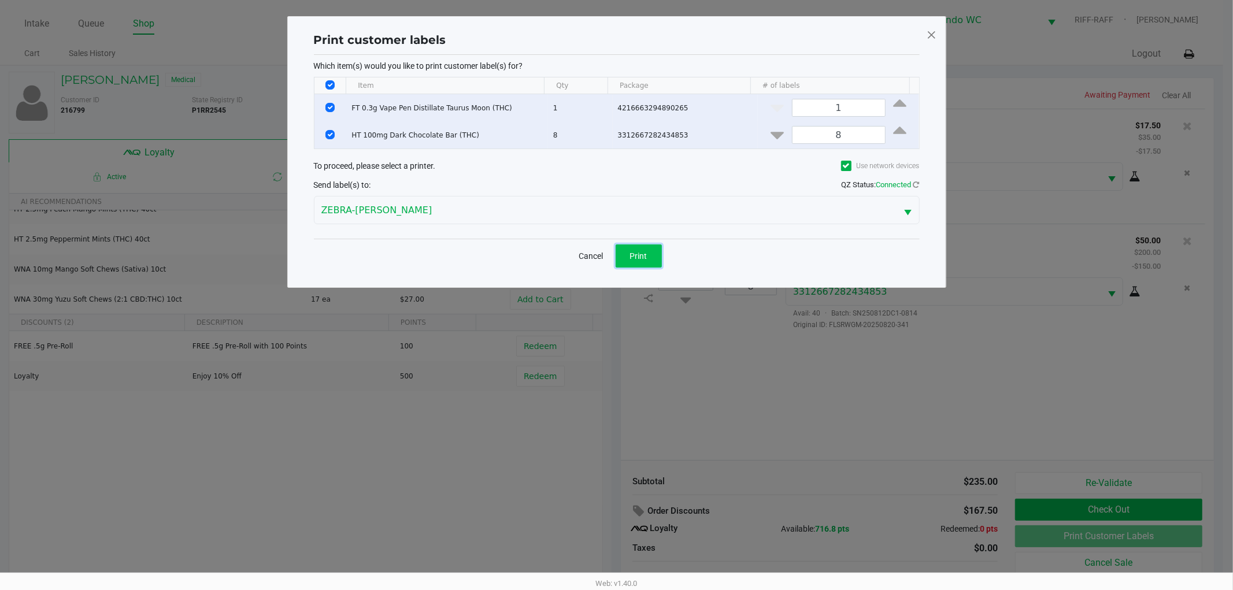
click at [639, 256] on span "Print" at bounding box center [638, 255] width 17 height 9
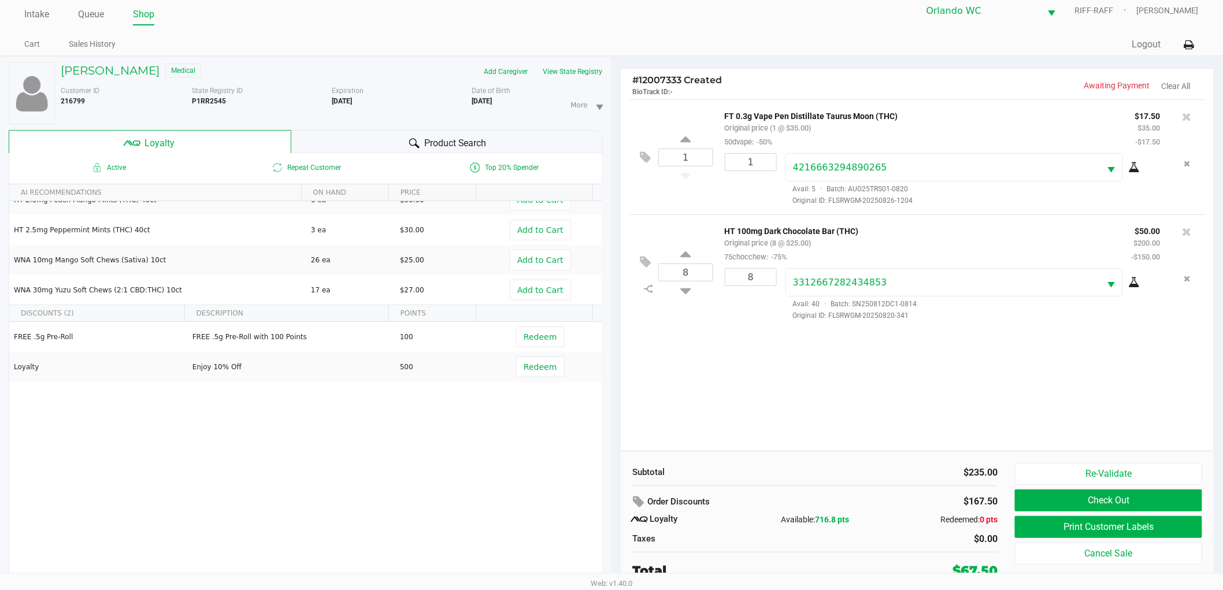
scroll to position [12, 0]
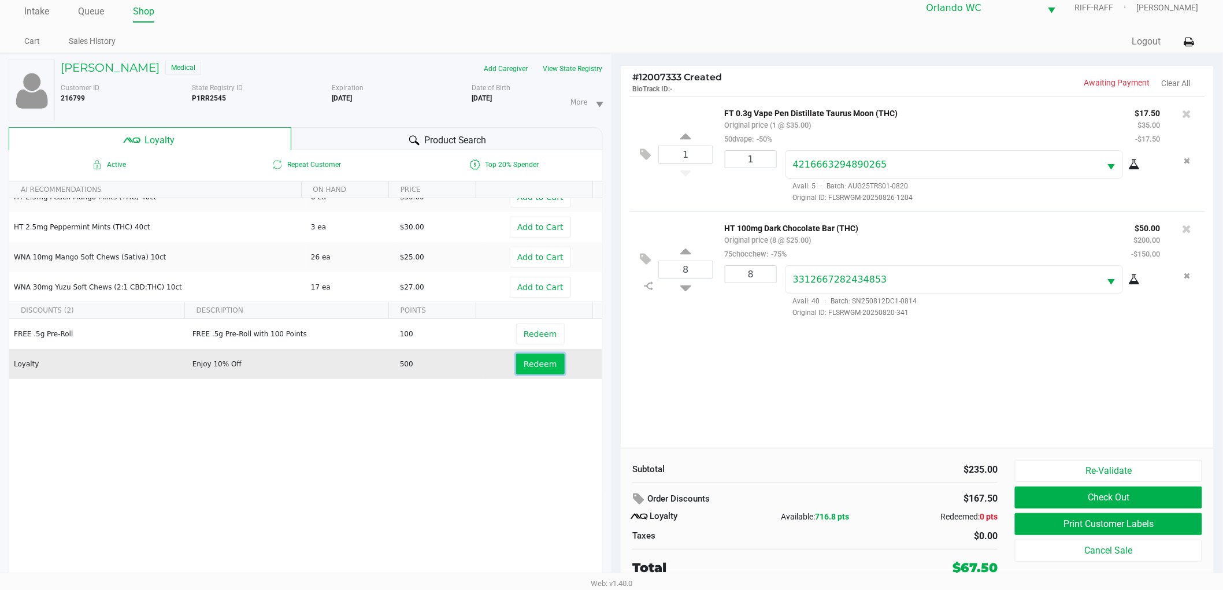
click at [536, 366] on span "Redeem" at bounding box center [540, 364] width 33 height 9
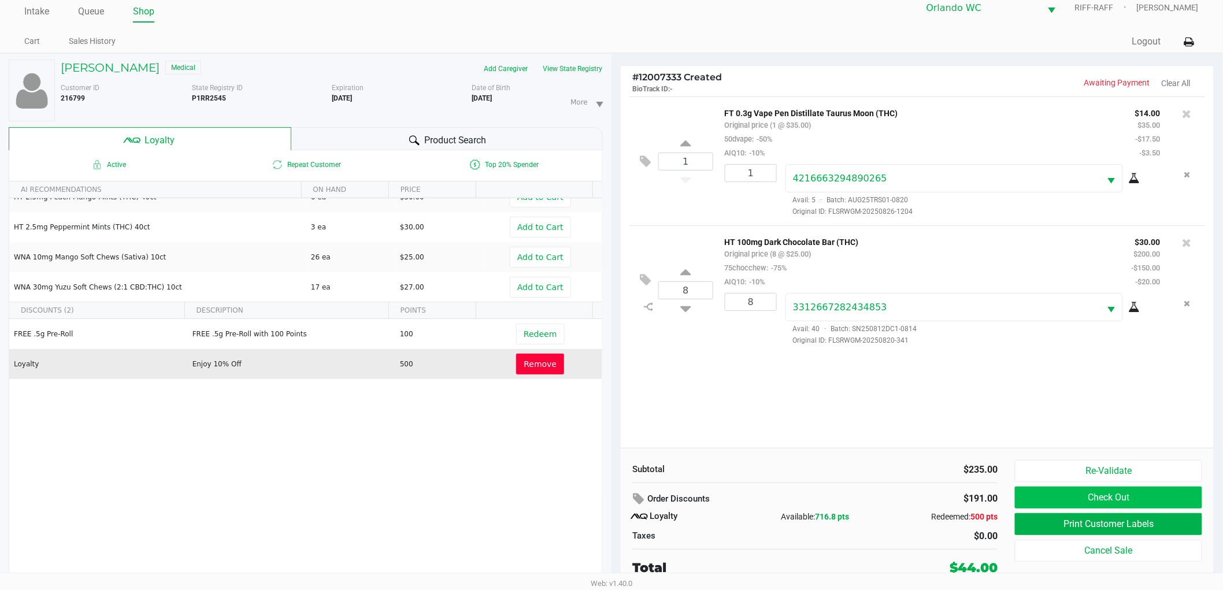
click at [1147, 503] on button "Check Out" at bounding box center [1108, 498] width 187 height 22
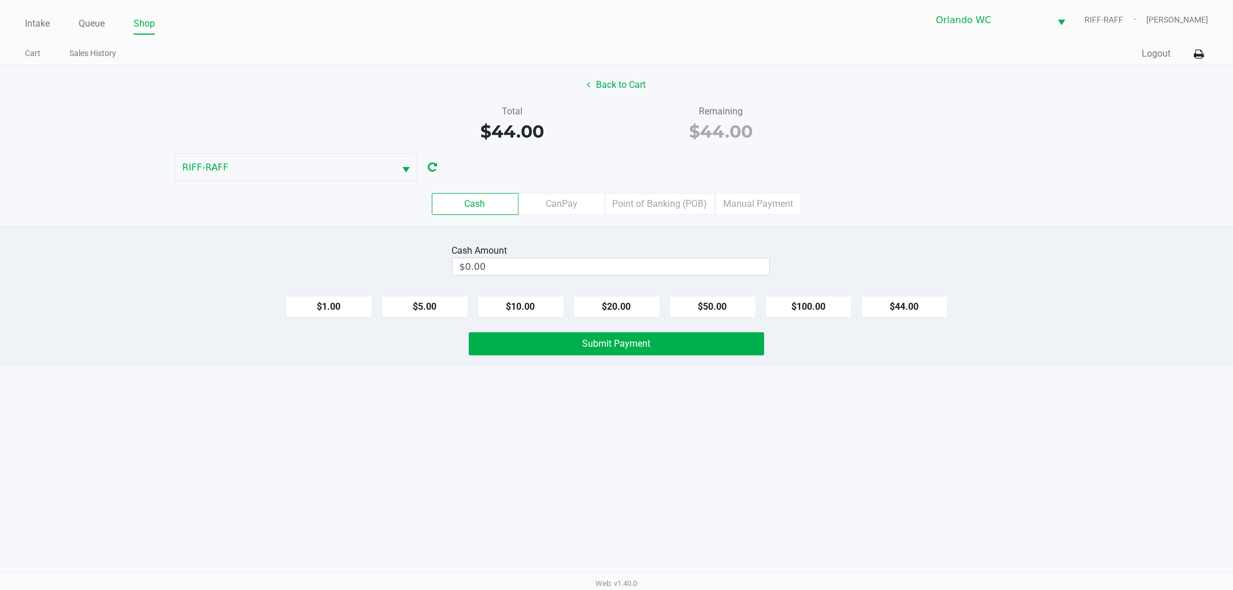
click at [674, 209] on label "Point of Banking (POB)" at bounding box center [660, 204] width 110 height 22
click at [0, 0] on 7 "Point of Banking (POB)" at bounding box center [0, 0] width 0 height 0
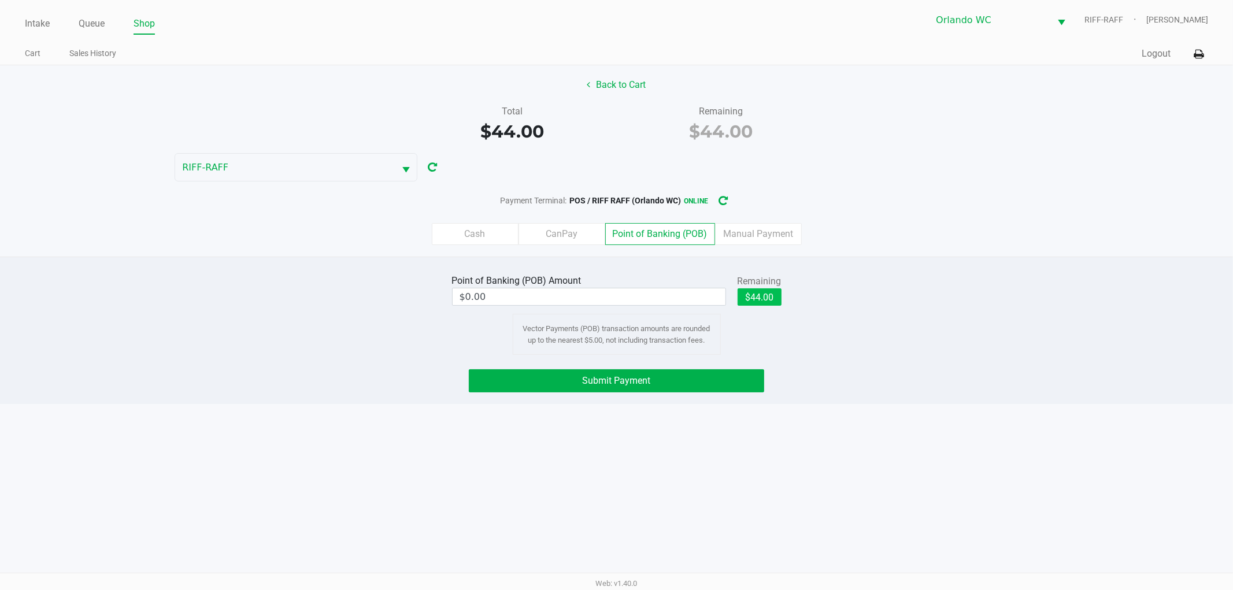
click at [762, 297] on button "$44.00" at bounding box center [760, 296] width 44 height 17
type input "$44.00"
click at [683, 388] on button "Submit Payment" at bounding box center [616, 380] width 295 height 23
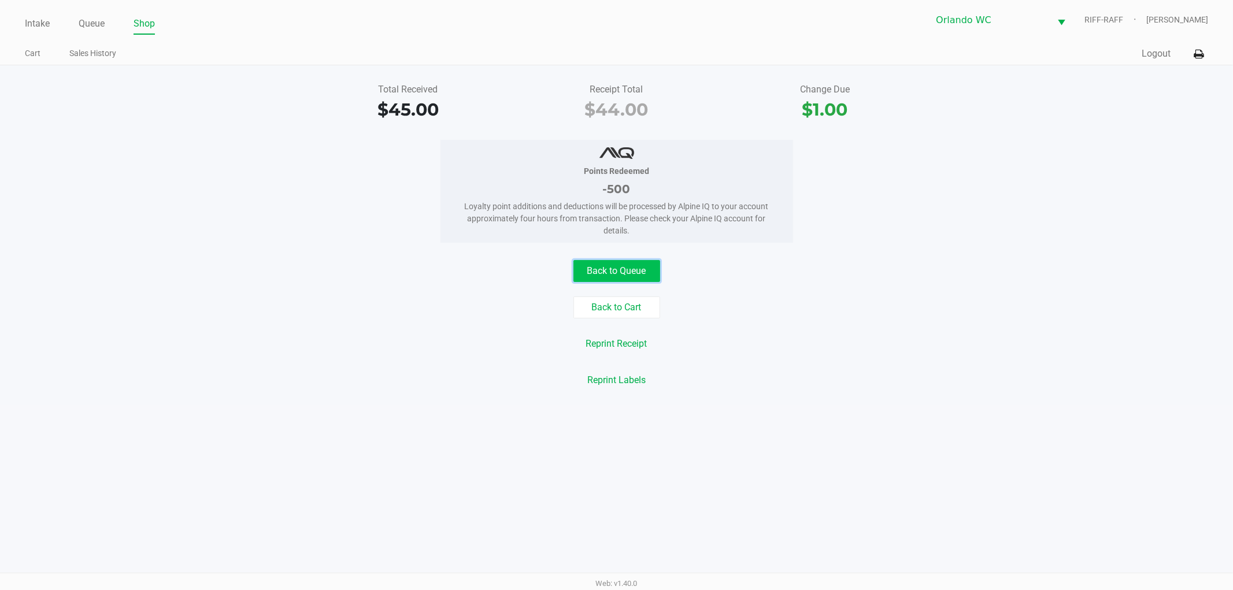
click at [643, 266] on button "Back to Queue" at bounding box center [616, 271] width 87 height 22
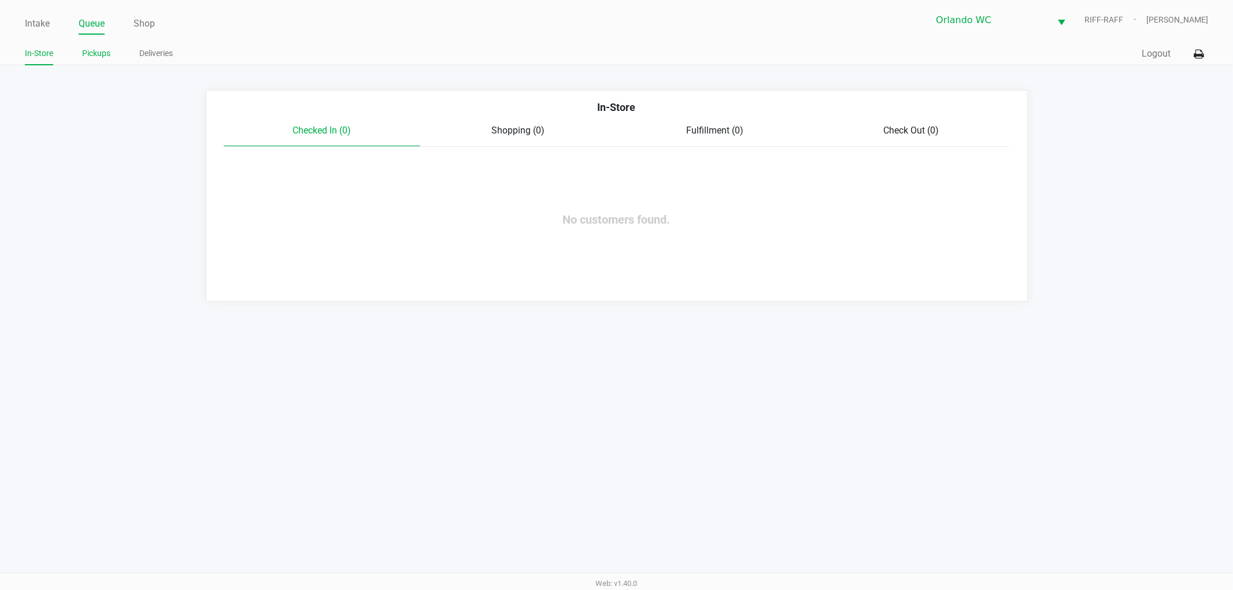
click at [90, 57] on link "Pickups" at bounding box center [96, 53] width 28 height 14
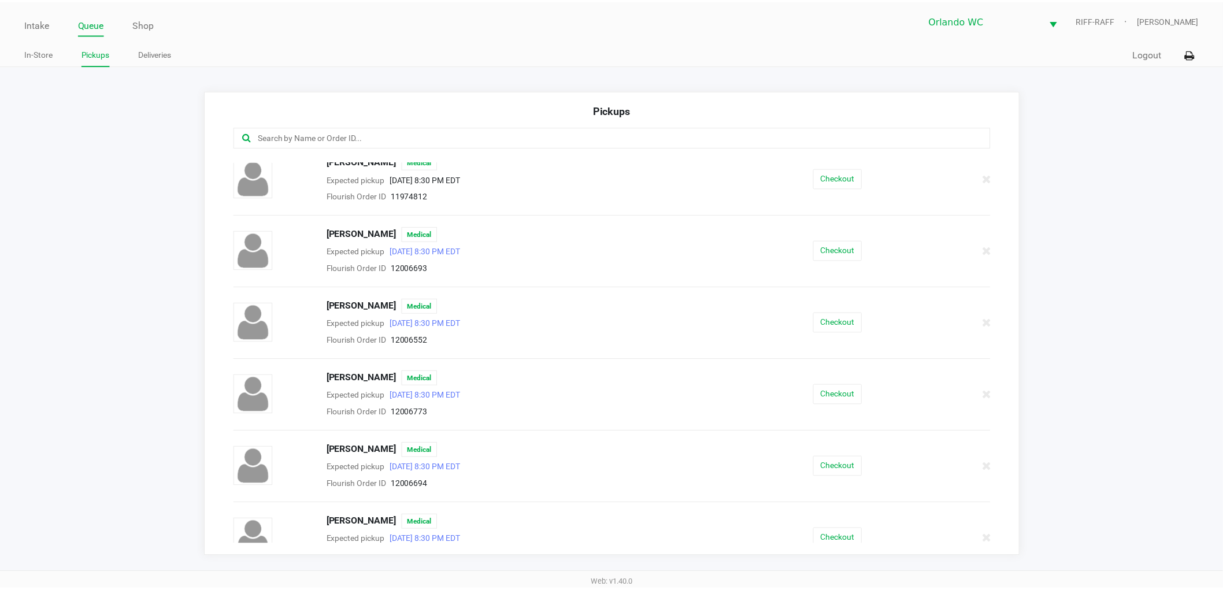
scroll to position [578, 0]
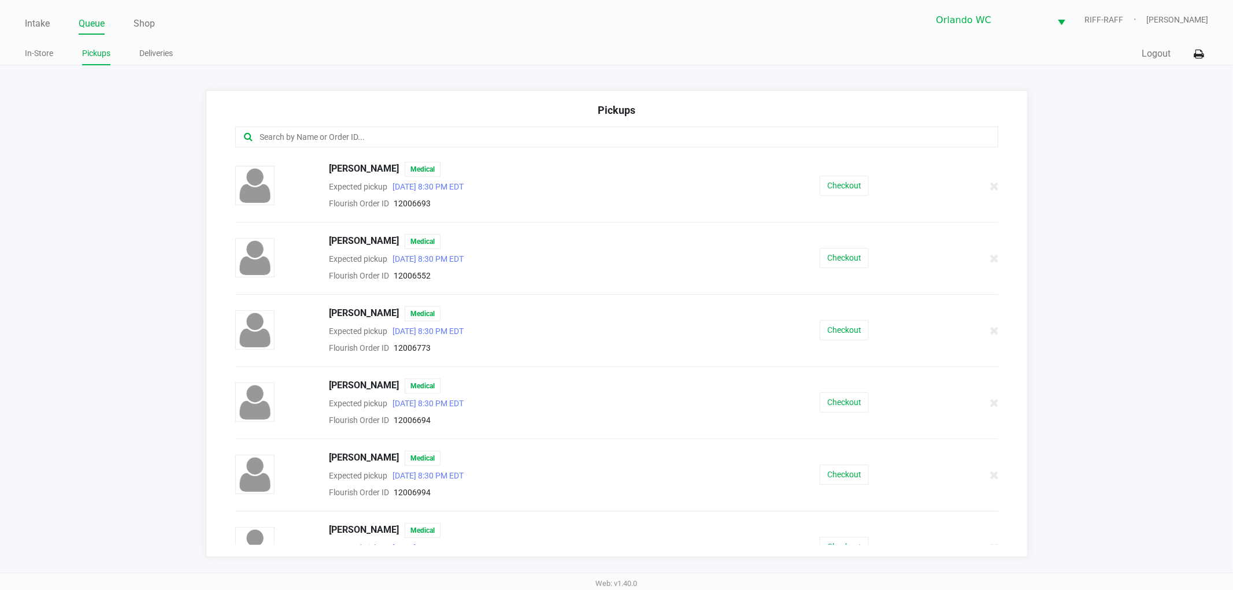
drag, startPoint x: 48, startPoint y: 60, endPoint x: 62, endPoint y: 81, distance: 26.0
click at [45, 58] on link "In-Store" at bounding box center [39, 53] width 28 height 14
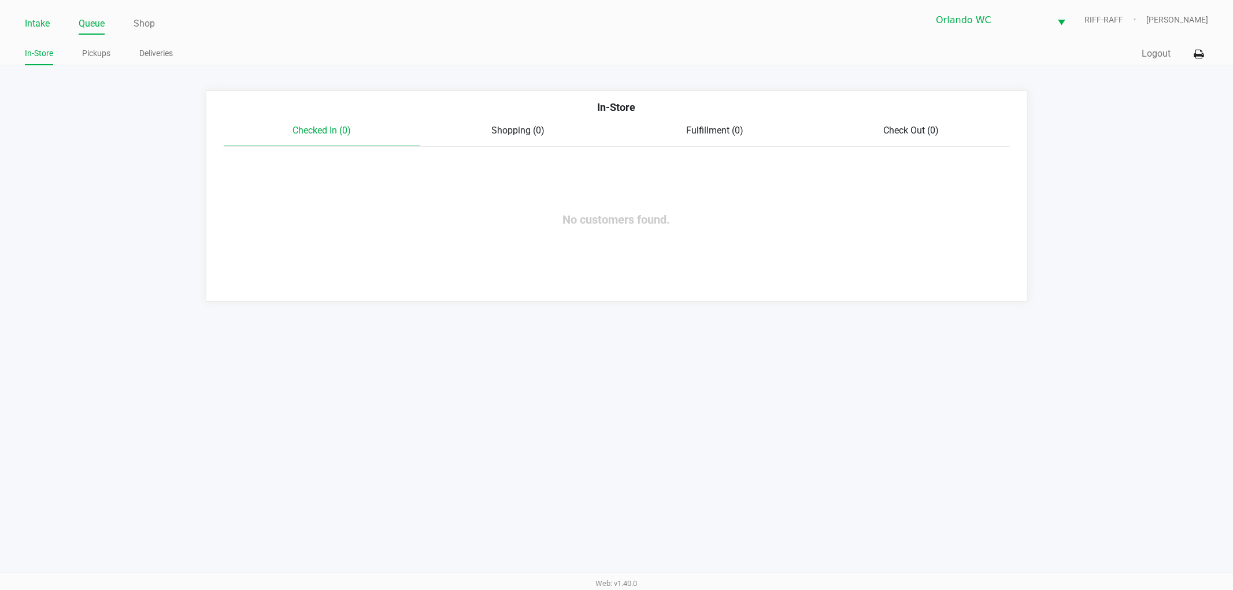
click at [38, 28] on link "Intake" at bounding box center [37, 24] width 25 height 16
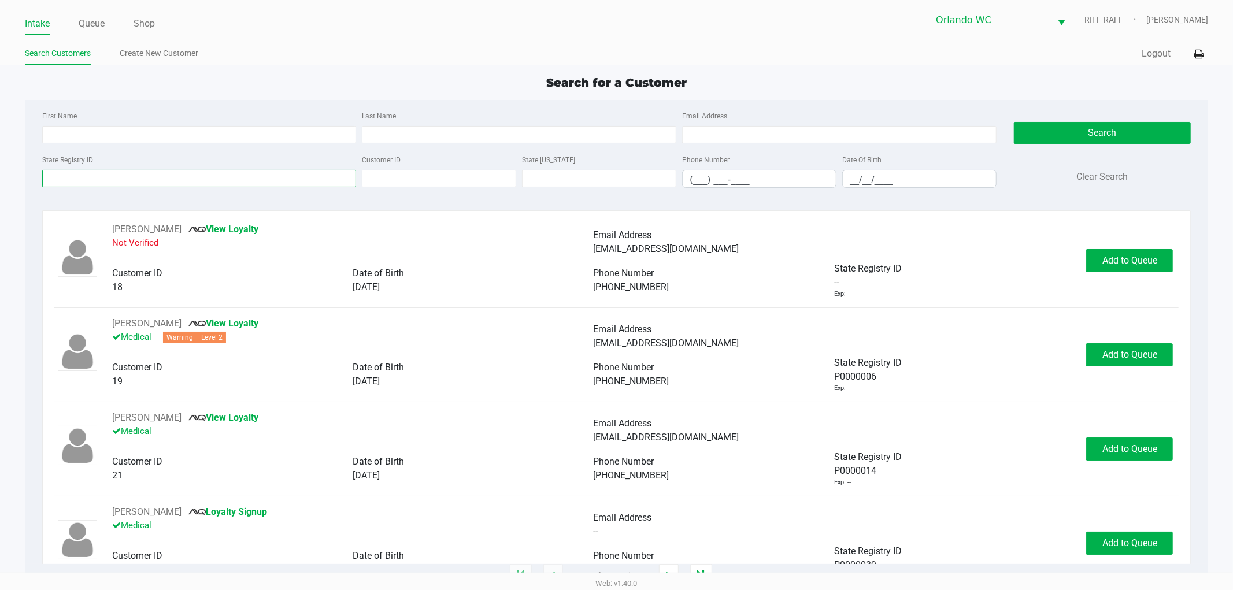
click at [102, 180] on input "State Registry ID" at bounding box center [199, 178] width 314 height 17
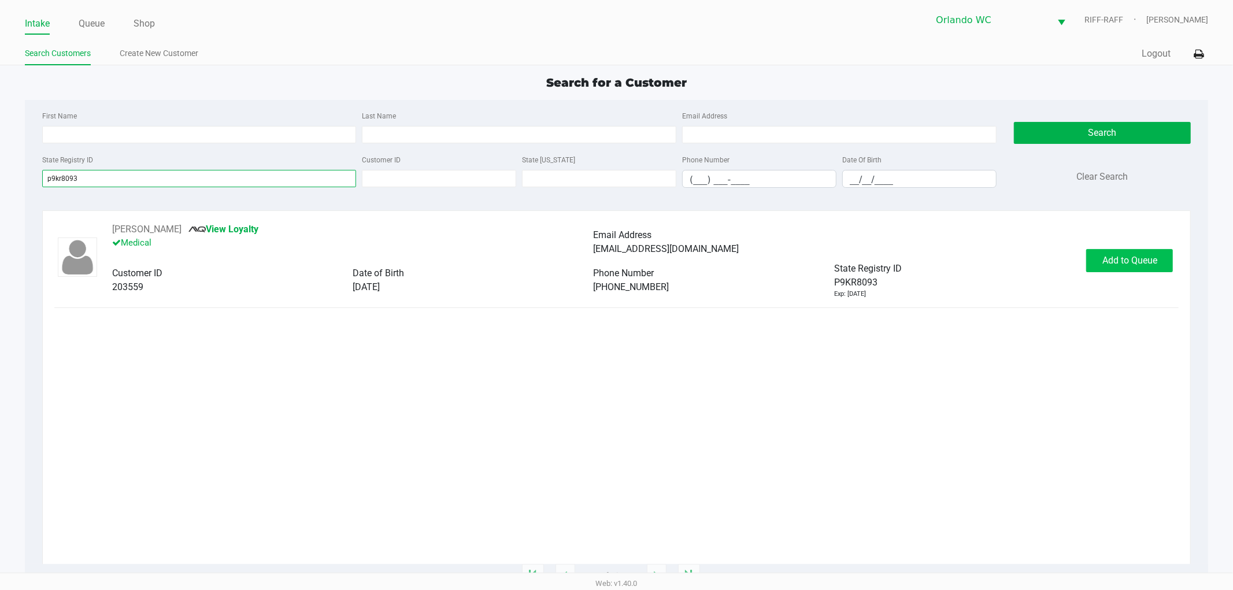
type input "p9kr8093"
click at [1140, 268] on button "Add to Queue" at bounding box center [1129, 260] width 87 height 23
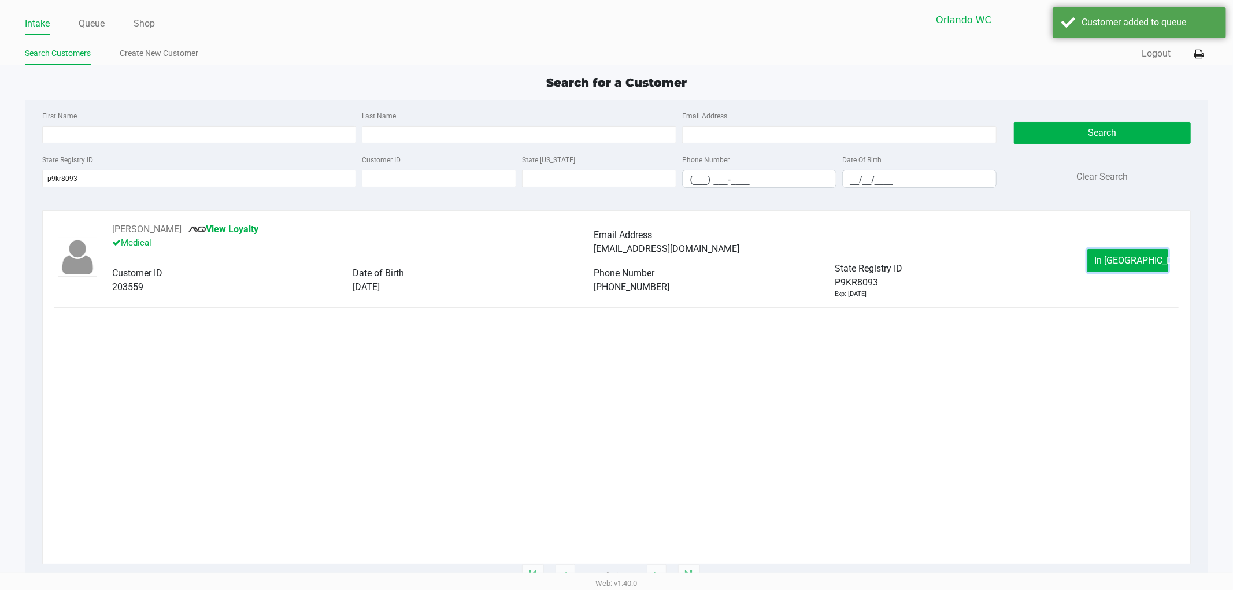
click at [1136, 264] on span "In Queue" at bounding box center [1143, 260] width 97 height 11
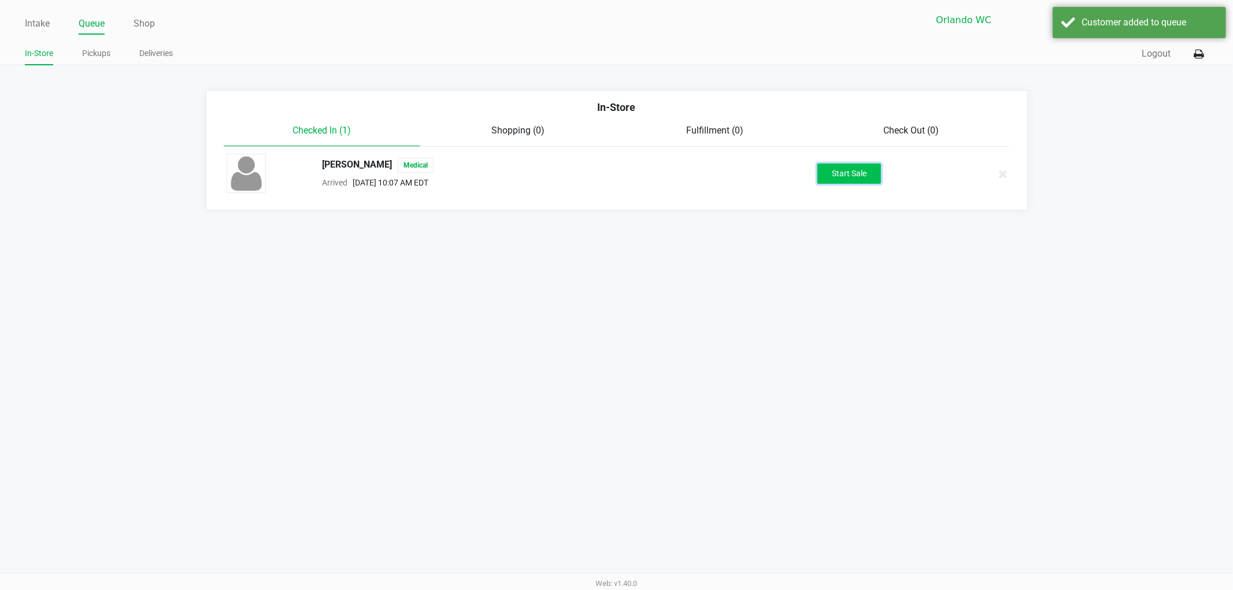
click at [843, 176] on button "Start Sale" at bounding box center [849, 174] width 64 height 20
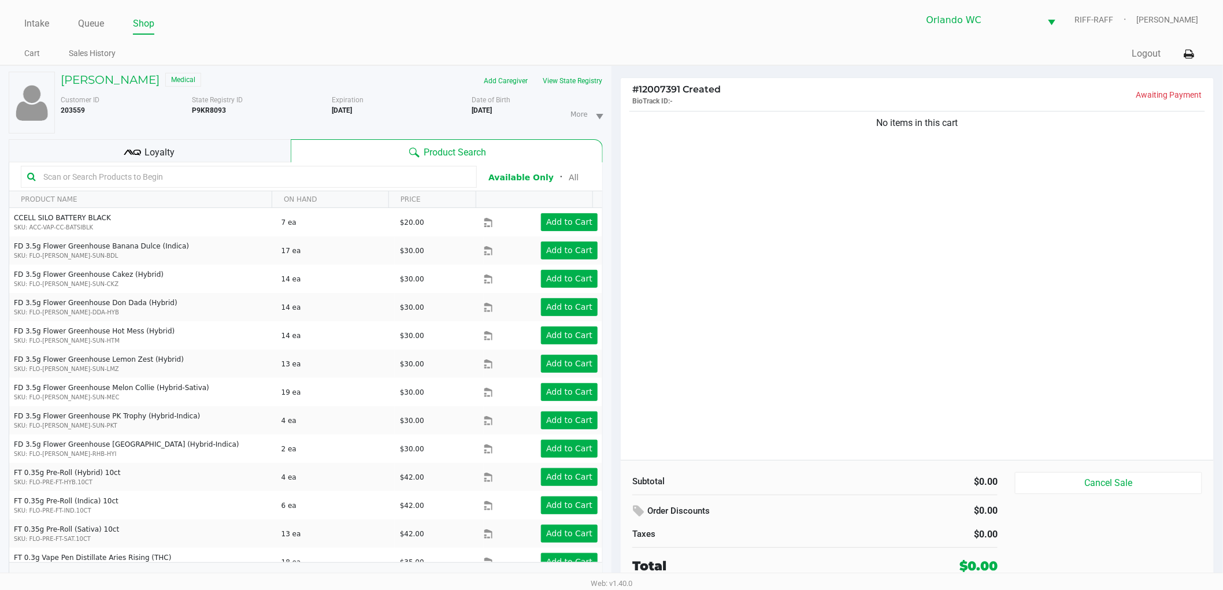
click at [824, 333] on div "No items in this cart" at bounding box center [917, 284] width 593 height 351
click at [709, 279] on div "No items in this cart" at bounding box center [917, 284] width 593 height 351
drag, startPoint x: 710, startPoint y: 276, endPoint x: 734, endPoint y: 244, distance: 40.5
click at [734, 244] on div "No items in this cart" at bounding box center [917, 284] width 593 height 351
click at [697, 168] on div "No items in this cart" at bounding box center [917, 284] width 593 height 351
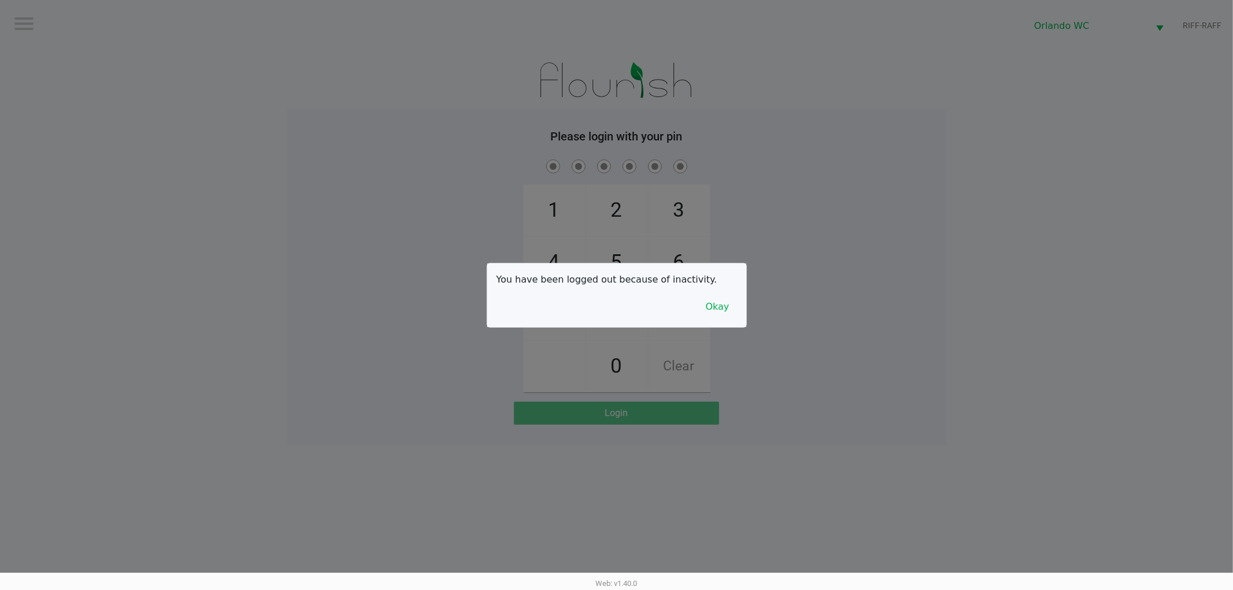
click at [891, 94] on div at bounding box center [616, 295] width 1233 height 590
checkbox input "true"
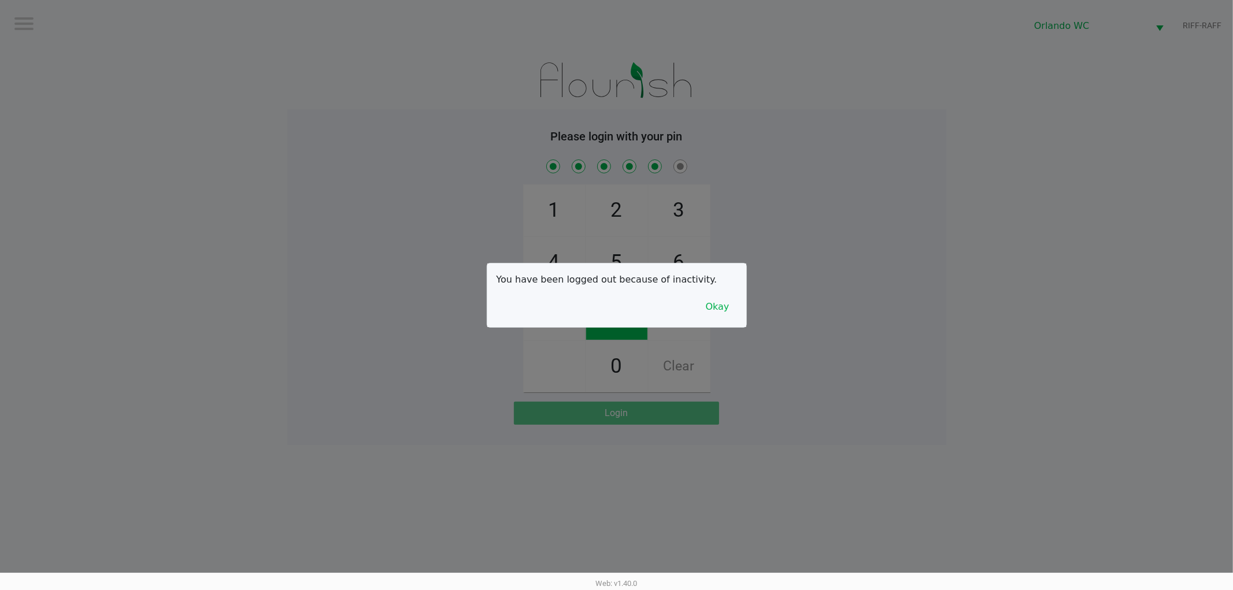
checkbox input "true"
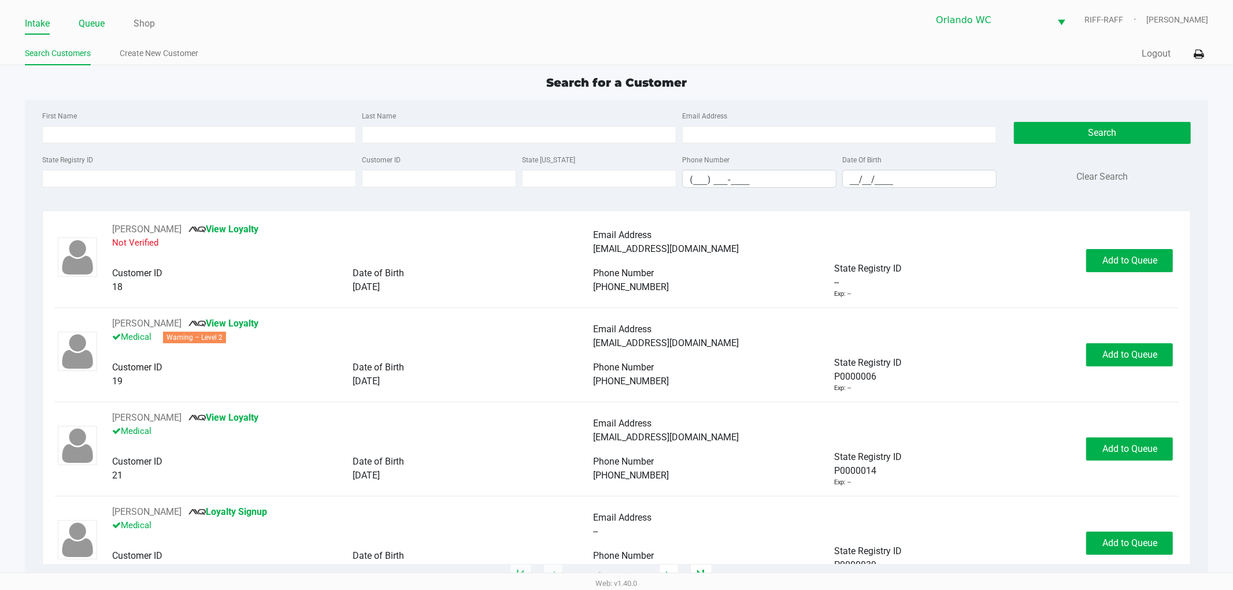
click at [94, 26] on link "Queue" at bounding box center [92, 24] width 26 height 16
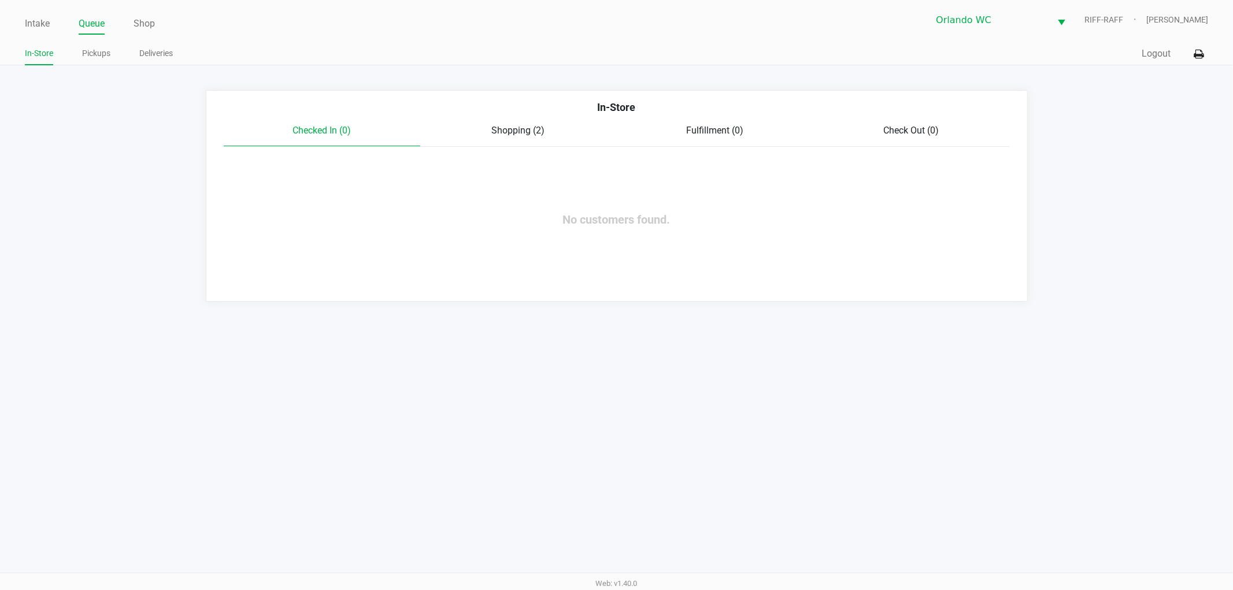
click at [523, 134] on span "Shopping (2)" at bounding box center [518, 130] width 53 height 11
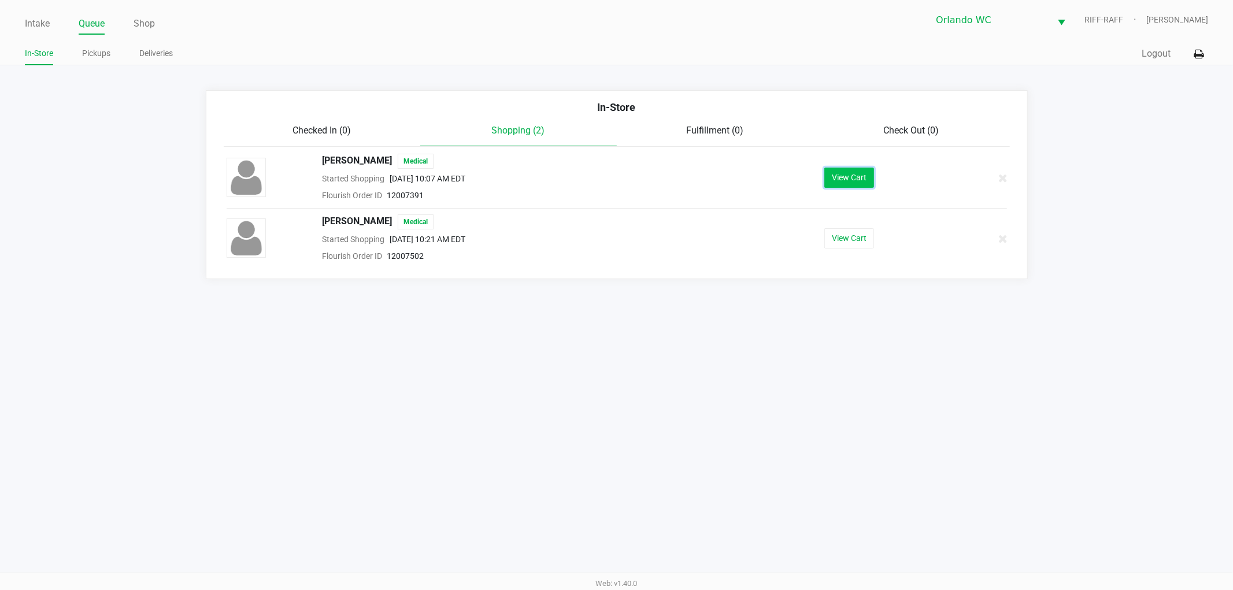
click at [846, 177] on button "View Cart" at bounding box center [849, 178] width 50 height 20
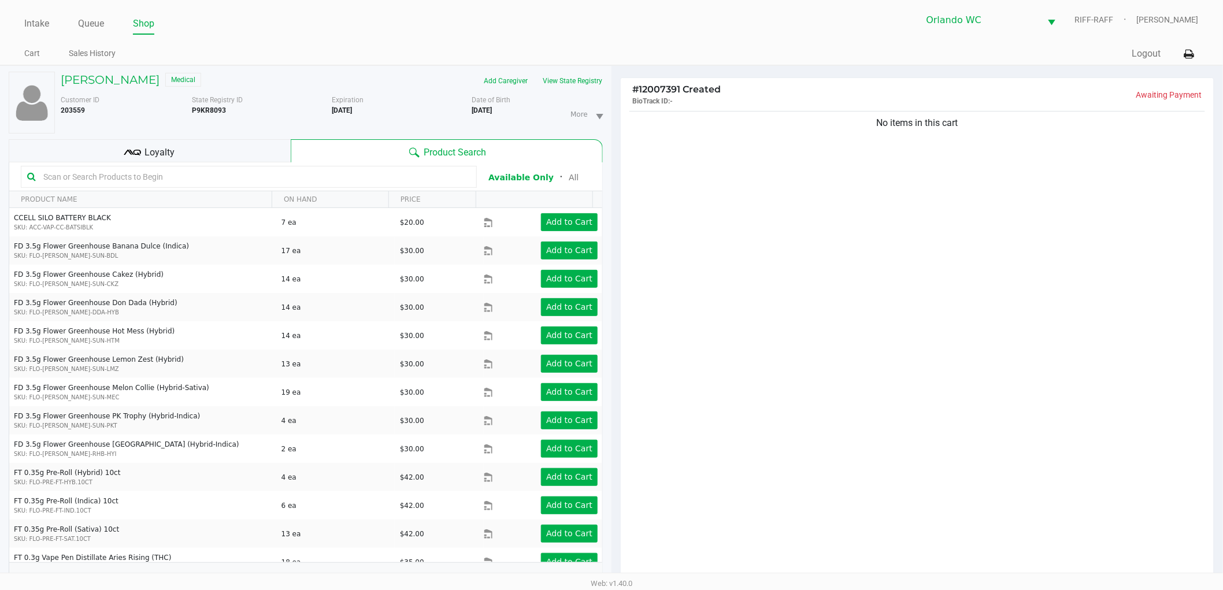
click at [783, 288] on div "No items in this cart" at bounding box center [917, 348] width 593 height 479
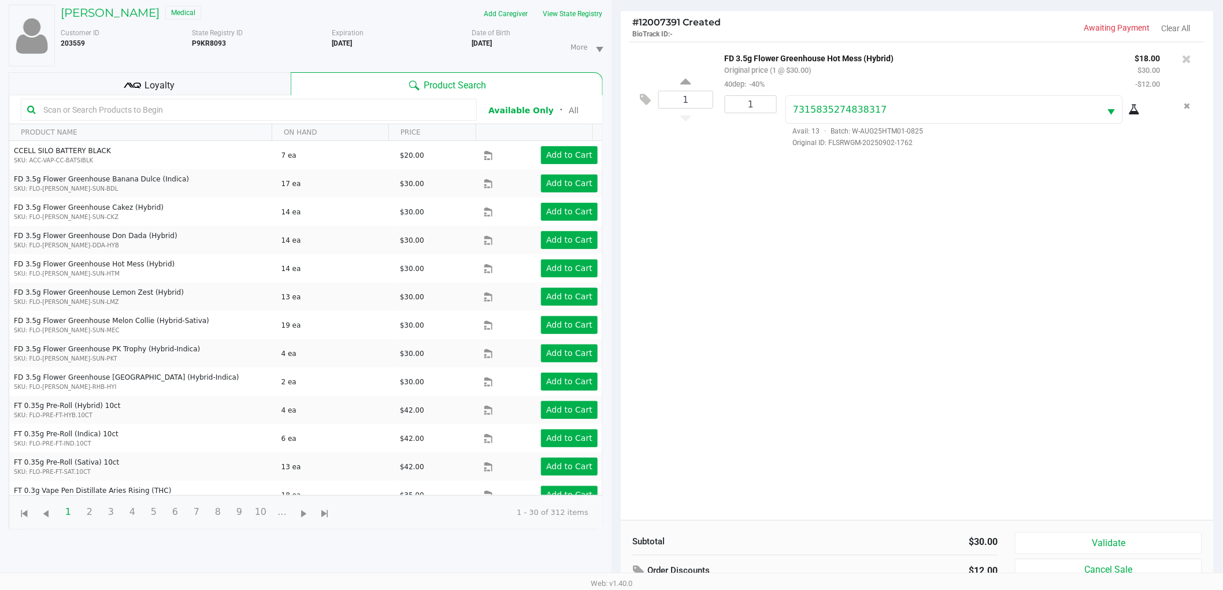
scroll to position [125, 0]
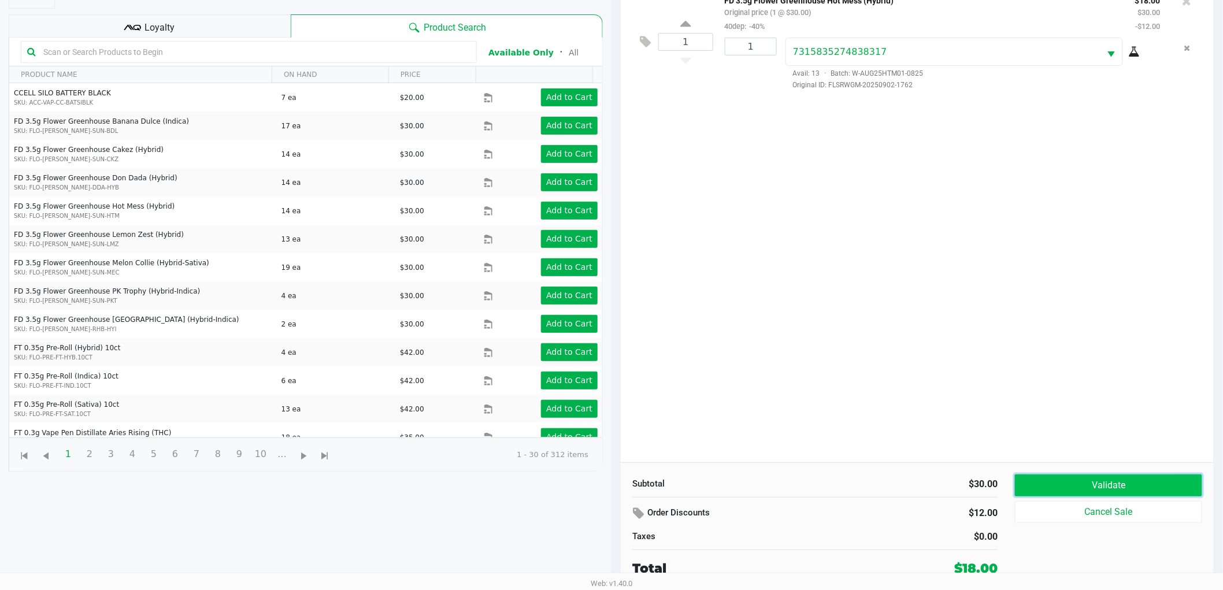
click at [1111, 481] on button "Validate" at bounding box center [1108, 486] width 187 height 22
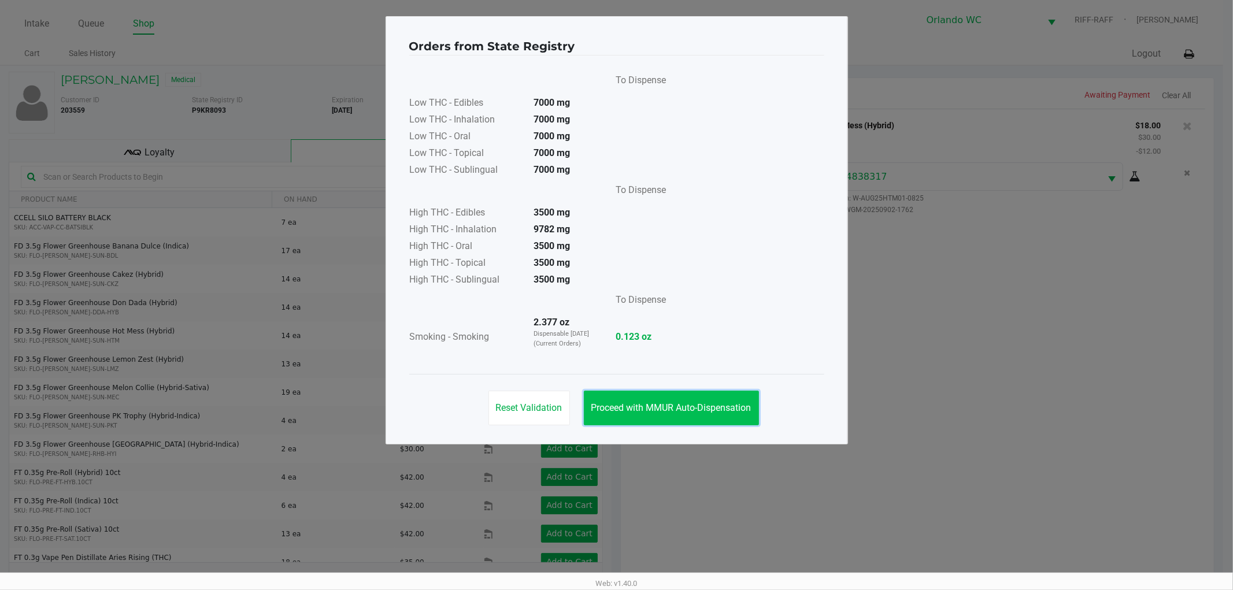
click at [642, 400] on button "Proceed with MMUR Auto-Dispensation" at bounding box center [671, 408] width 175 height 35
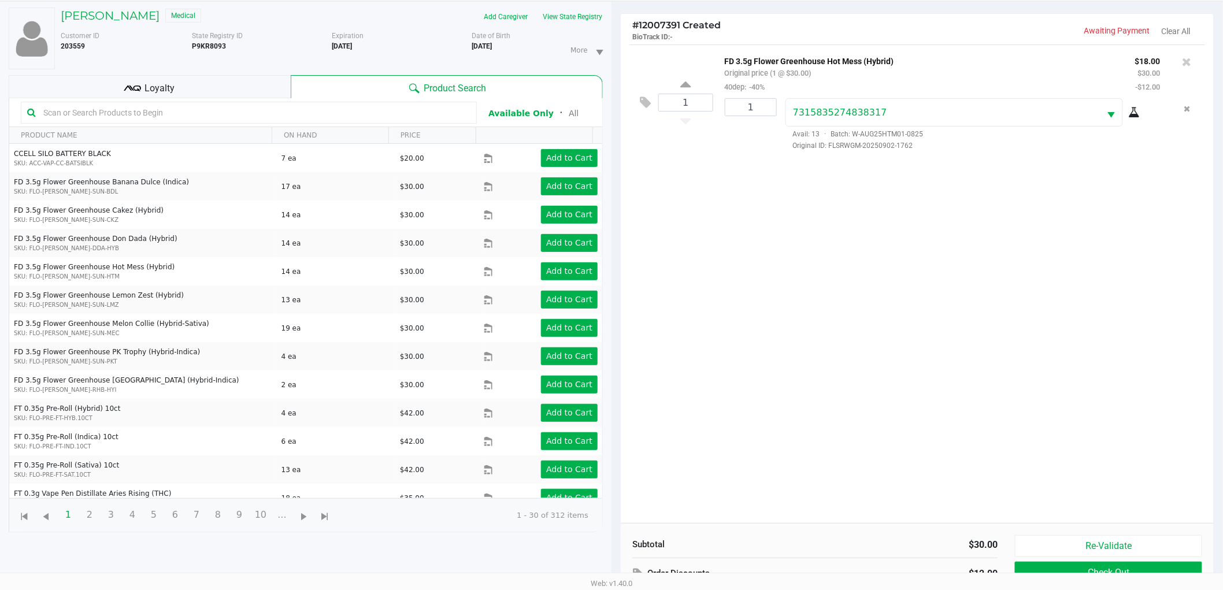
scroll to position [125, 0]
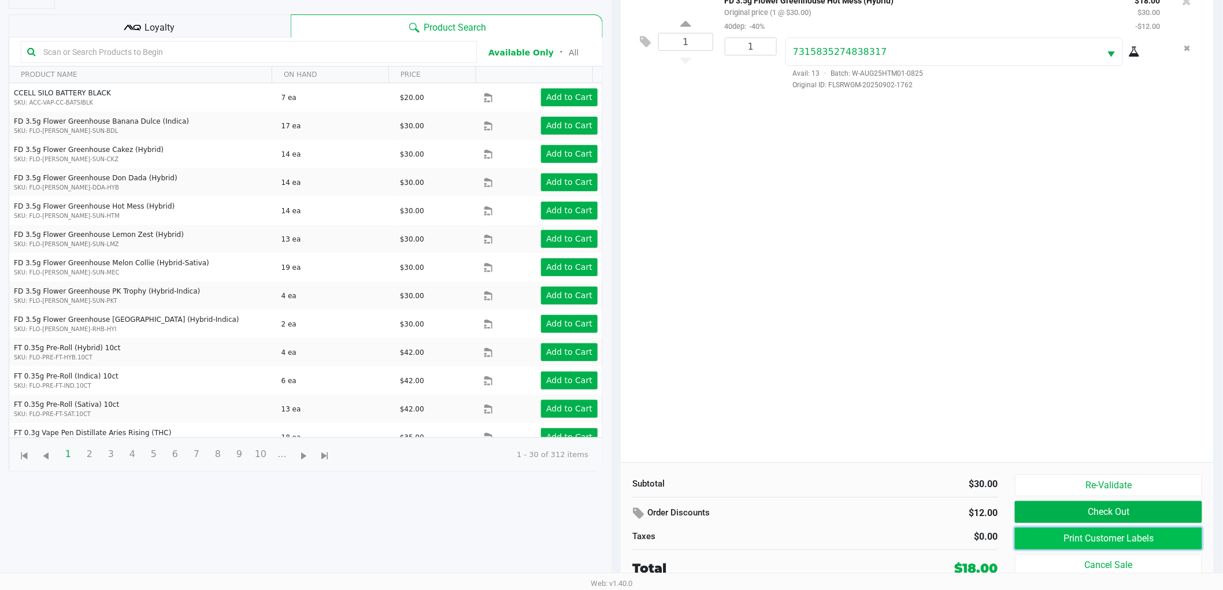
click at [1087, 533] on button "Print Customer Labels" at bounding box center [1108, 539] width 187 height 22
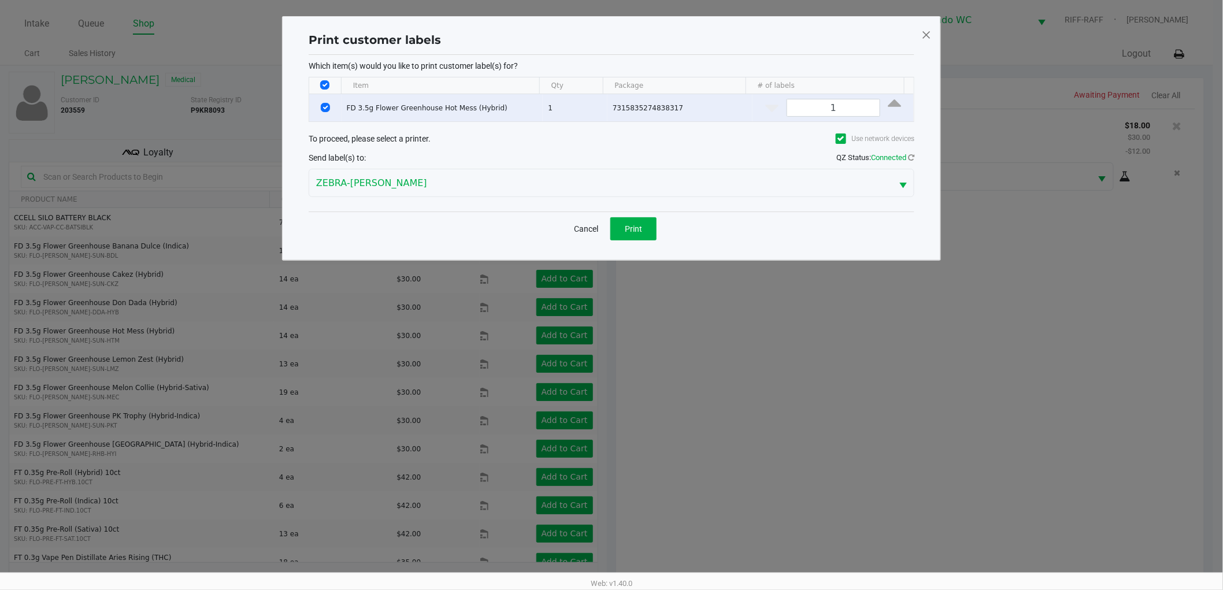
scroll to position [0, 0]
click at [638, 234] on button "Print" at bounding box center [639, 228] width 46 height 23
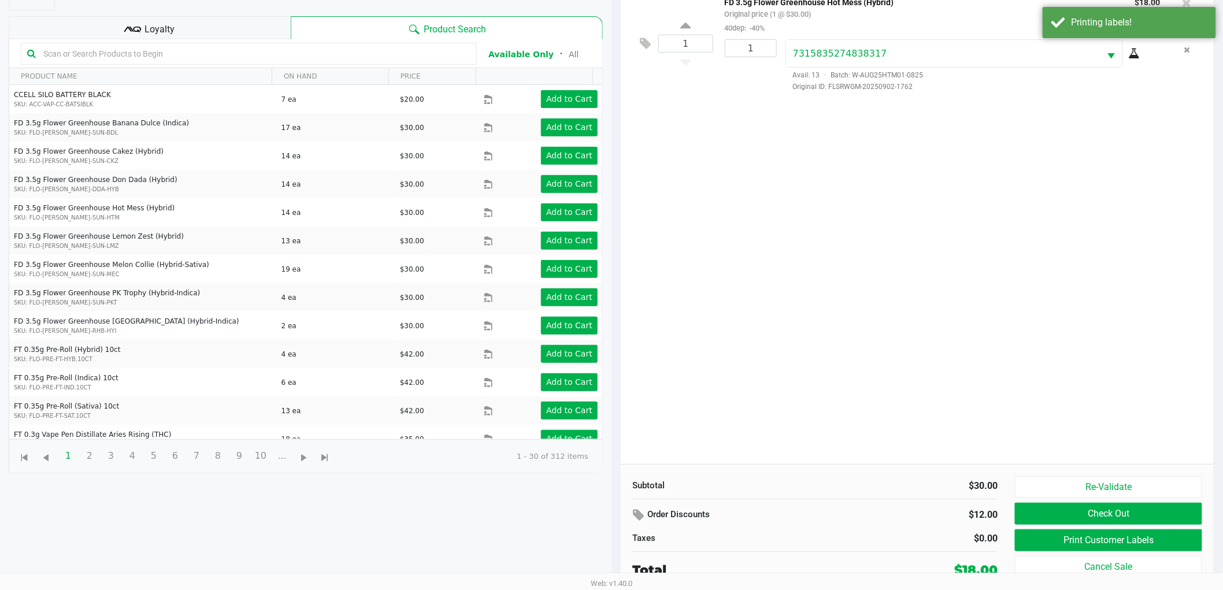
scroll to position [125, 0]
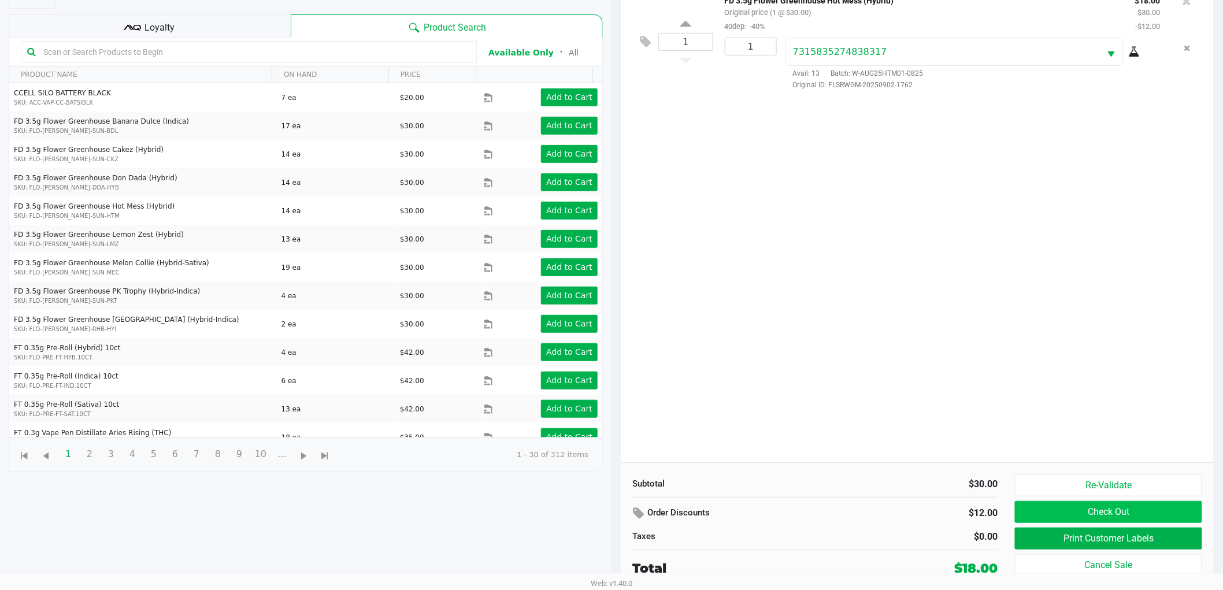
click at [1149, 513] on button "Check Out" at bounding box center [1108, 512] width 187 height 22
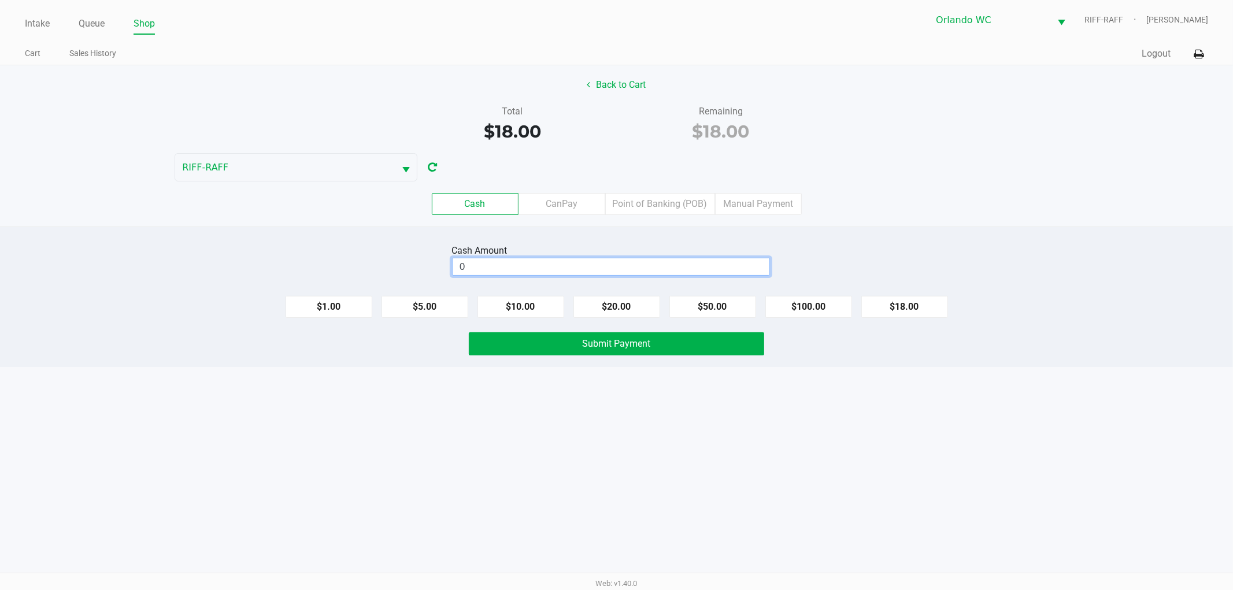
click at [616, 272] on input "0" at bounding box center [611, 266] width 317 height 17
click at [929, 309] on button "$18.00" at bounding box center [904, 307] width 87 height 22
type input "$18.00"
drag, startPoint x: 741, startPoint y: 350, endPoint x: 769, endPoint y: 347, distance: 27.9
click at [740, 350] on button "Submit Payment" at bounding box center [616, 343] width 295 height 23
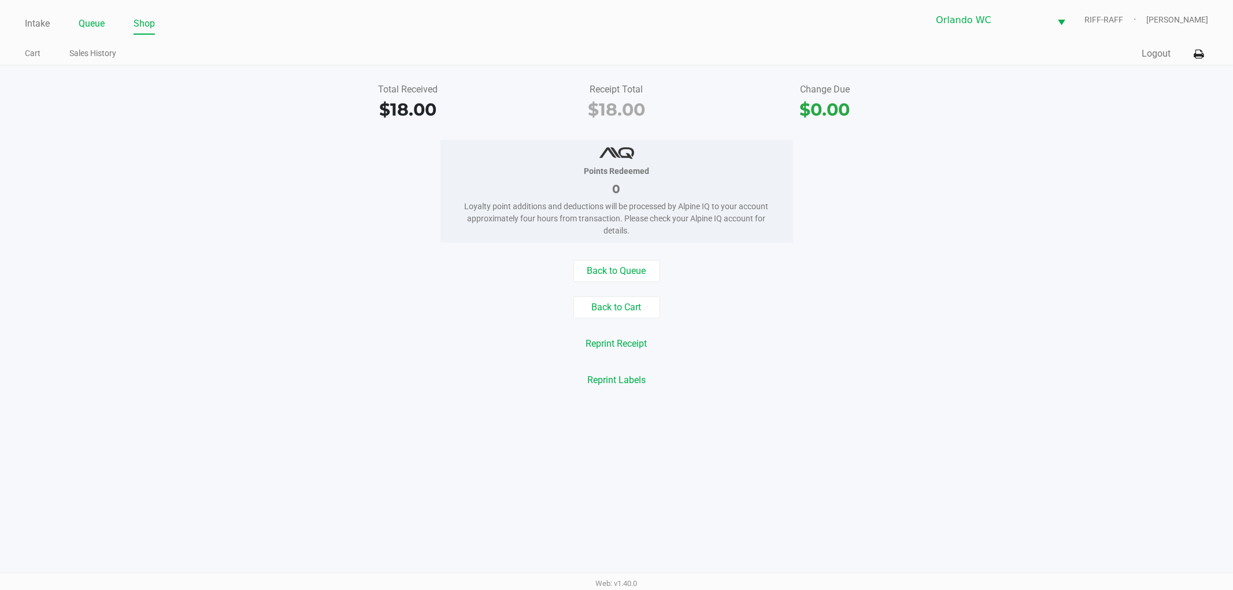
click at [90, 20] on link "Queue" at bounding box center [92, 24] width 26 height 16
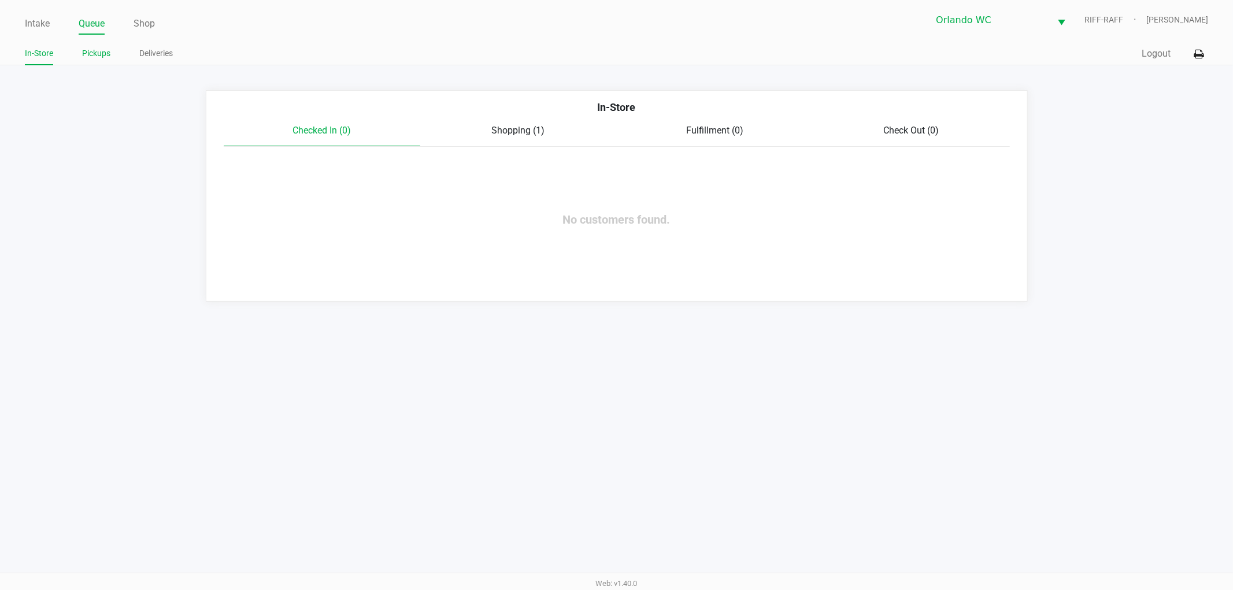
click at [94, 56] on link "Pickups" at bounding box center [96, 53] width 28 height 14
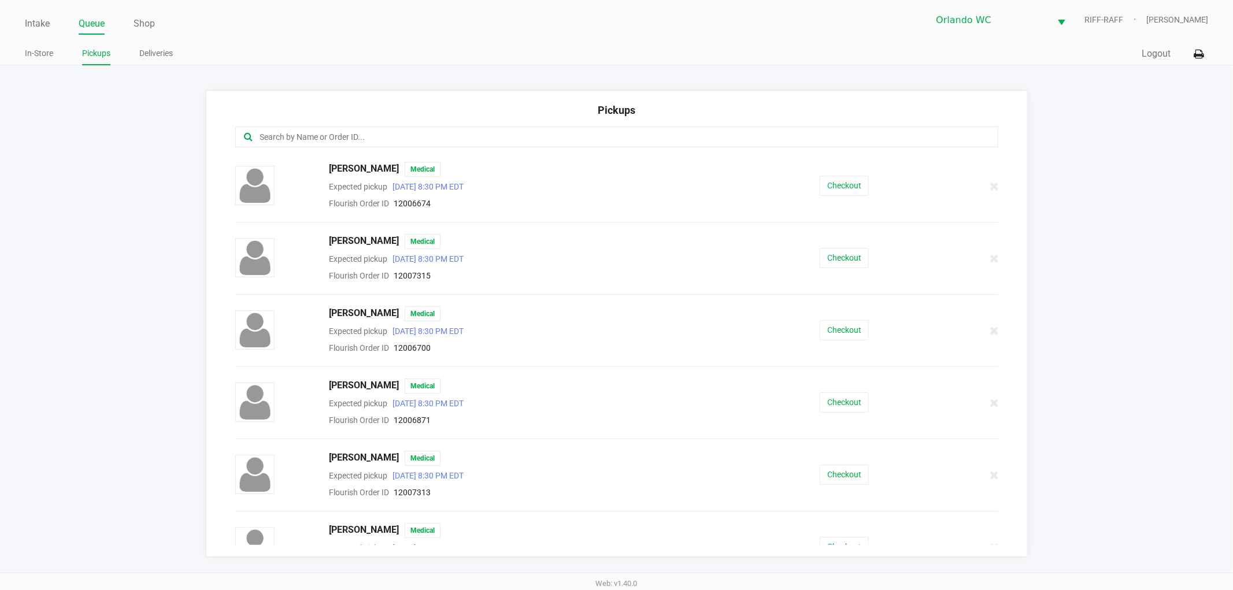
click at [351, 132] on input "text" at bounding box center [594, 137] width 670 height 13
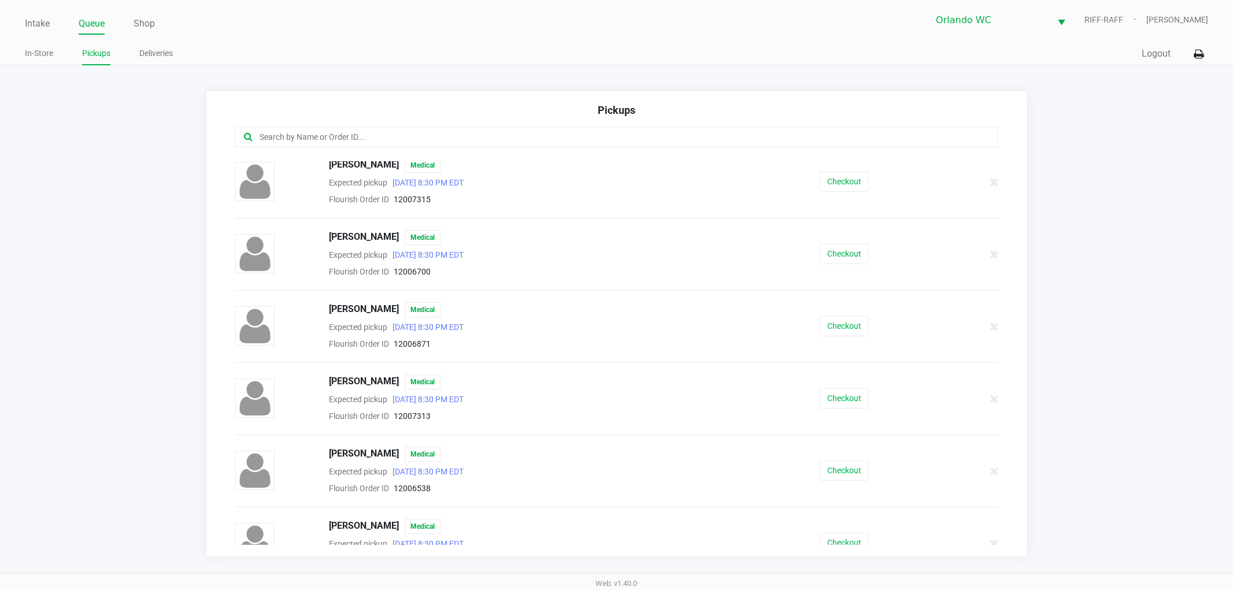
scroll to position [192, 0]
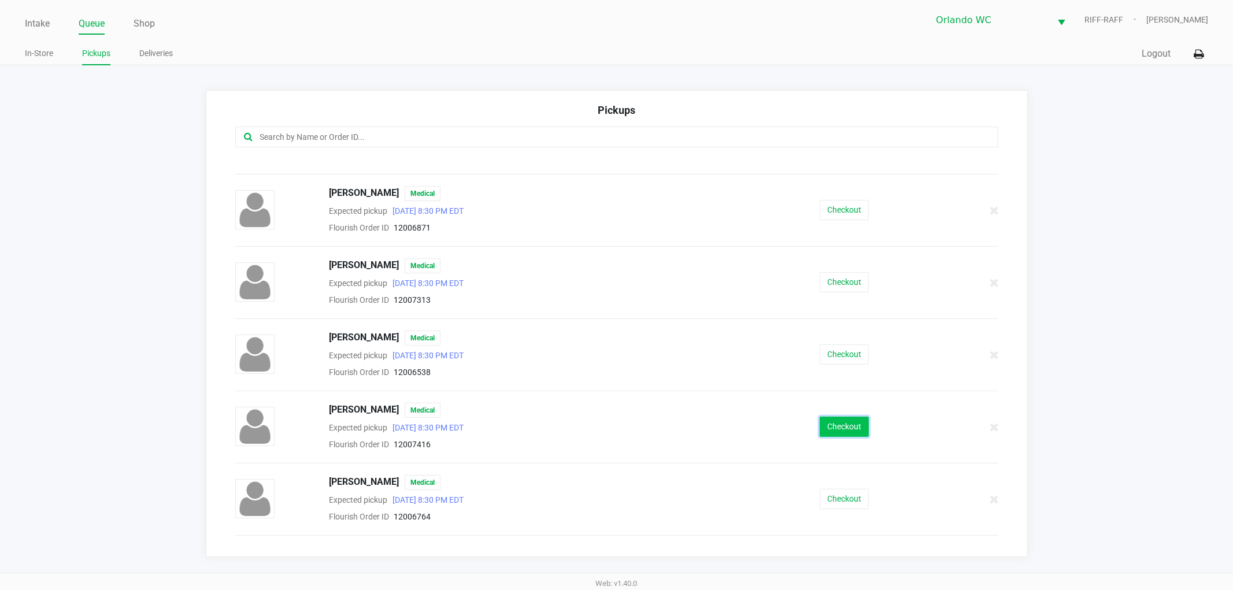
click at [840, 423] on button "Checkout" at bounding box center [844, 427] width 49 height 20
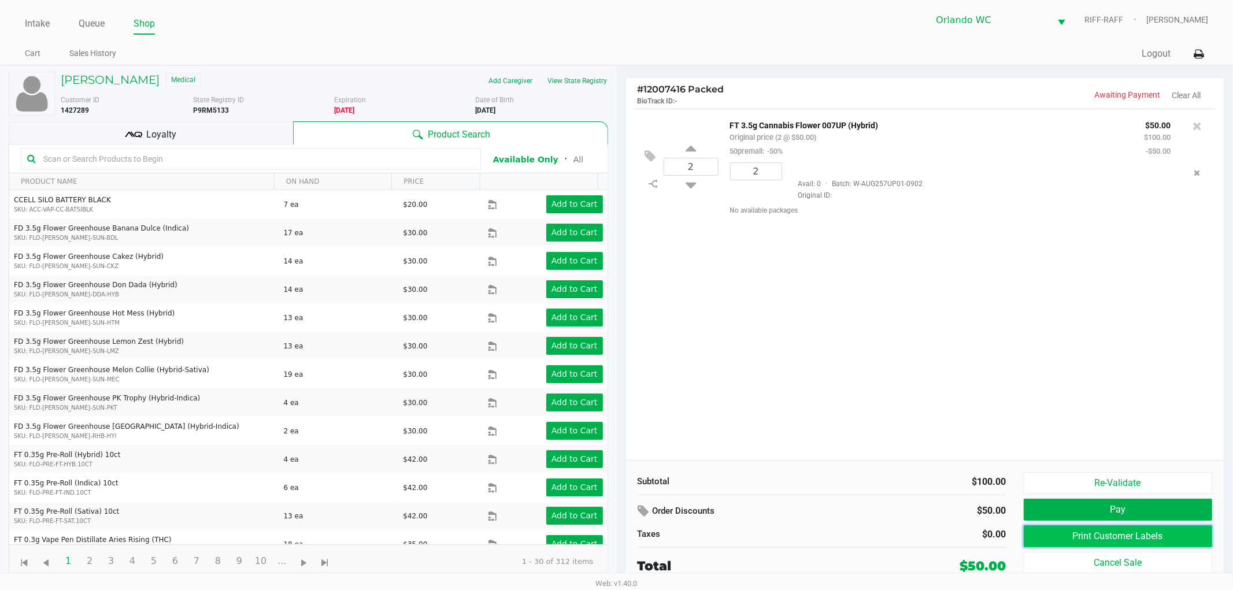
click at [1126, 538] on button "Print Customer Labels" at bounding box center [1118, 536] width 189 height 22
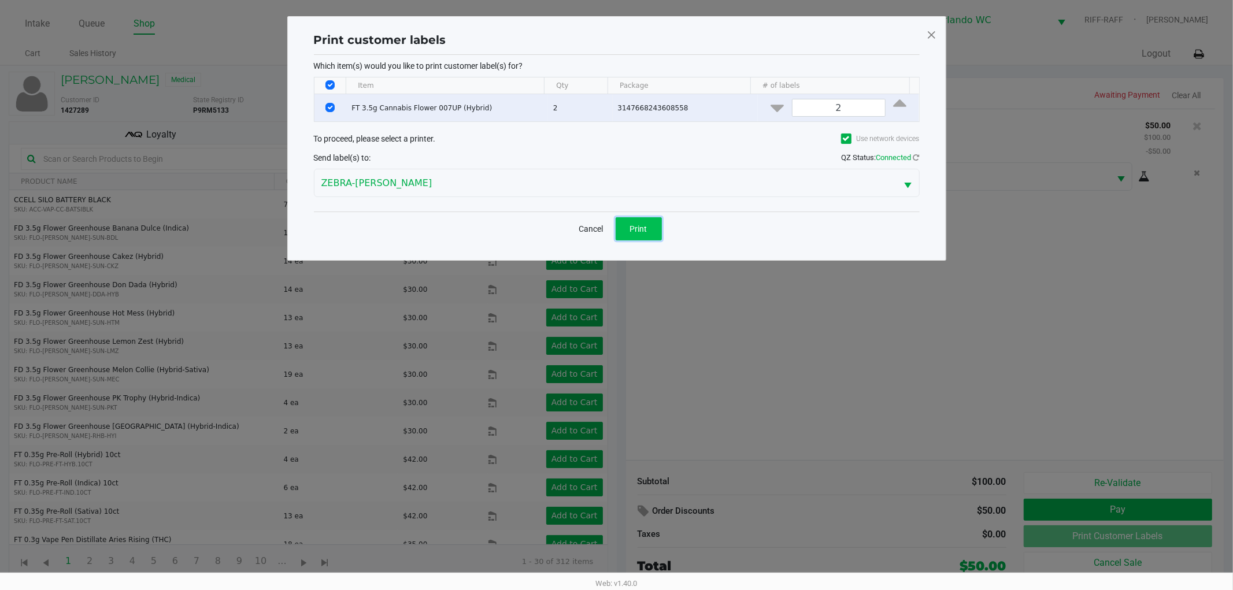
click at [632, 218] on button "Print" at bounding box center [639, 228] width 46 height 23
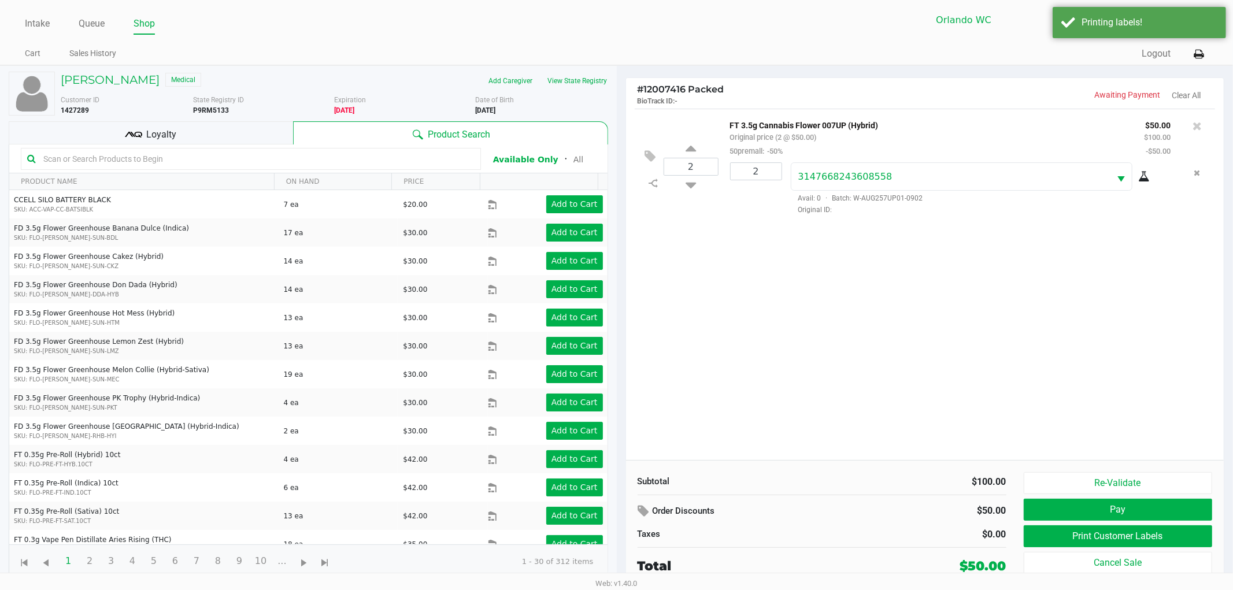
click at [792, 349] on ngb-modal-window "Print customer labels Which item(s) would you like to print customer label(s) f…" at bounding box center [616, 295] width 1233 height 590
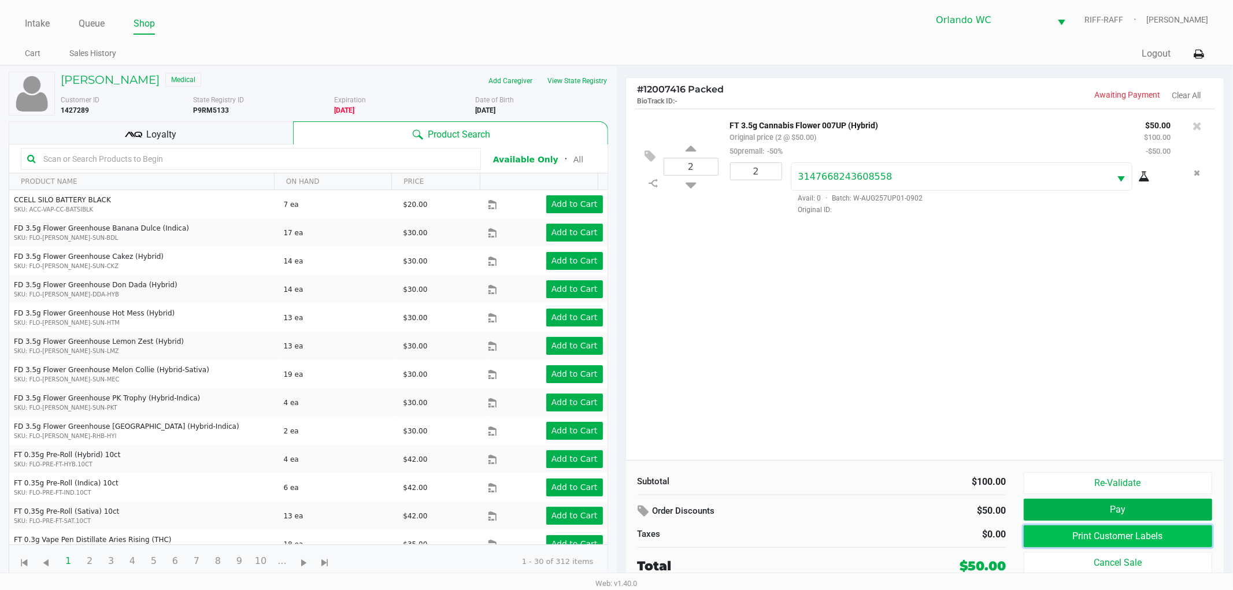
click at [1084, 536] on button "Print Customer Labels" at bounding box center [1118, 536] width 189 height 22
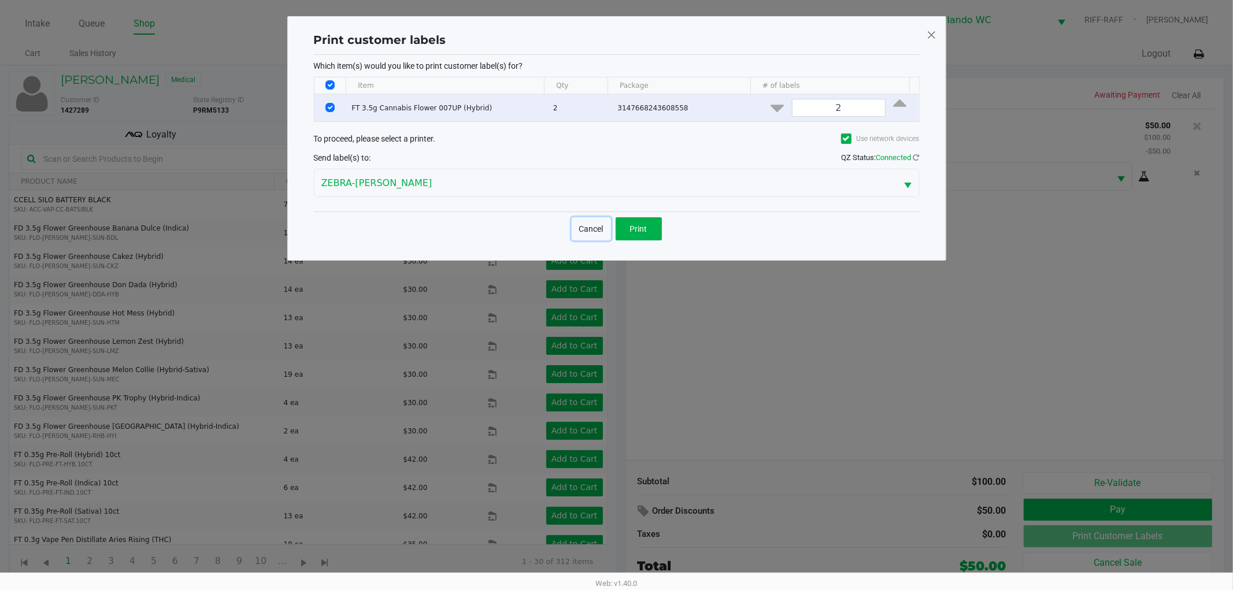
click at [588, 228] on button "Cancel" at bounding box center [591, 228] width 39 height 23
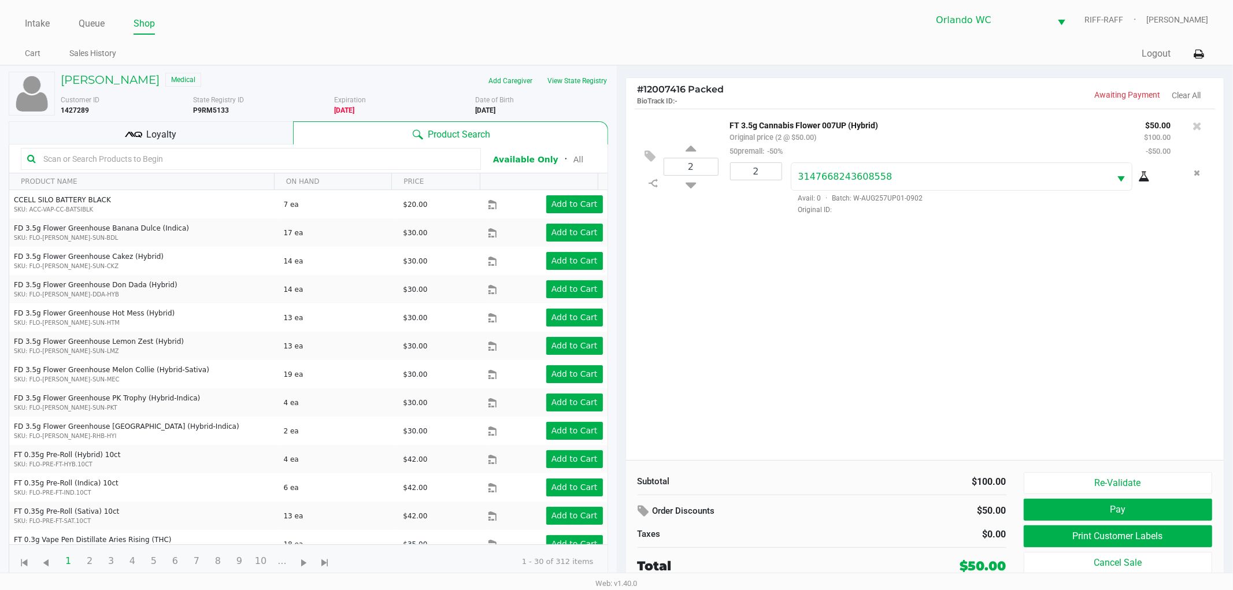
click at [835, 227] on div "2 FT 3.5g Cannabis Flower 007UP (Hybrid) Original price (2 @ $50.00) 50premall:…" at bounding box center [925, 284] width 598 height 351
click at [1032, 511] on button "Pay" at bounding box center [1118, 510] width 189 height 22
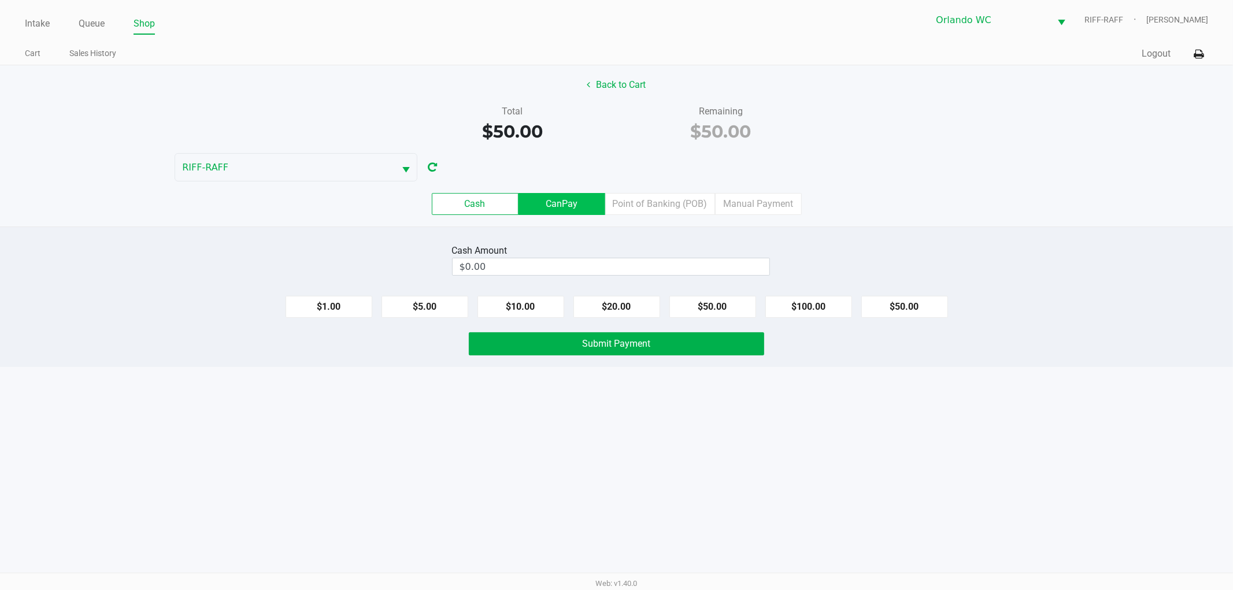
click at [585, 205] on label "CanPay" at bounding box center [561, 204] width 87 height 22
click at [0, 0] on 2 "CanPay" at bounding box center [0, 0] width 0 height 0
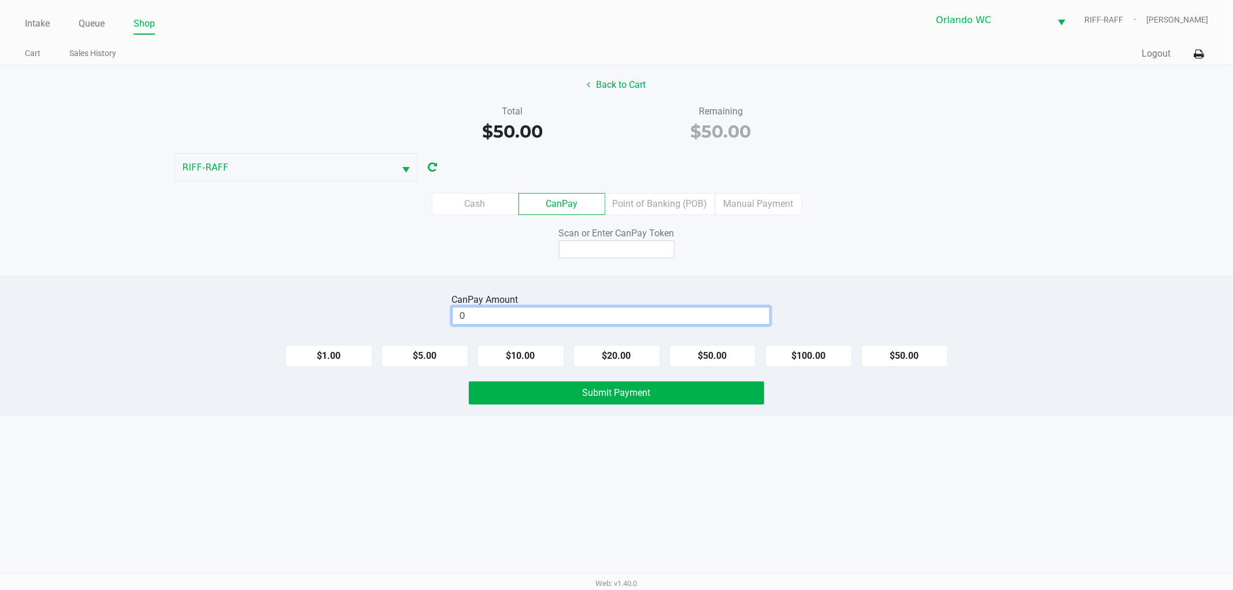
click at [700, 316] on input "0" at bounding box center [611, 315] width 317 height 17
drag, startPoint x: 899, startPoint y: 355, endPoint x: 892, endPoint y: 350, distance: 8.7
click at [898, 355] on button "$50.00" at bounding box center [904, 356] width 87 height 22
type input "$50.00"
click at [624, 255] on input at bounding box center [617, 249] width 116 height 18
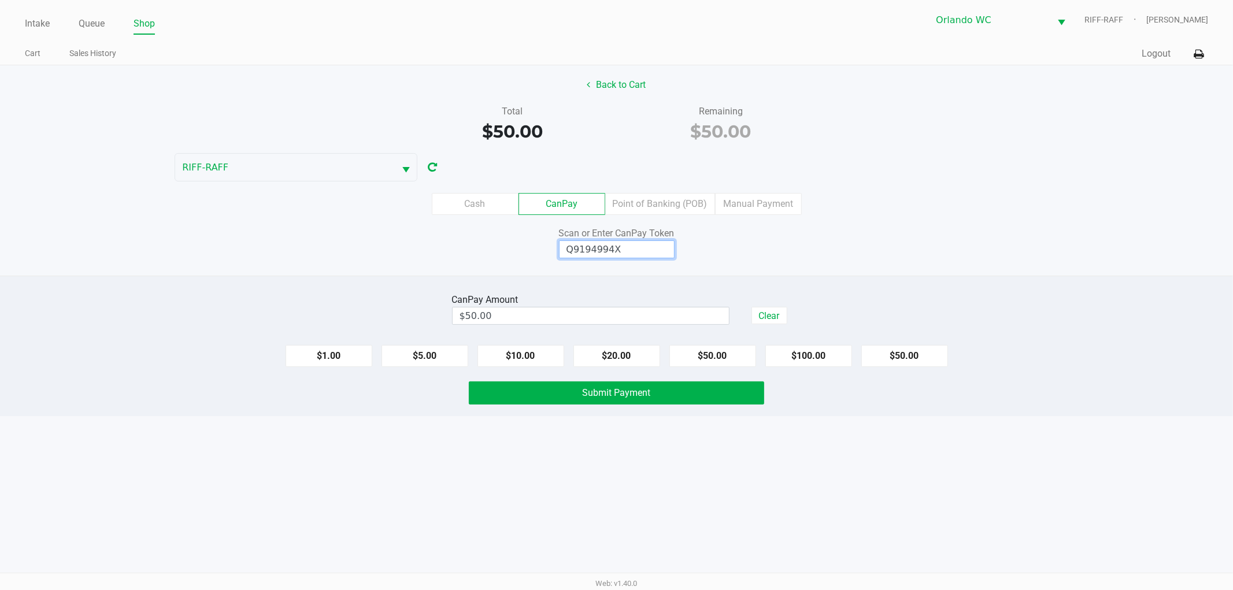
type input "Q9194994X"
click at [728, 388] on button "Submit Payment" at bounding box center [616, 392] width 295 height 23
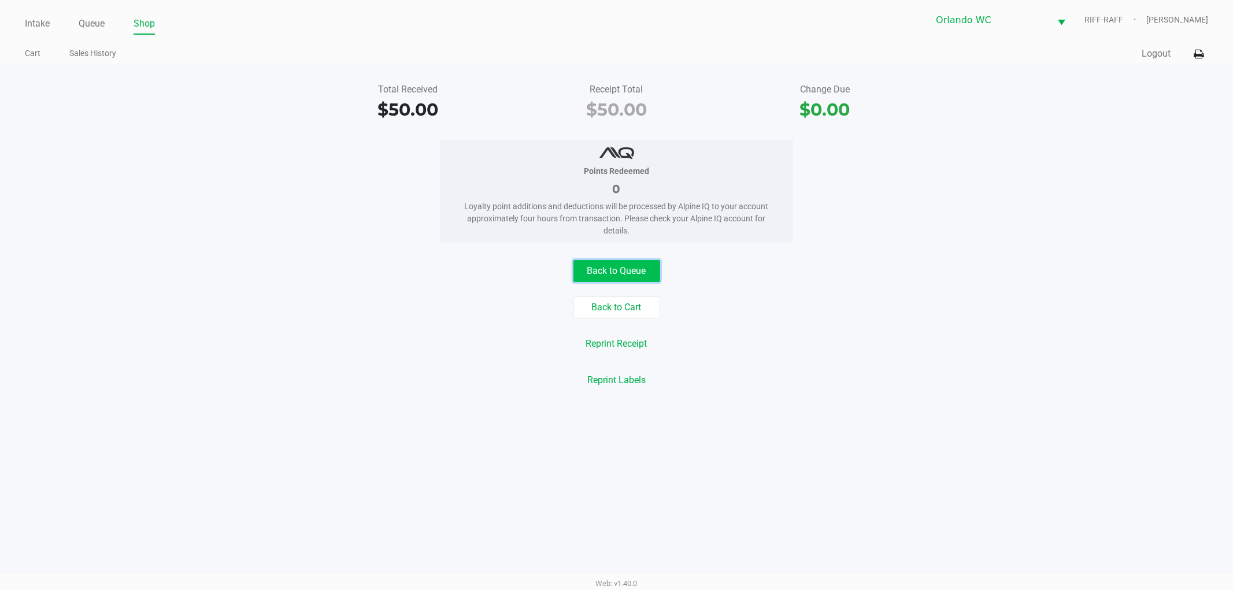
click at [615, 267] on button "Back to Queue" at bounding box center [616, 271] width 87 height 22
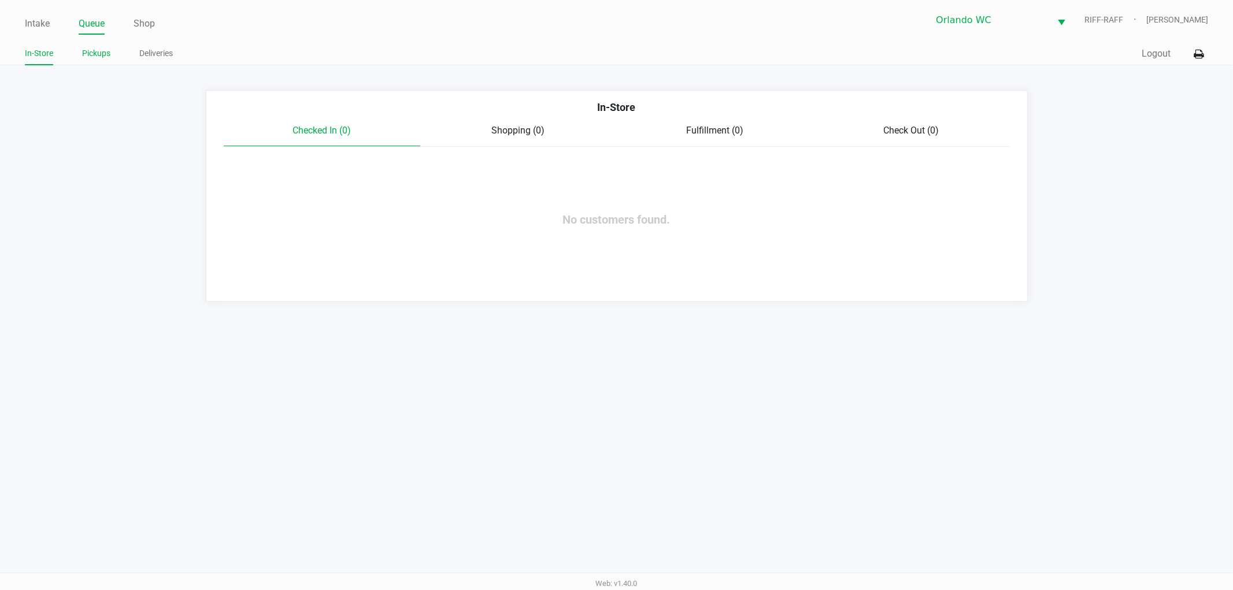
click at [95, 53] on link "Pickups" at bounding box center [96, 53] width 28 height 14
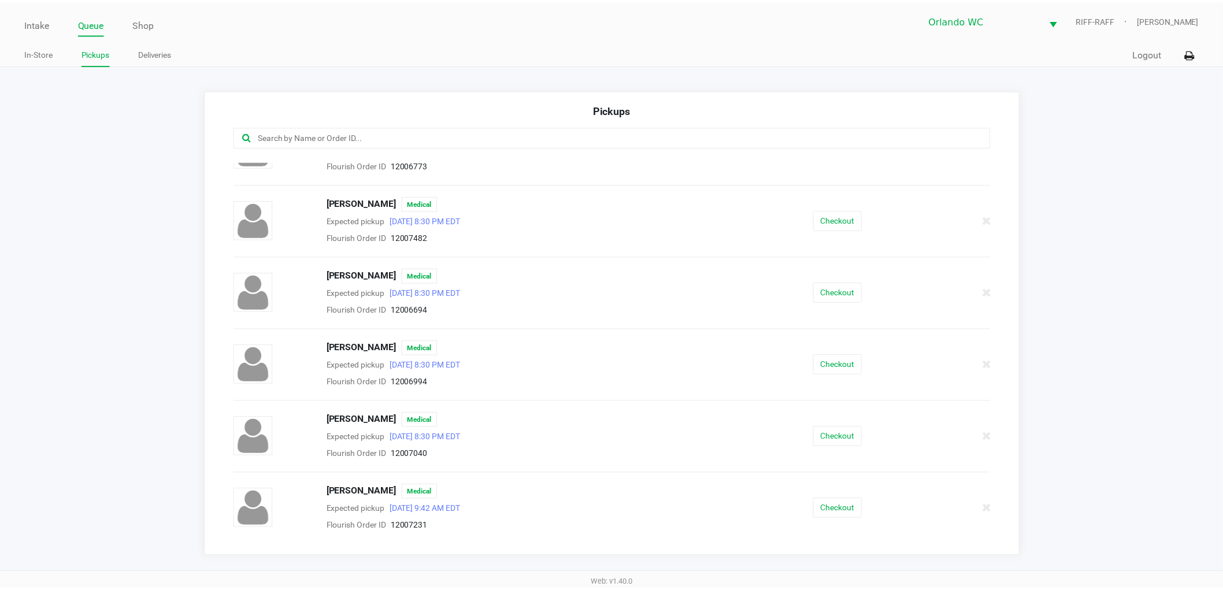
scroll to position [770, 0]
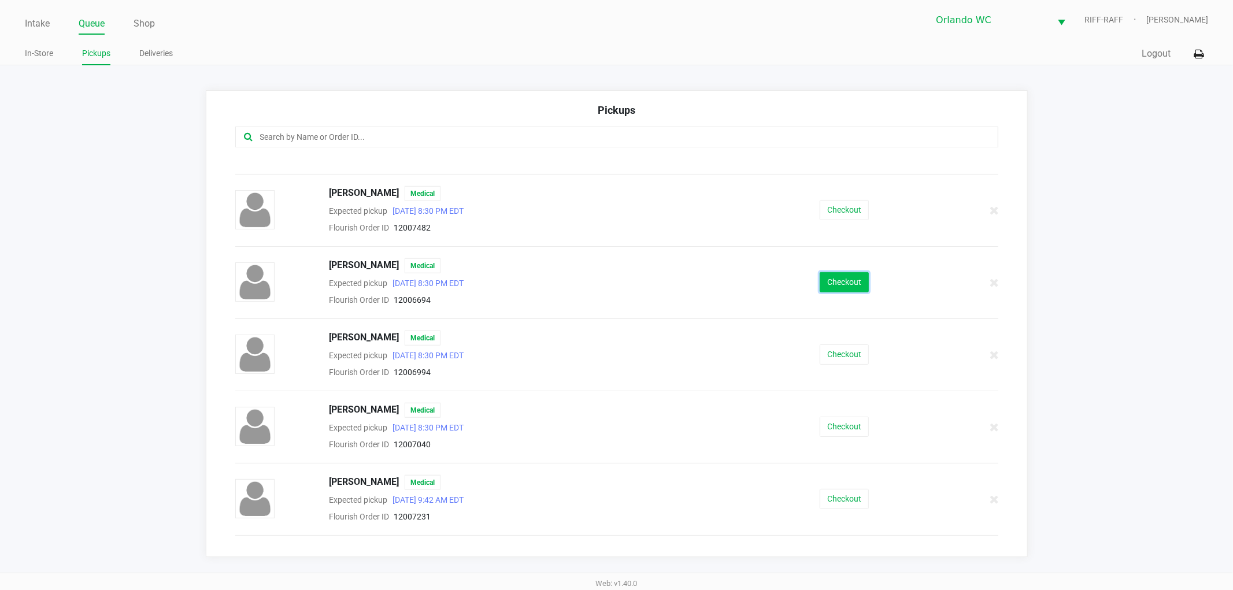
click at [835, 280] on button "Checkout" at bounding box center [844, 282] width 49 height 20
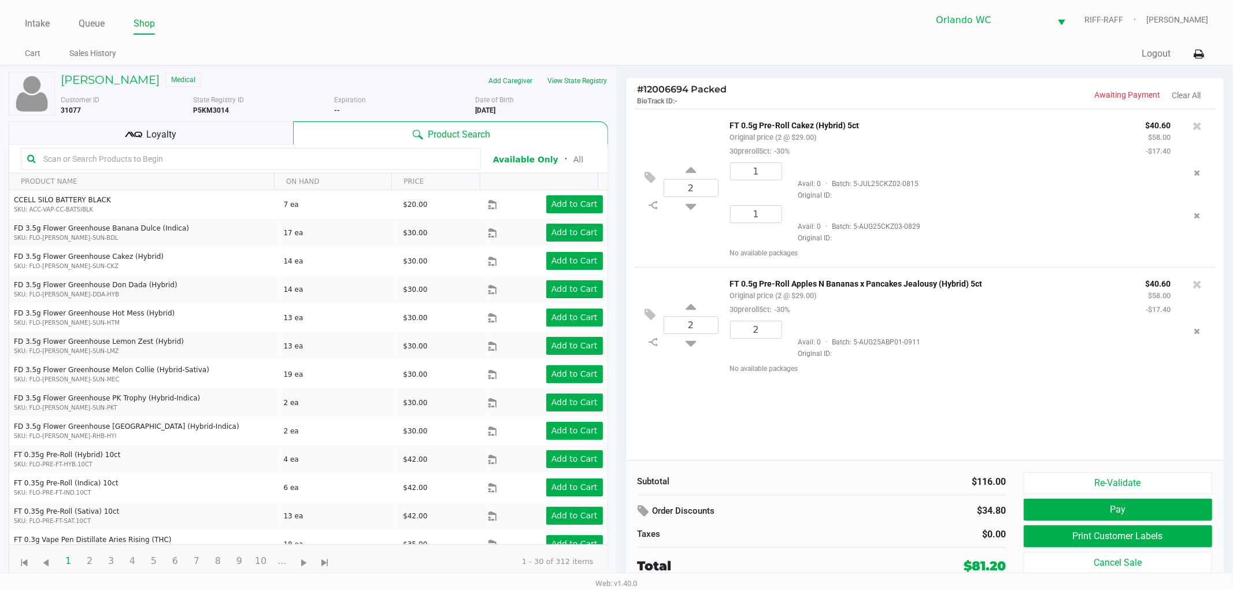
click at [783, 35] on div "Intake Queue Shop Orlando WC RIFF-RAFF Cole Rosenblum Cart Sales History Quick …" at bounding box center [616, 32] width 1233 height 65
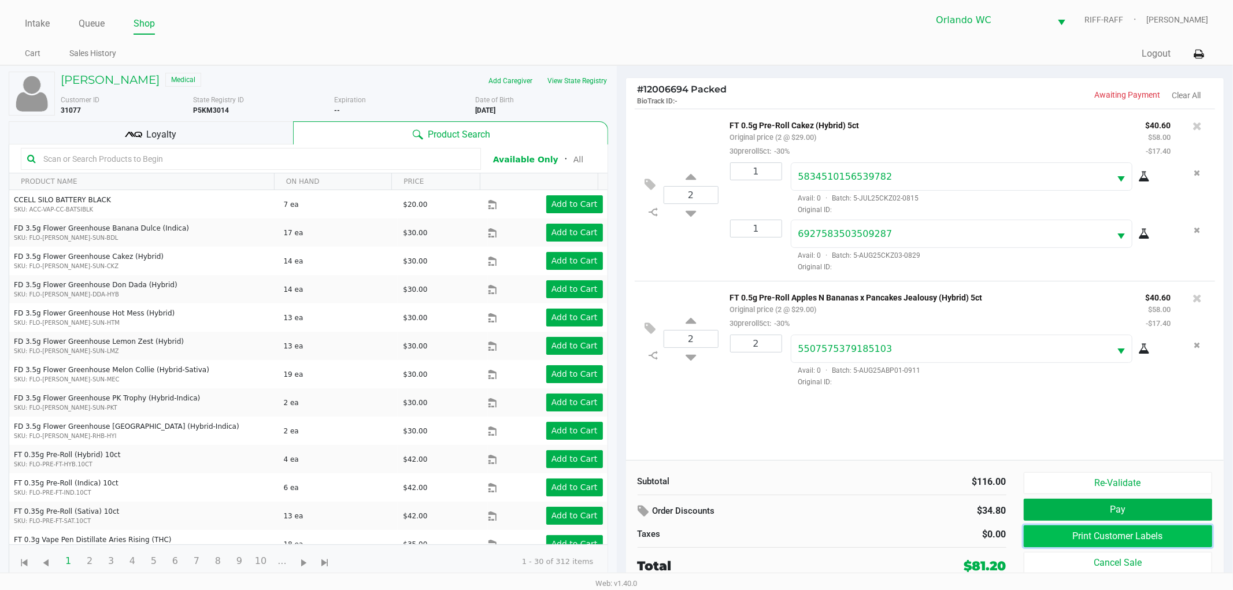
click at [1050, 532] on button "Print Customer Labels" at bounding box center [1118, 536] width 189 height 22
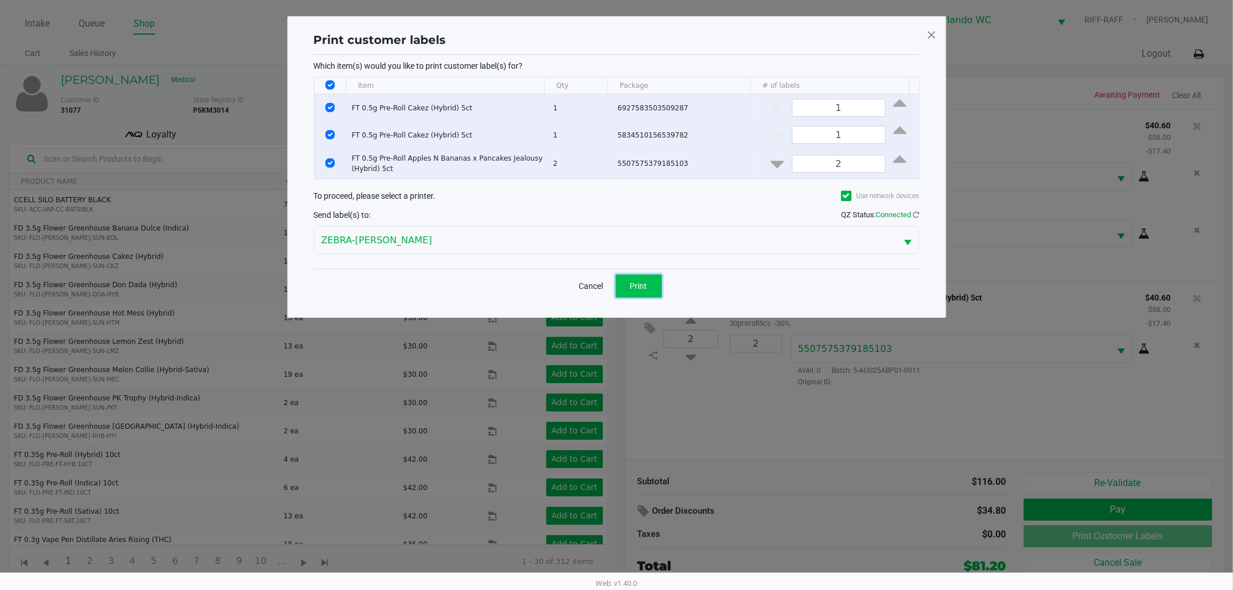
click at [646, 276] on button "Print" at bounding box center [639, 286] width 46 height 23
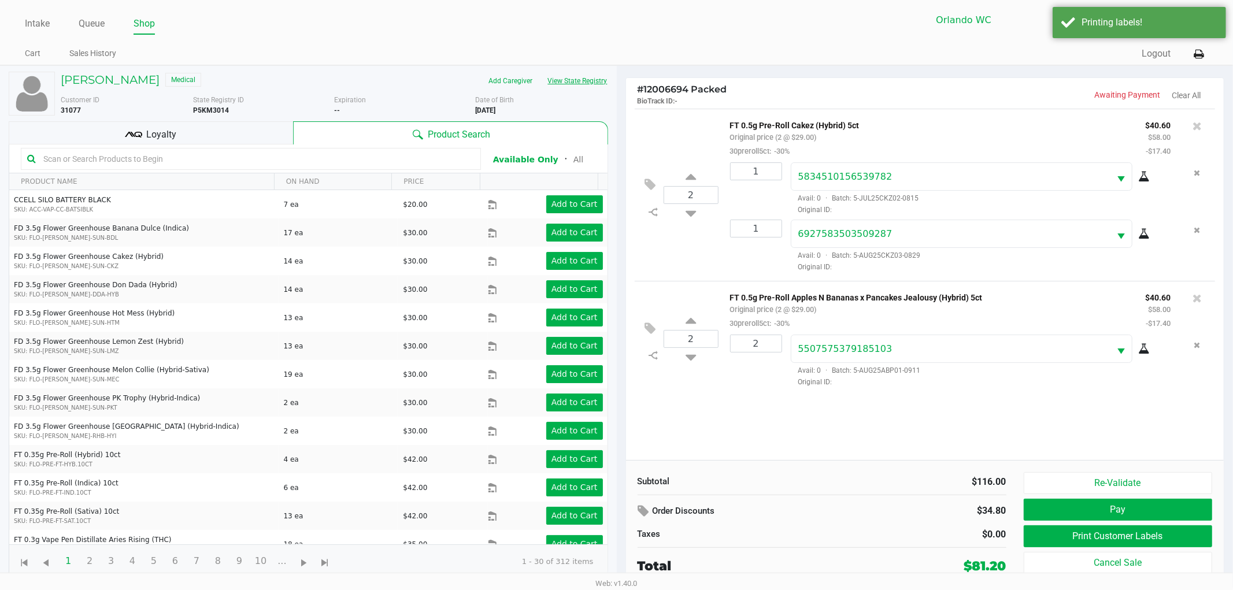
click at [590, 86] on button "View State Registry" at bounding box center [574, 81] width 68 height 18
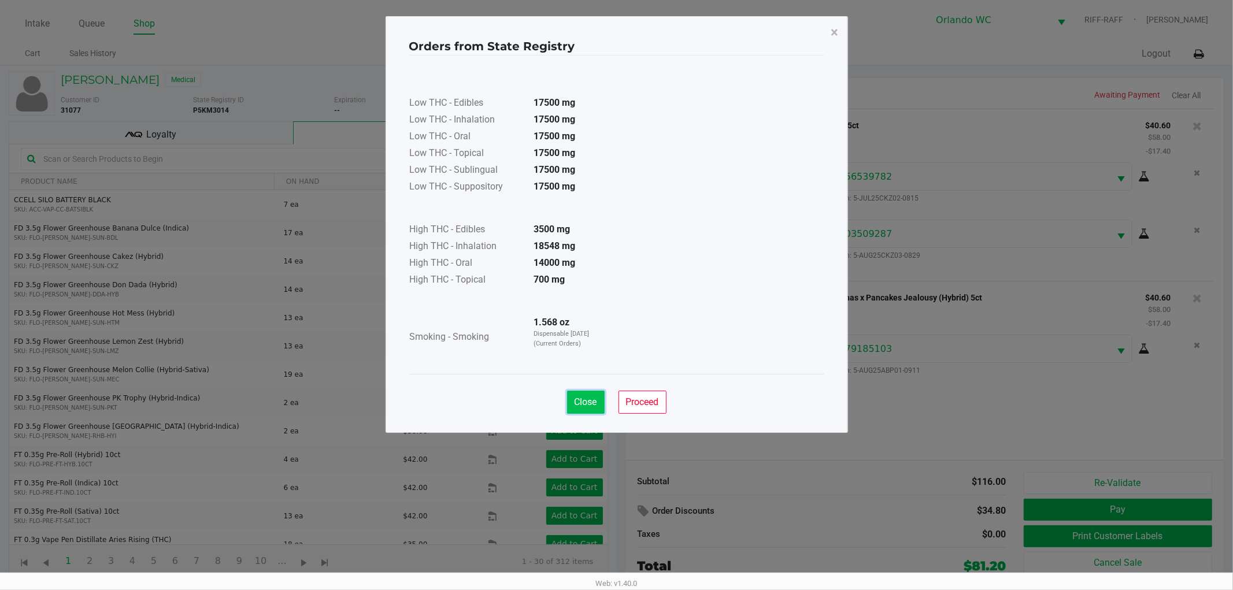
click at [575, 401] on span "Close" at bounding box center [586, 401] width 23 height 11
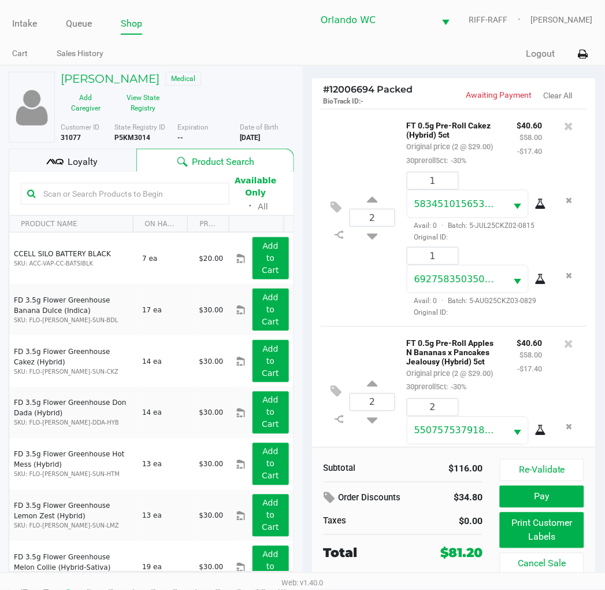
click at [123, 136] on b "P5KM3014" at bounding box center [132, 138] width 36 height 8
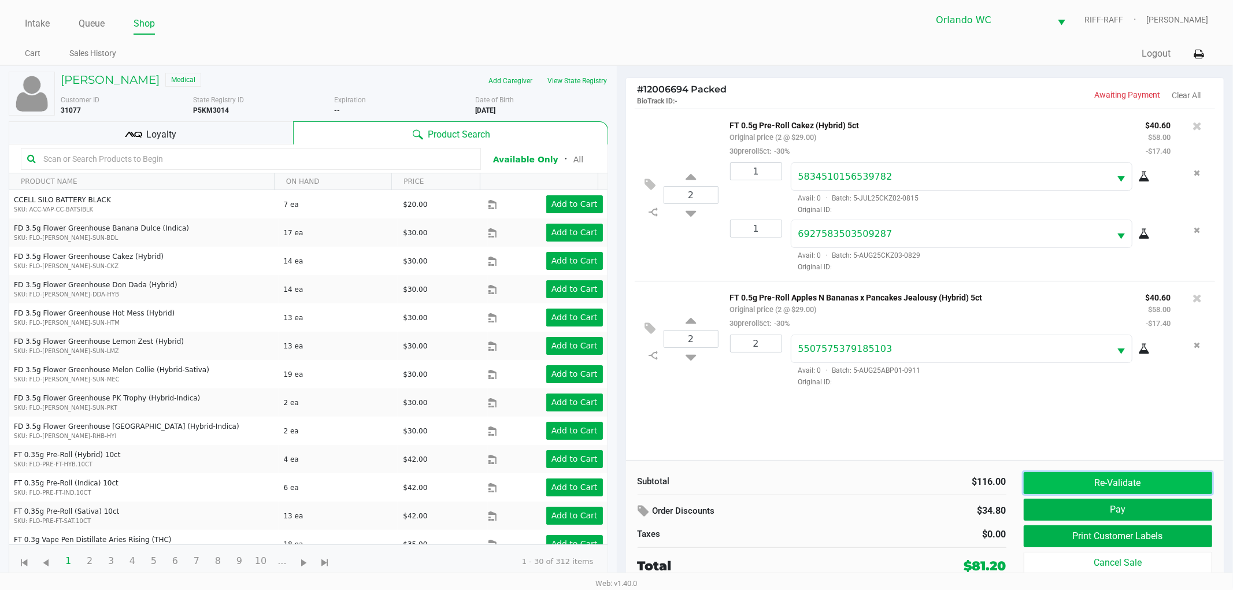
click at [1070, 486] on button "Re-Validate" at bounding box center [1118, 483] width 189 height 22
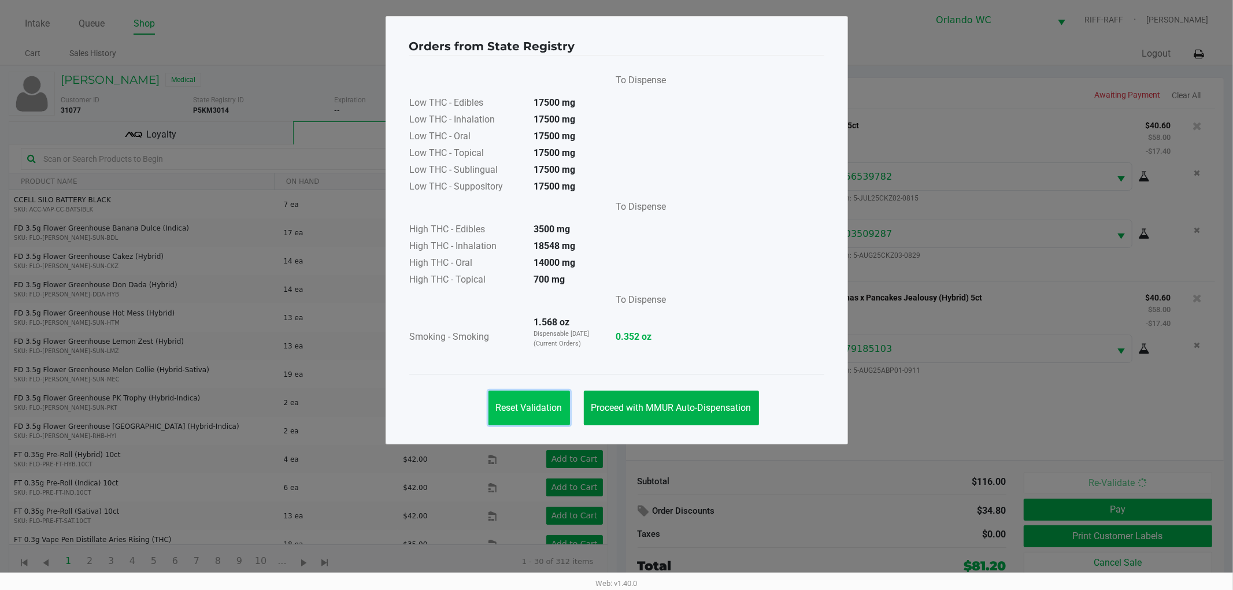
click at [534, 413] on button "Reset Validation" at bounding box center [528, 408] width 81 height 35
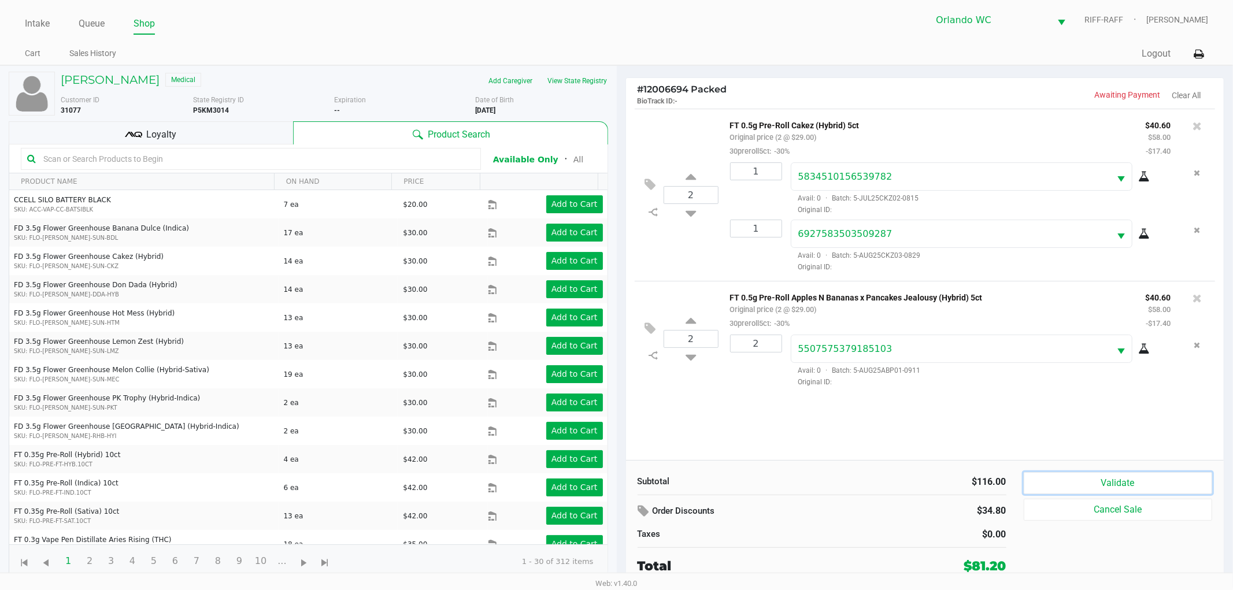
click at [1103, 491] on button "Validate" at bounding box center [1118, 483] width 189 height 22
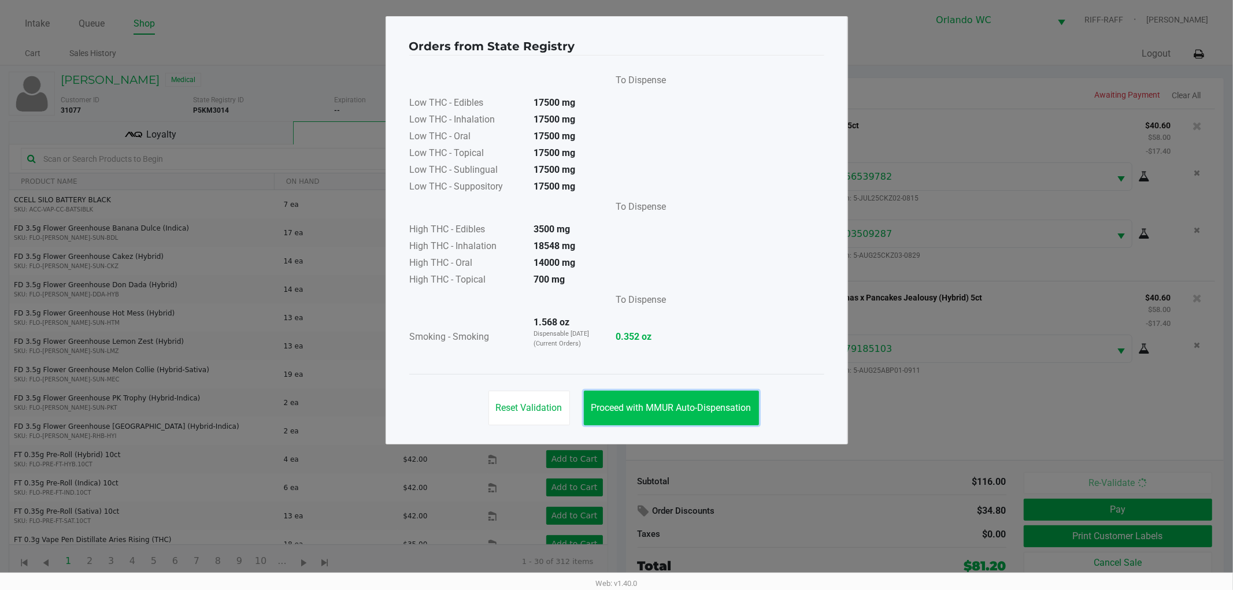
click at [664, 402] on span "Proceed with MMUR Auto-Dispensation" at bounding box center [671, 407] width 160 height 11
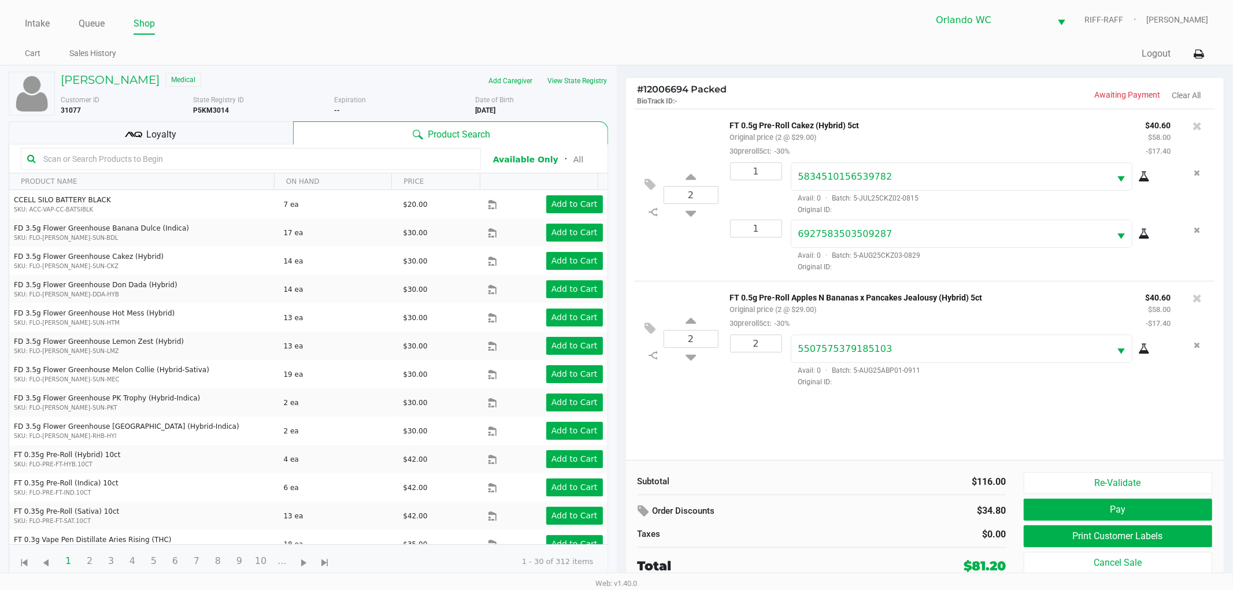
click at [269, 124] on div "Loyalty" at bounding box center [151, 132] width 284 height 23
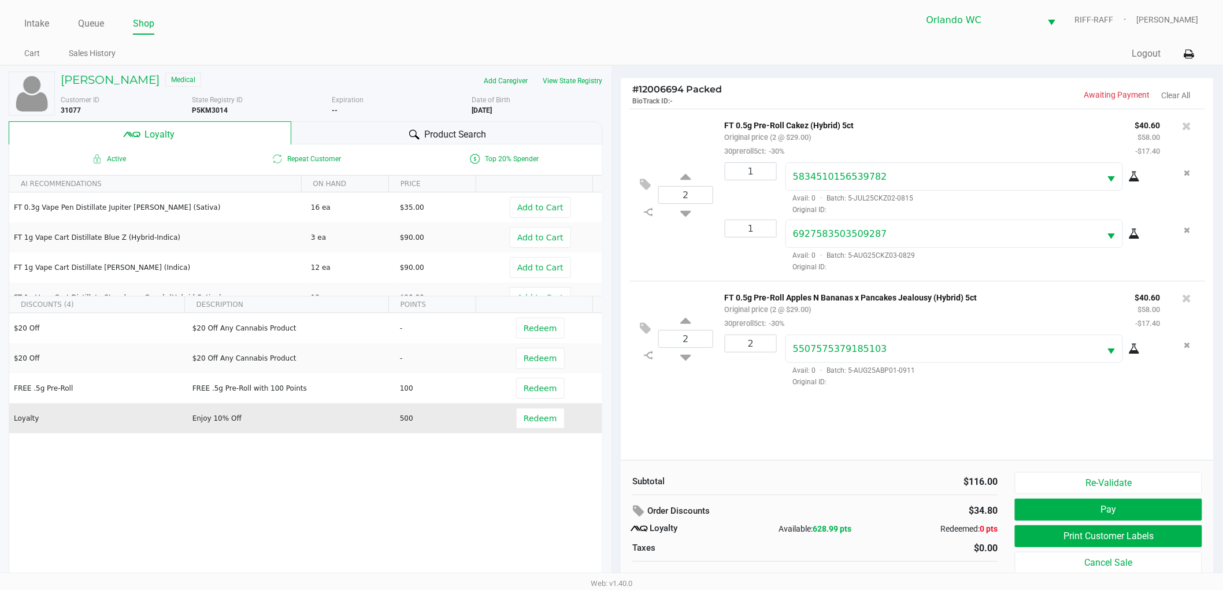
scroll to position [12, 0]
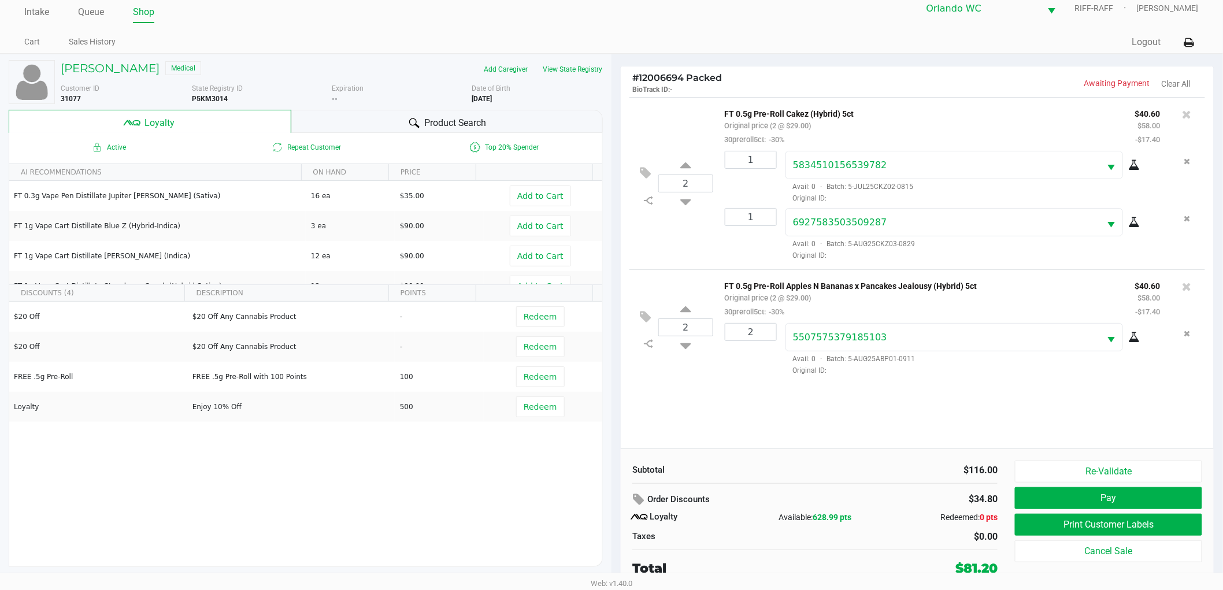
click at [434, 477] on div "Active Repeat Customer Top 20% Spender AI RECOMMENDATIONS ON HAND PRICE FT 0.3g…" at bounding box center [306, 350] width 594 height 434
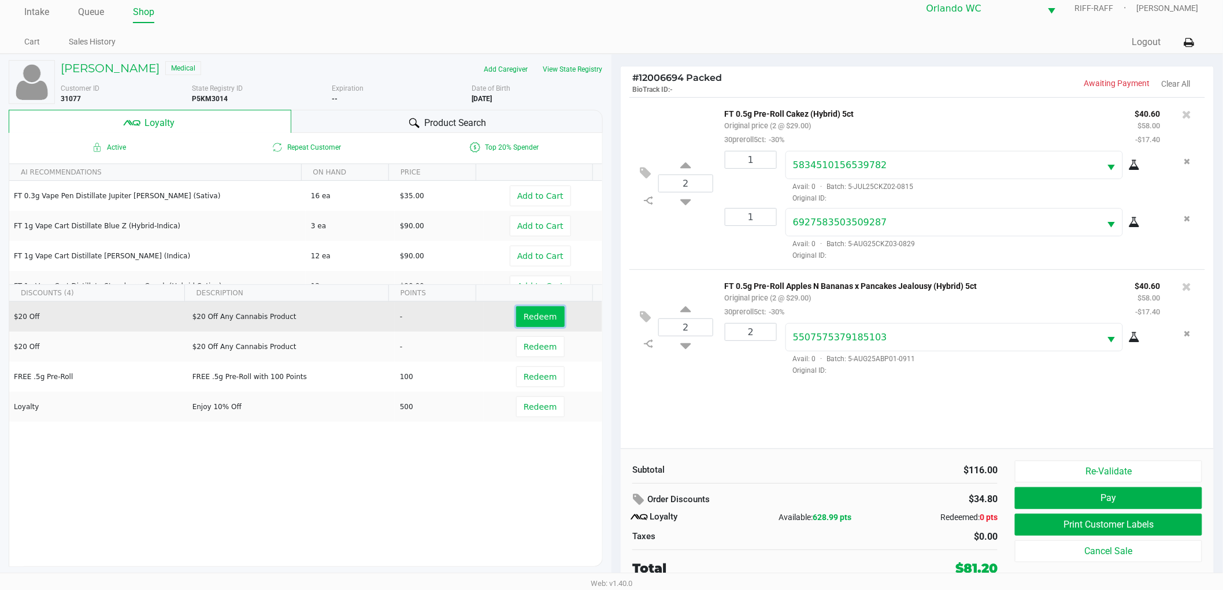
click at [542, 325] on button "Redeem" at bounding box center [540, 316] width 48 height 21
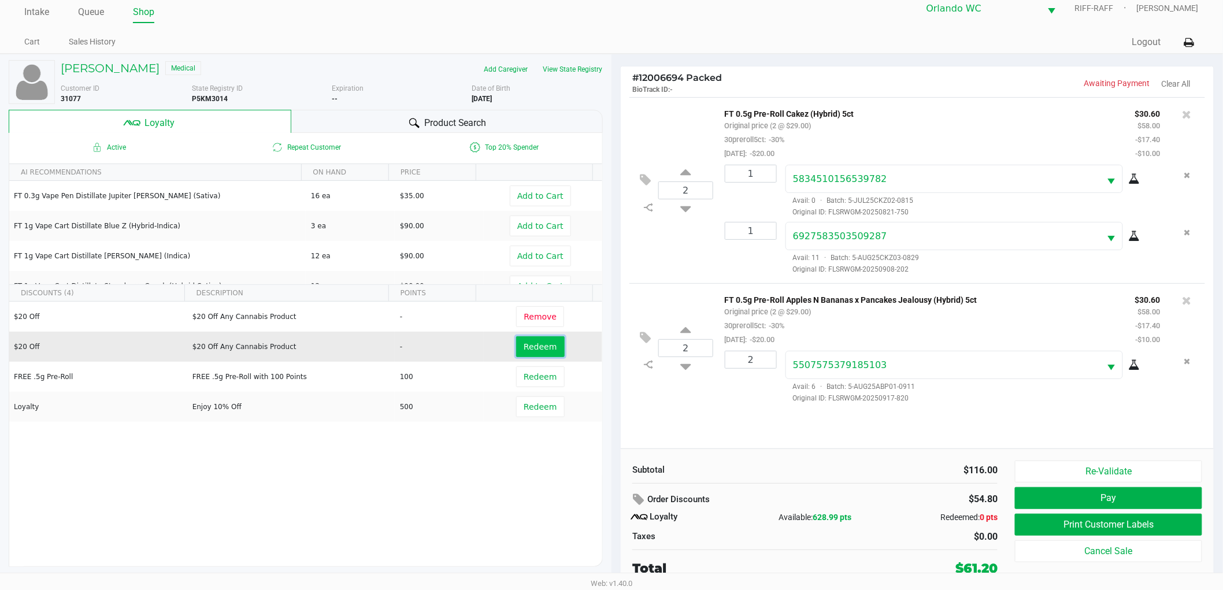
click at [542, 347] on span "Redeem" at bounding box center [540, 346] width 33 height 9
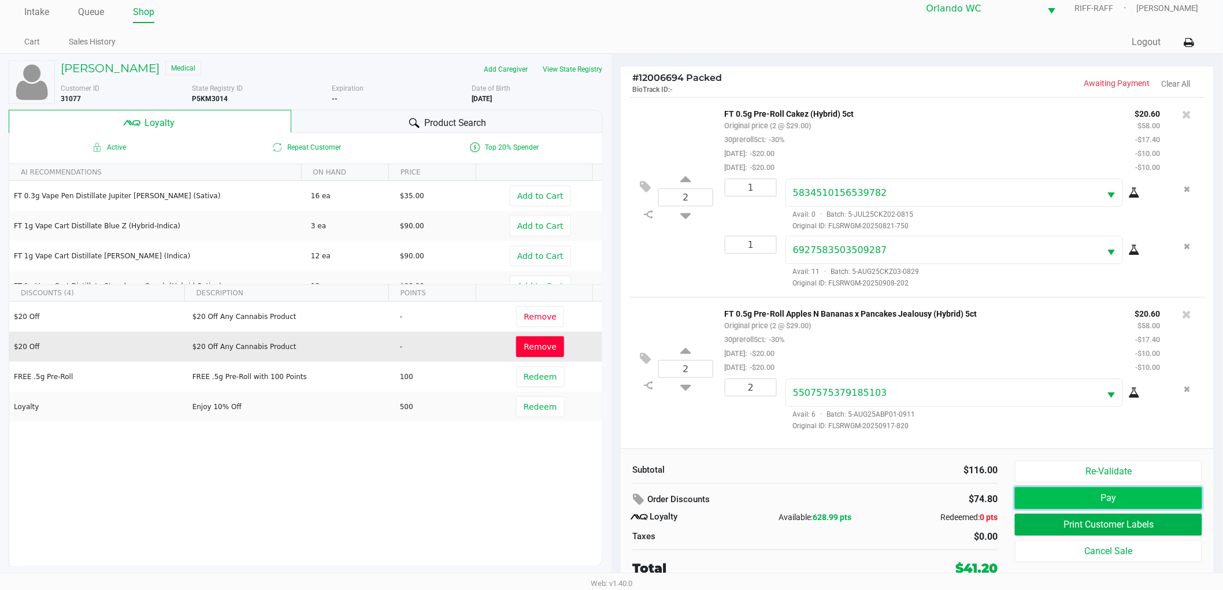
click at [1064, 499] on button "Pay" at bounding box center [1108, 498] width 187 height 22
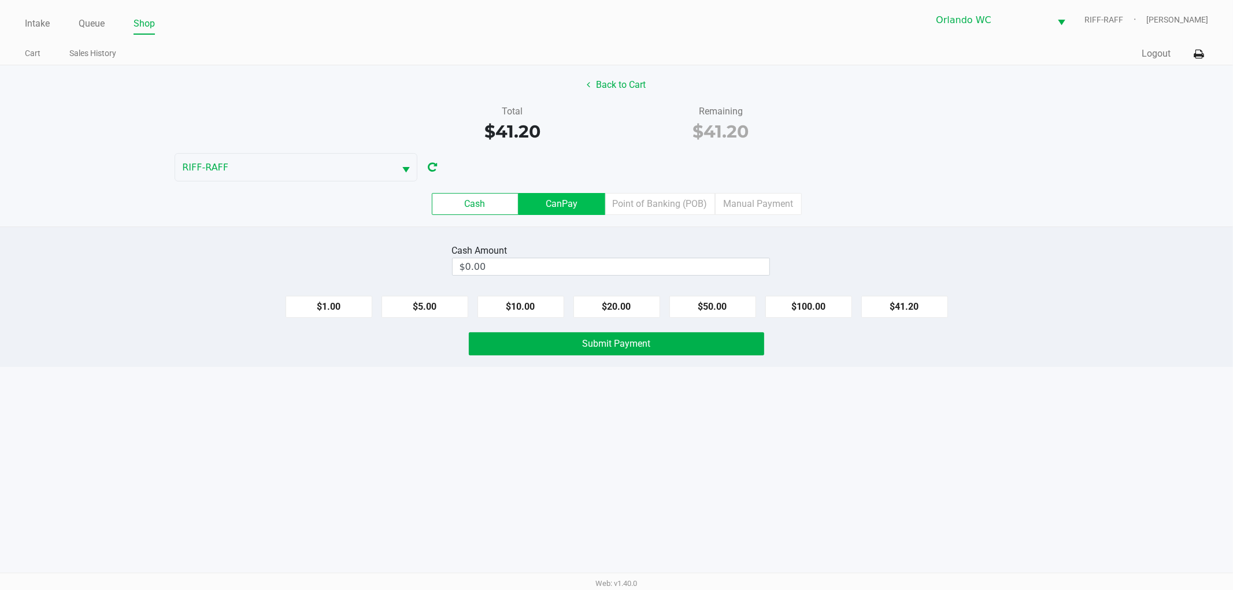
click at [533, 208] on label "CanPay" at bounding box center [561, 204] width 87 height 22
click at [0, 0] on 2 "CanPay" at bounding box center [0, 0] width 0 height 0
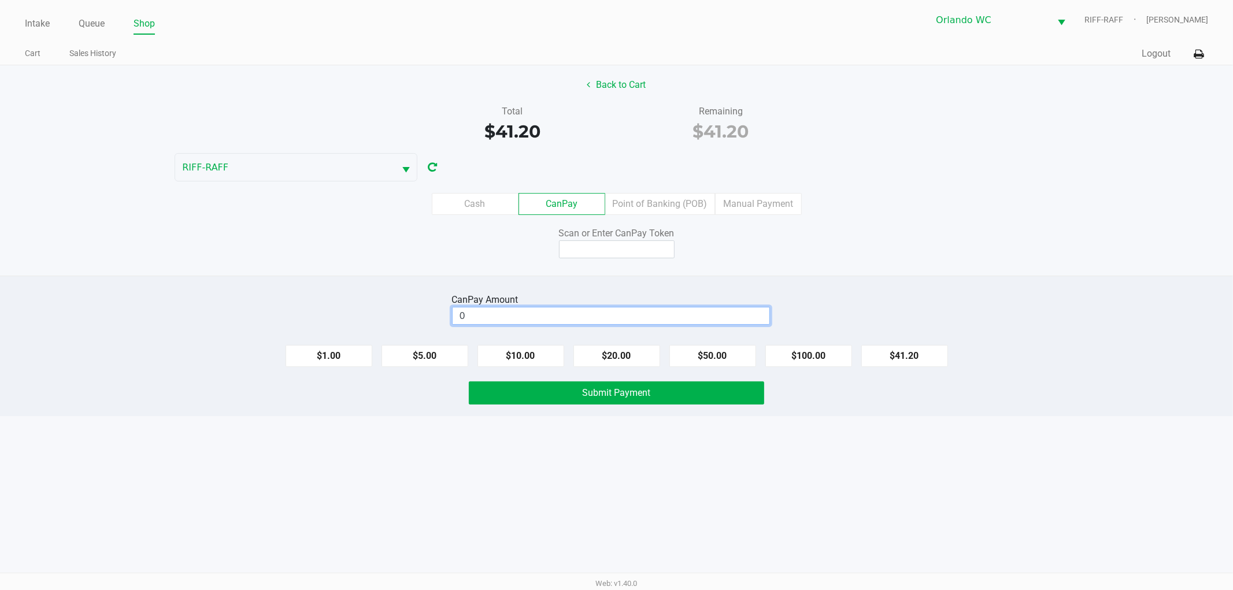
click at [585, 323] on input "0" at bounding box center [611, 315] width 317 height 17
click at [895, 354] on button "$41.20" at bounding box center [904, 356] width 87 height 22
type input "$41.20"
click at [660, 251] on input at bounding box center [617, 249] width 116 height 18
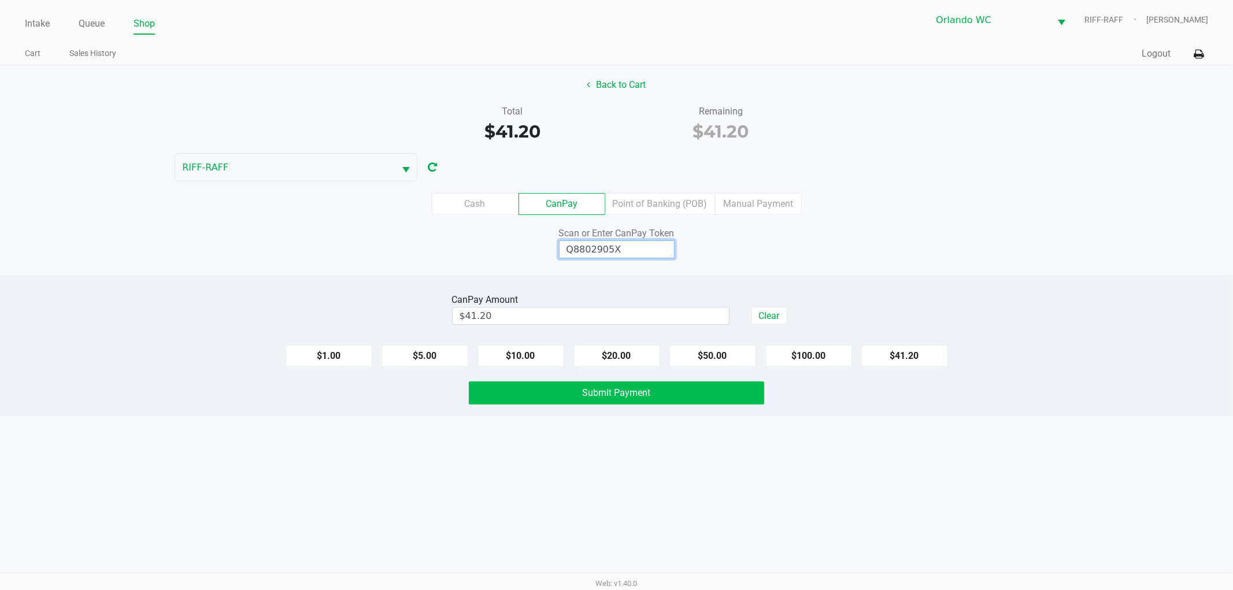
type input "Q8802905X"
click at [579, 396] on button "Submit Payment" at bounding box center [616, 392] width 295 height 23
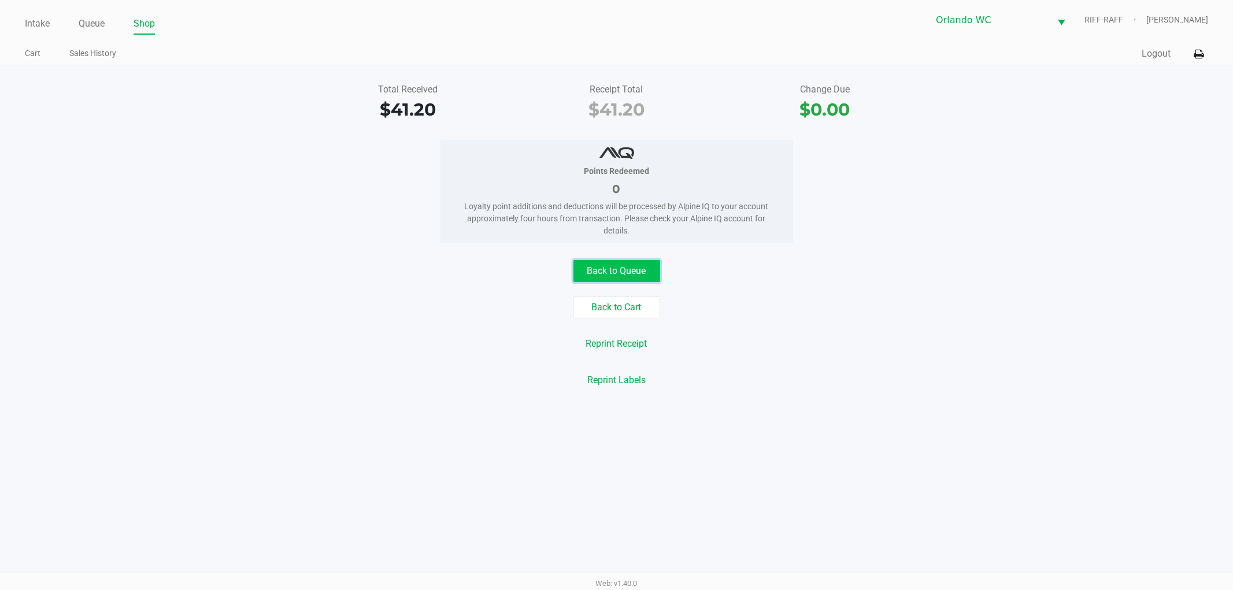
click at [598, 268] on button "Back to Queue" at bounding box center [616, 271] width 87 height 22
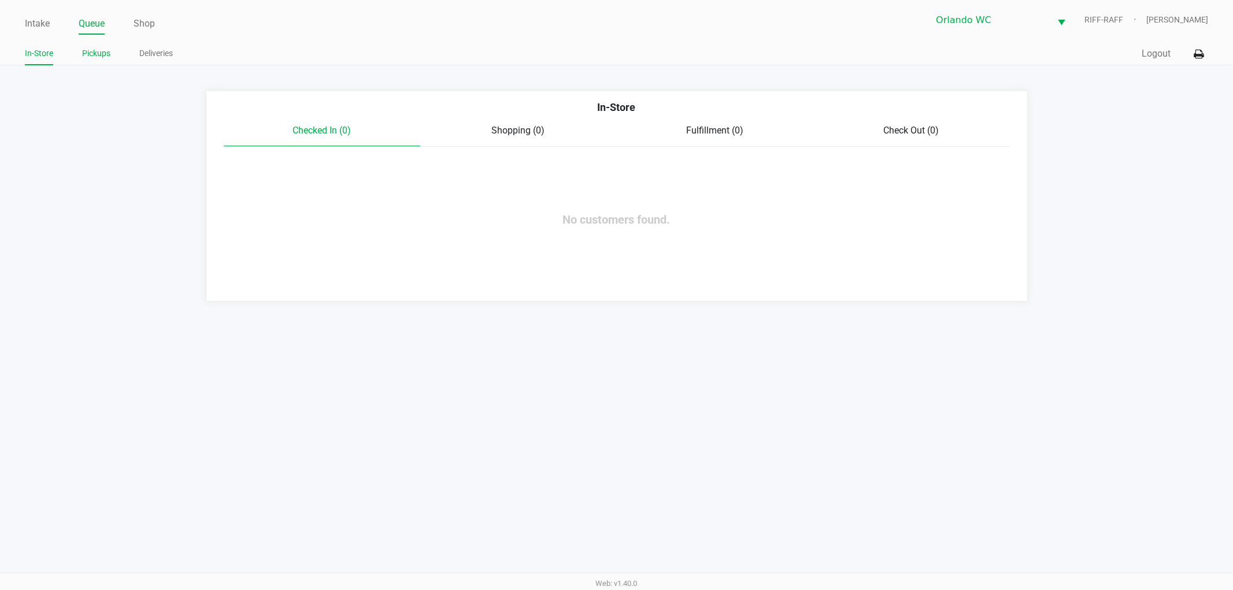
click at [89, 58] on link "Pickups" at bounding box center [96, 53] width 28 height 14
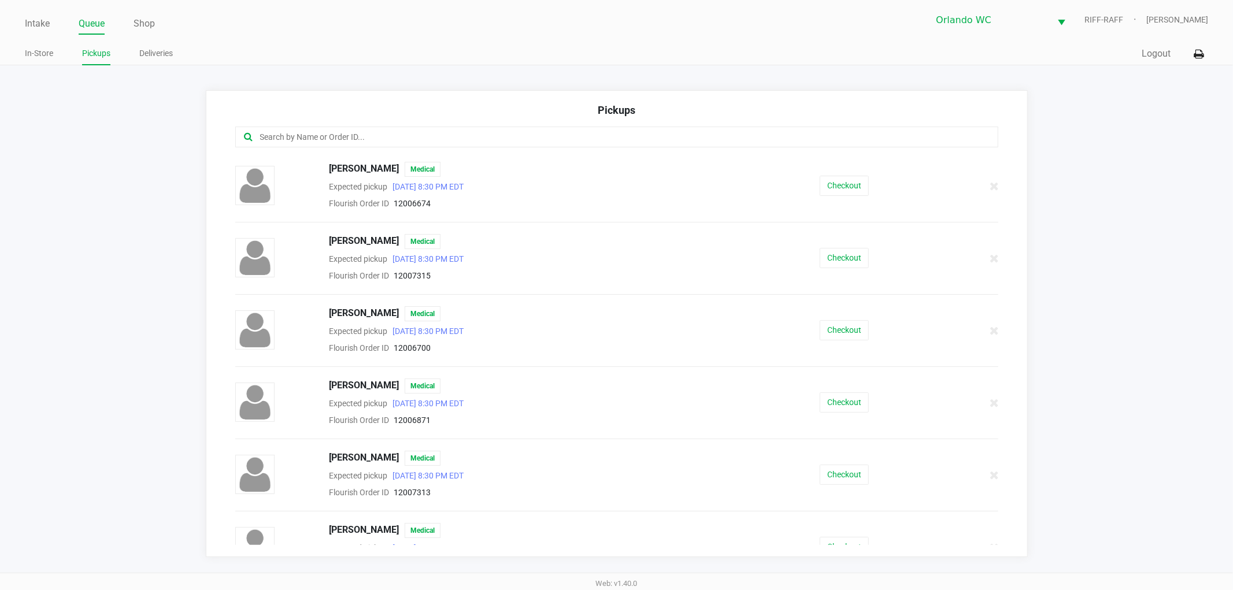
scroll to position [192, 0]
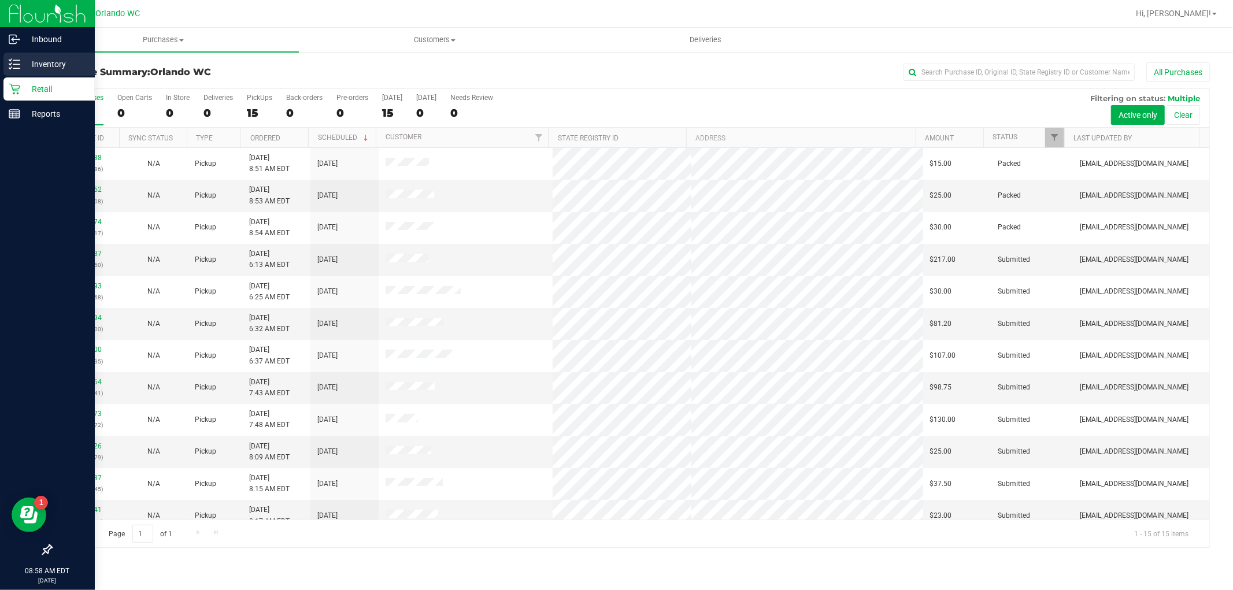
click at [16, 56] on div "Inventory" at bounding box center [48, 64] width 91 height 23
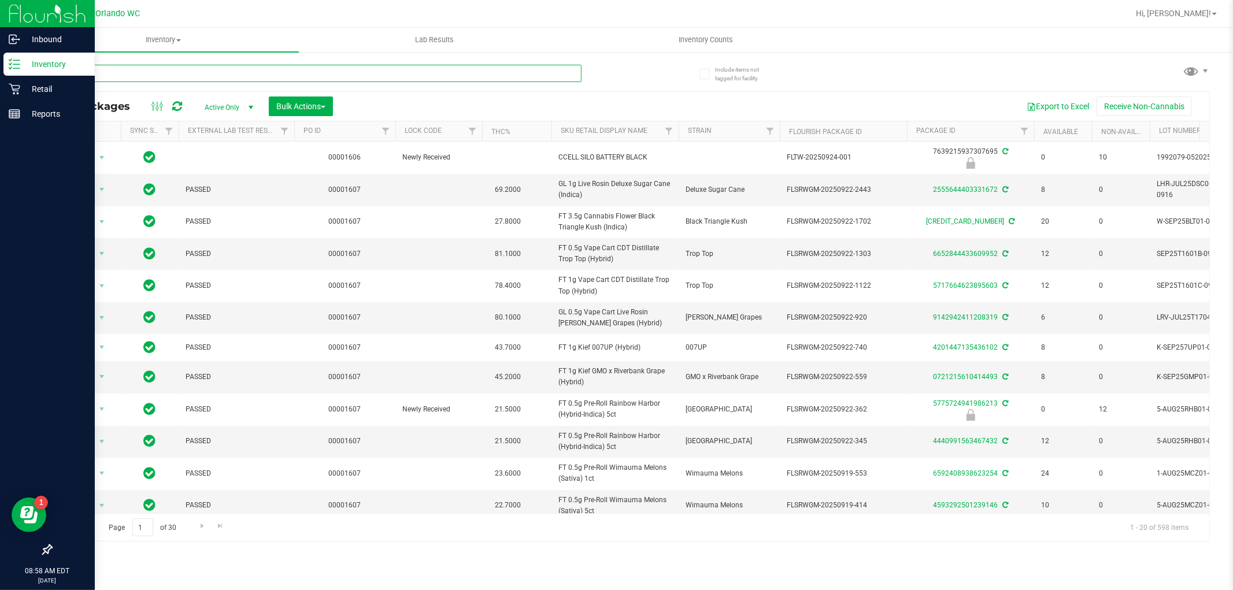
click at [264, 67] on input "text" at bounding box center [316, 73] width 531 height 17
paste input "FT 0.3g Vape Pen Distillate Taurus Moon (THC)"
type input "FT 0.3g Vape Pen Distillate Taurus Moon (THC)"
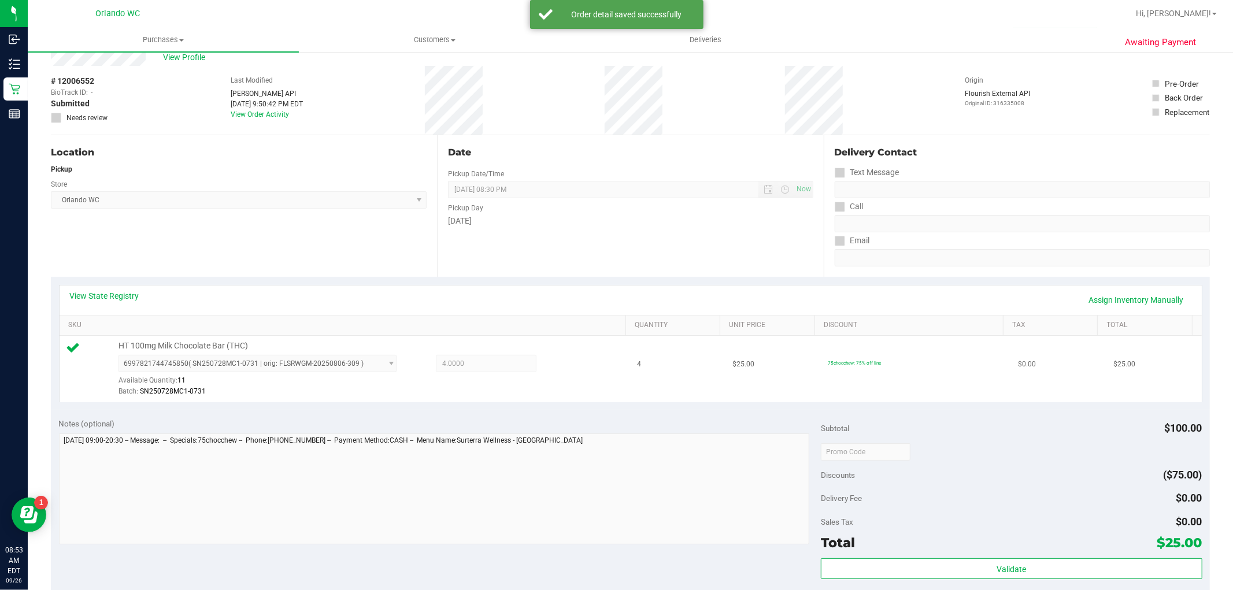
scroll to position [128, 0]
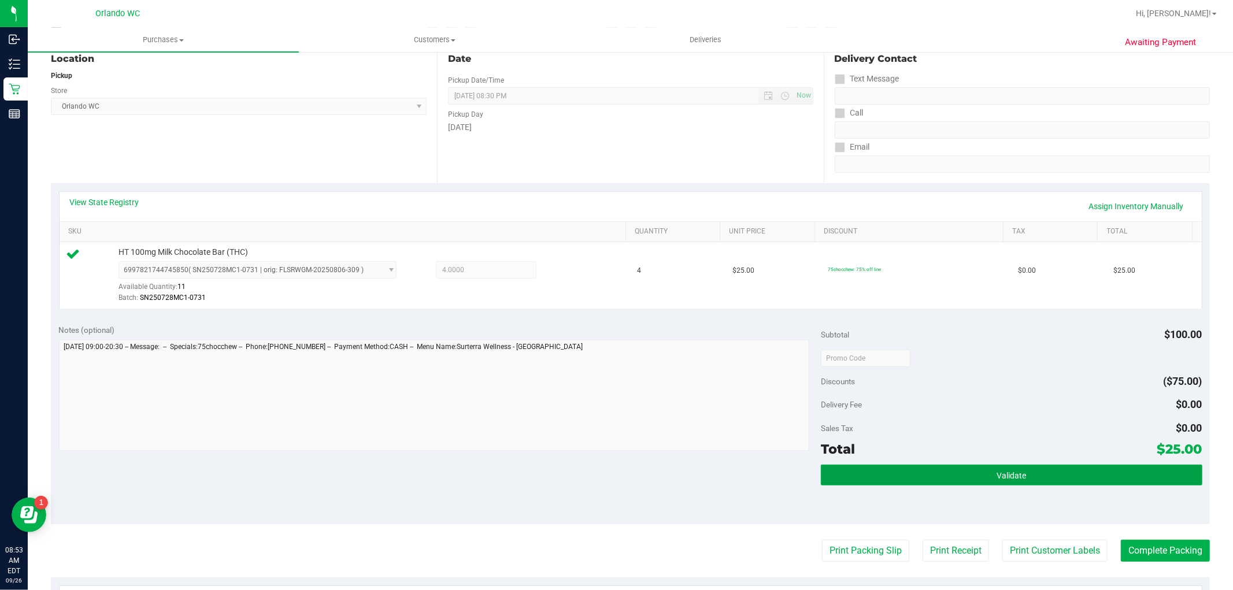
drag, startPoint x: 985, startPoint y: 472, endPoint x: 935, endPoint y: 487, distance: 51.9
click at [984, 472] on button "Validate" at bounding box center [1011, 475] width 381 height 21
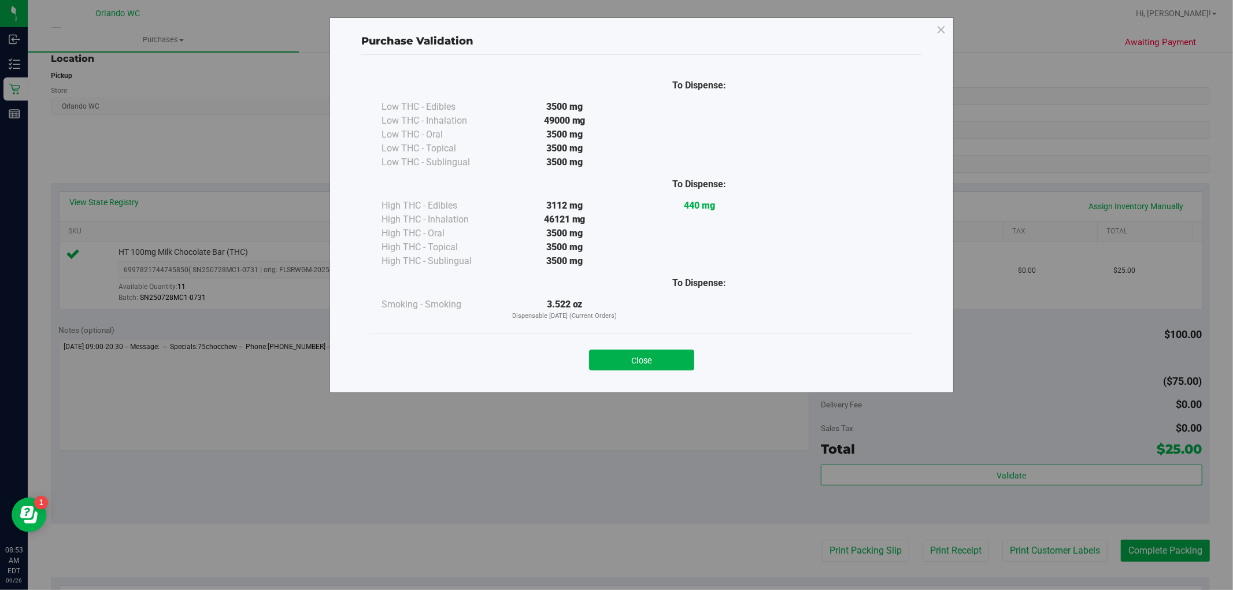
drag, startPoint x: 846, startPoint y: 549, endPoint x: 844, endPoint y: 495, distance: 54.4
click at [848, 546] on div "Purchase Validation To Dispense: Low THC - Edibles 3500 mg" at bounding box center [621, 295] width 1242 height 590
click at [662, 356] on button "Close" at bounding box center [641, 360] width 105 height 21
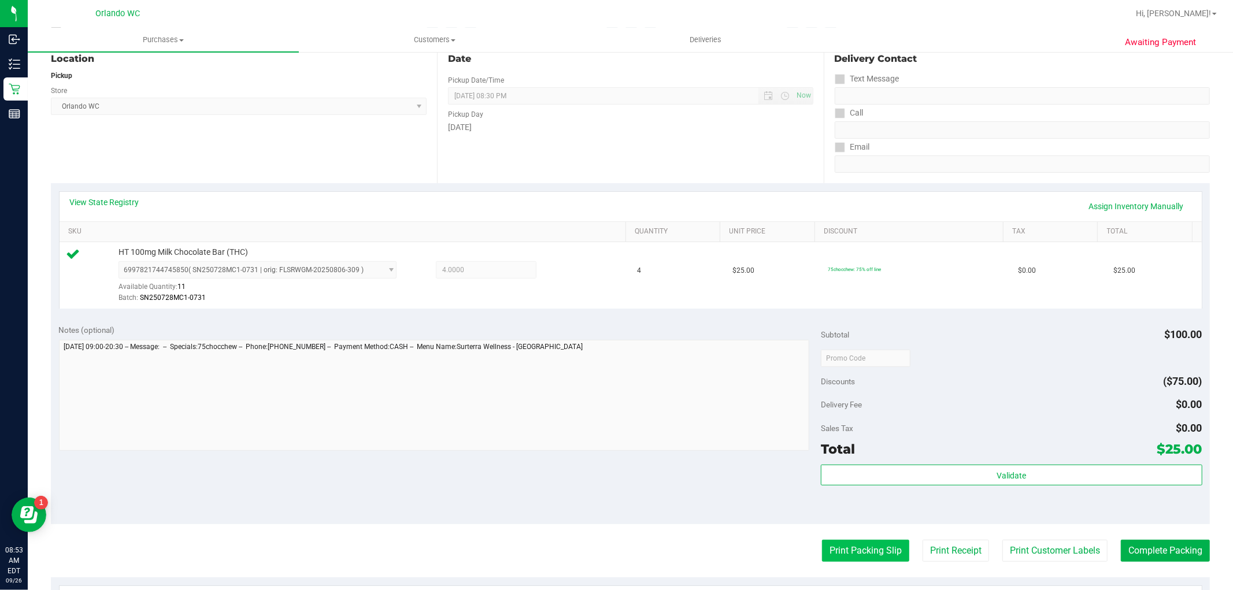
click at [861, 559] on button "Print Packing Slip" at bounding box center [865, 551] width 87 height 22
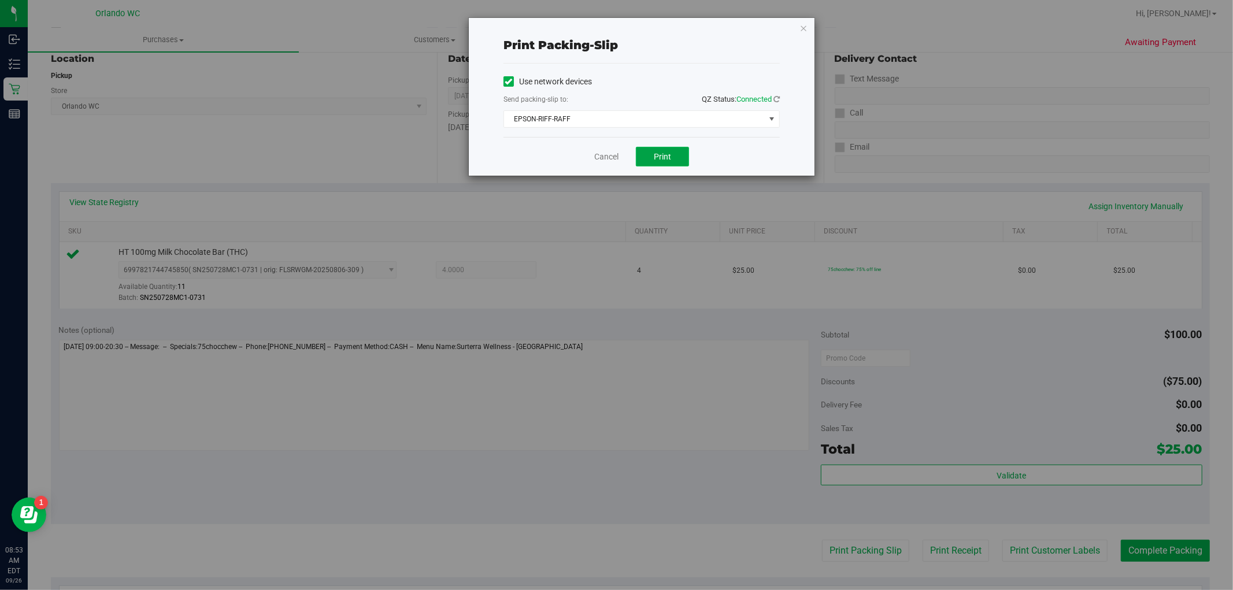
click at [662, 161] on span "Print" at bounding box center [662, 156] width 17 height 9
click at [607, 158] on link "Cancel" at bounding box center [606, 157] width 24 height 12
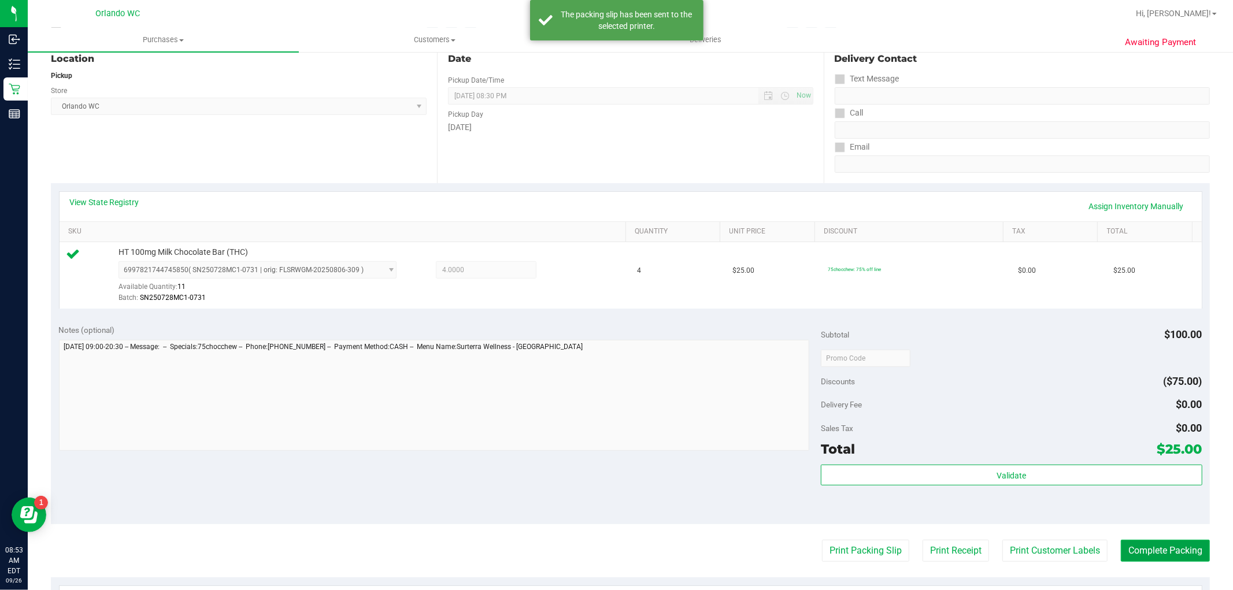
click at [1176, 558] on button "Complete Packing" at bounding box center [1165, 551] width 89 height 22
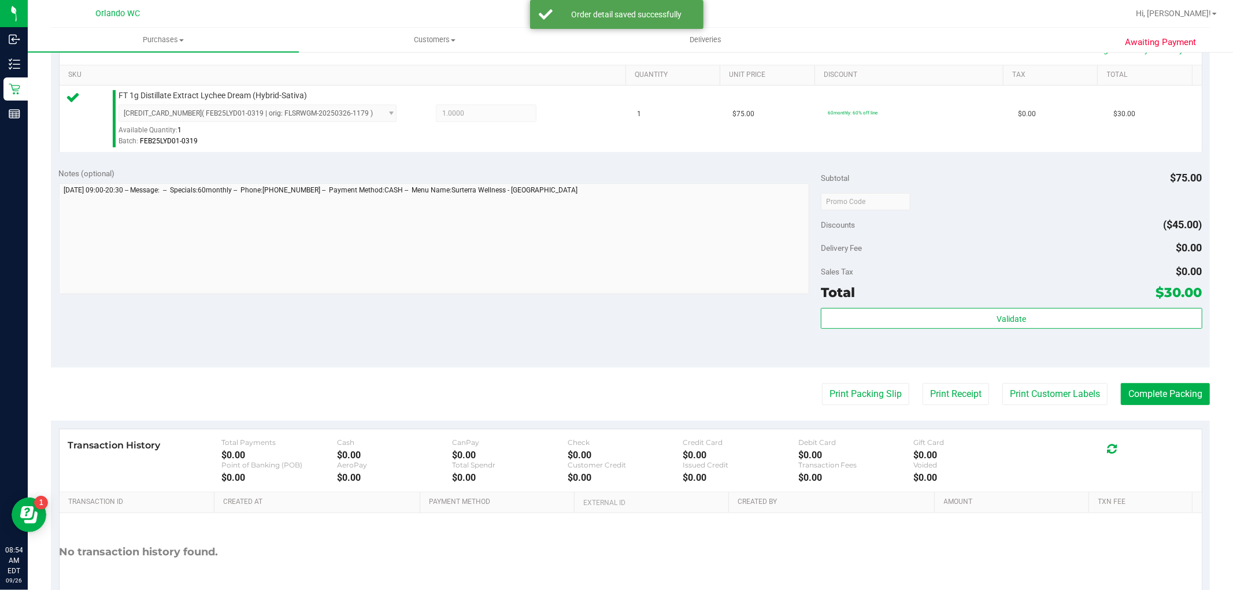
scroll to position [355, 0]
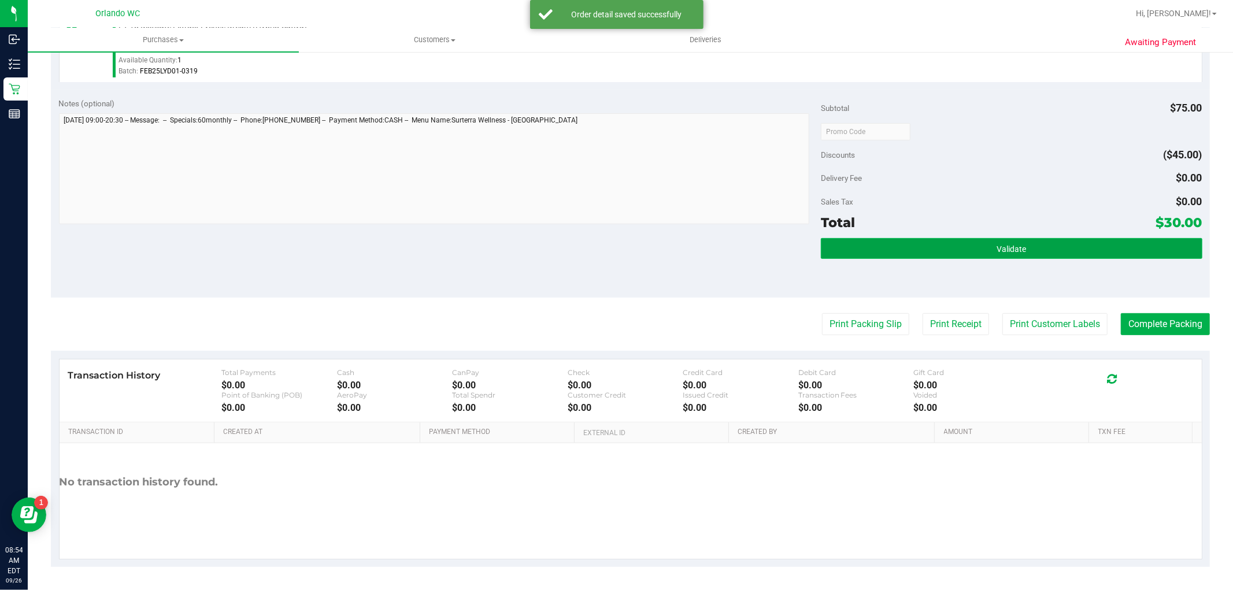
click at [931, 249] on button "Validate" at bounding box center [1011, 248] width 381 height 21
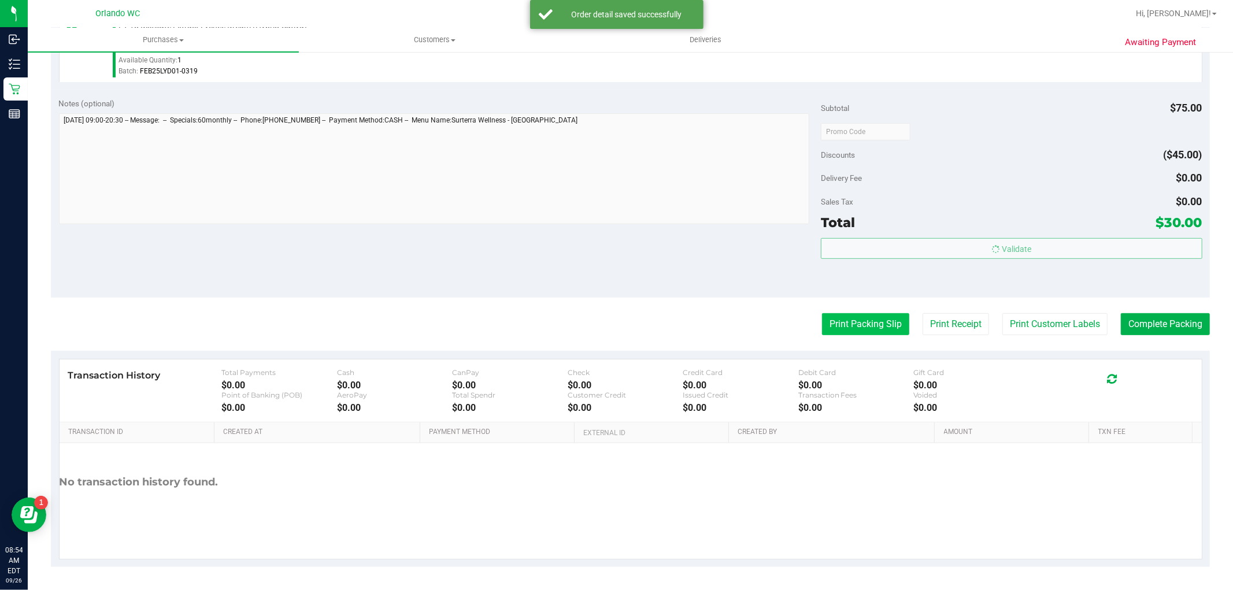
click at [851, 332] on button "Print Packing Slip" at bounding box center [865, 324] width 87 height 22
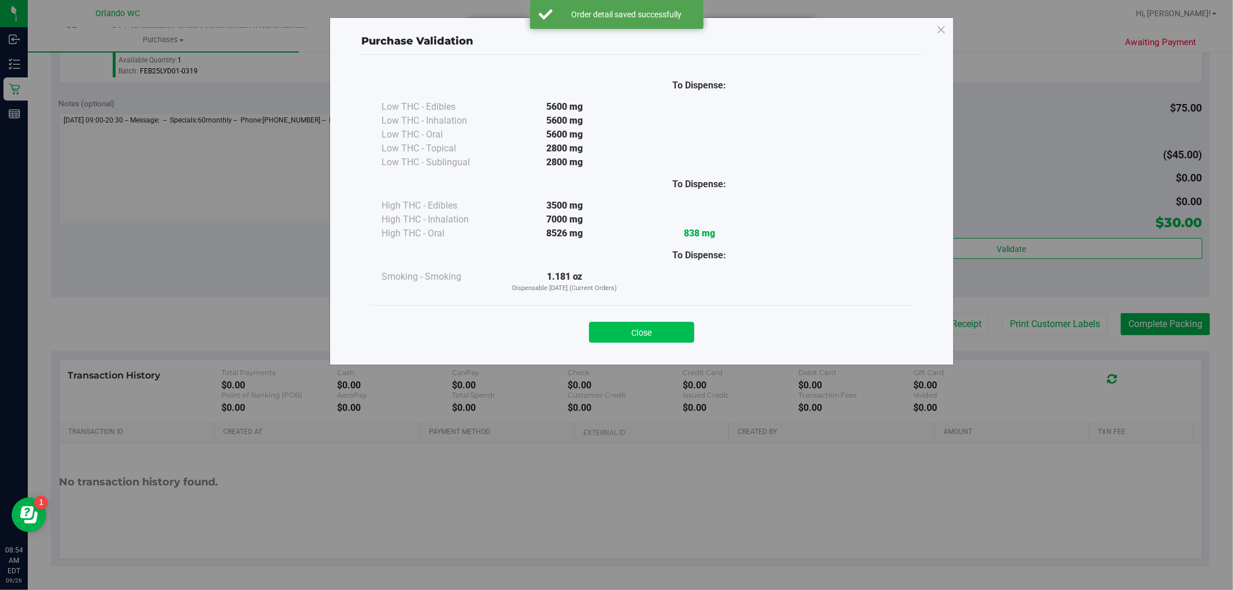
click at [636, 333] on button "Close" at bounding box center [641, 332] width 105 height 21
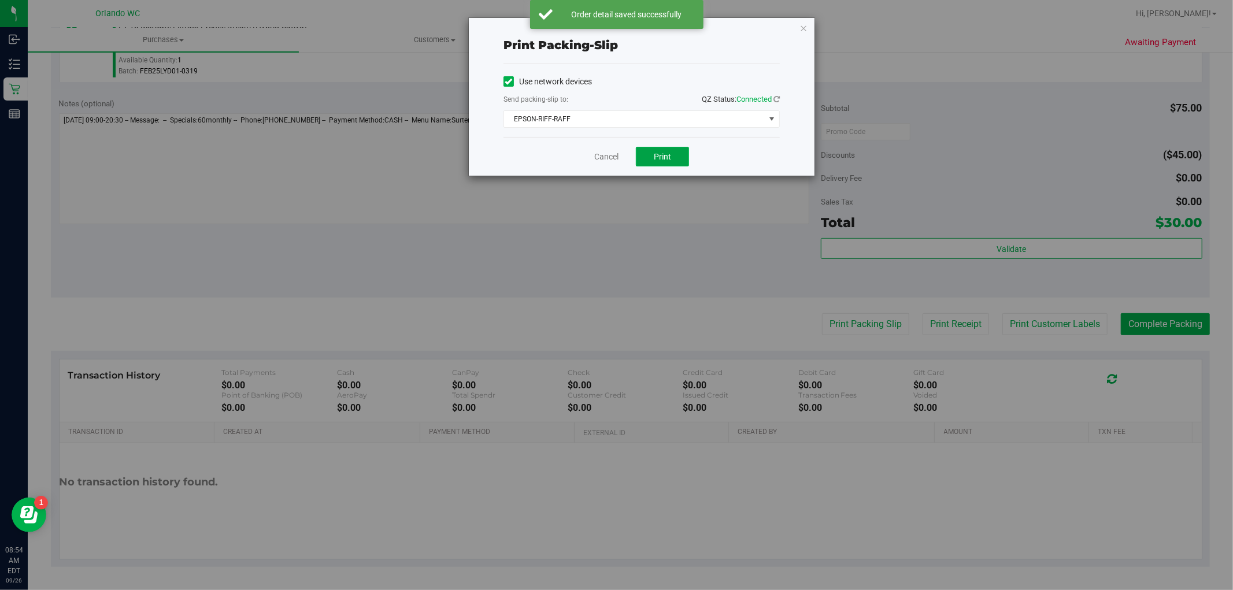
click at [662, 158] on span "Print" at bounding box center [662, 156] width 17 height 9
click at [602, 158] on link "Cancel" at bounding box center [606, 157] width 24 height 12
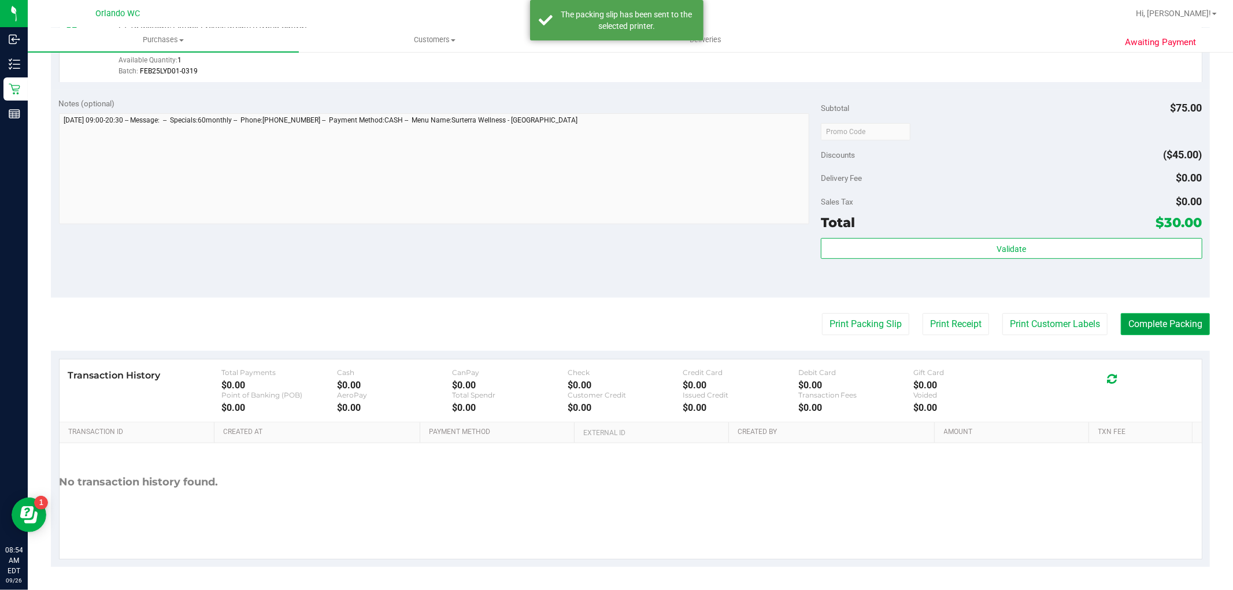
click at [1156, 332] on button "Complete Packing" at bounding box center [1165, 324] width 89 height 22
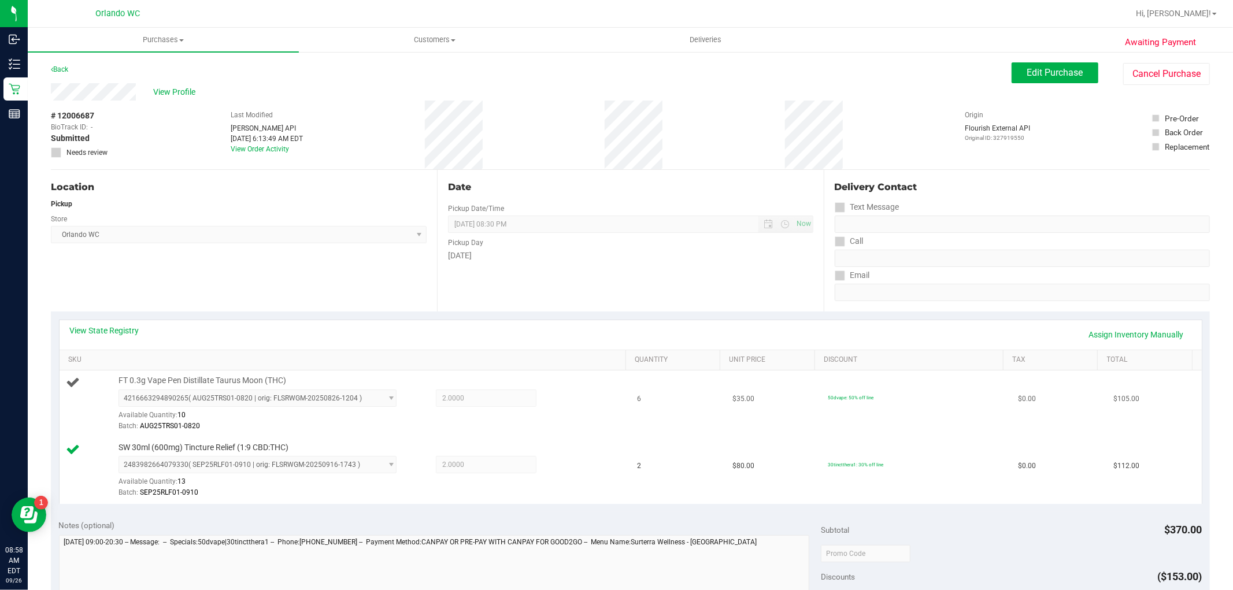
click at [149, 371] on td "FT 0.3g Vape Pen Distillate Taurus Moon (THC) 4216663294890265 ( AUG25TRS01-082…" at bounding box center [345, 403] width 571 height 67
click at [150, 377] on span "FT 0.3g Vape Pen Distillate Taurus Moon (THC)" at bounding box center [202, 380] width 168 height 11
copy div "FT 0.3g Vape Pen Distillate Taurus Moon (THC)"
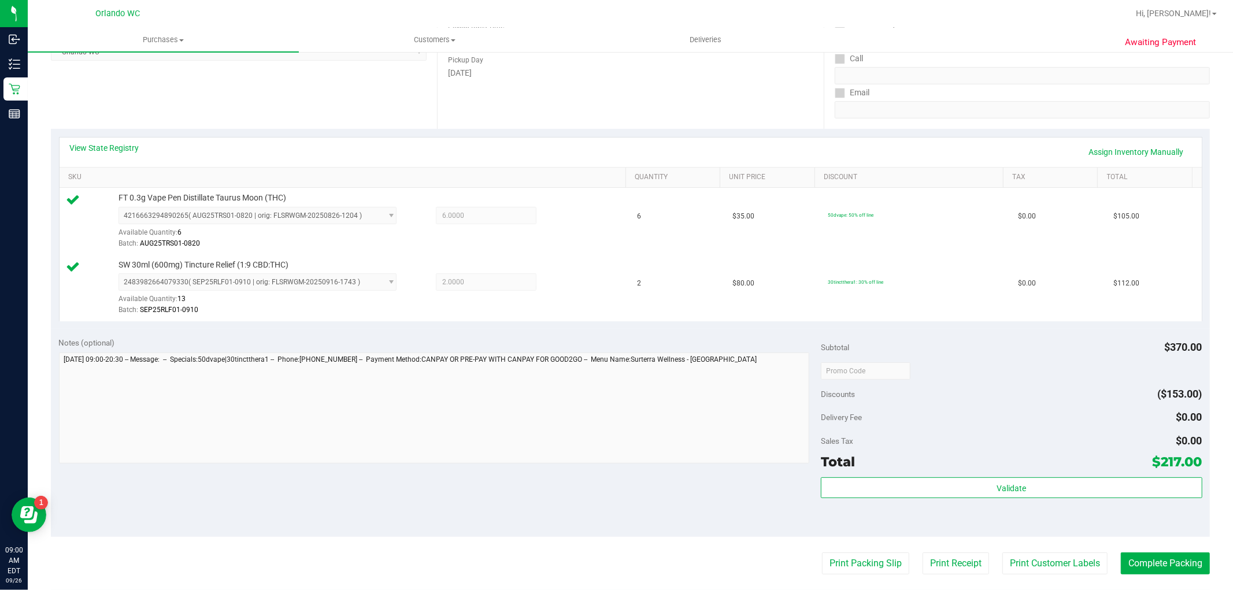
scroll to position [257, 0]
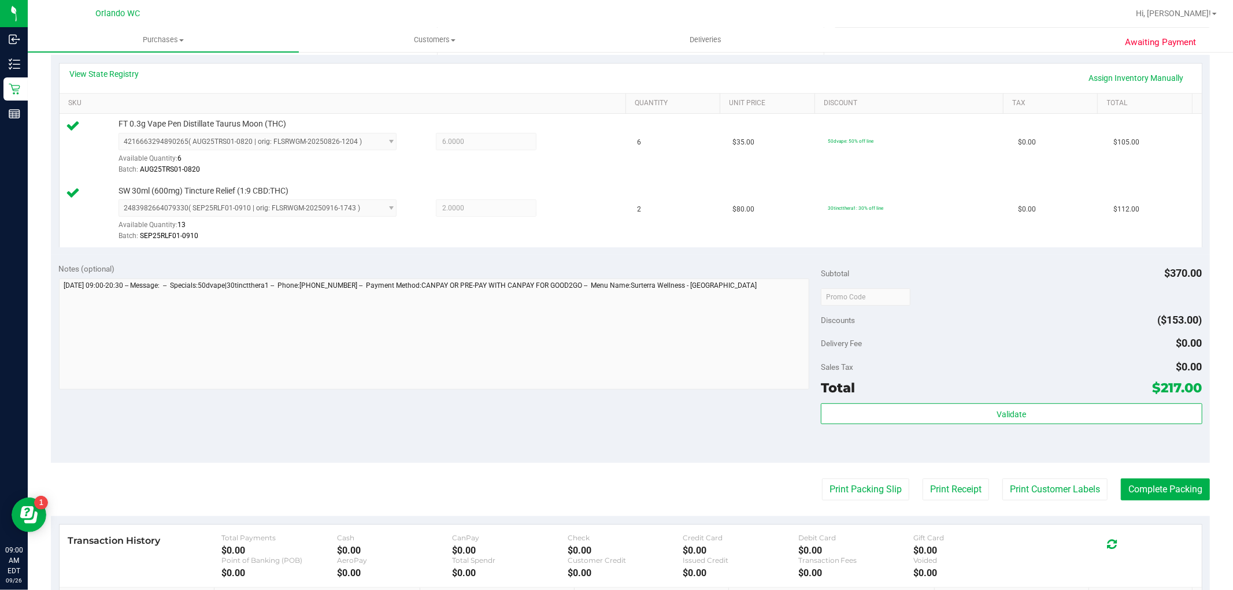
click at [905, 432] on div "Validate" at bounding box center [1011, 429] width 381 height 52
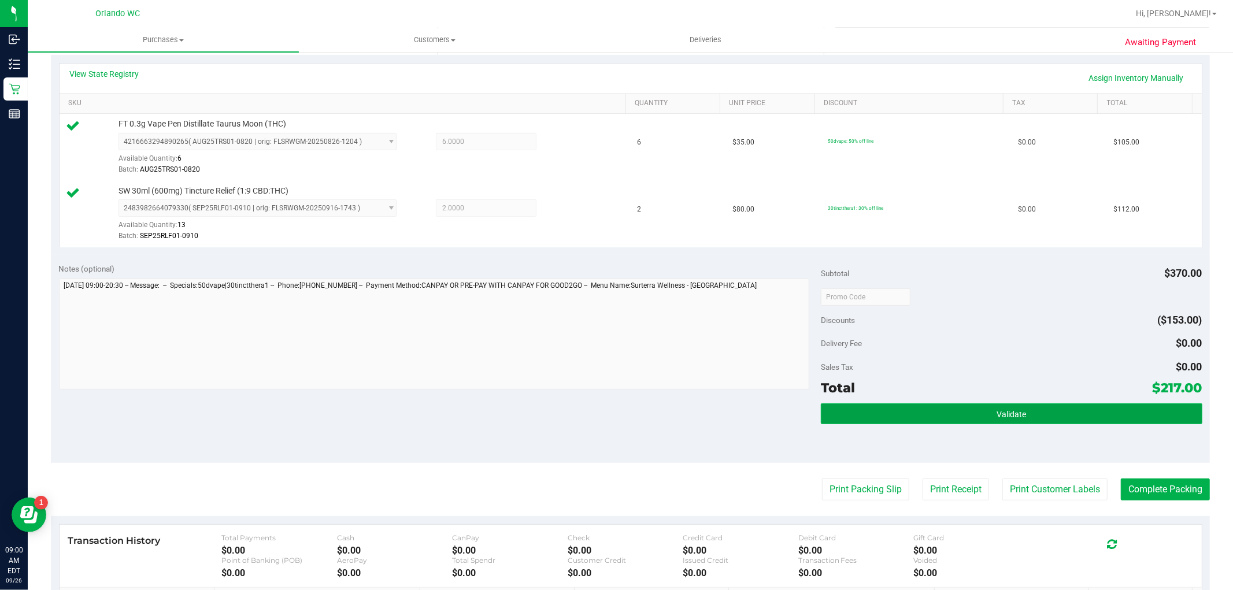
click at [910, 417] on button "Validate" at bounding box center [1011, 413] width 381 height 21
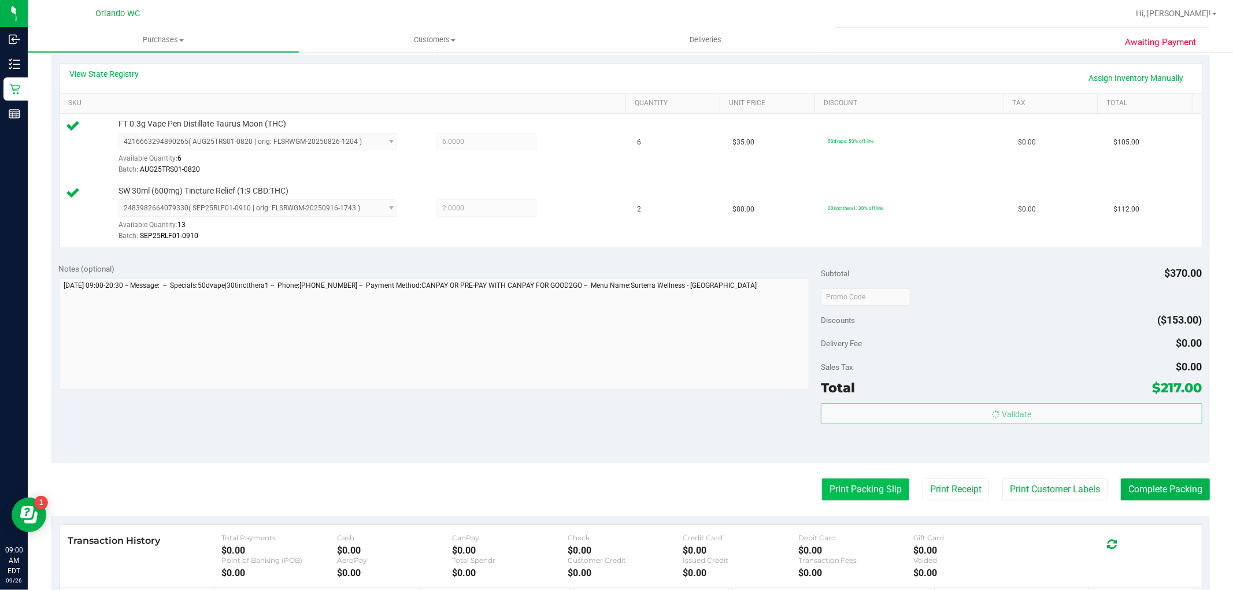
click at [861, 488] on button "Print Packing Slip" at bounding box center [865, 490] width 87 height 22
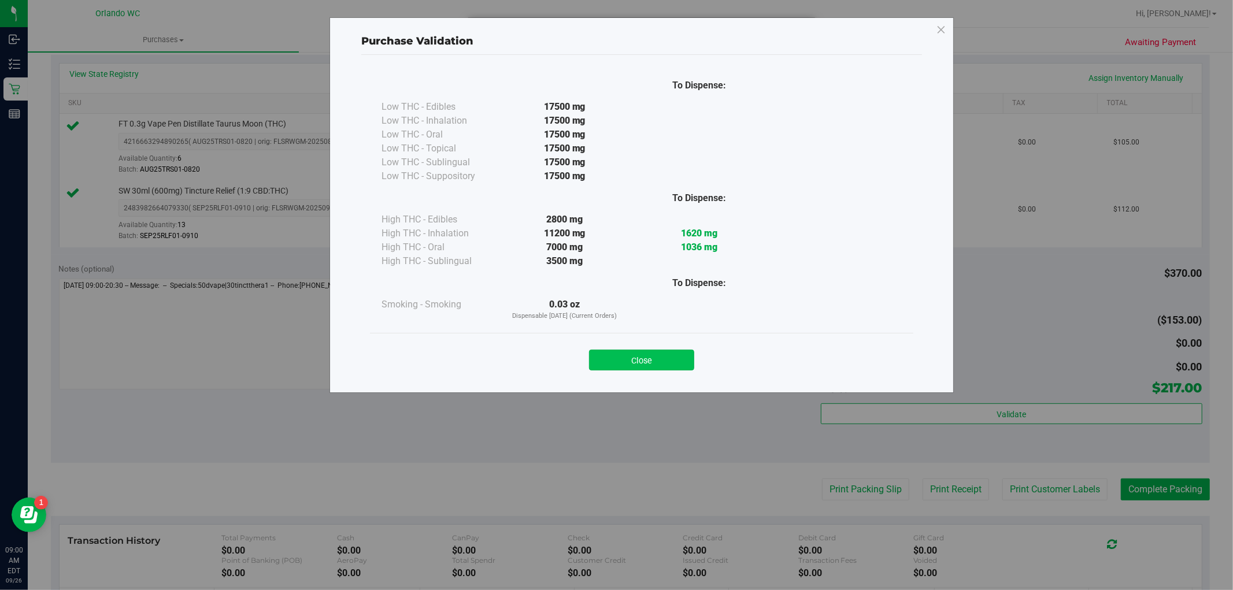
click at [639, 364] on button "Close" at bounding box center [641, 360] width 105 height 21
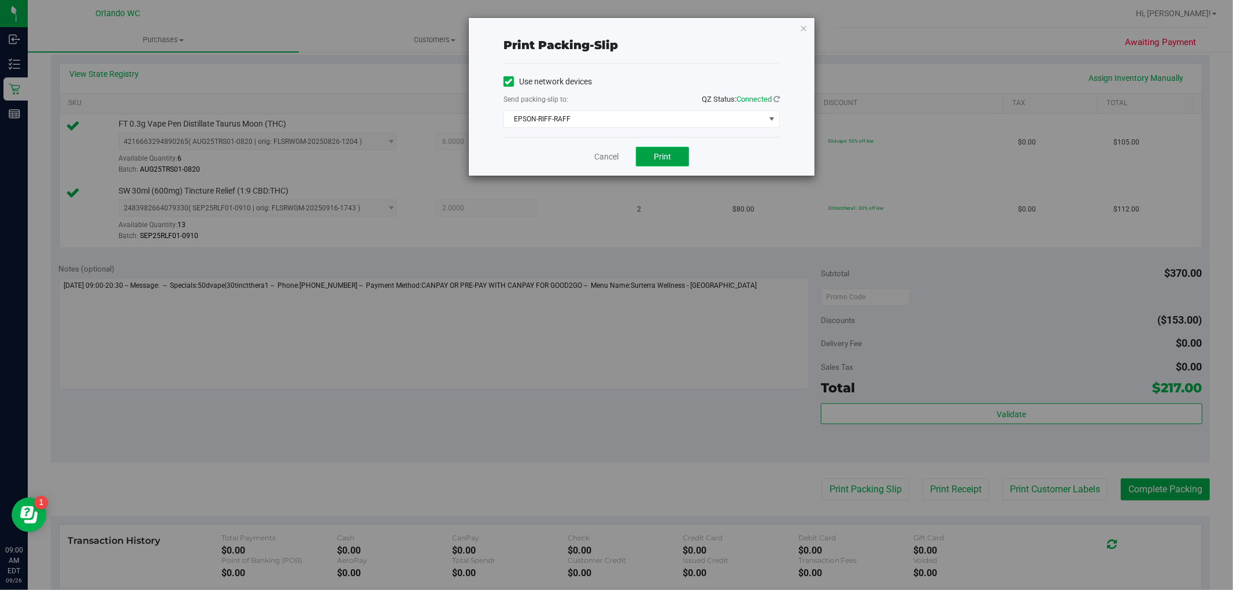
click at [661, 153] on span "Print" at bounding box center [662, 156] width 17 height 9
click at [606, 160] on link "Cancel" at bounding box center [606, 157] width 24 height 12
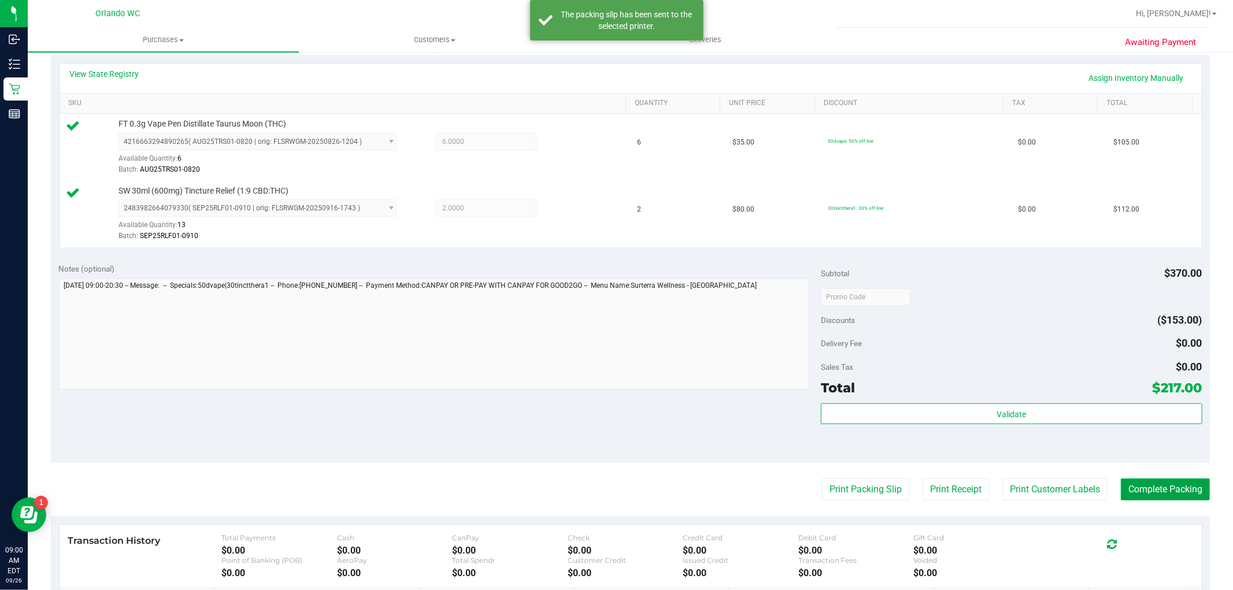
click at [1191, 486] on button "Complete Packing" at bounding box center [1165, 490] width 89 height 22
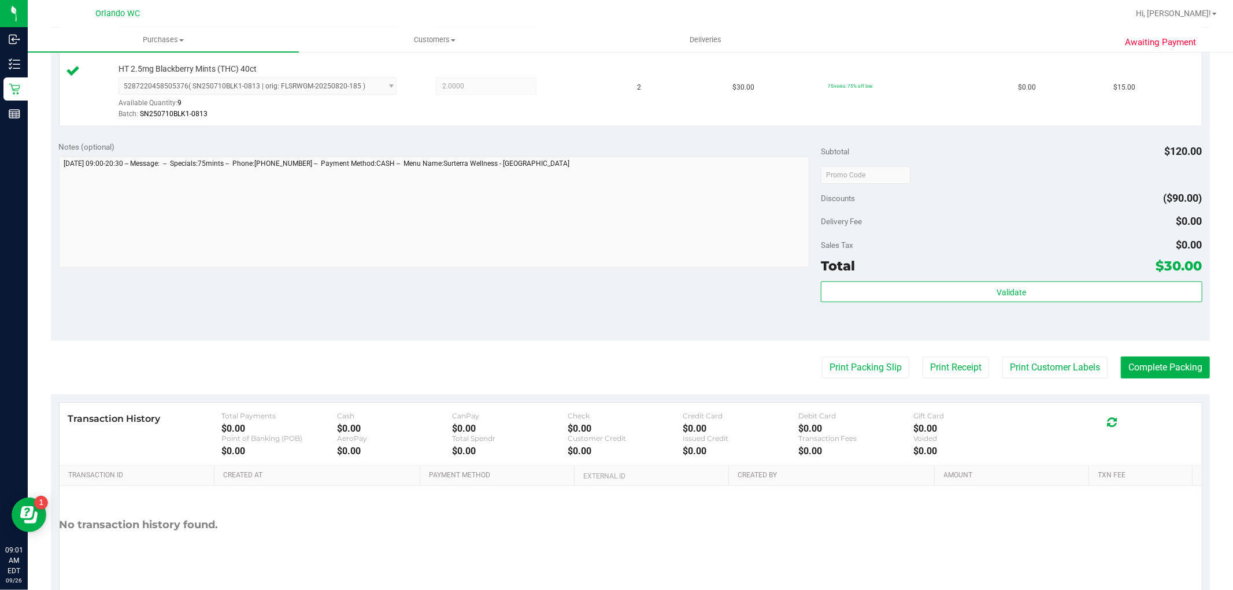
scroll to position [423, 0]
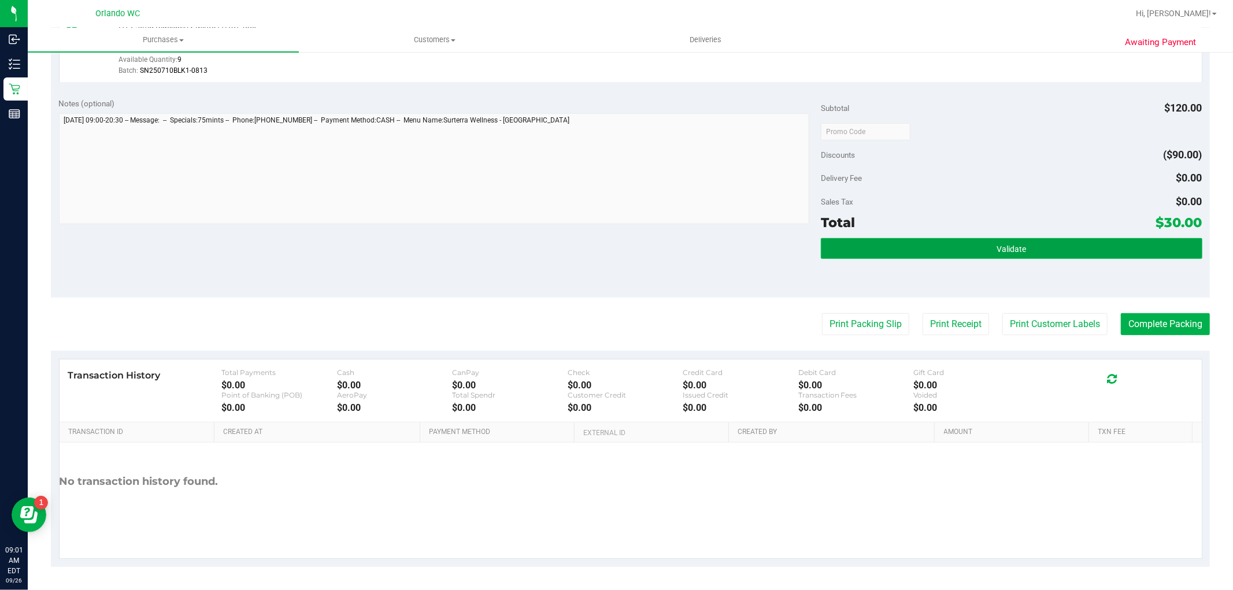
click at [963, 241] on button "Validate" at bounding box center [1011, 248] width 381 height 21
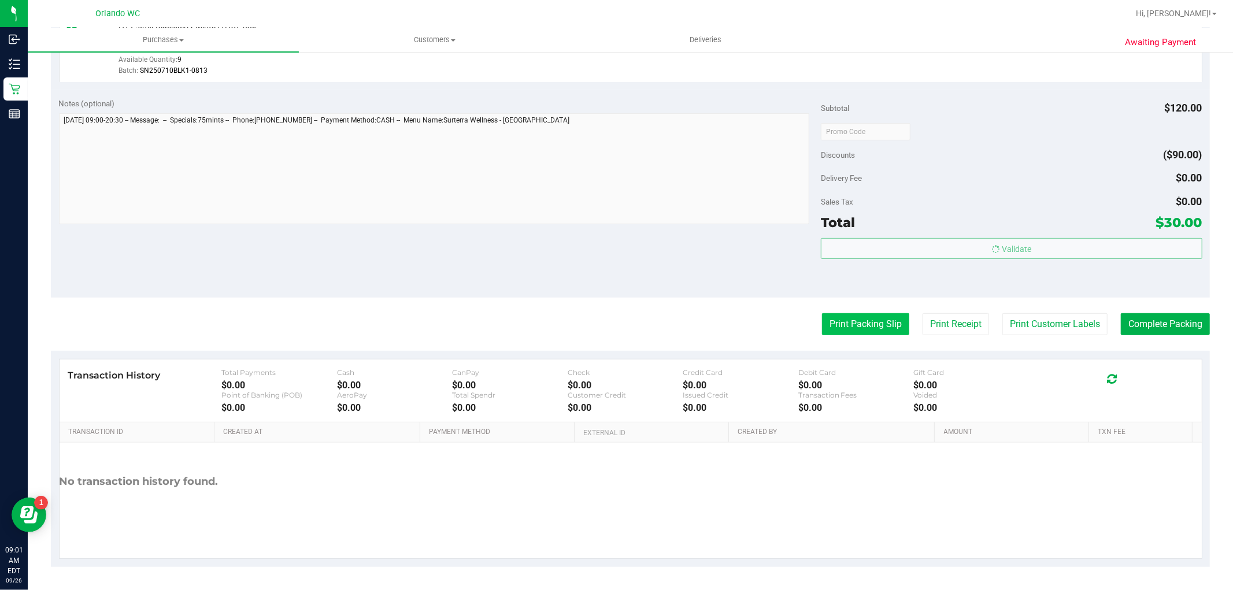
click at [833, 332] on button "Print Packing Slip" at bounding box center [865, 324] width 87 height 22
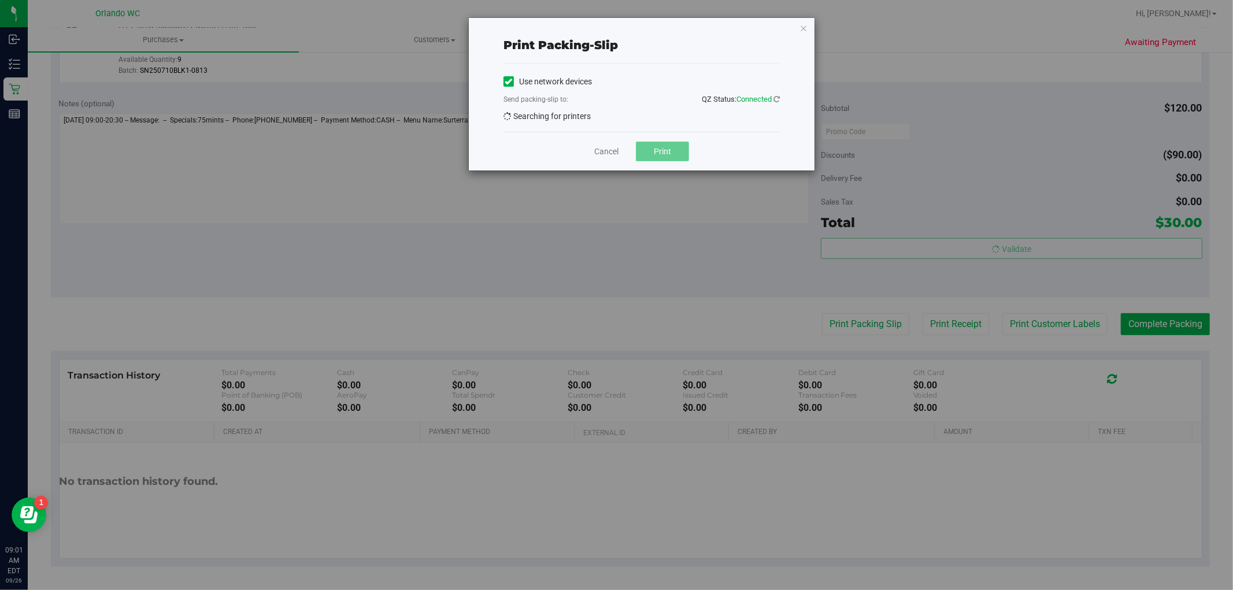
click at [660, 150] on button "Print" at bounding box center [662, 152] width 53 height 20
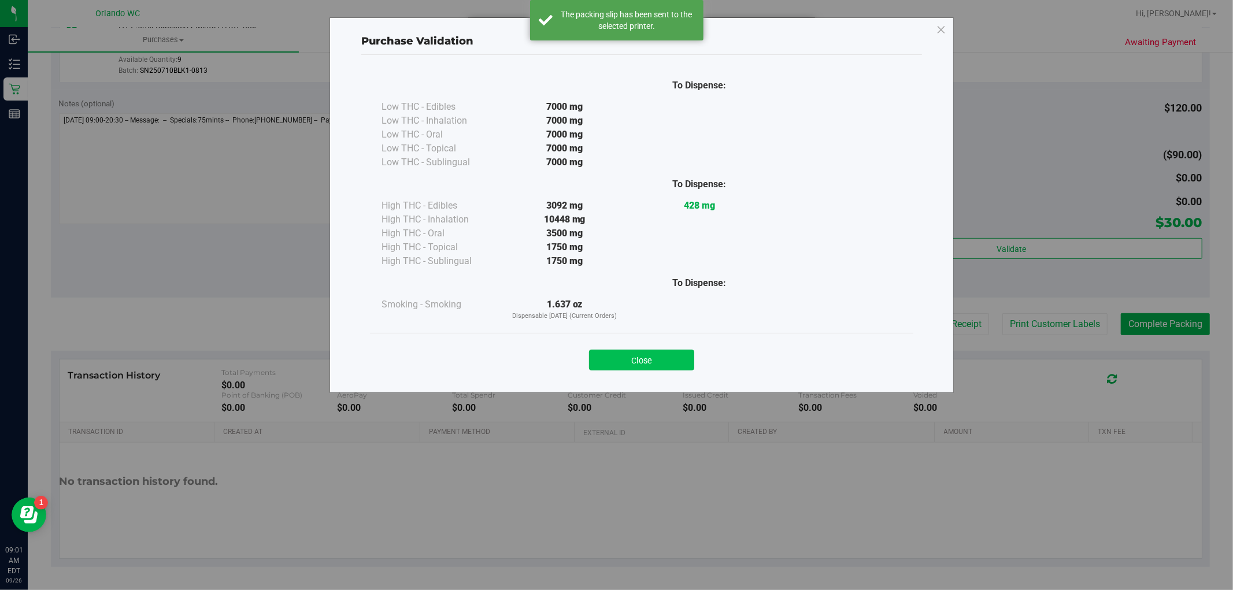
click at [662, 355] on button "Close" at bounding box center [641, 360] width 105 height 21
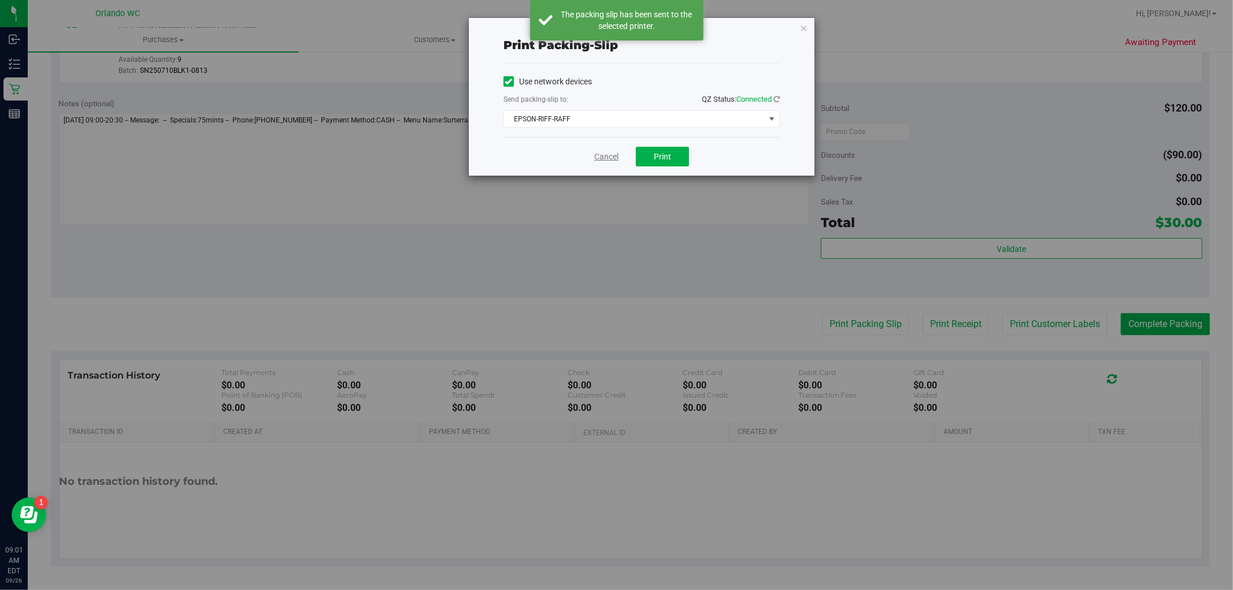
click at [605, 156] on link "Cancel" at bounding box center [606, 157] width 24 height 12
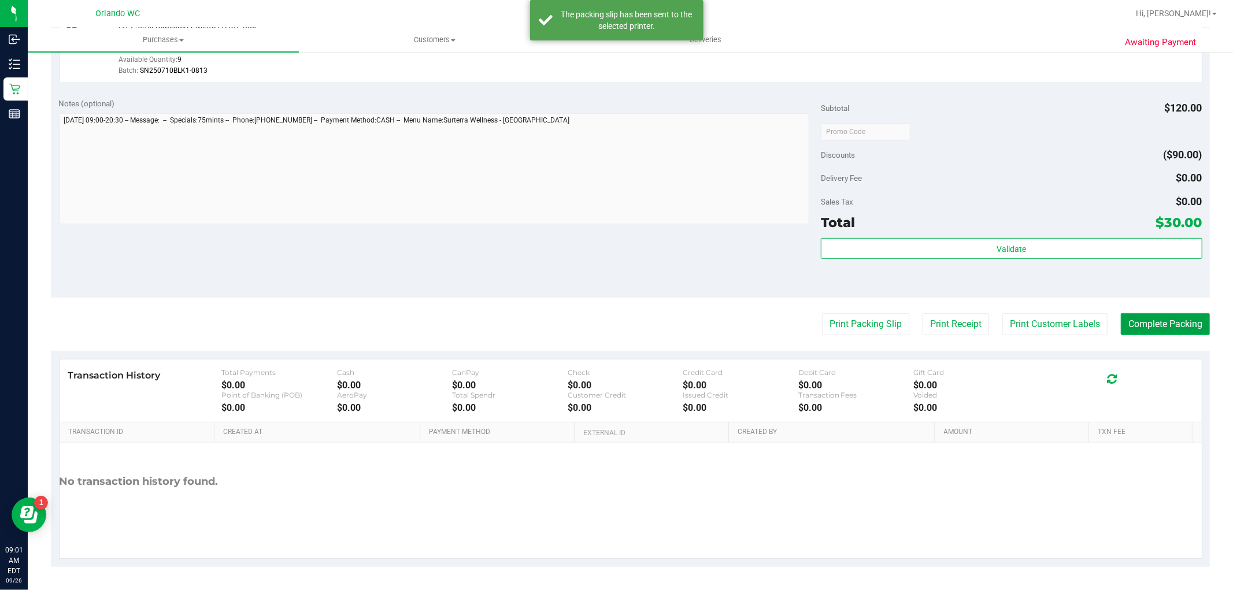
click at [1172, 318] on button "Complete Packing" at bounding box center [1165, 324] width 89 height 22
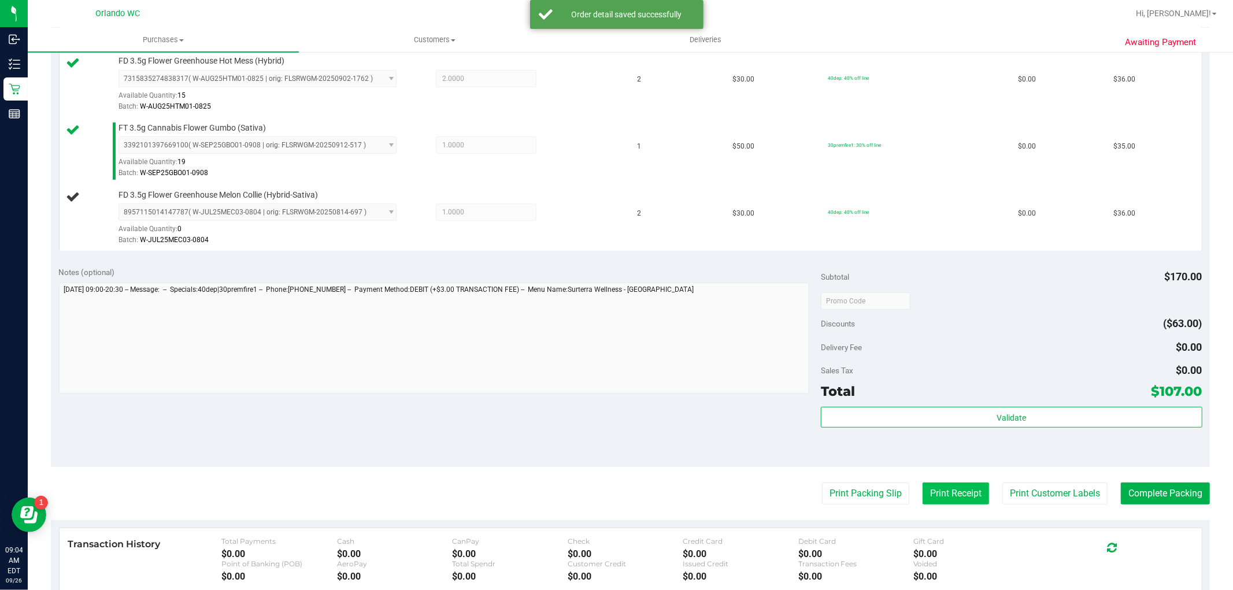
scroll to position [321, 0]
click at [844, 499] on button "Print Packing Slip" at bounding box center [865, 492] width 87 height 22
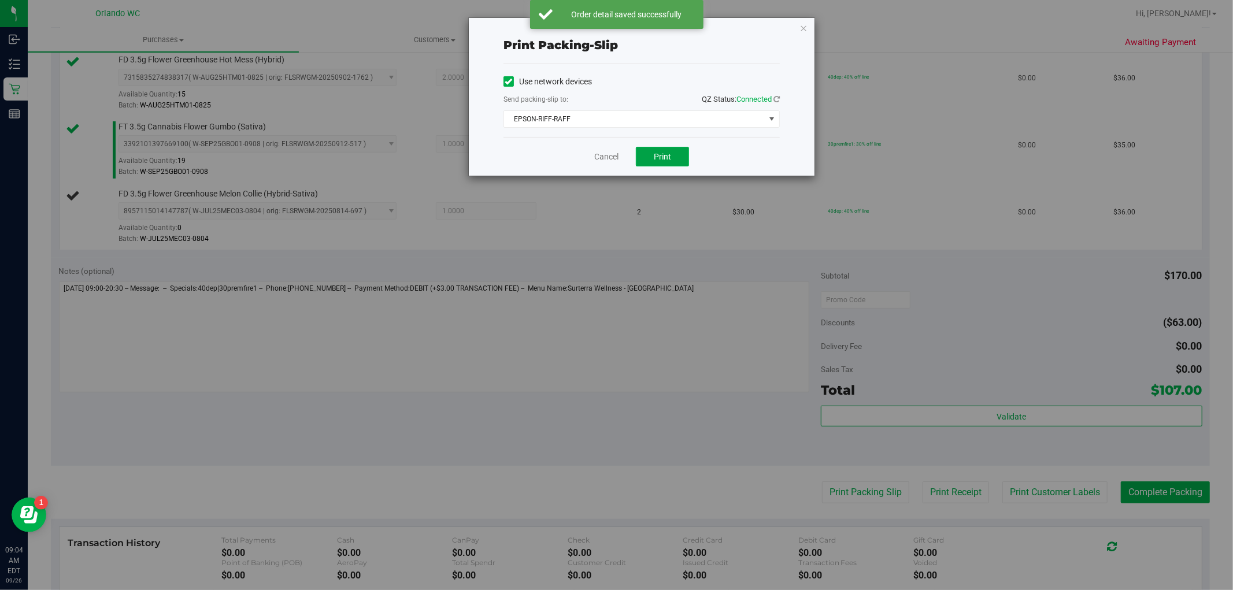
click at [672, 153] on button "Print" at bounding box center [662, 157] width 53 height 20
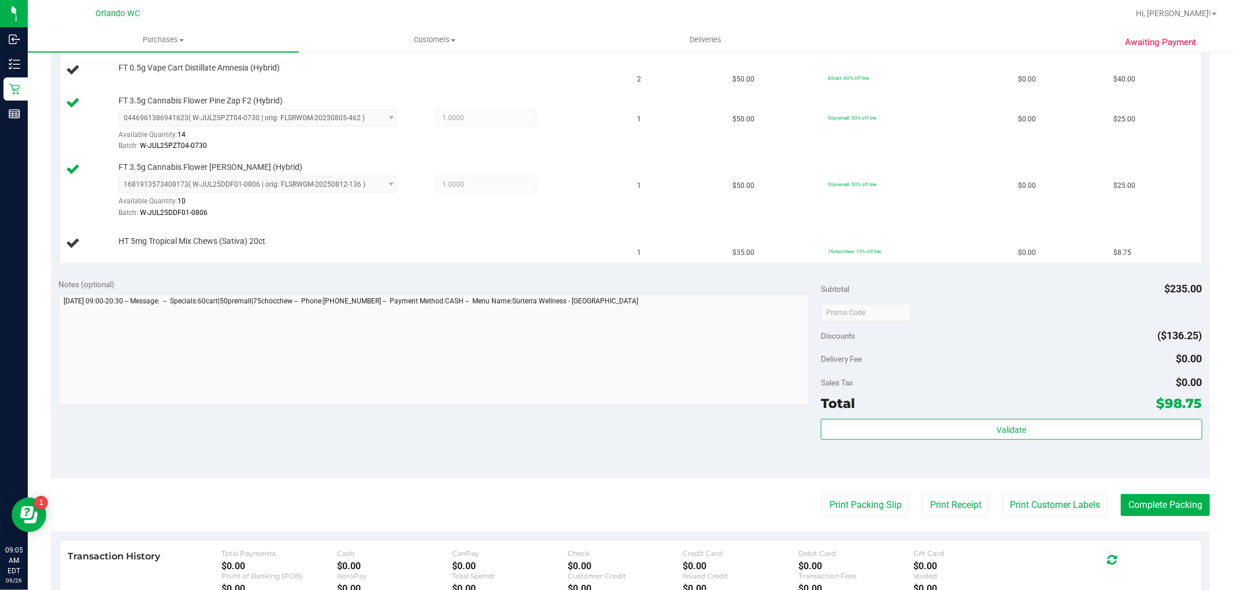
scroll to position [331, 0]
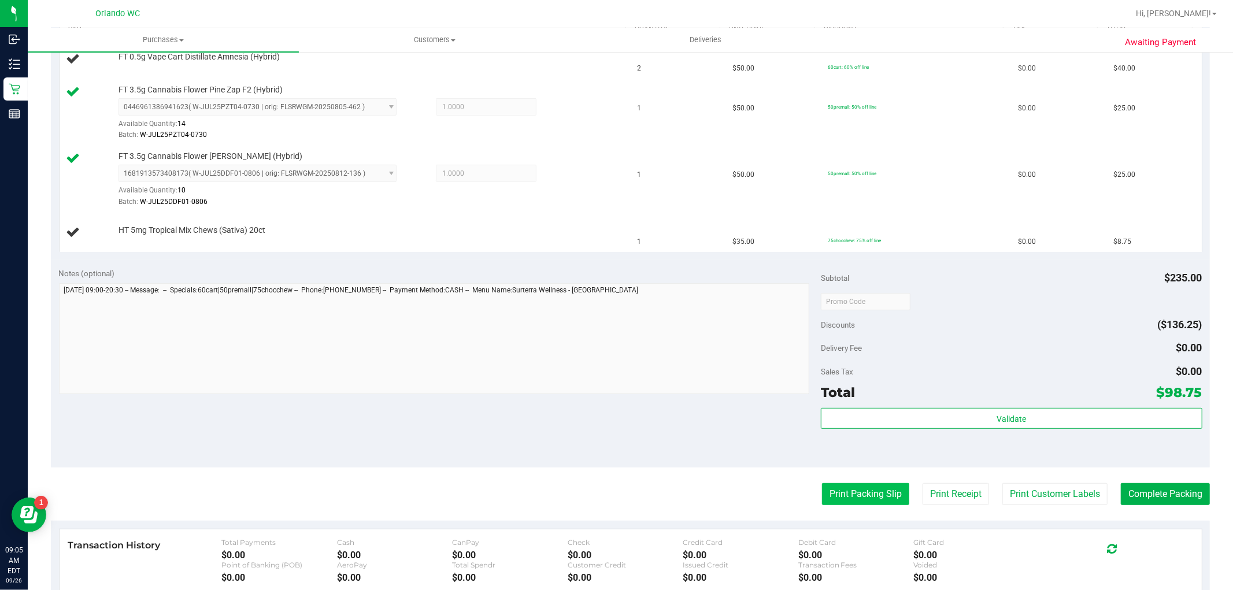
click at [866, 492] on button "Print Packing Slip" at bounding box center [865, 494] width 87 height 22
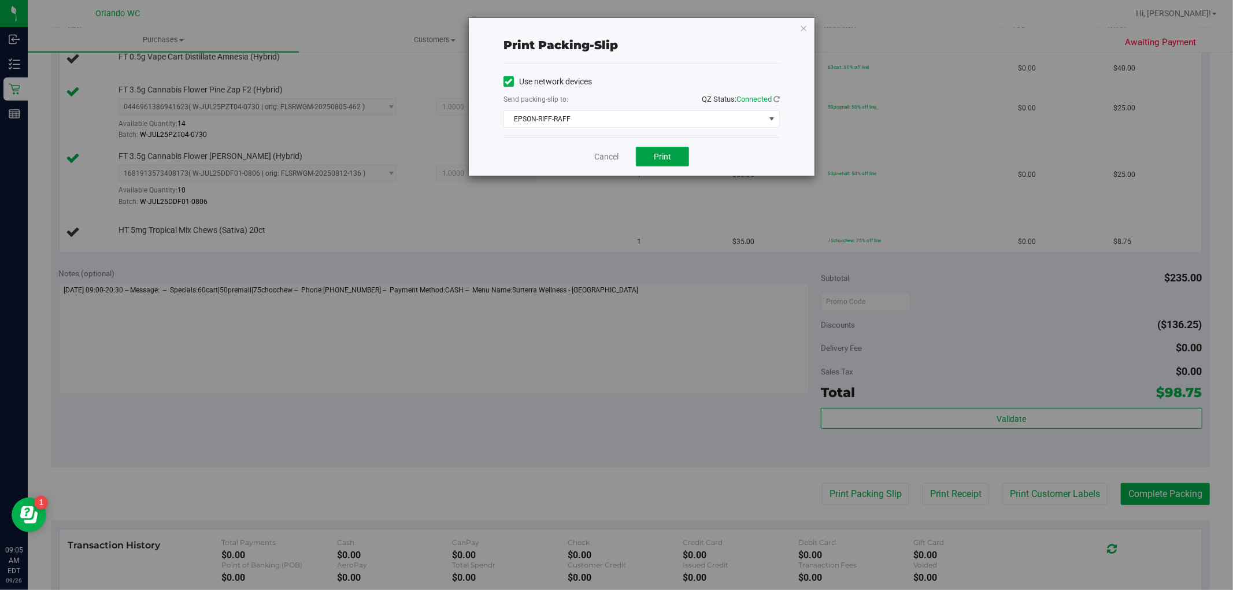
click at [665, 159] on span "Print" at bounding box center [662, 156] width 17 height 9
click at [605, 154] on link "Cancel" at bounding box center [606, 157] width 24 height 12
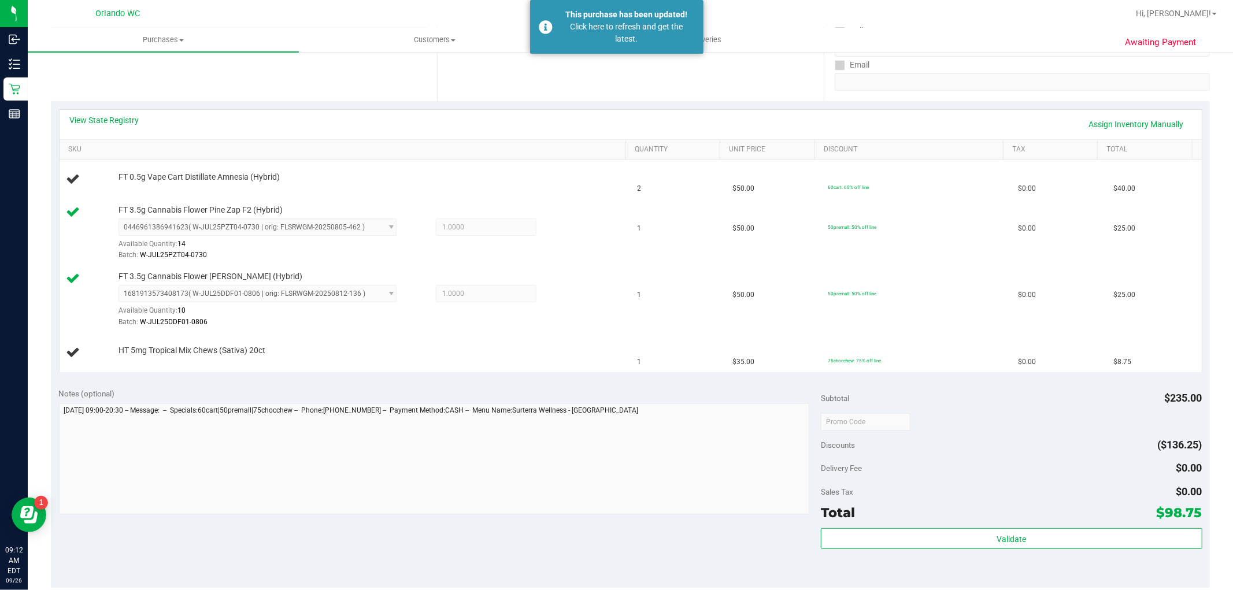
scroll to position [73, 0]
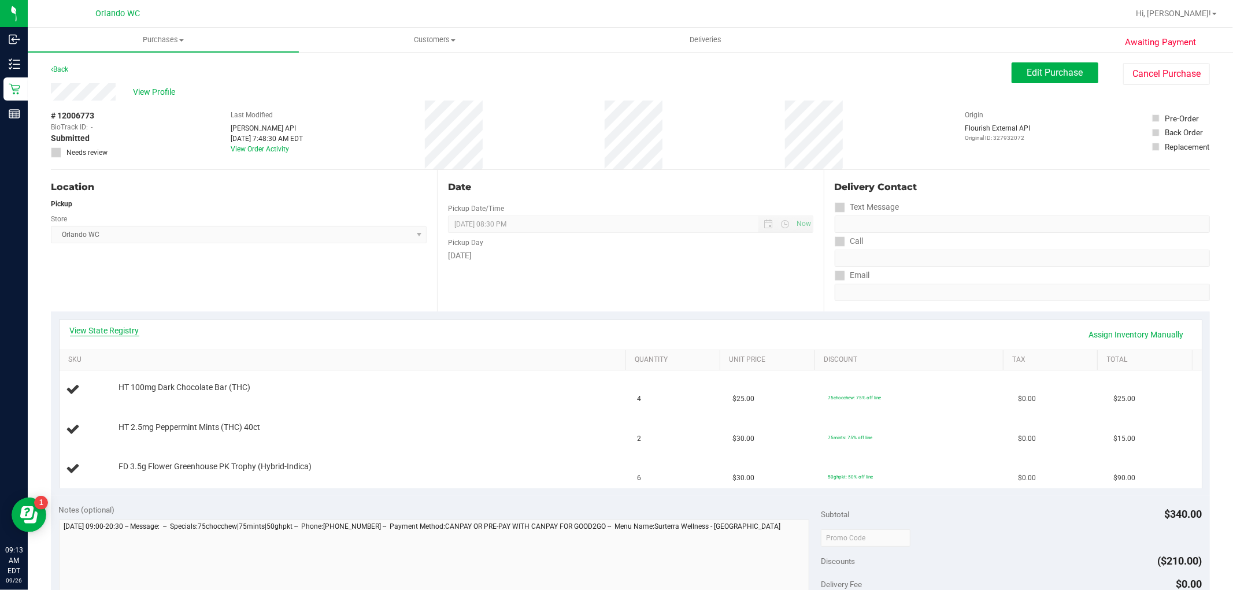
click at [136, 328] on link "View State Registry" at bounding box center [104, 331] width 69 height 12
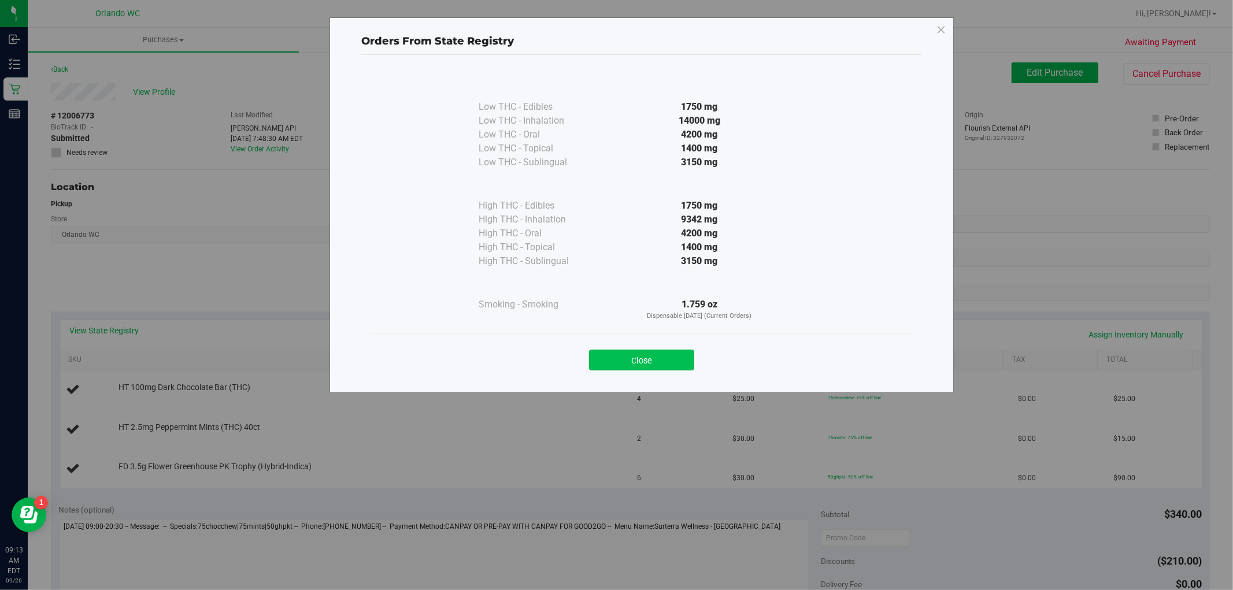
click at [604, 355] on button "Close" at bounding box center [641, 360] width 105 height 21
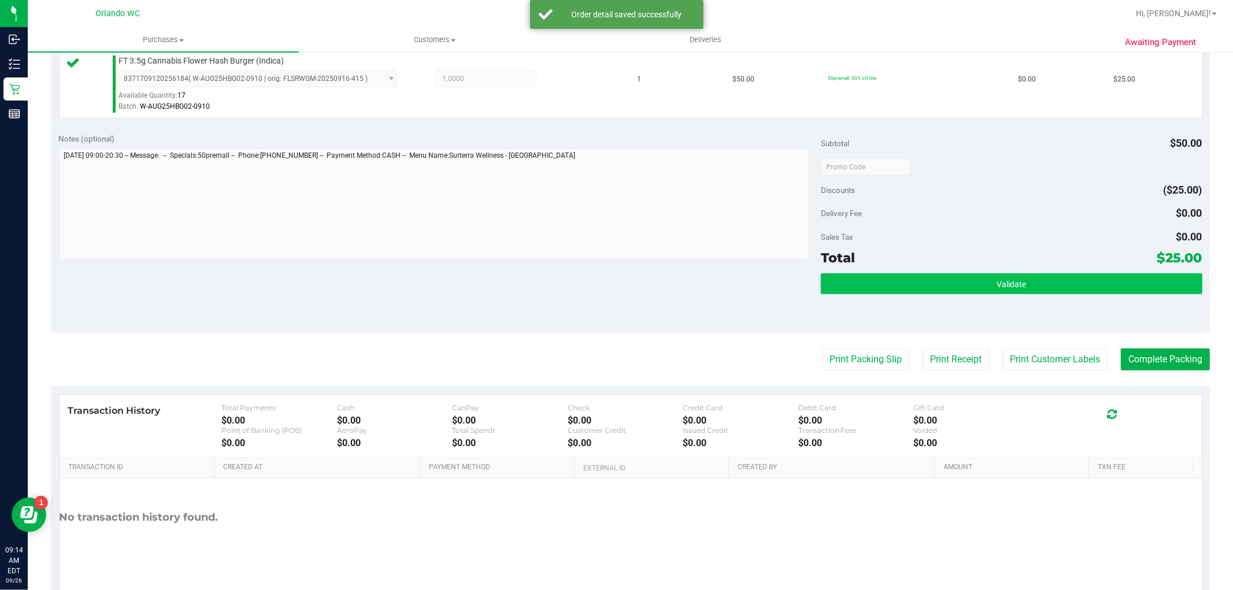
scroll to position [321, 0]
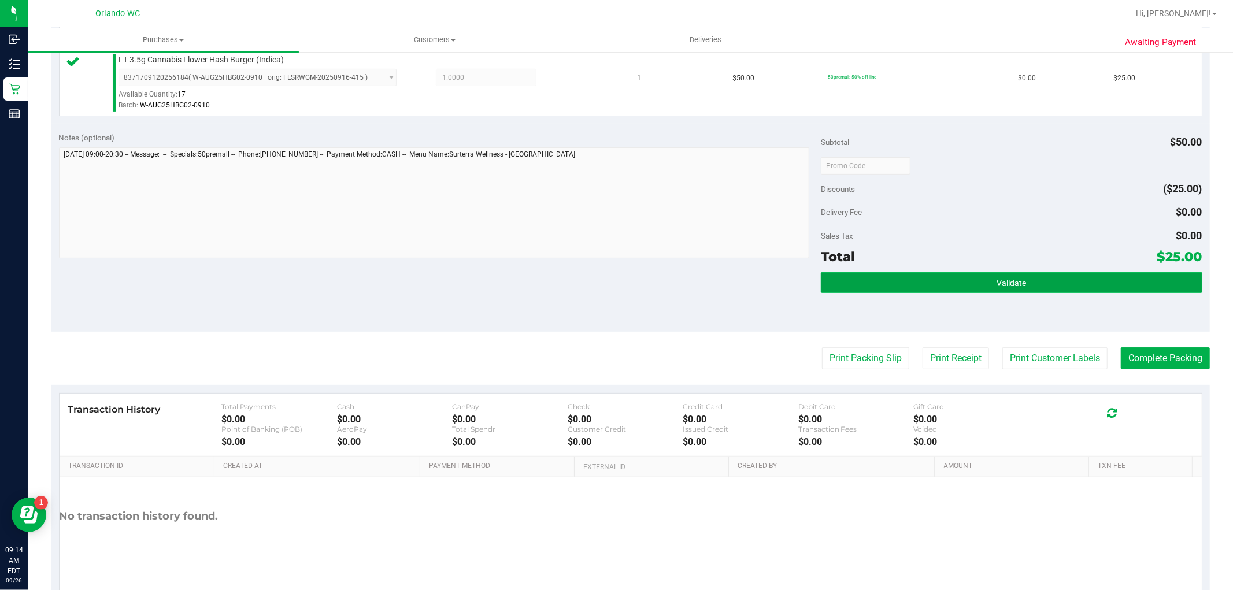
click at [979, 277] on button "Validate" at bounding box center [1011, 282] width 381 height 21
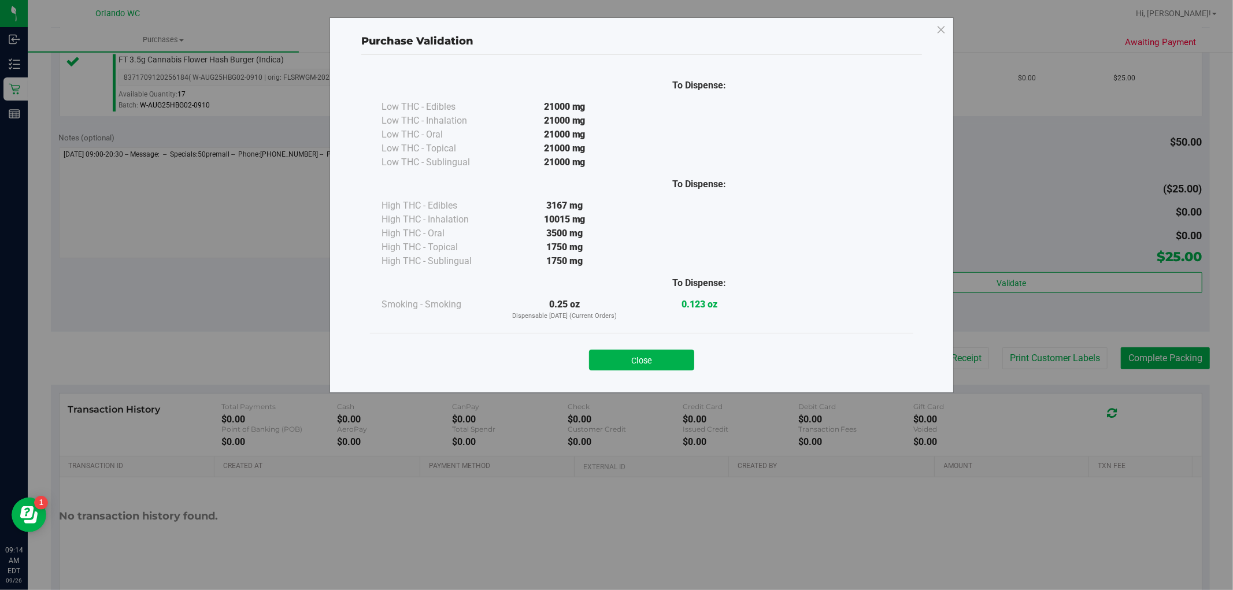
click at [886, 359] on div "Close" at bounding box center [642, 356] width 526 height 29
click at [657, 362] on button "Close" at bounding box center [641, 360] width 105 height 21
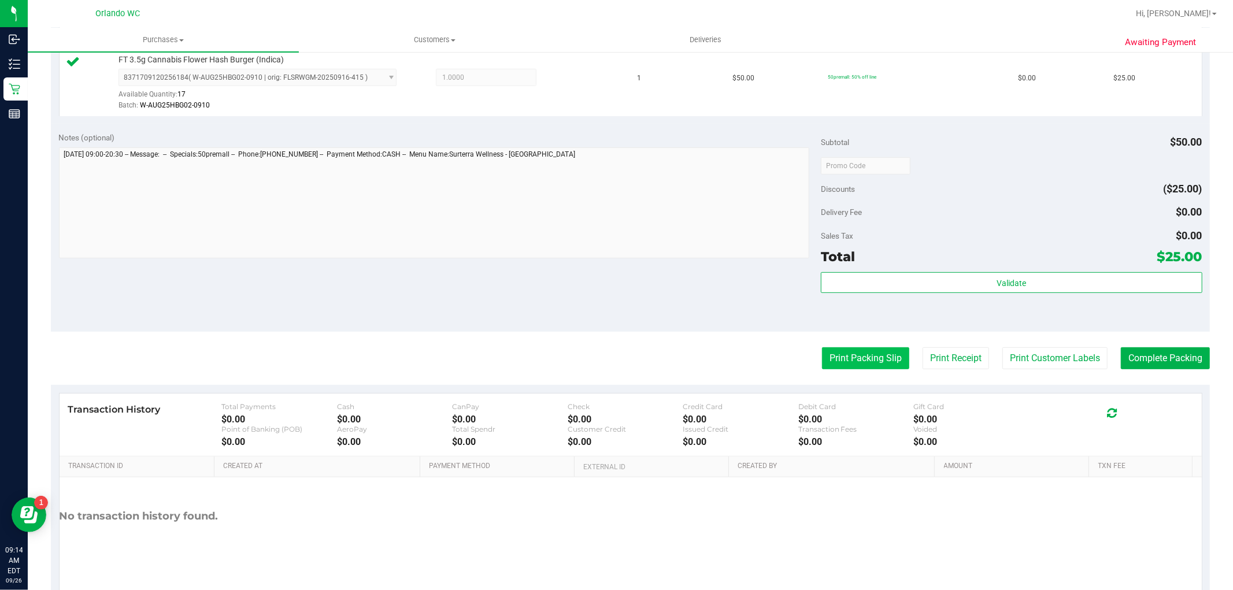
click at [835, 363] on button "Print Packing Slip" at bounding box center [865, 358] width 87 height 22
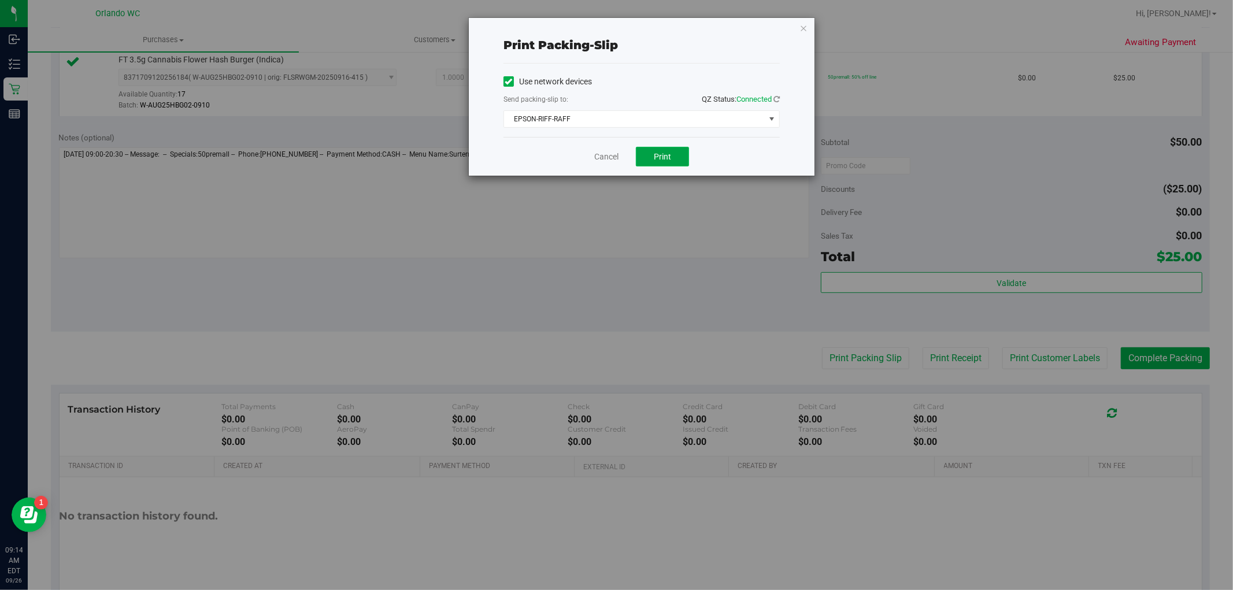
click at [674, 158] on button "Print" at bounding box center [662, 157] width 53 height 20
click at [607, 157] on link "Cancel" at bounding box center [606, 157] width 24 height 12
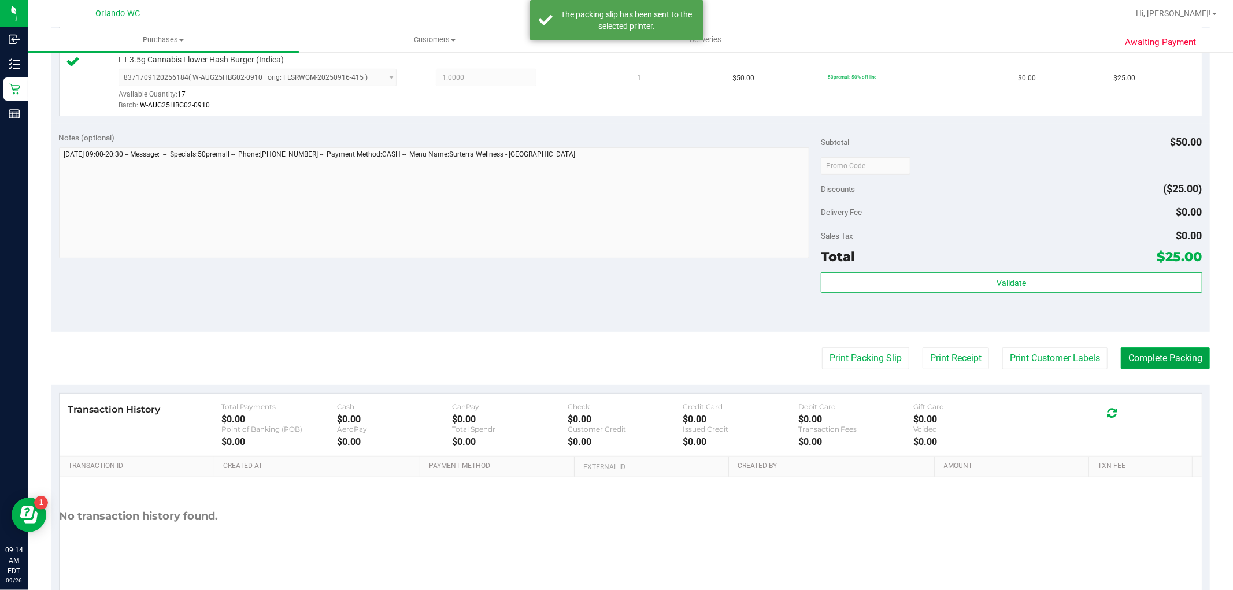
click at [1142, 362] on button "Complete Packing" at bounding box center [1165, 358] width 89 height 22
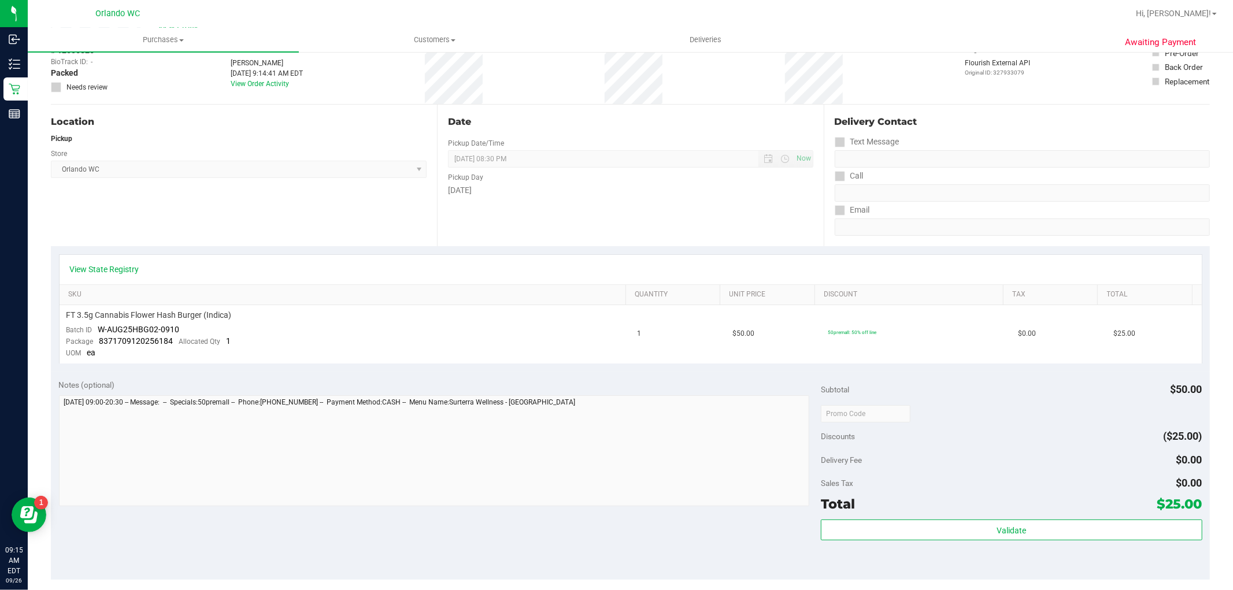
scroll to position [257, 0]
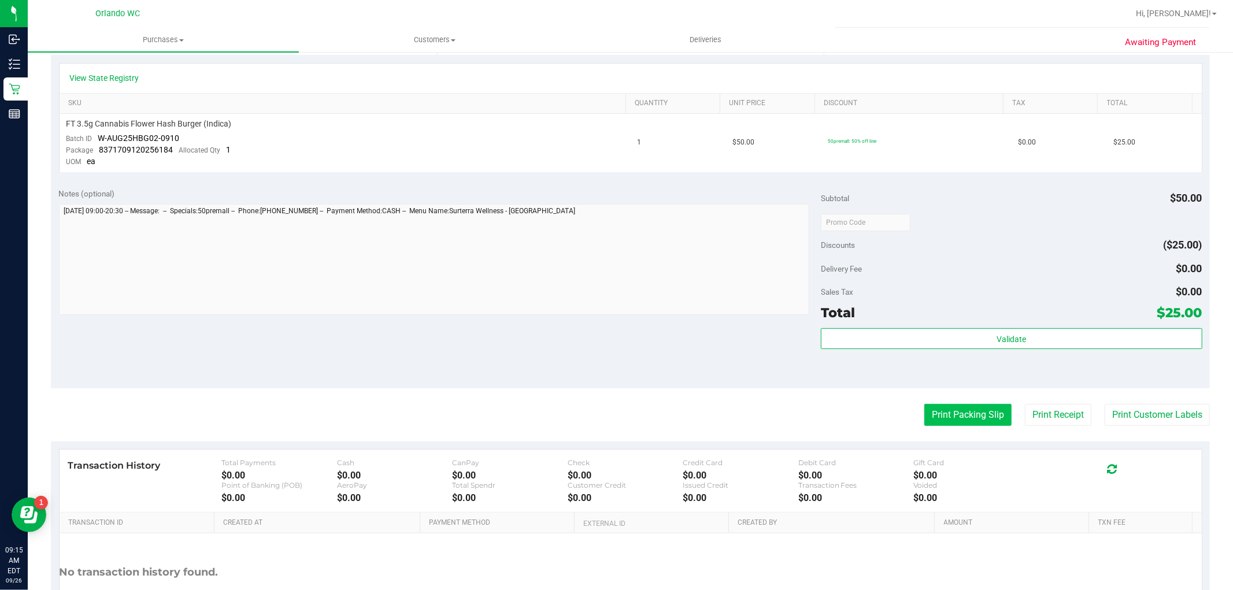
click at [969, 406] on button "Print Packing Slip" at bounding box center [967, 415] width 87 height 22
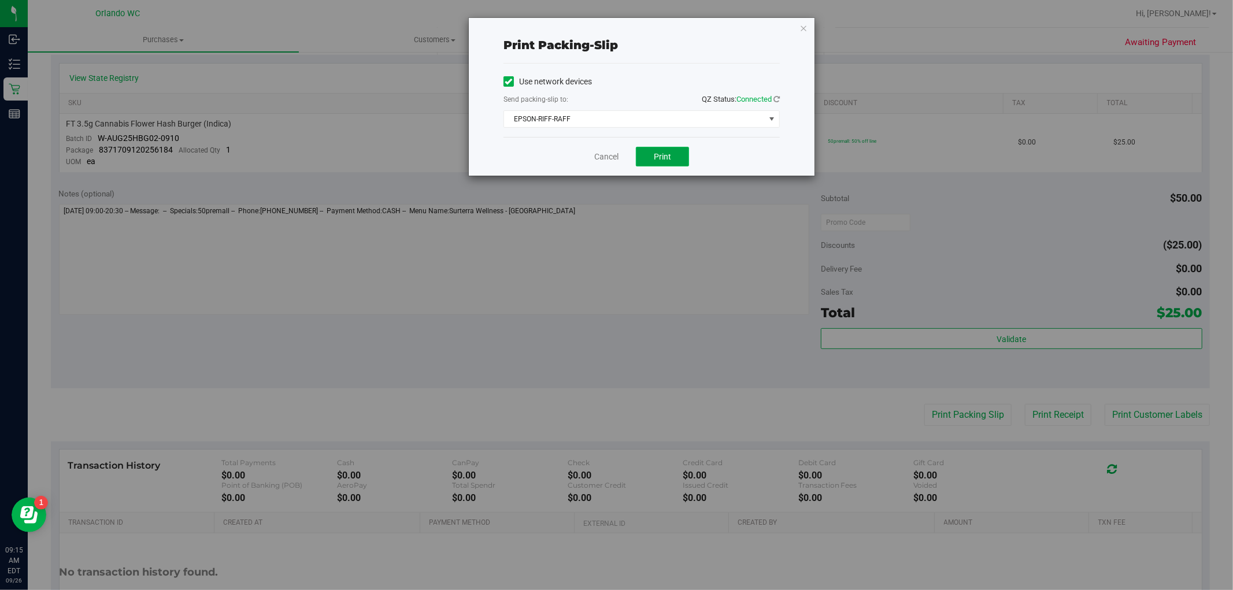
click at [651, 156] on button "Print" at bounding box center [662, 157] width 53 height 20
click at [604, 157] on link "Cancel" at bounding box center [606, 157] width 24 height 12
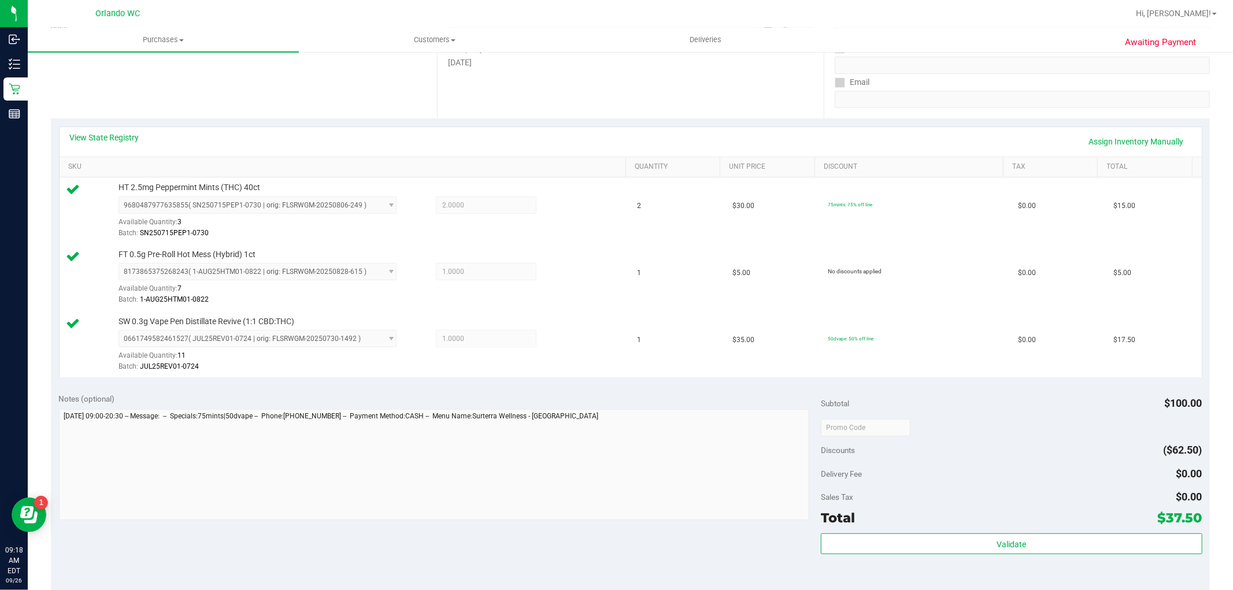
scroll to position [321, 0]
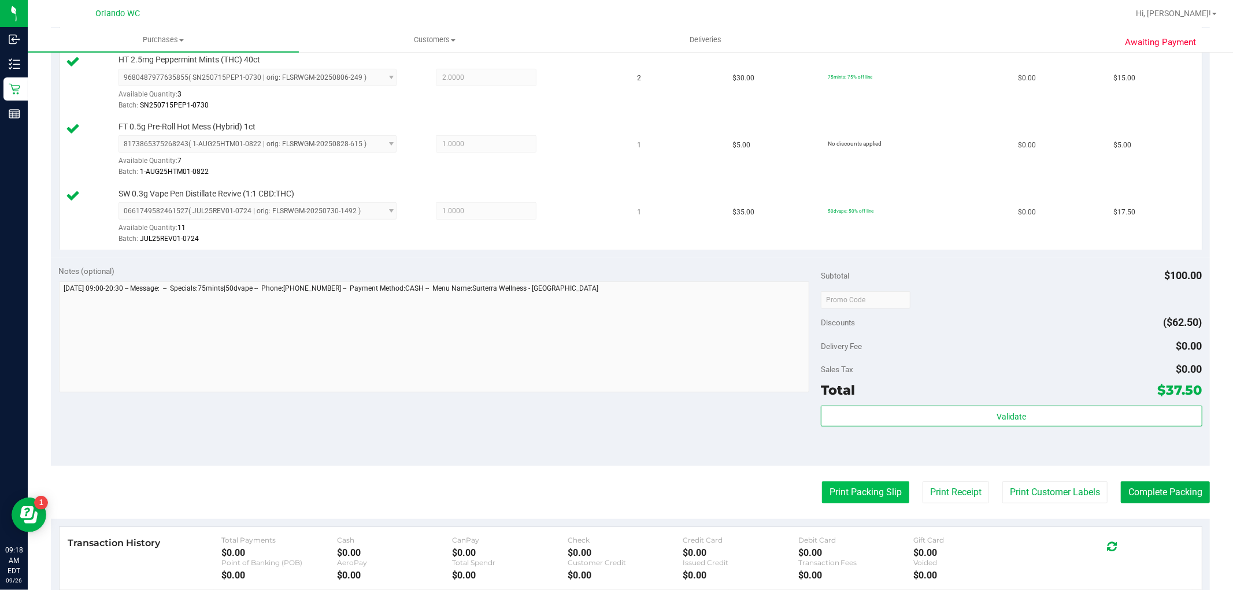
click at [879, 492] on button "Print Packing Slip" at bounding box center [865, 492] width 87 height 22
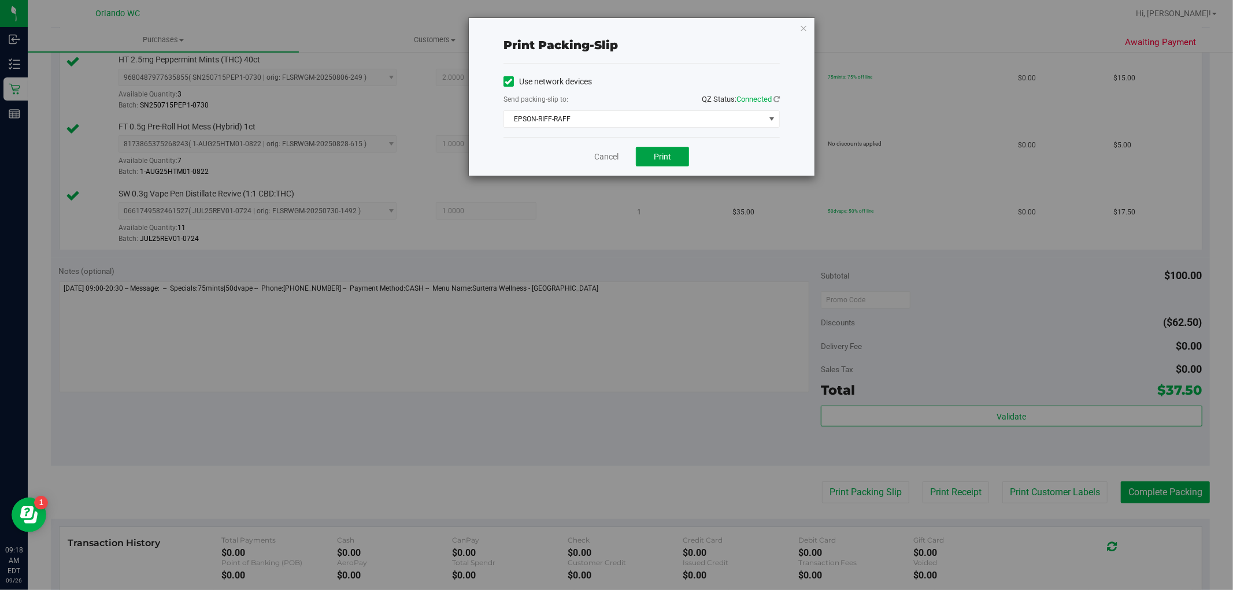
click at [665, 154] on span "Print" at bounding box center [662, 156] width 17 height 9
click at [614, 152] on link "Cancel" at bounding box center [606, 157] width 24 height 12
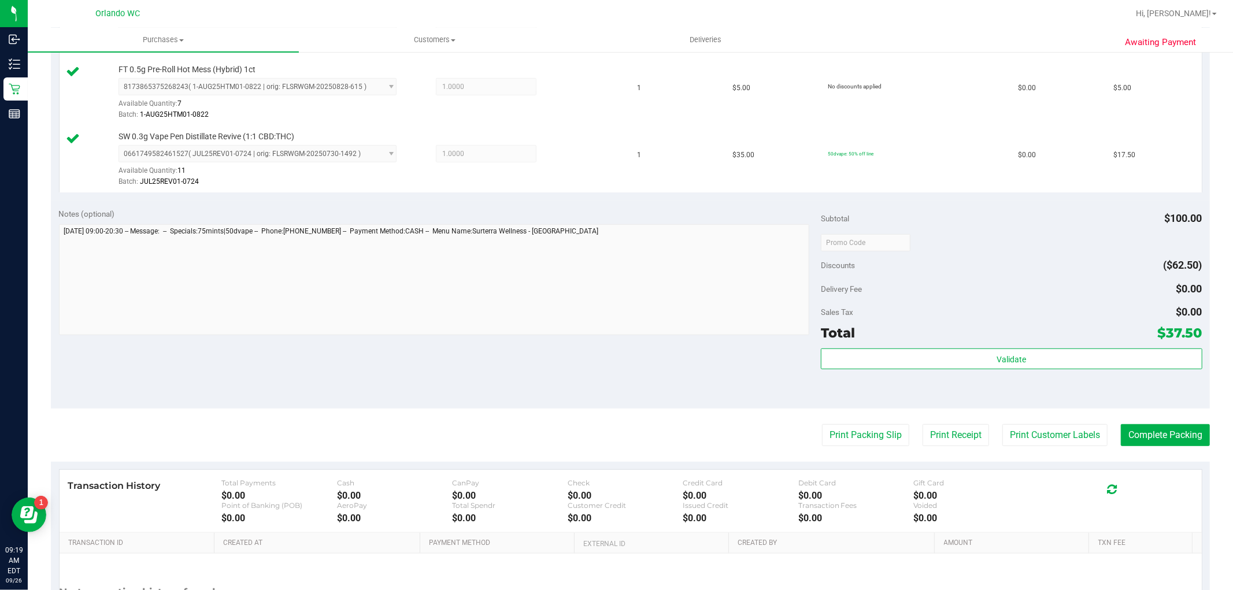
scroll to position [490, 0]
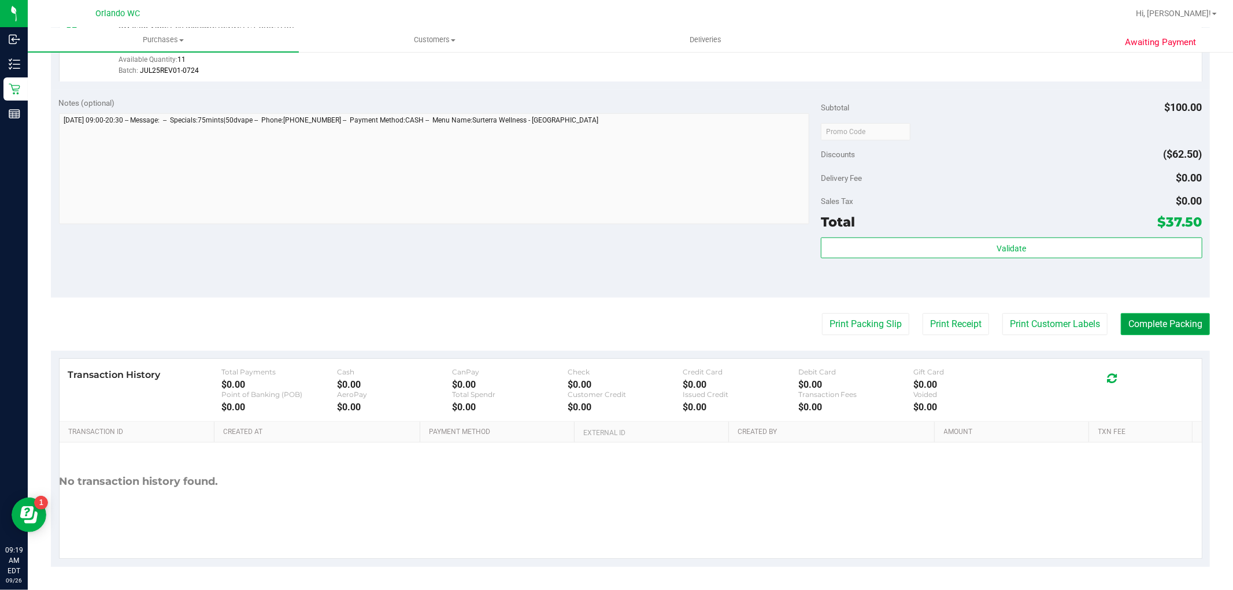
click at [1161, 320] on button "Complete Packing" at bounding box center [1165, 324] width 89 height 22
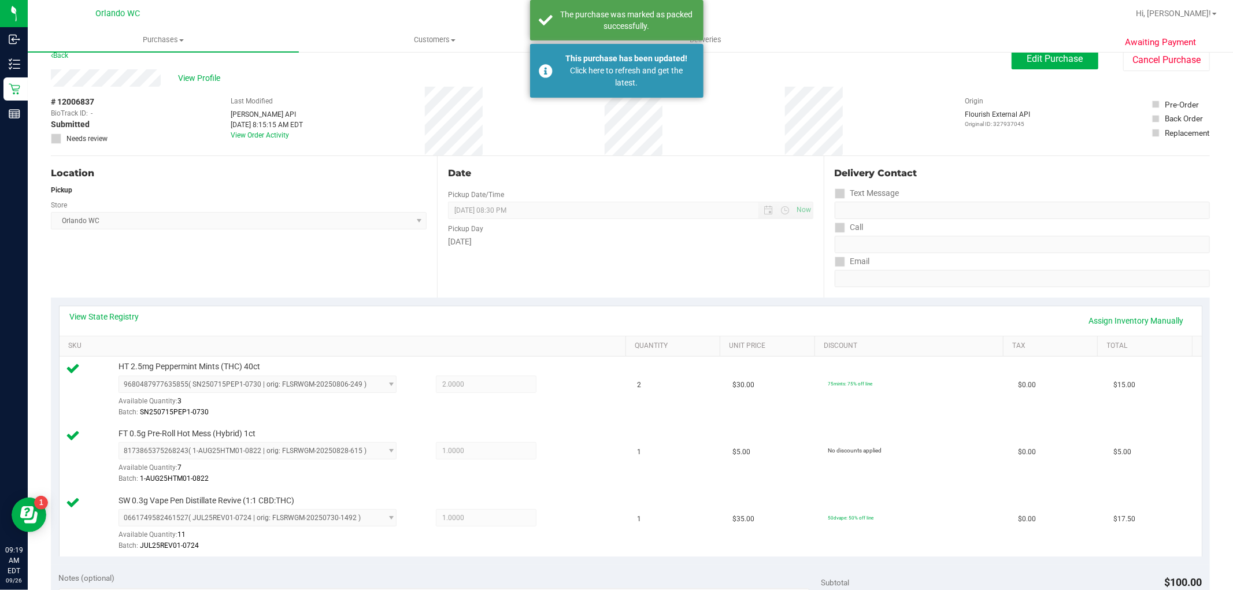
scroll to position [0, 0]
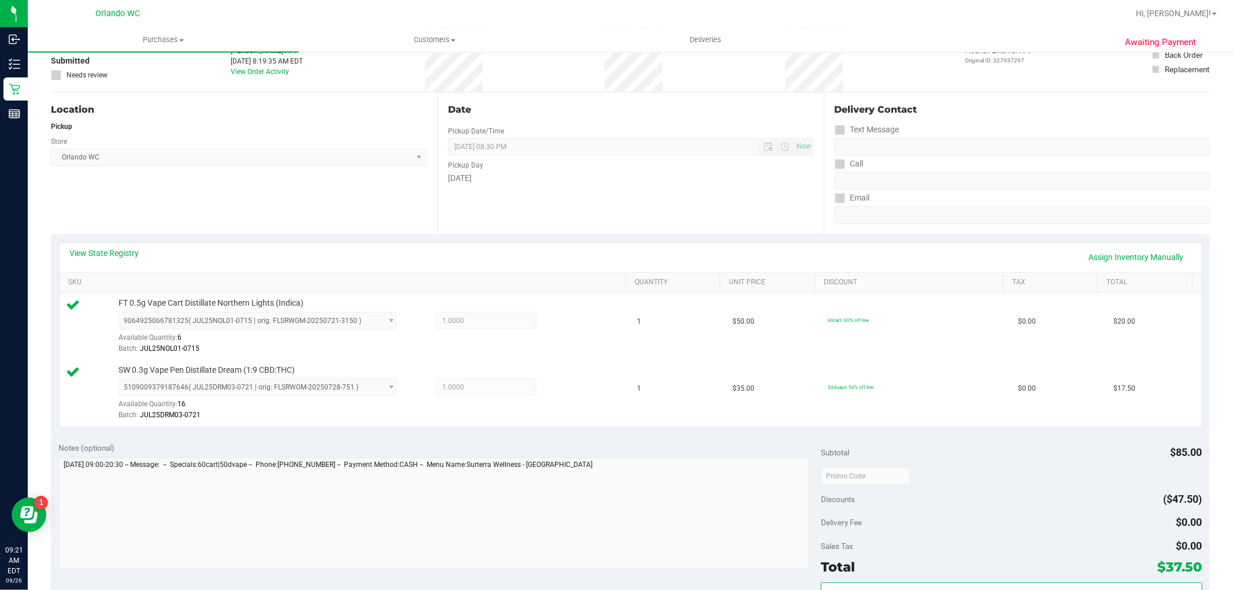
scroll to position [257, 0]
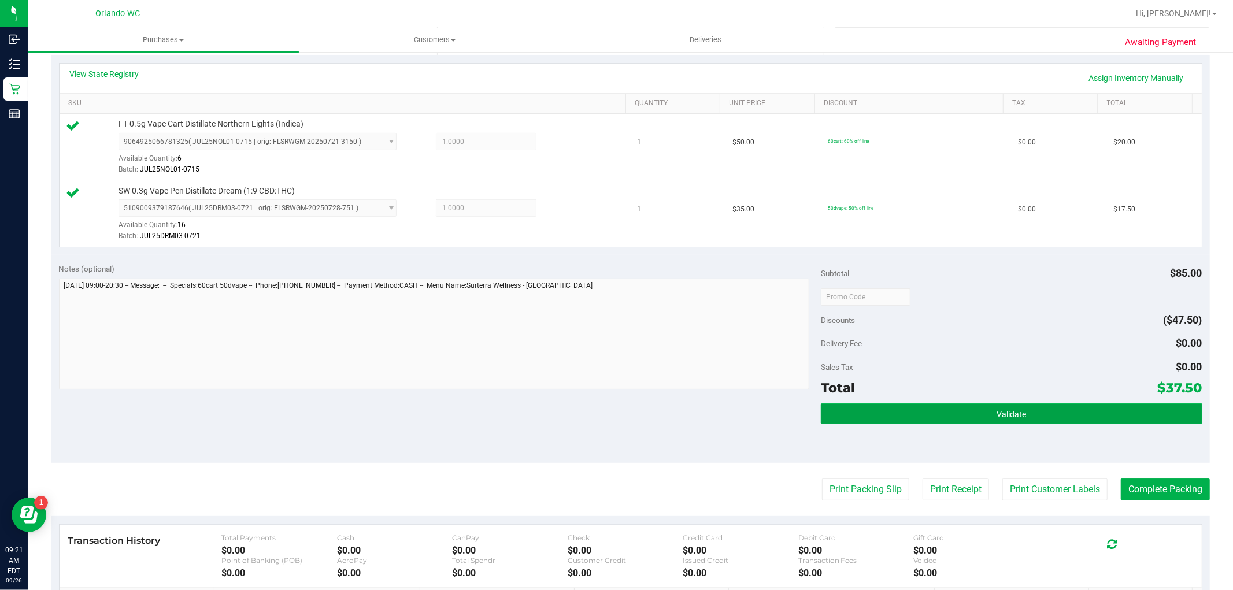
click at [928, 413] on button "Validate" at bounding box center [1011, 413] width 381 height 21
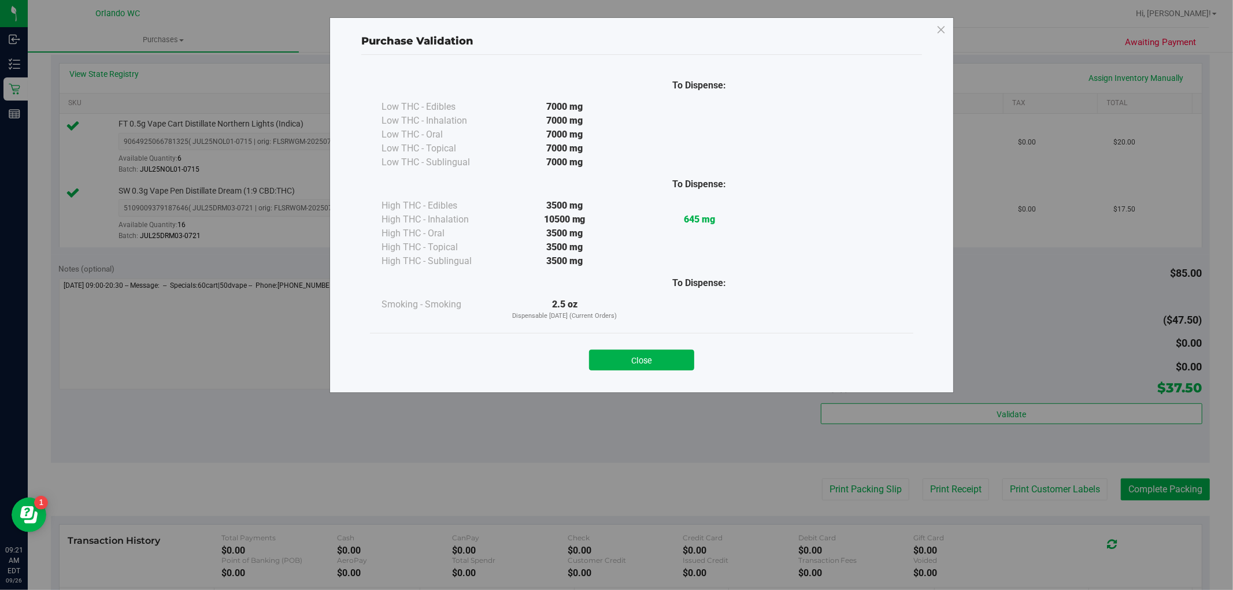
click at [852, 480] on div "Purchase Validation To Dispense: Low THC - Edibles 7000 mg" at bounding box center [621, 295] width 1242 height 590
click at [632, 360] on button "Close" at bounding box center [641, 360] width 105 height 21
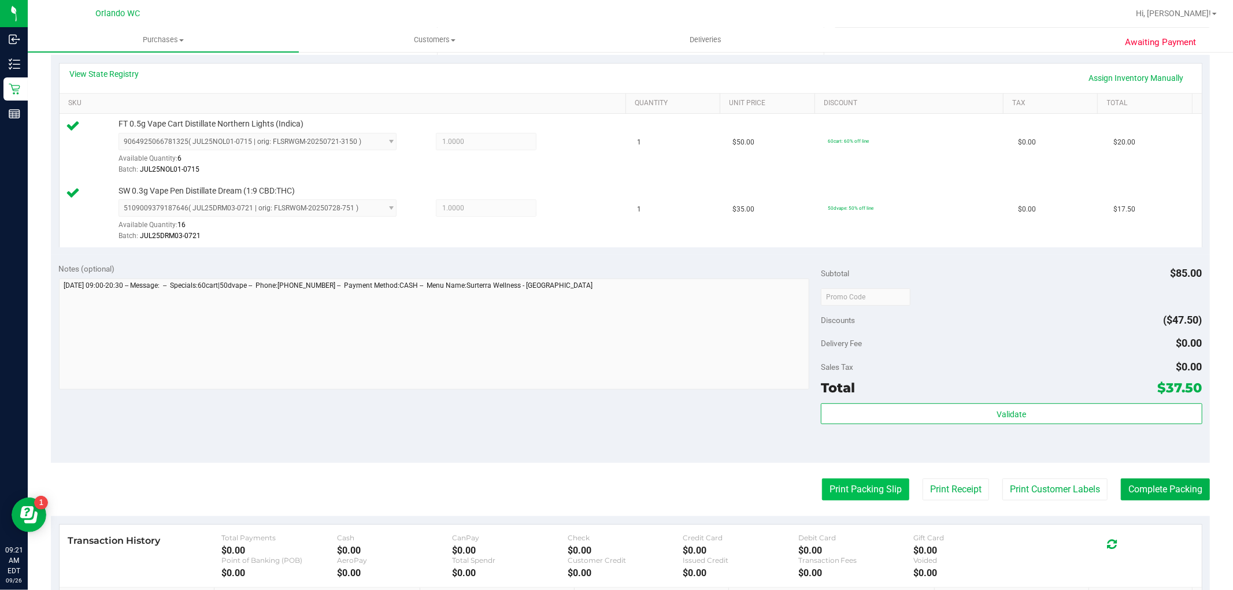
click at [841, 486] on button "Print Packing Slip" at bounding box center [865, 490] width 87 height 22
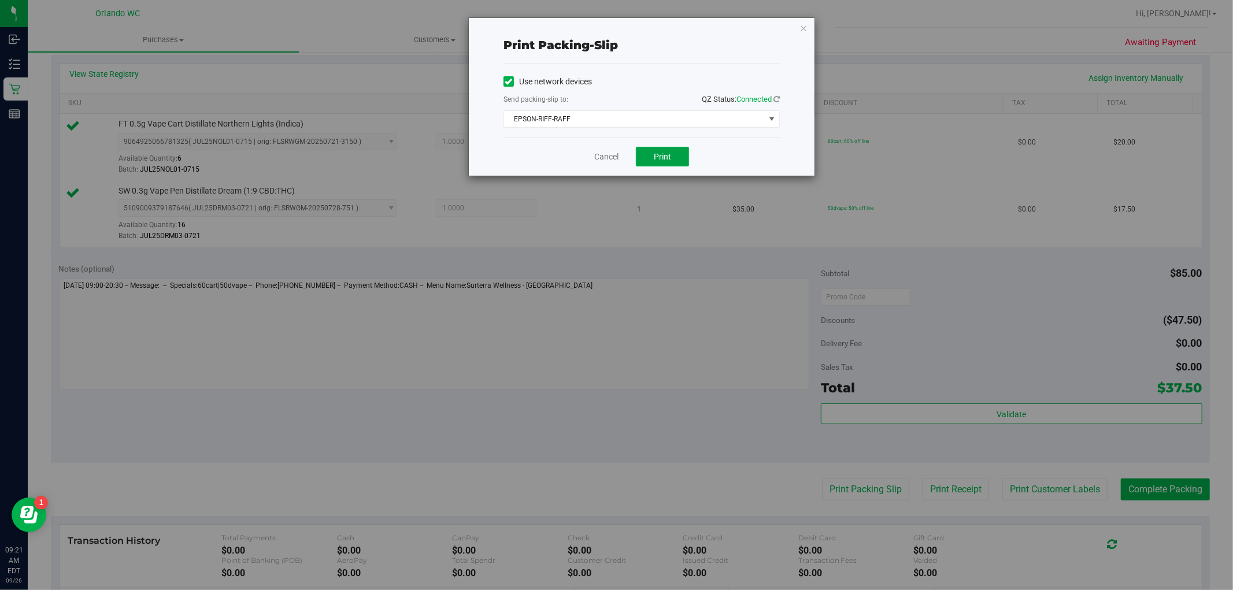
click at [672, 153] on button "Print" at bounding box center [662, 157] width 53 height 20
click at [617, 161] on link "Cancel" at bounding box center [606, 157] width 24 height 12
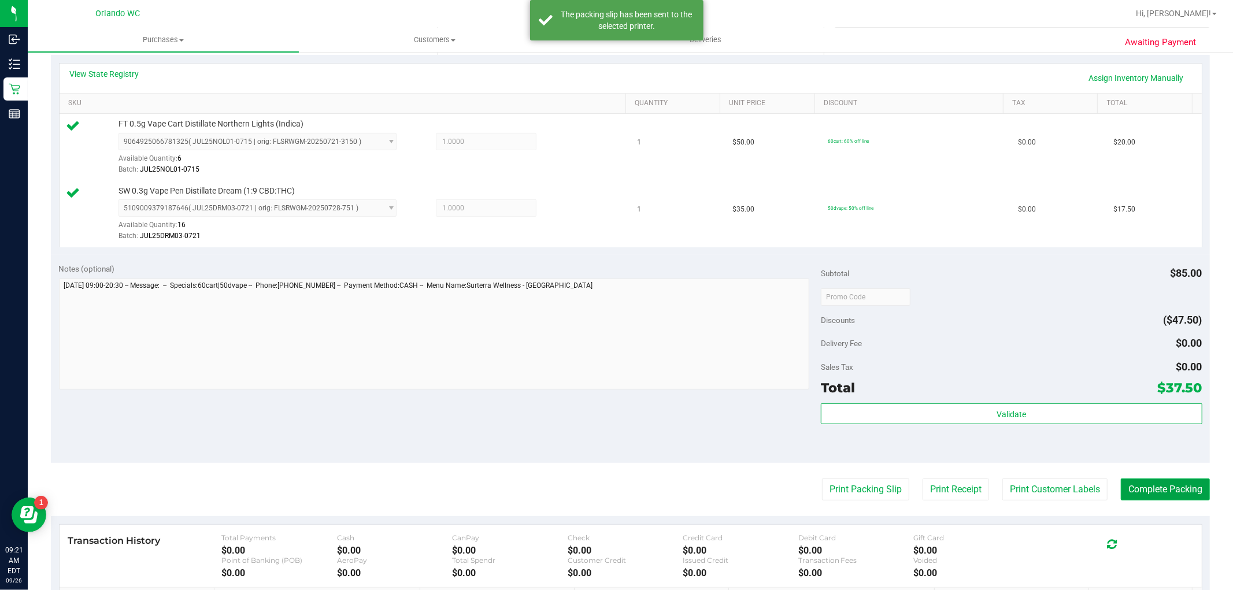
click at [1142, 494] on button "Complete Packing" at bounding box center [1165, 490] width 89 height 22
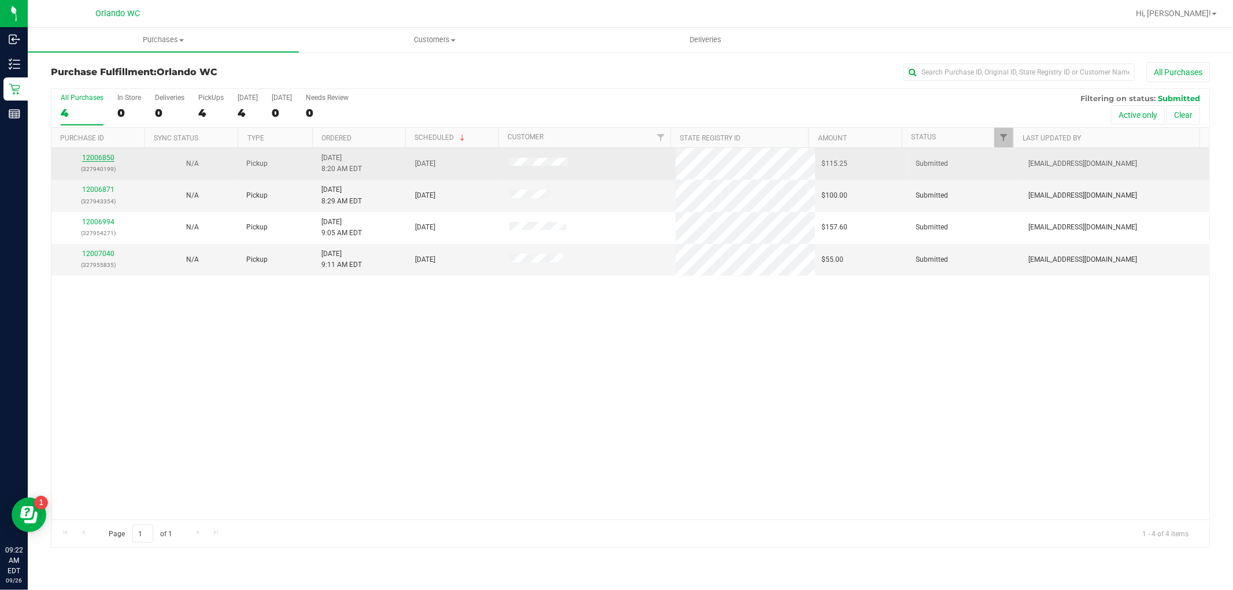
click at [105, 156] on link "12006850" at bounding box center [98, 158] width 32 height 8
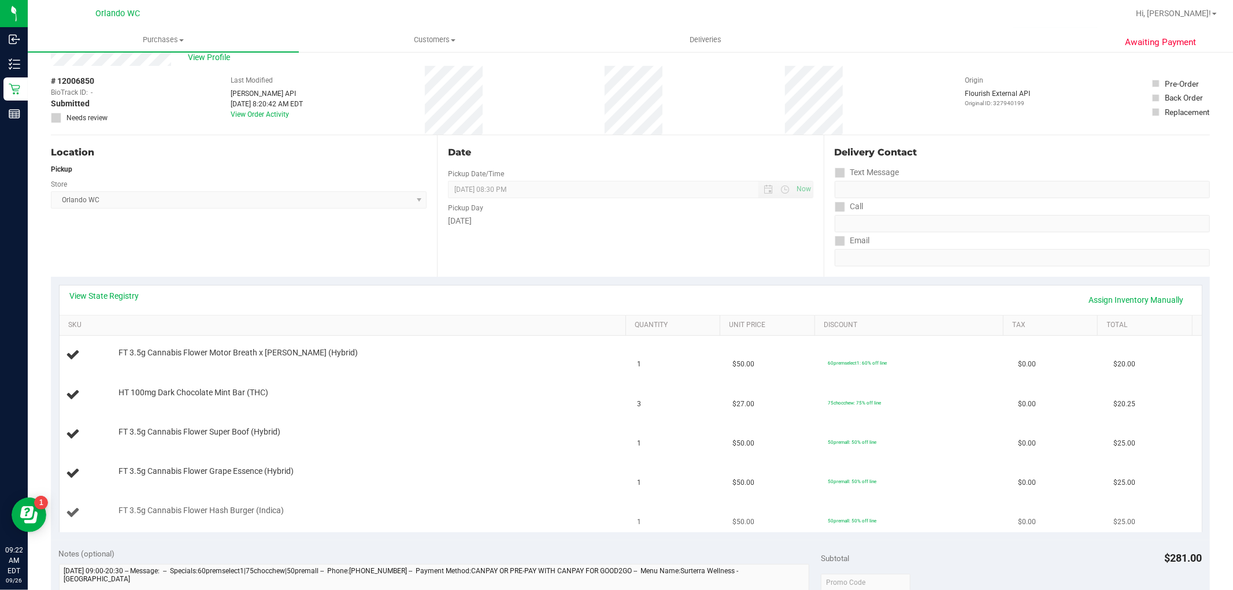
scroll to position [64, 0]
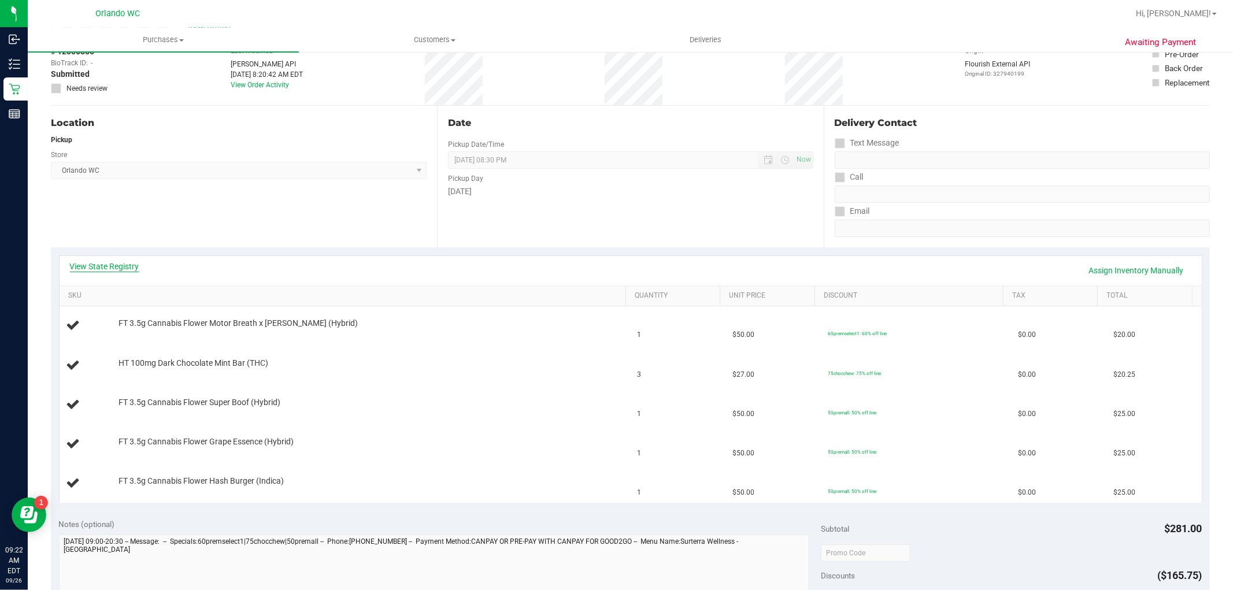
click at [125, 268] on link "View State Registry" at bounding box center [104, 267] width 69 height 12
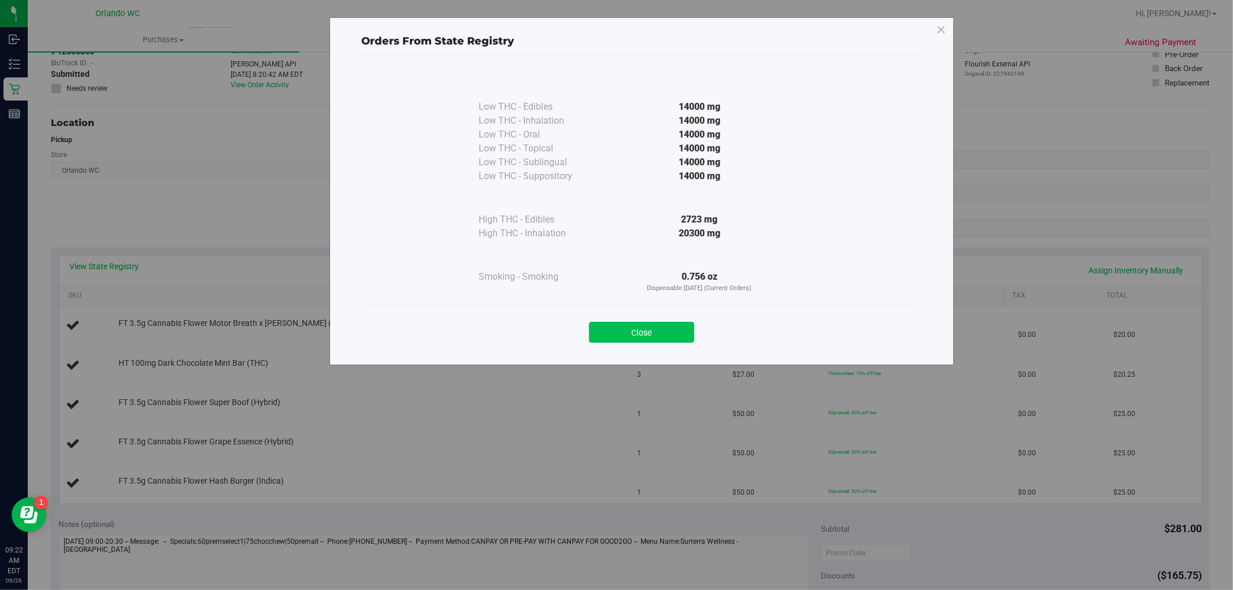
click at [683, 325] on button "Close" at bounding box center [641, 332] width 105 height 21
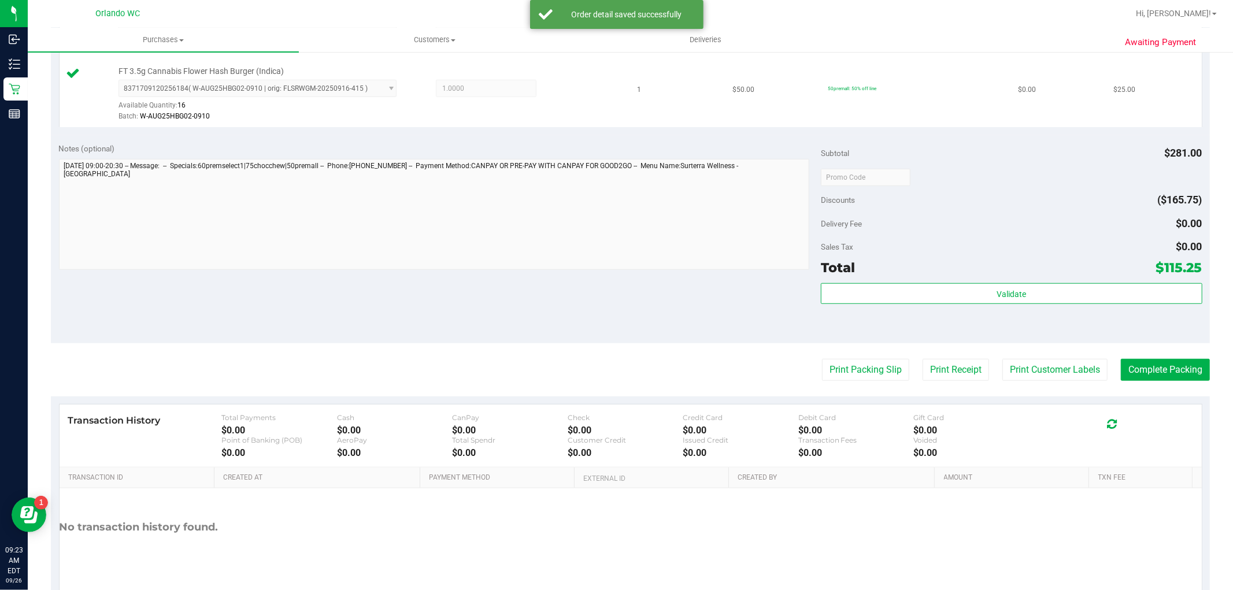
scroll to position [578, 0]
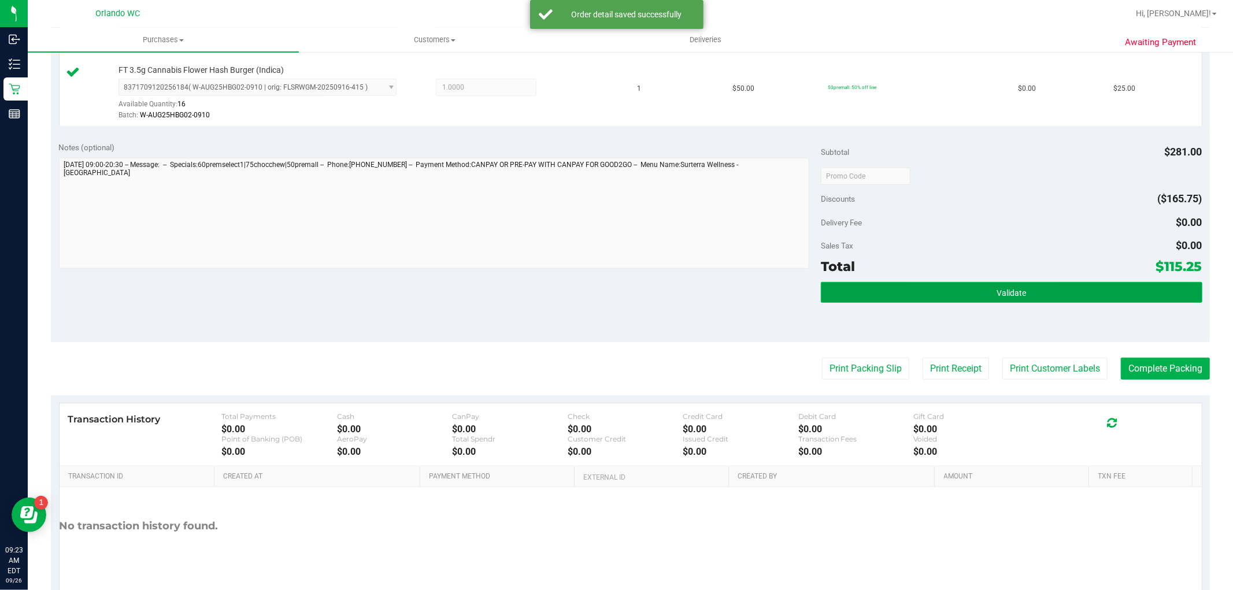
click at [951, 286] on button "Validate" at bounding box center [1011, 292] width 381 height 21
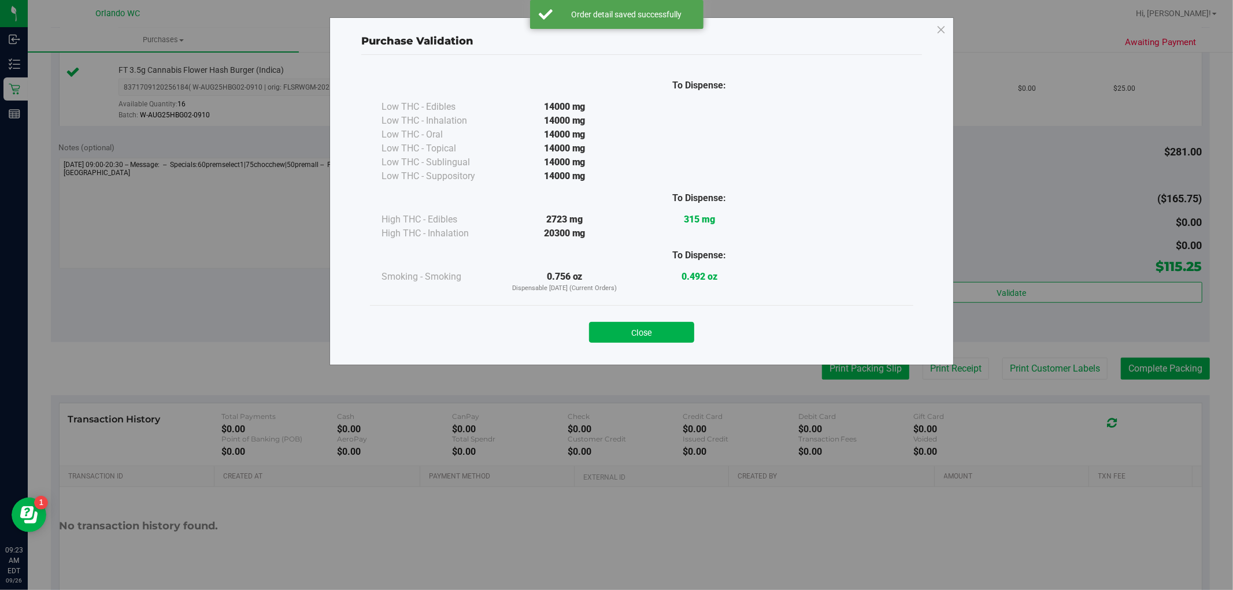
click at [867, 370] on div "Purchase Validation To Dispense: Low THC - Edibles 14000 mg" at bounding box center [621, 295] width 1242 height 590
click at [637, 333] on button "Close" at bounding box center [641, 332] width 105 height 21
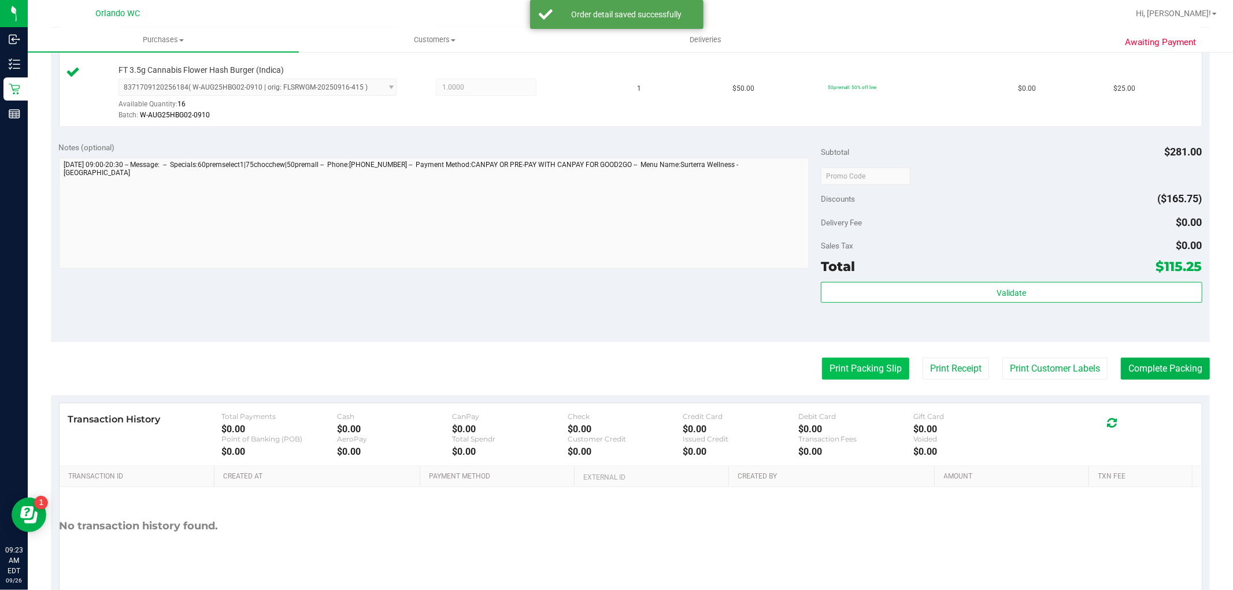
click at [856, 369] on button "Print Packing Slip" at bounding box center [865, 369] width 87 height 22
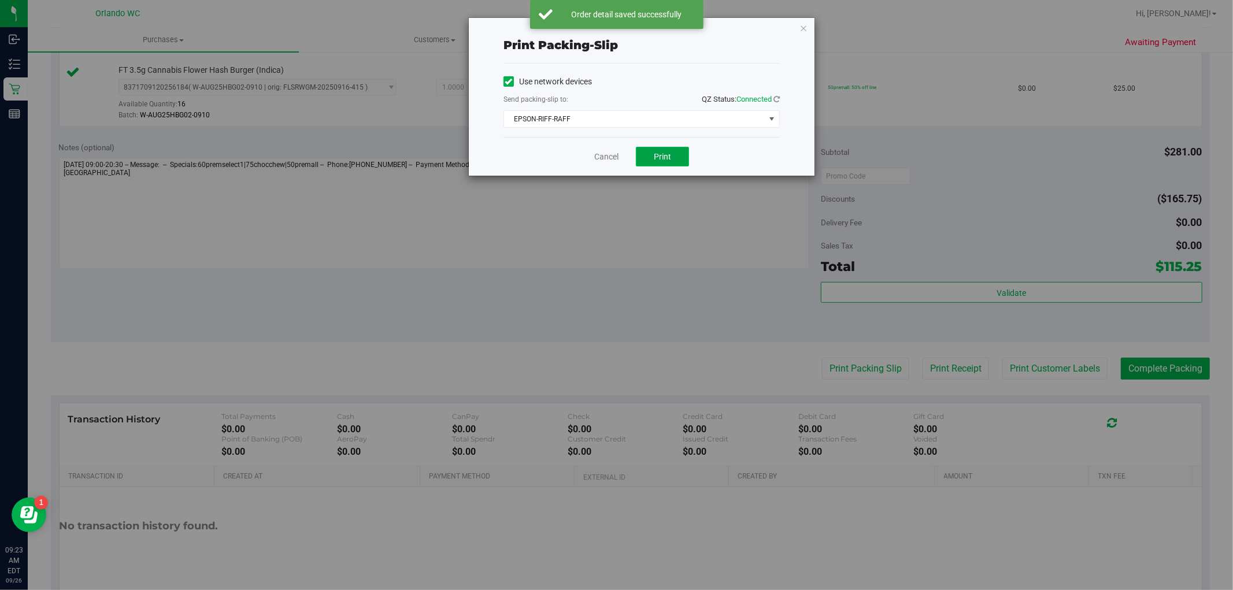
click at [639, 151] on button "Print" at bounding box center [662, 157] width 53 height 20
click at [594, 158] on link "Cancel" at bounding box center [606, 157] width 24 height 12
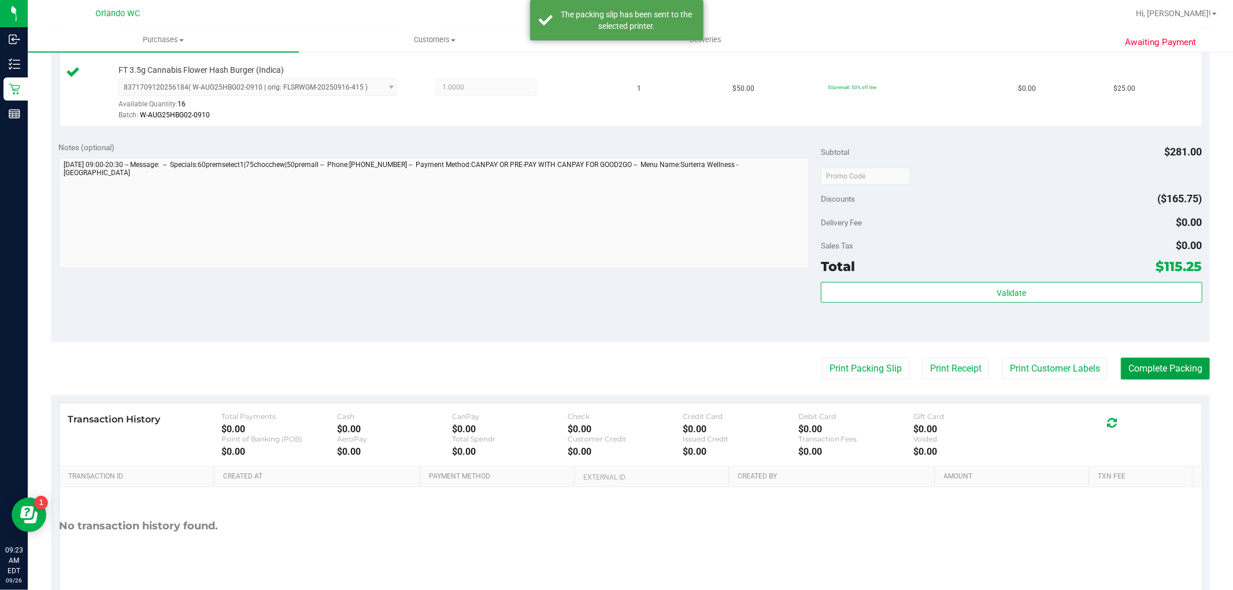
click at [1154, 377] on button "Complete Packing" at bounding box center [1165, 369] width 89 height 22
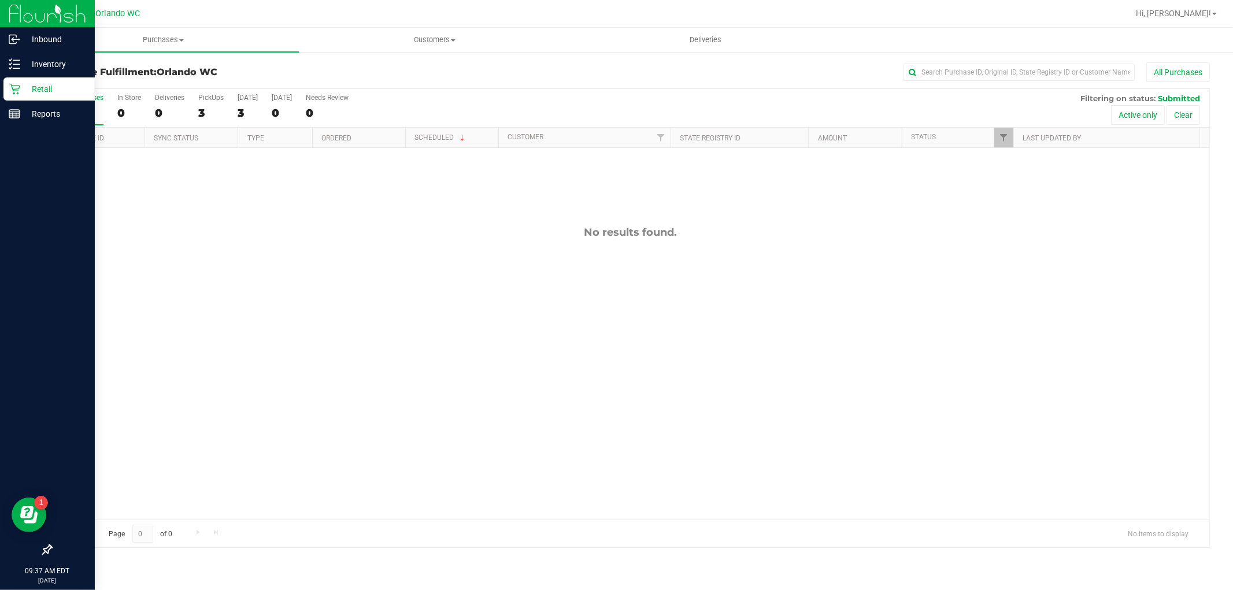
click at [25, 84] on p "Retail" at bounding box center [54, 89] width 69 height 14
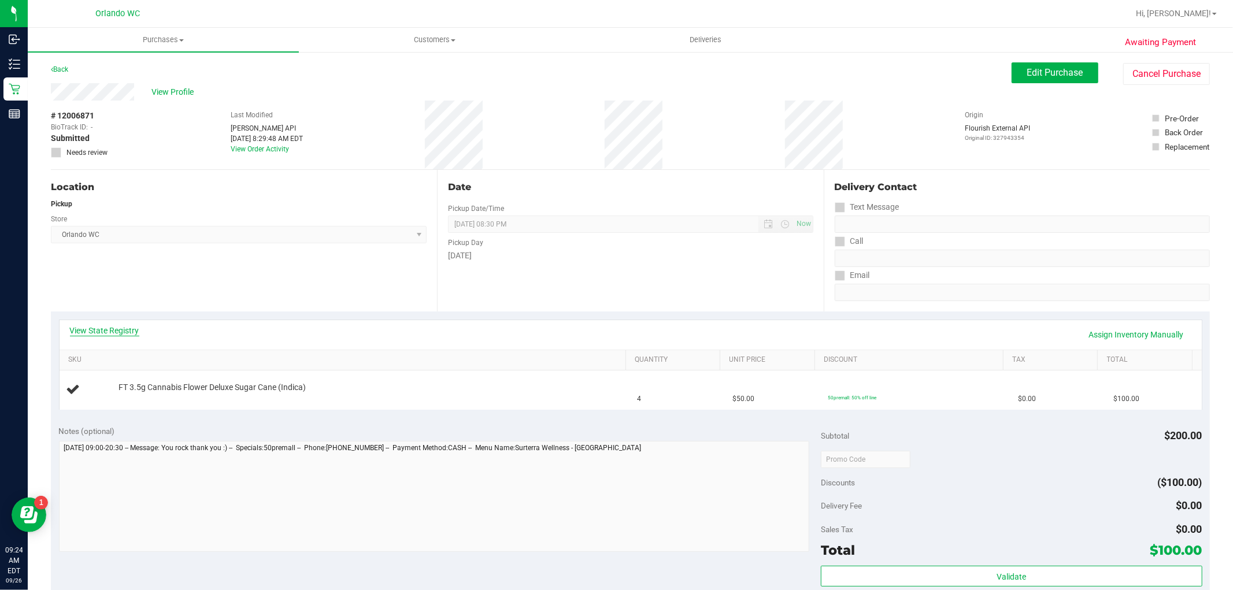
click at [112, 332] on link "View State Registry" at bounding box center [104, 331] width 69 height 12
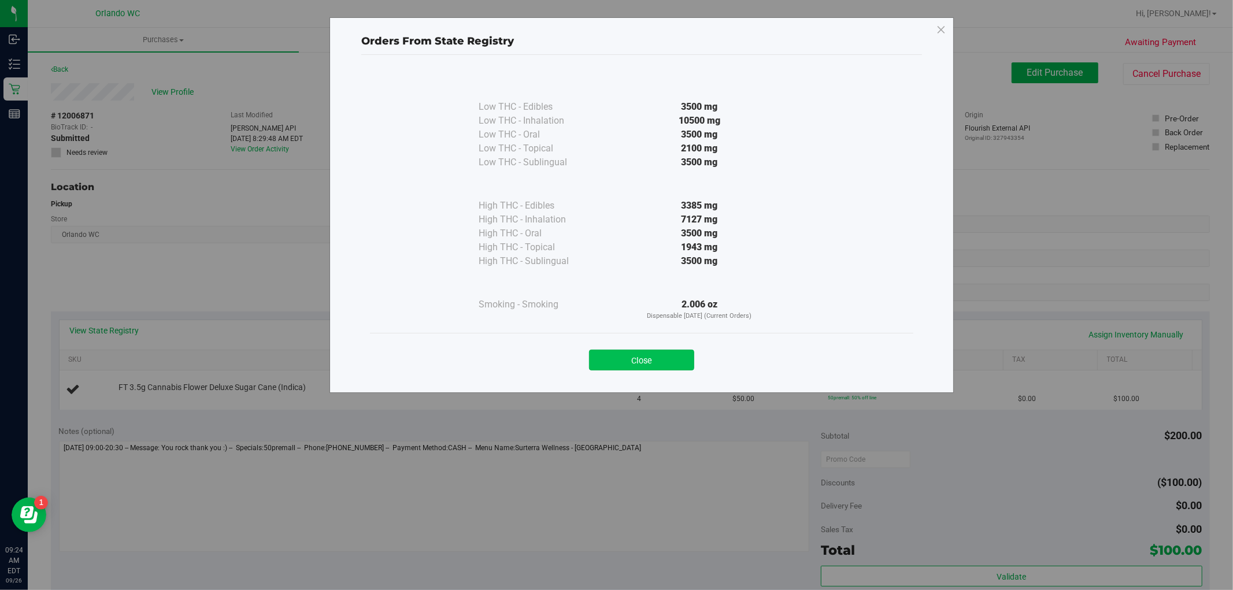
click at [630, 359] on button "Close" at bounding box center [641, 360] width 105 height 21
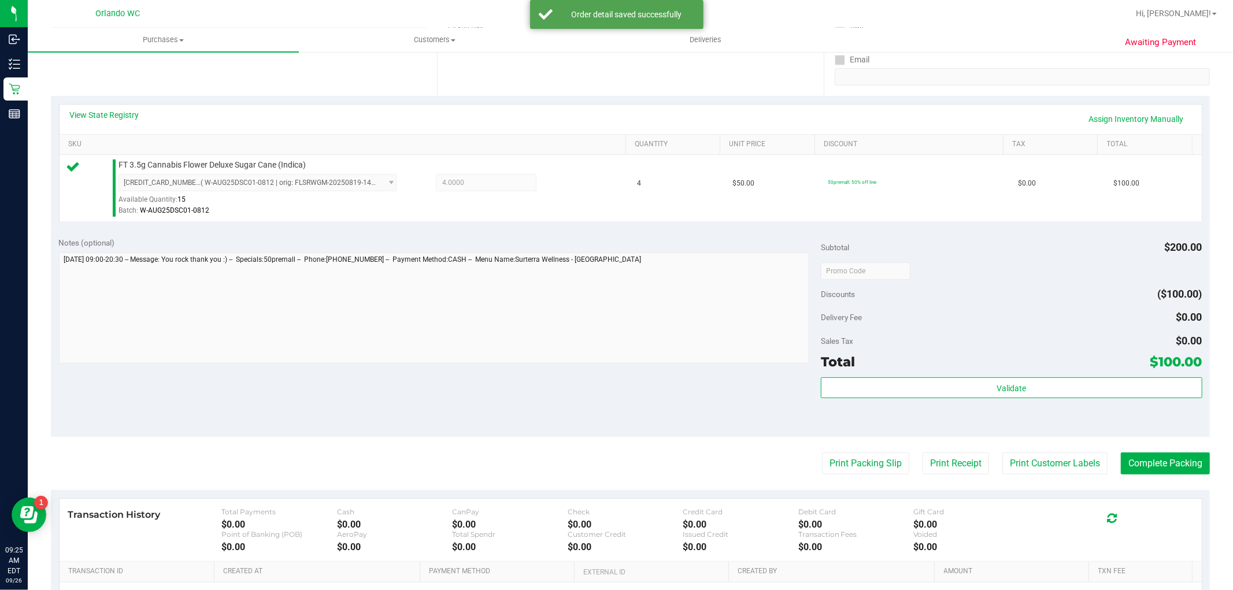
scroll to position [321, 0]
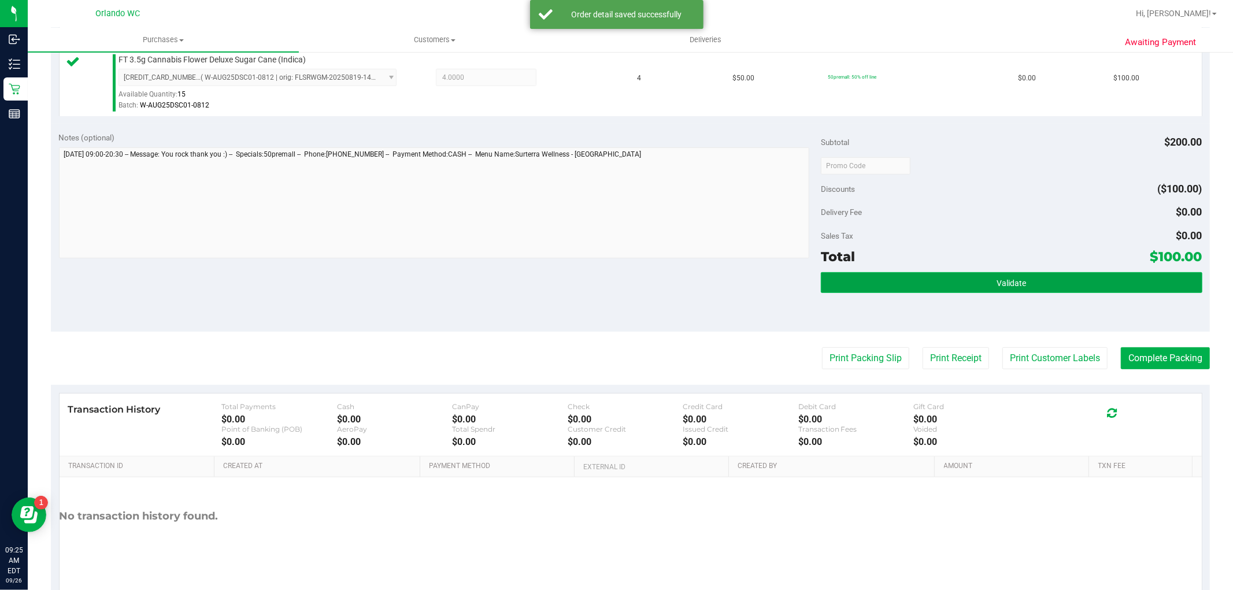
click at [933, 283] on button "Validate" at bounding box center [1011, 282] width 381 height 21
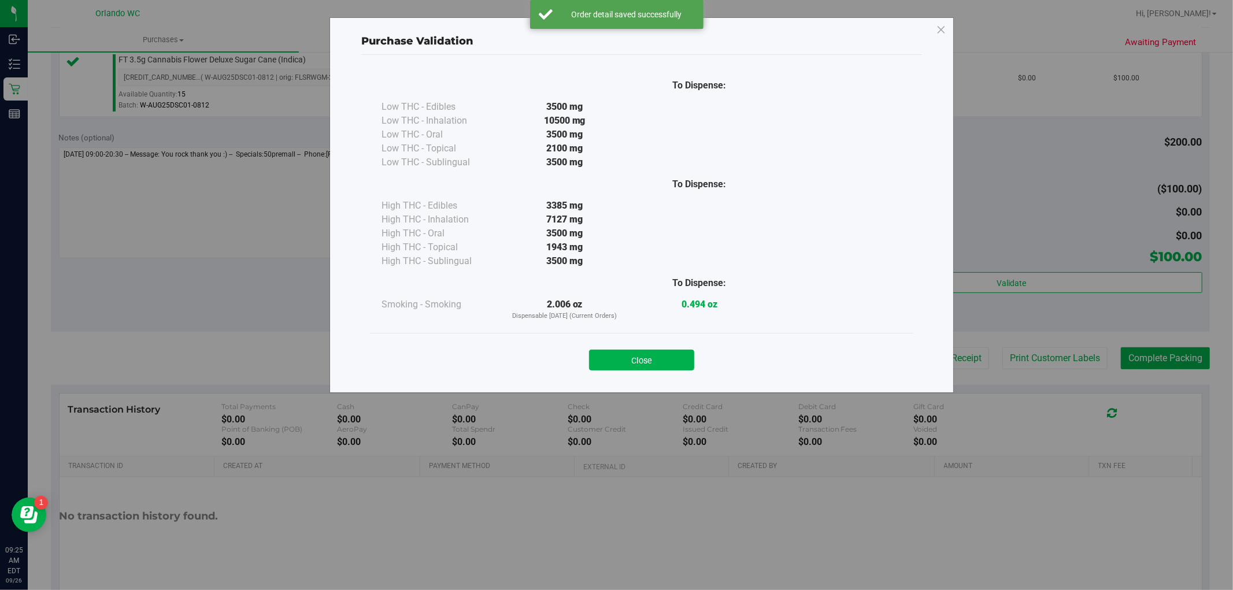
click at [862, 365] on div "Purchase Validation To Dispense: Low THC - Edibles 3500 mg" at bounding box center [621, 295] width 1242 height 590
click at [616, 347] on div "Close" at bounding box center [642, 356] width 526 height 29
click at [620, 355] on button "Close" at bounding box center [641, 360] width 105 height 21
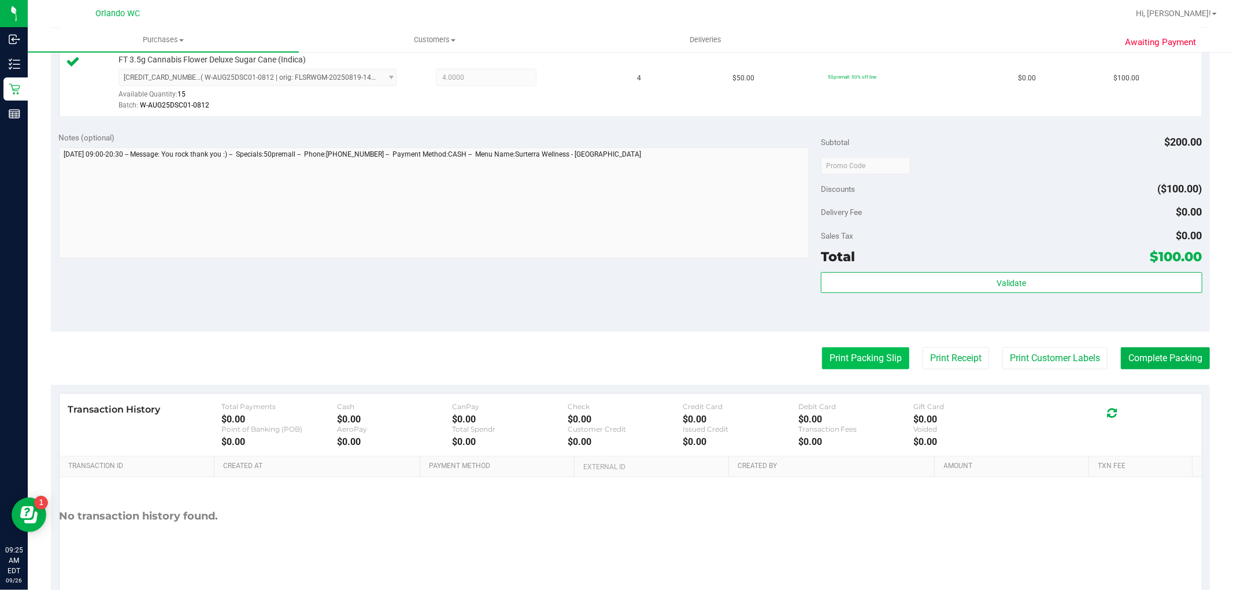
click at [868, 364] on button "Print Packing Slip" at bounding box center [865, 358] width 87 height 22
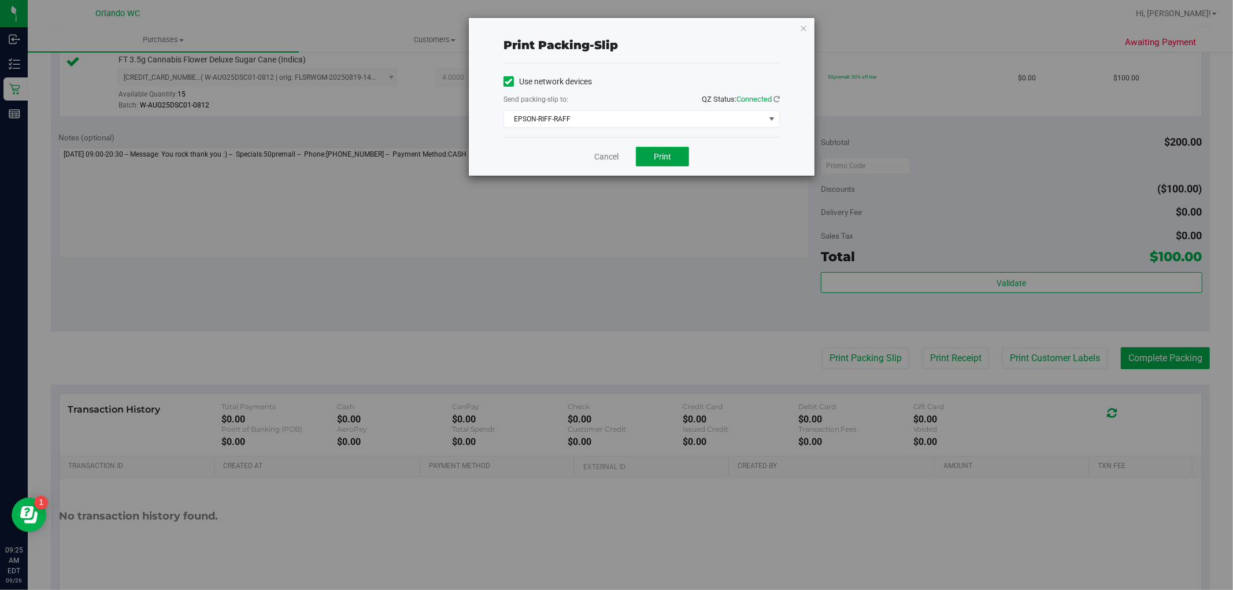
click at [657, 158] on span "Print" at bounding box center [662, 156] width 17 height 9
click at [605, 155] on link "Cancel" at bounding box center [606, 157] width 24 height 12
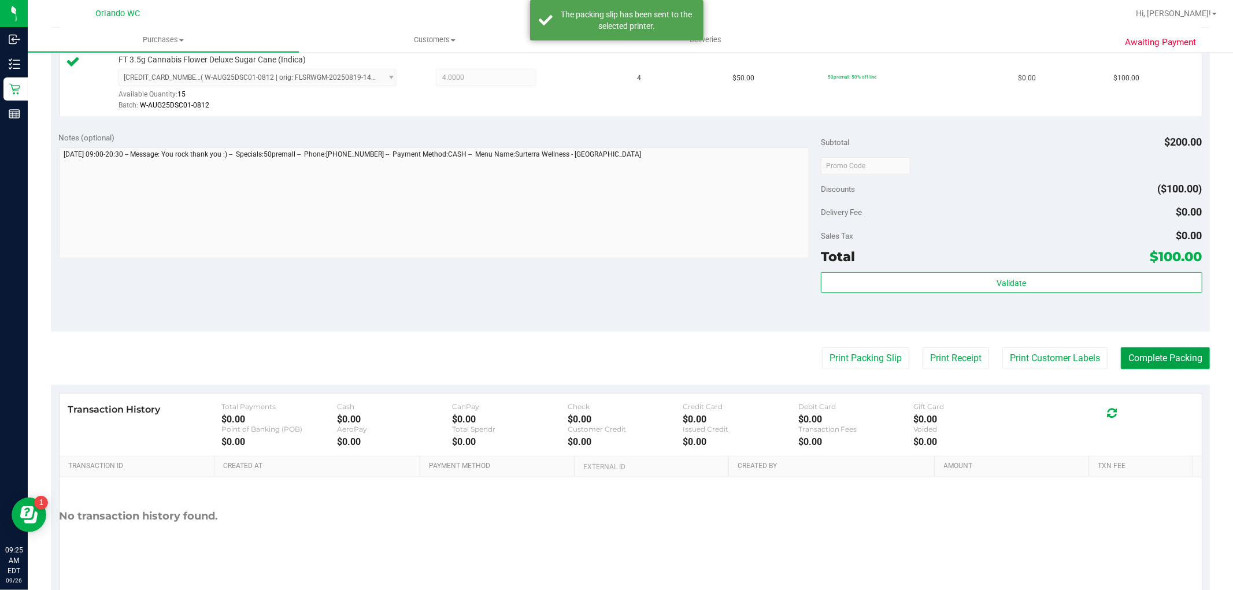
click at [1176, 353] on button "Complete Packing" at bounding box center [1165, 358] width 89 height 22
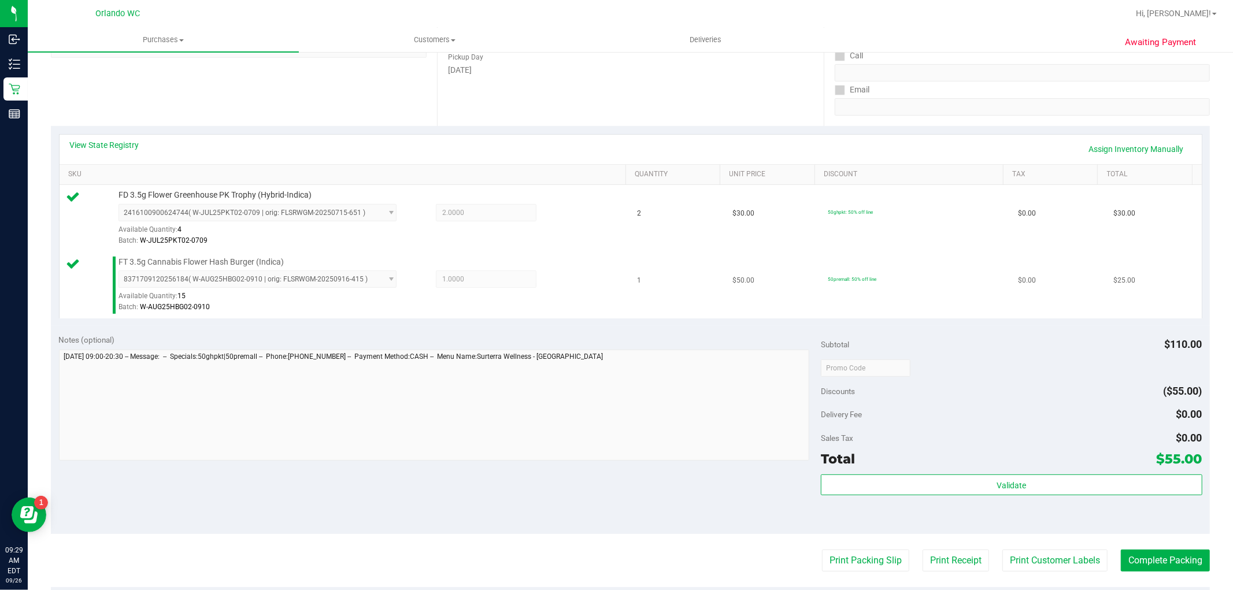
scroll to position [192, 0]
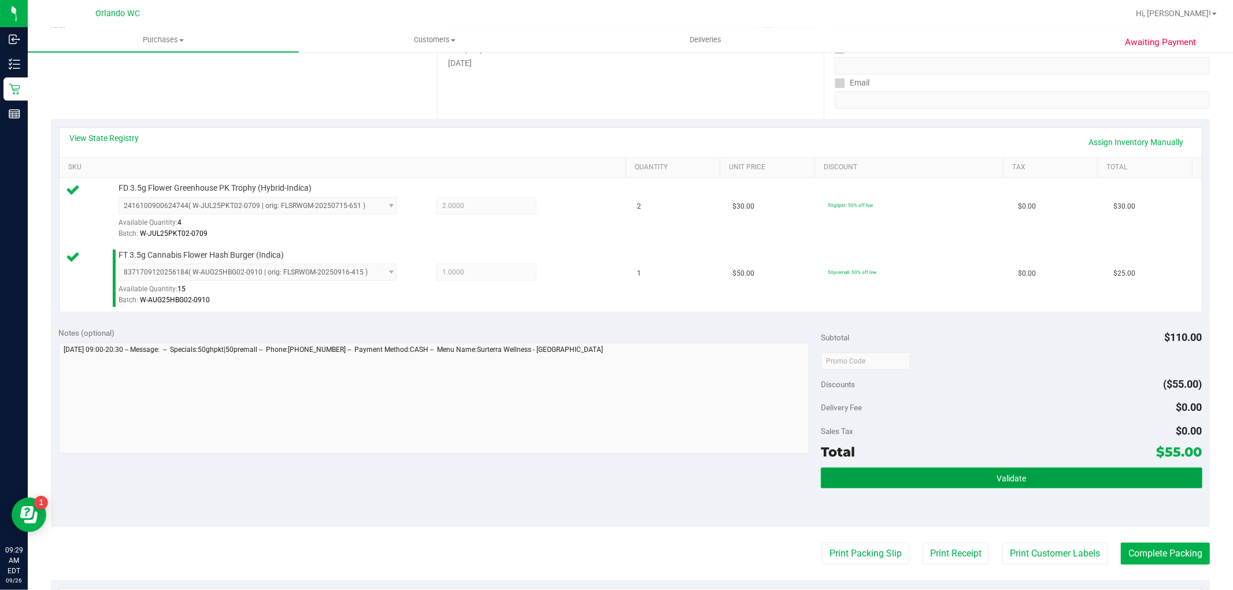
click at [984, 484] on button "Validate" at bounding box center [1011, 478] width 381 height 21
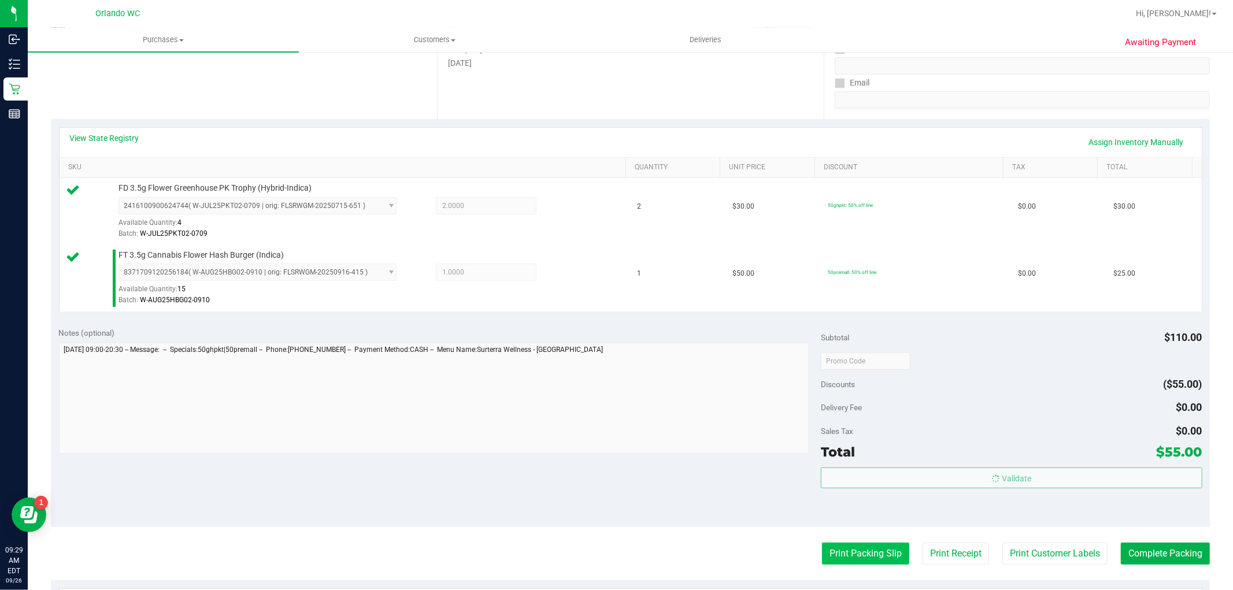
click at [847, 554] on button "Print Packing Slip" at bounding box center [865, 554] width 87 height 22
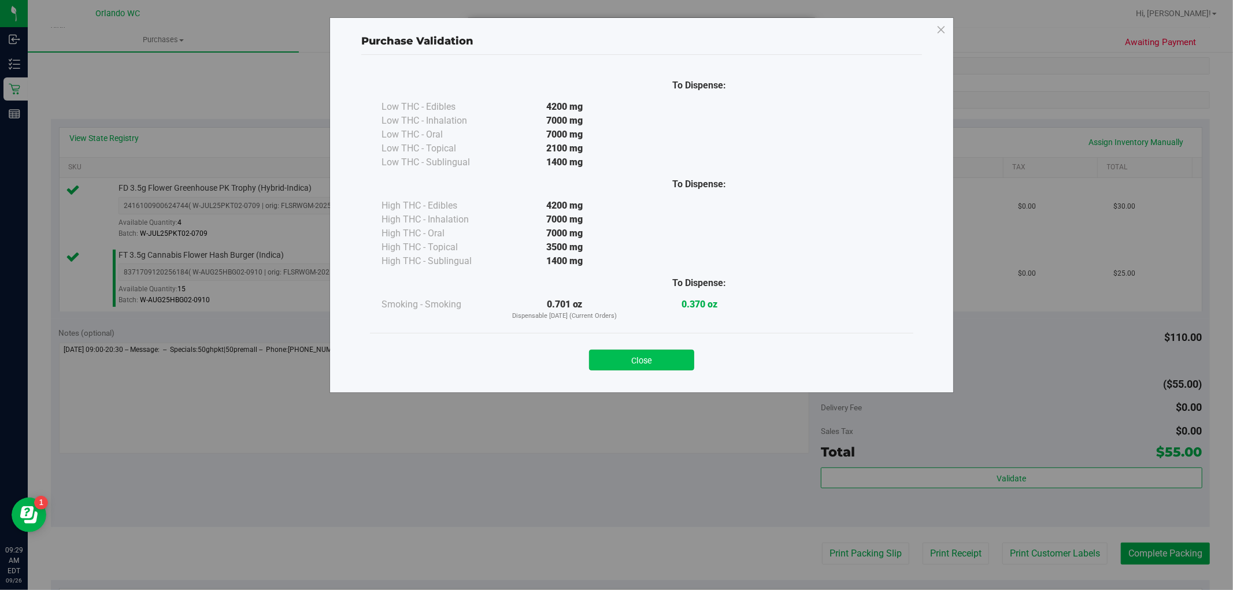
click at [628, 363] on button "Close" at bounding box center [641, 360] width 105 height 21
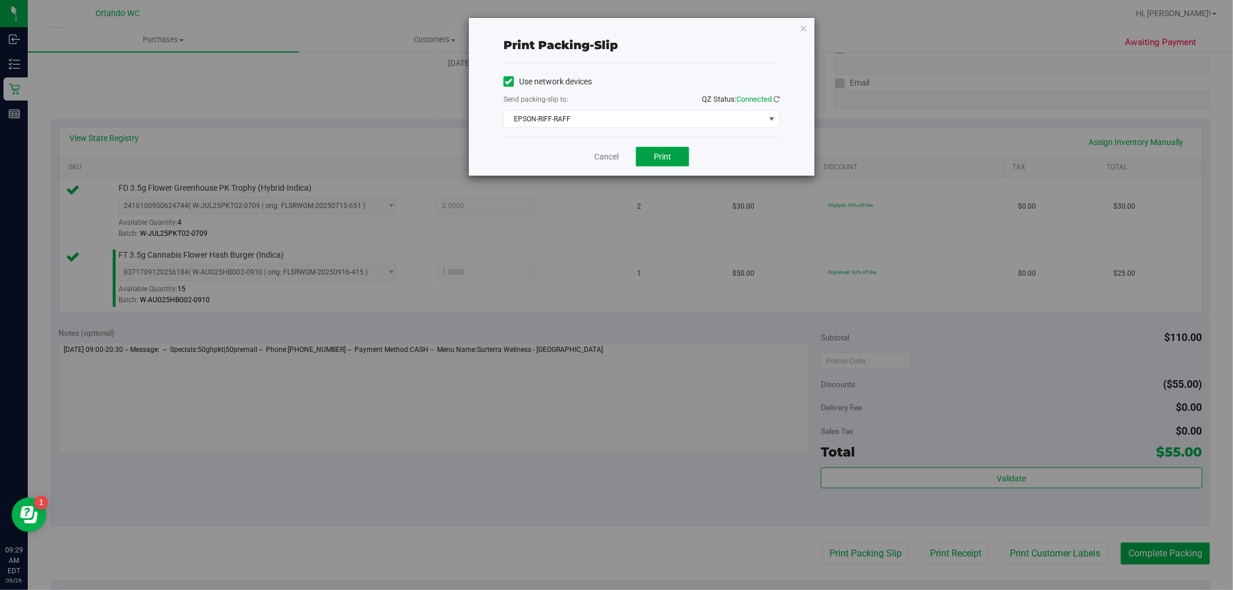
click at [677, 162] on button "Print" at bounding box center [662, 157] width 53 height 20
click at [599, 155] on link "Cancel" at bounding box center [606, 157] width 24 height 12
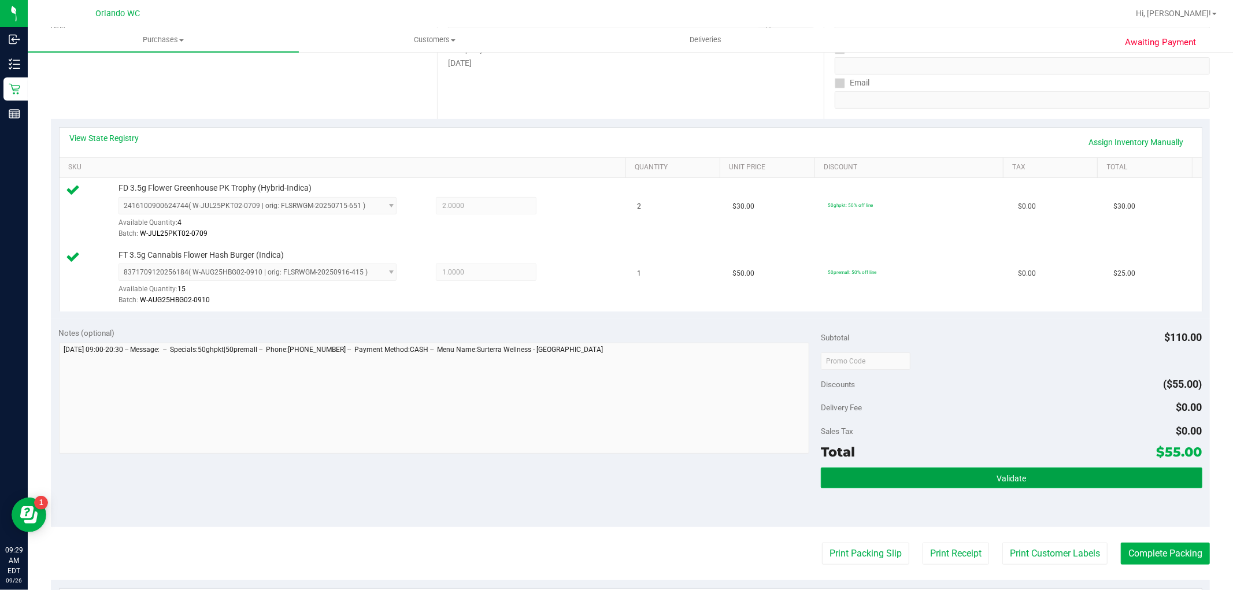
click at [1019, 473] on button "Validate" at bounding box center [1011, 478] width 381 height 21
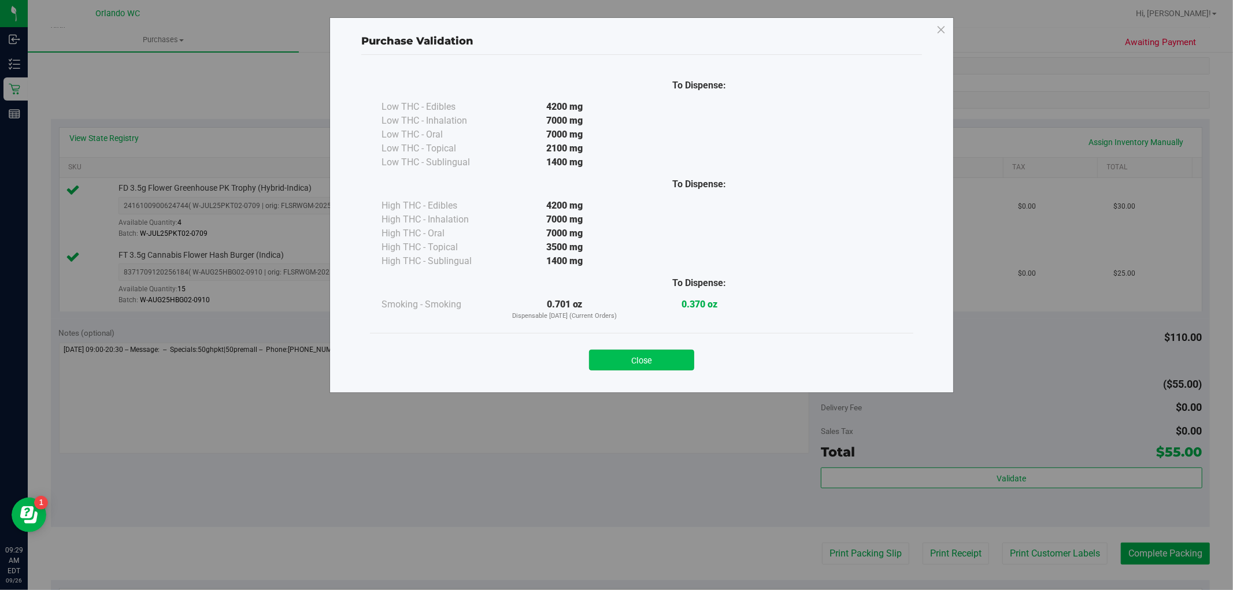
click at [669, 362] on button "Close" at bounding box center [641, 360] width 105 height 21
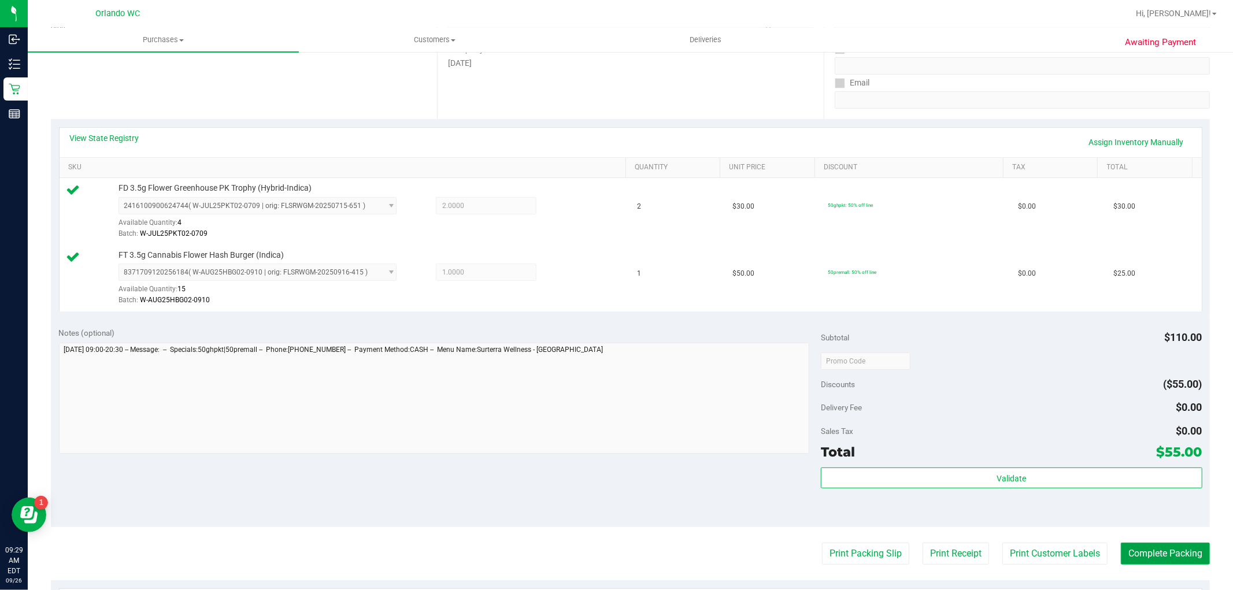
click at [1154, 547] on button "Complete Packing" at bounding box center [1165, 554] width 89 height 22
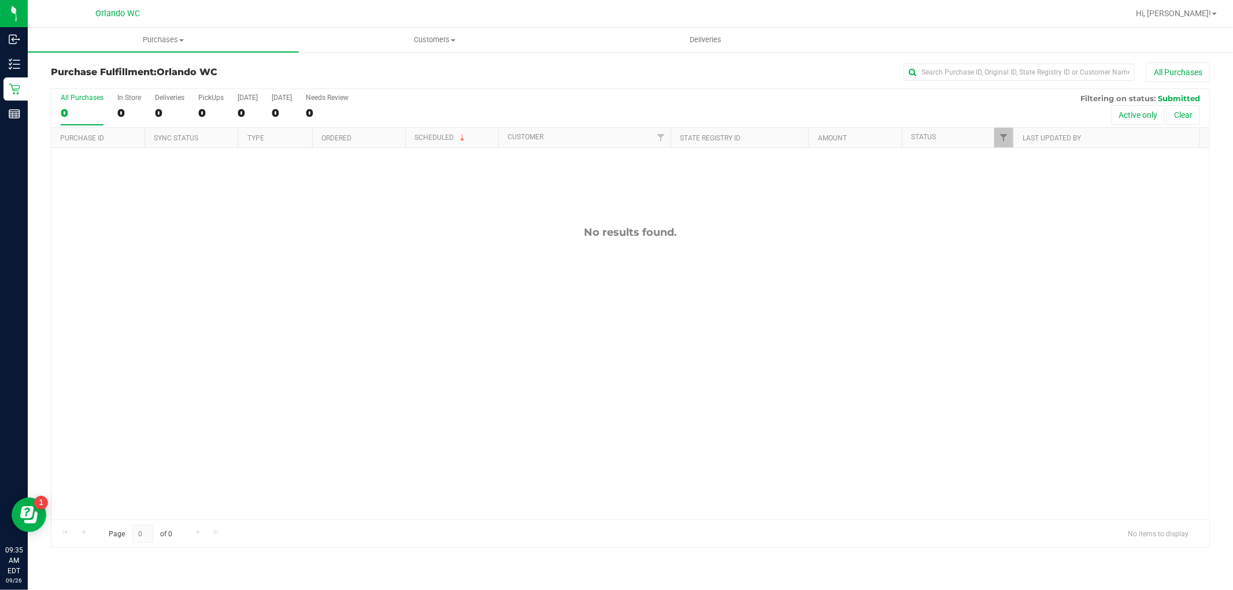
click at [1128, 354] on div "No results found." at bounding box center [630, 373] width 1158 height 450
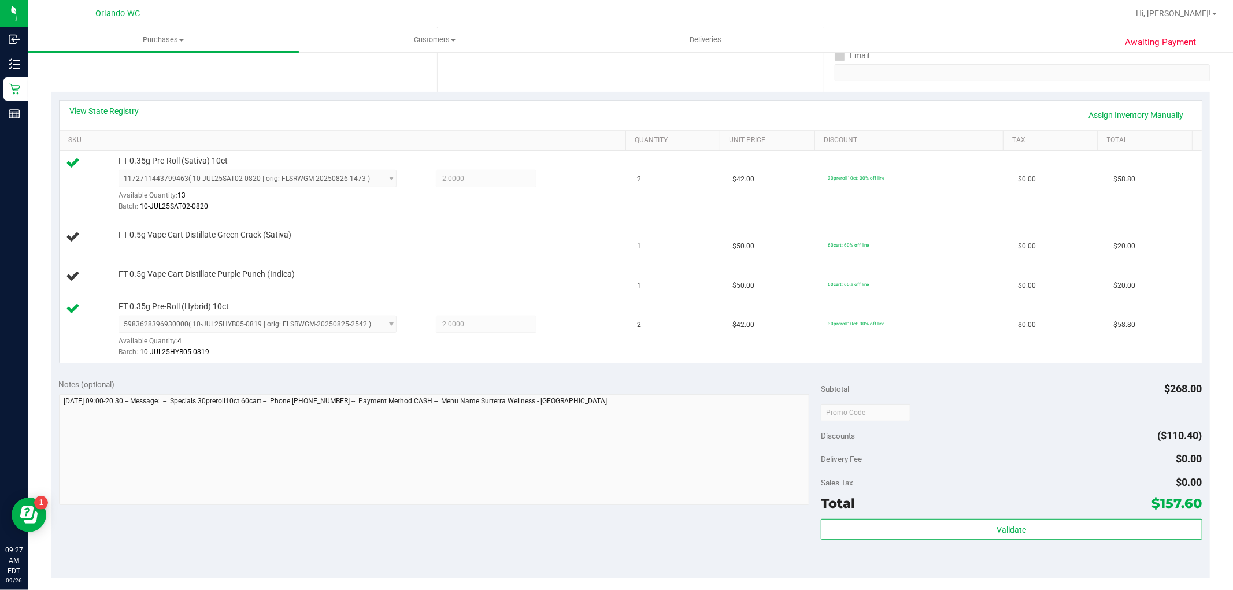
scroll to position [220, 0]
click at [1156, 578] on div "Notes (optional) Subtotal $268.00 Discounts ($110.40) Delivery Fee $0.00 Sales …" at bounding box center [630, 474] width 1159 height 208
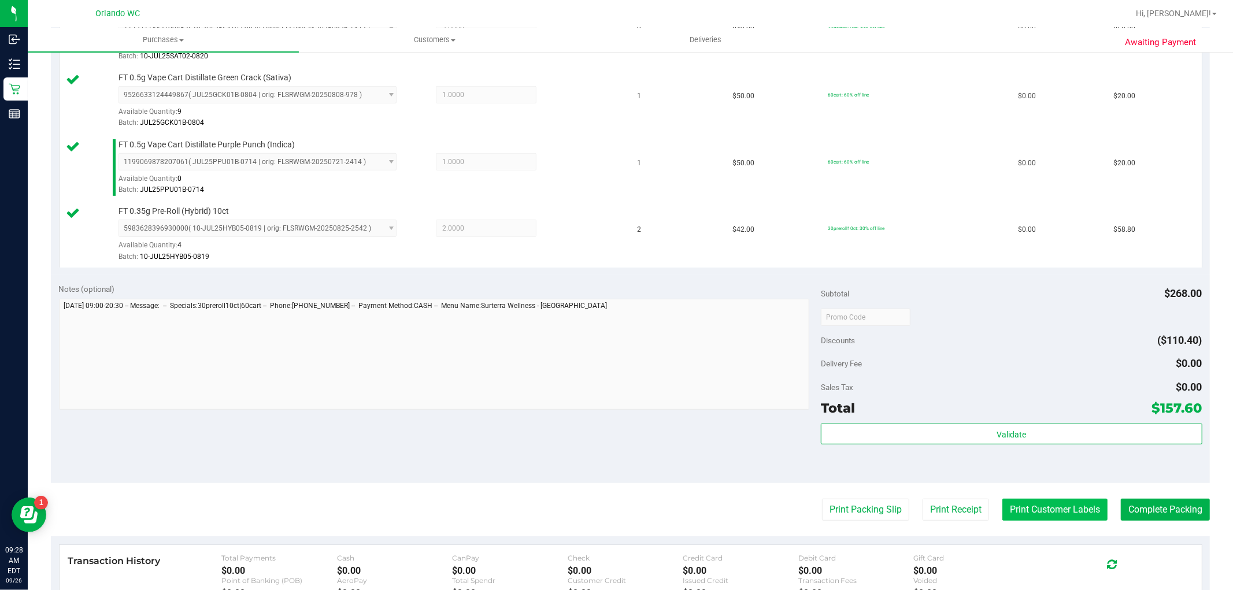
scroll to position [413, 0]
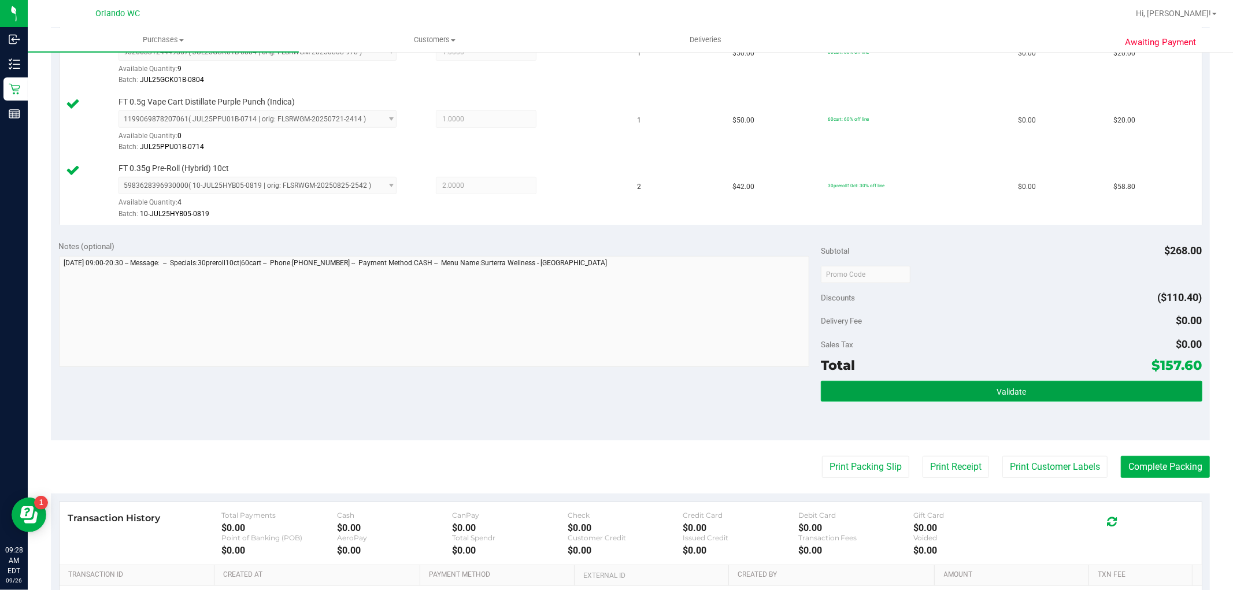
click at [984, 387] on button "Validate" at bounding box center [1011, 391] width 381 height 21
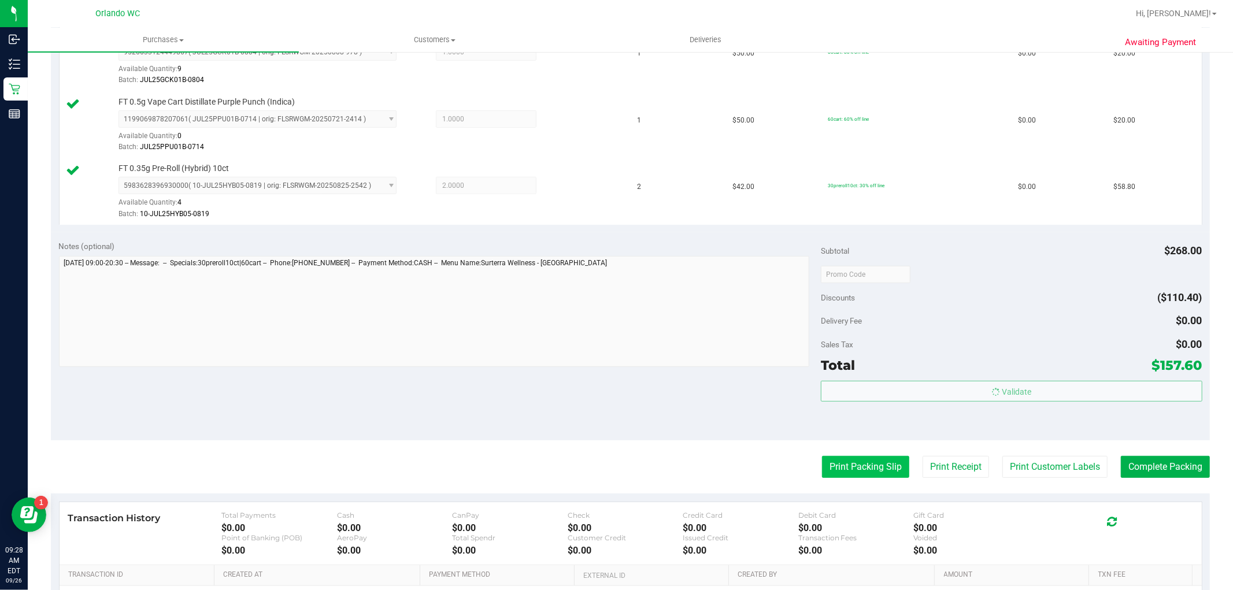
click at [870, 468] on button "Print Packing Slip" at bounding box center [865, 467] width 87 height 22
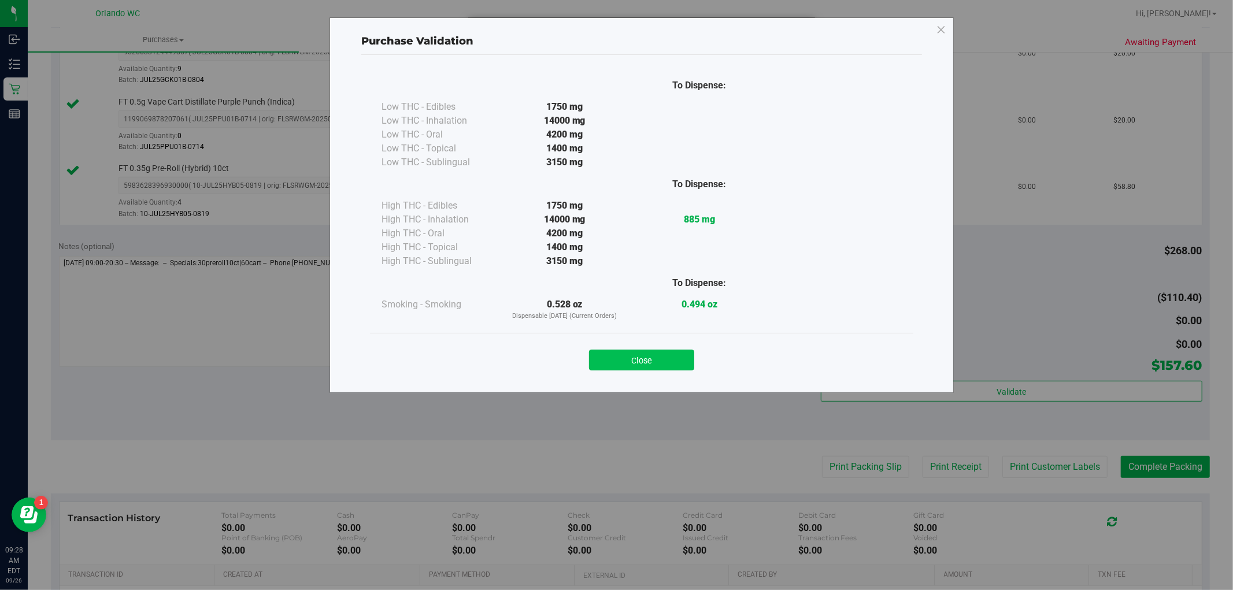
click at [645, 368] on button "Close" at bounding box center [641, 360] width 105 height 21
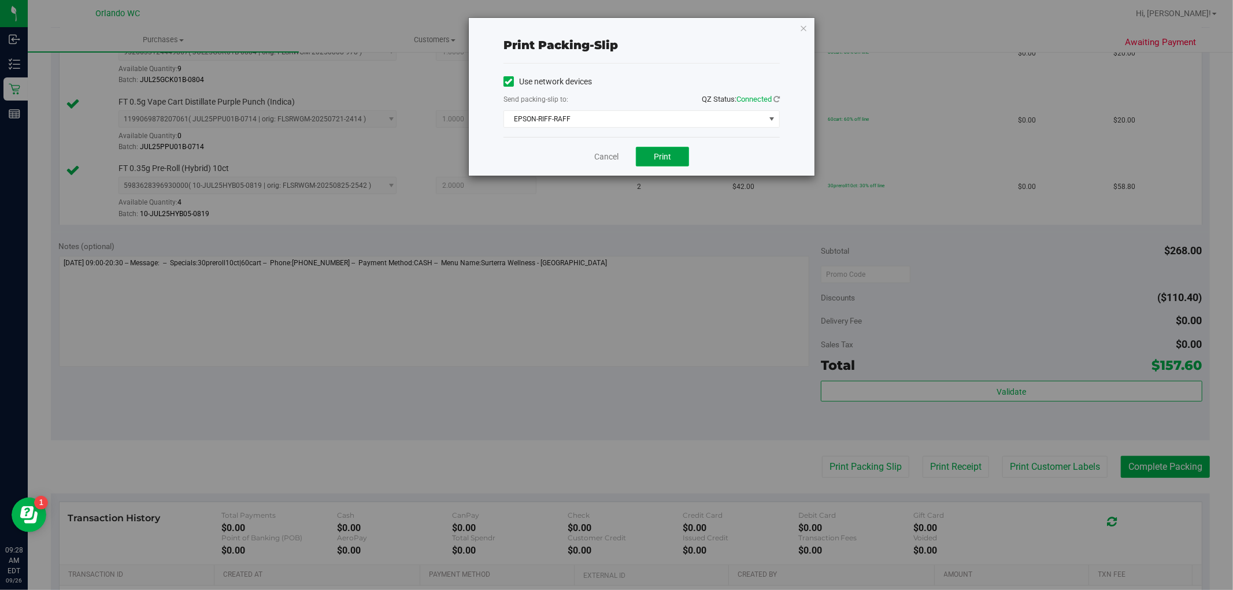
click at [654, 157] on span "Print" at bounding box center [662, 156] width 17 height 9
click at [603, 151] on link "Cancel" at bounding box center [606, 157] width 24 height 12
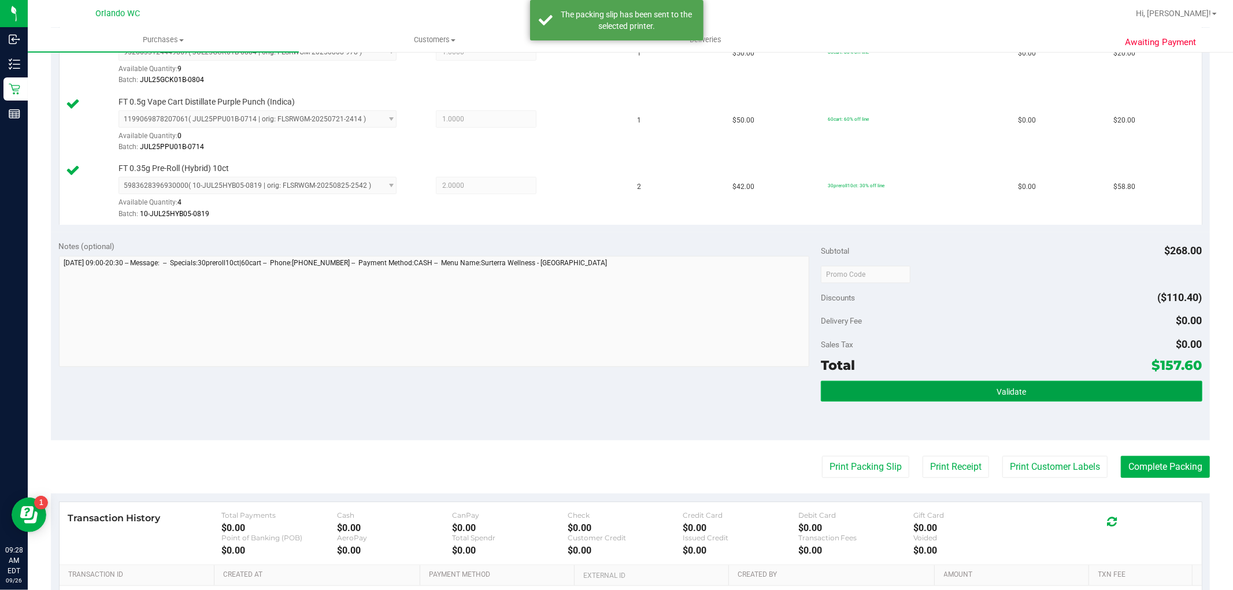
click at [1085, 383] on button "Validate" at bounding box center [1011, 391] width 381 height 21
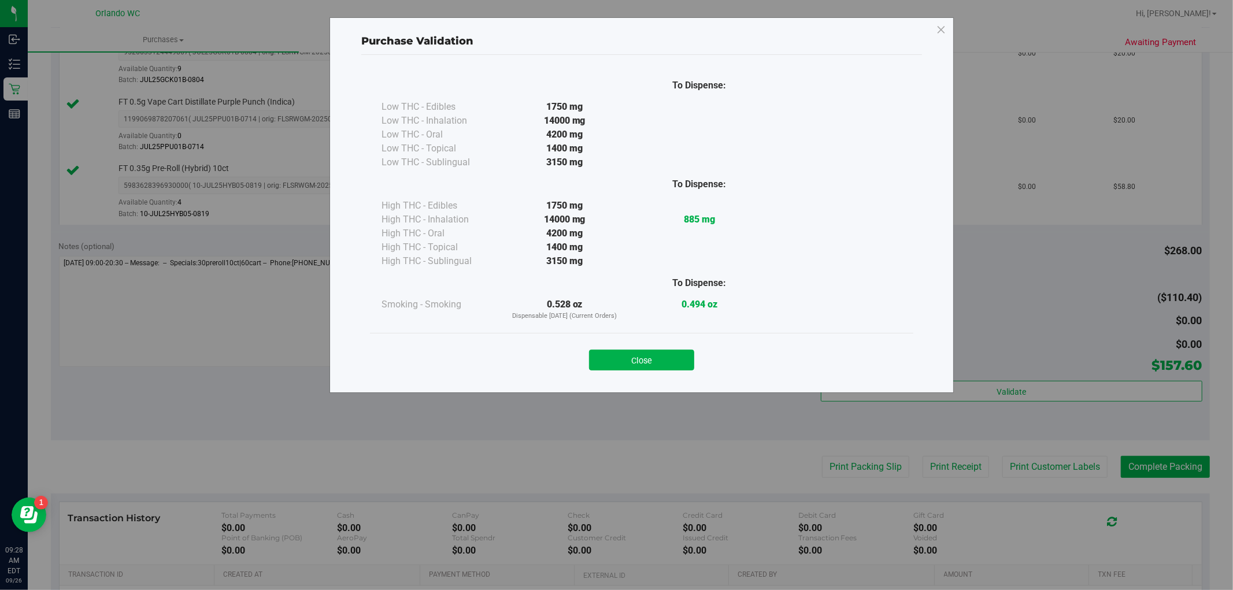
drag, startPoint x: 661, startPoint y: 356, endPoint x: 699, endPoint y: 366, distance: 40.1
click at [660, 355] on button "Close" at bounding box center [641, 360] width 105 height 21
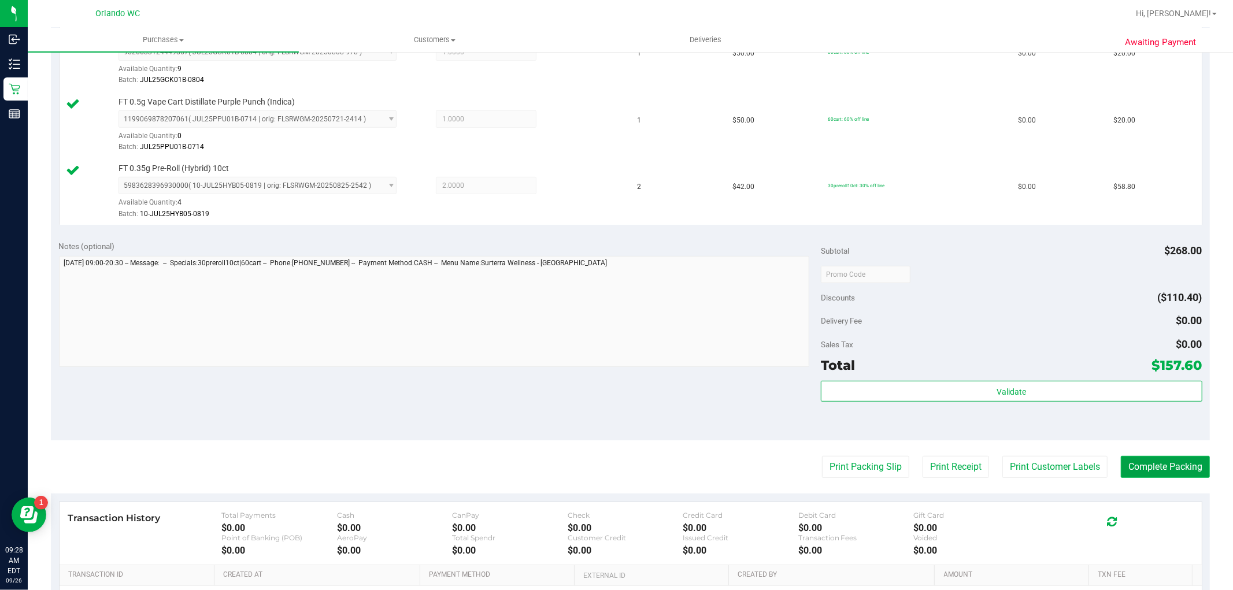
click at [1131, 465] on button "Complete Packing" at bounding box center [1165, 467] width 89 height 22
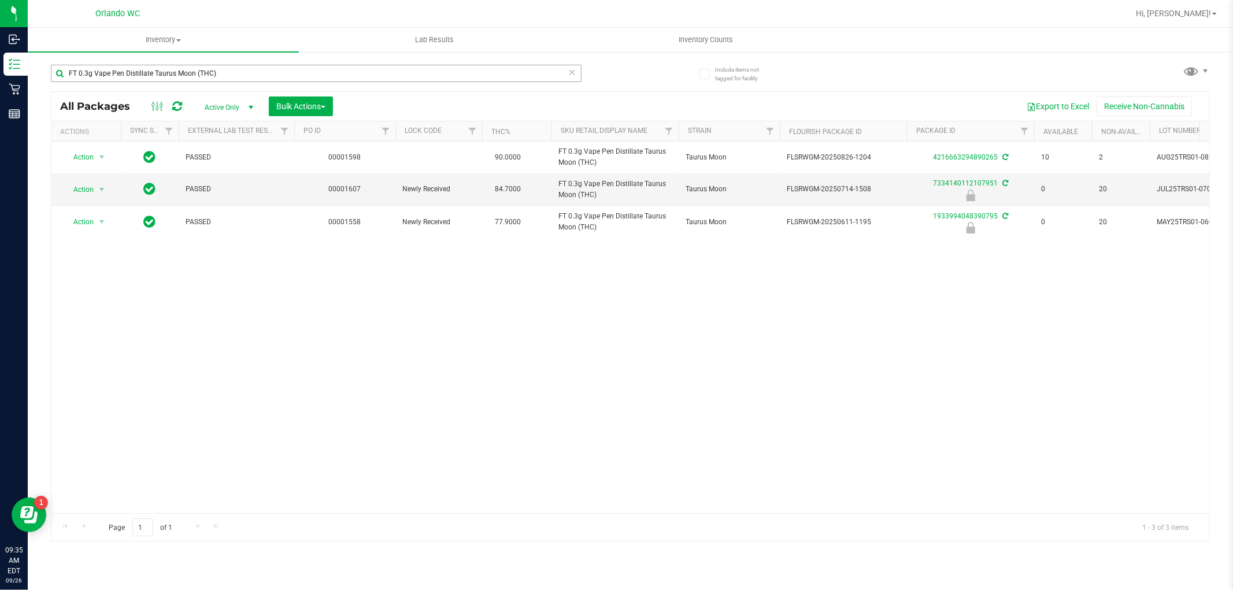
click at [218, 71] on input "FT 0.3g Vape Pen Distillate Taurus Moon (THC)" at bounding box center [316, 73] width 531 height 17
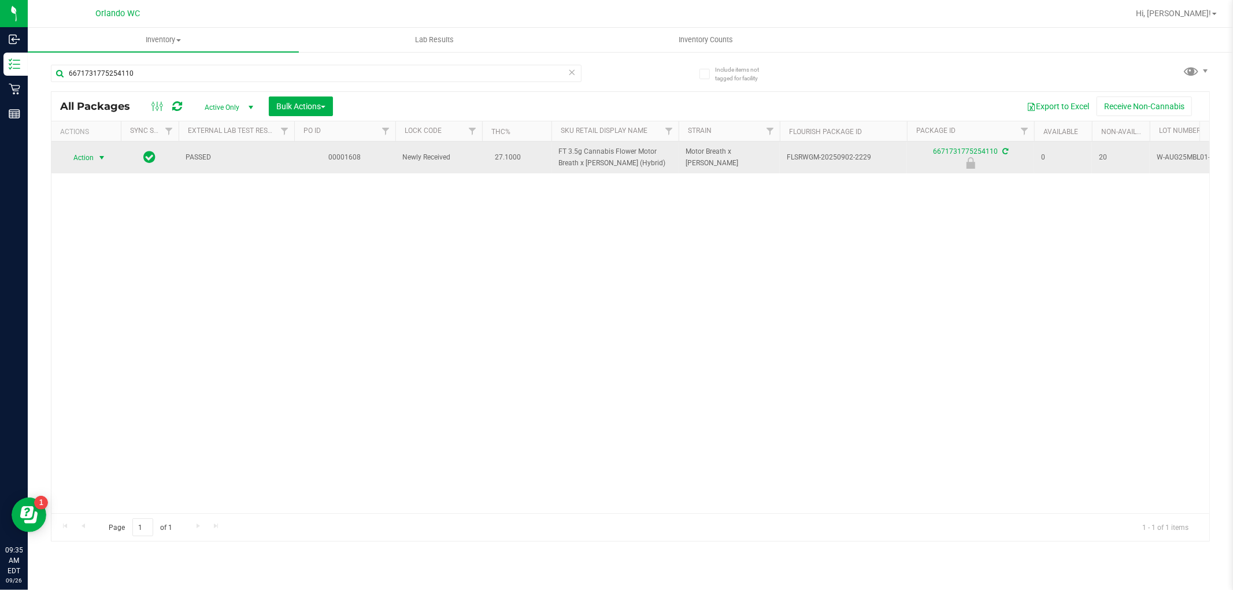
type input "6671731775254110"
click at [102, 157] on span "select" at bounding box center [101, 157] width 9 height 9
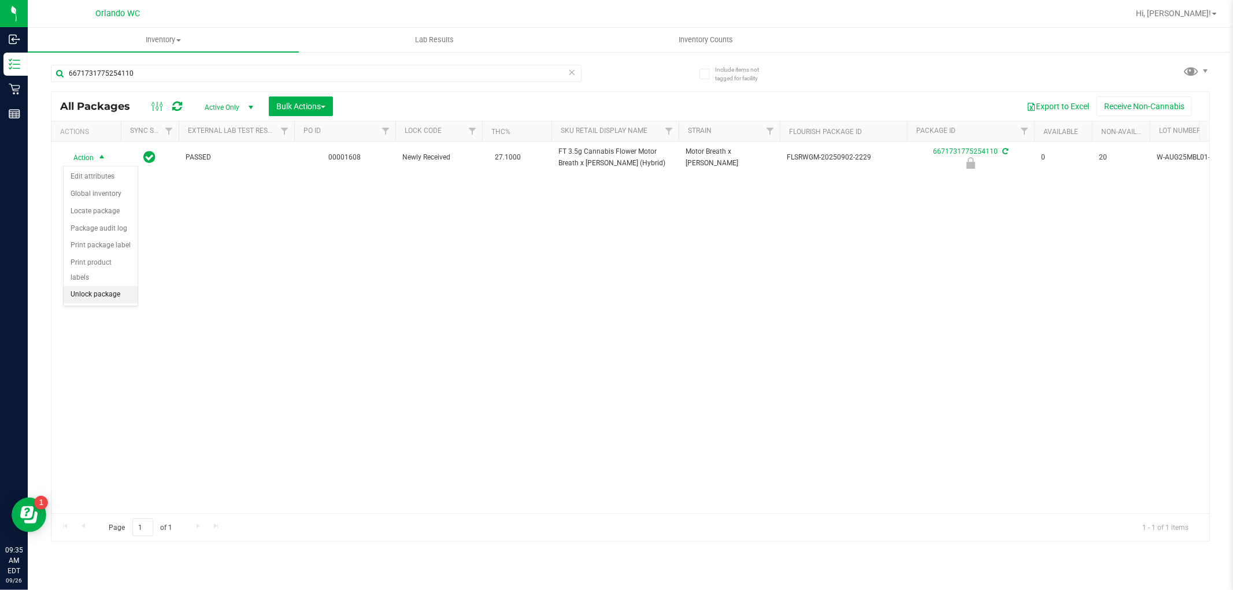
click at [125, 299] on li "Unlock package" at bounding box center [101, 294] width 74 height 17
